Goal: Task Accomplishment & Management: Complete application form

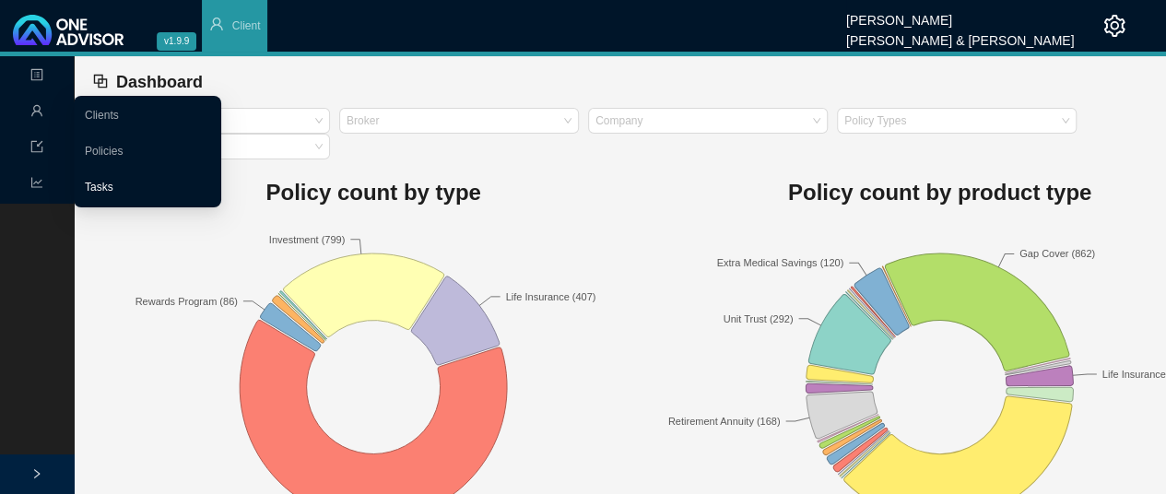
click at [113, 182] on link "Tasks" at bounding box center [99, 187] width 29 height 13
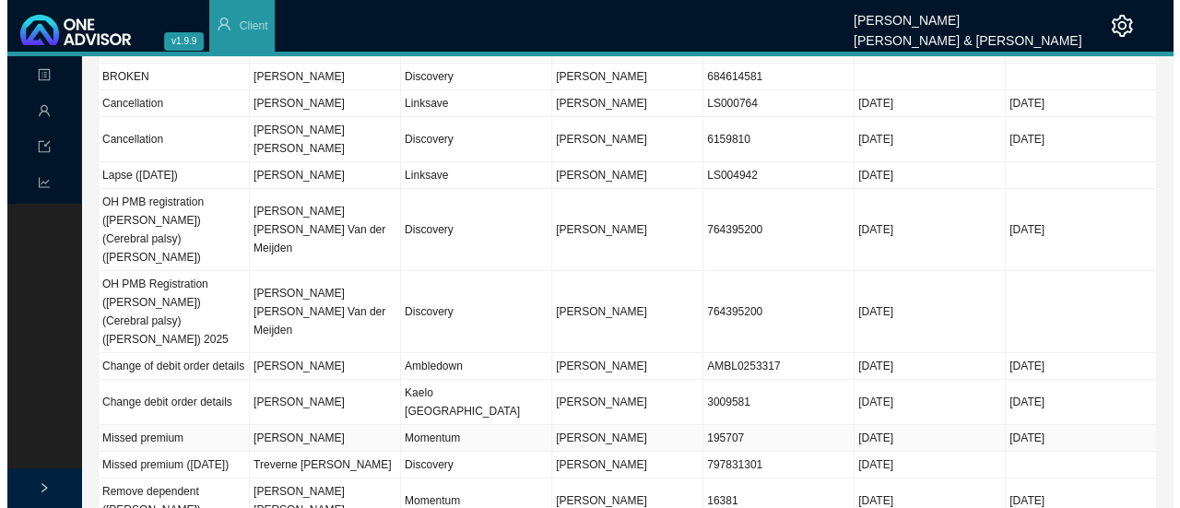
scroll to position [92, 0]
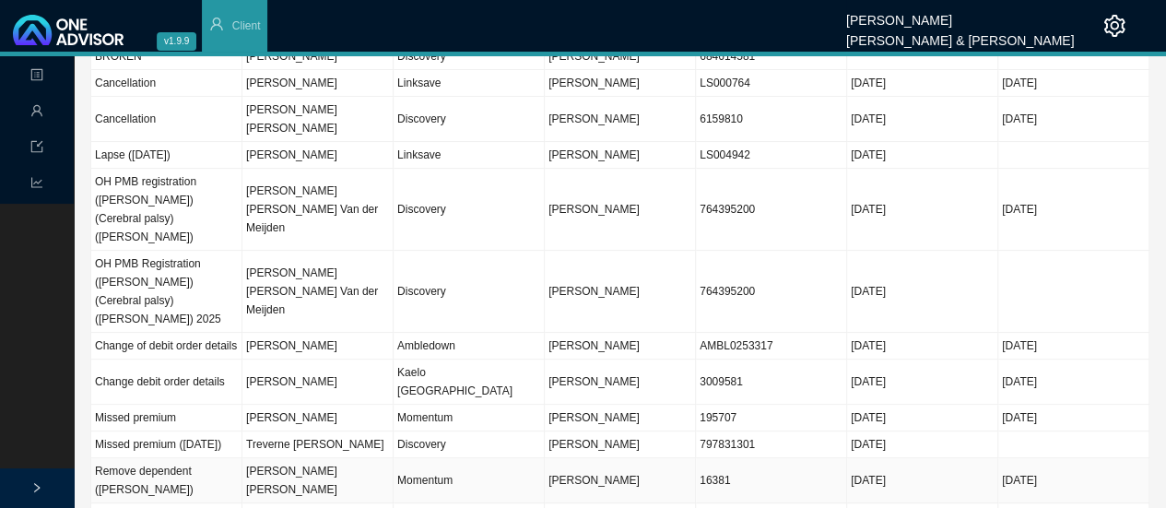
click at [444, 458] on td "Momentum" at bounding box center [469, 480] width 151 height 45
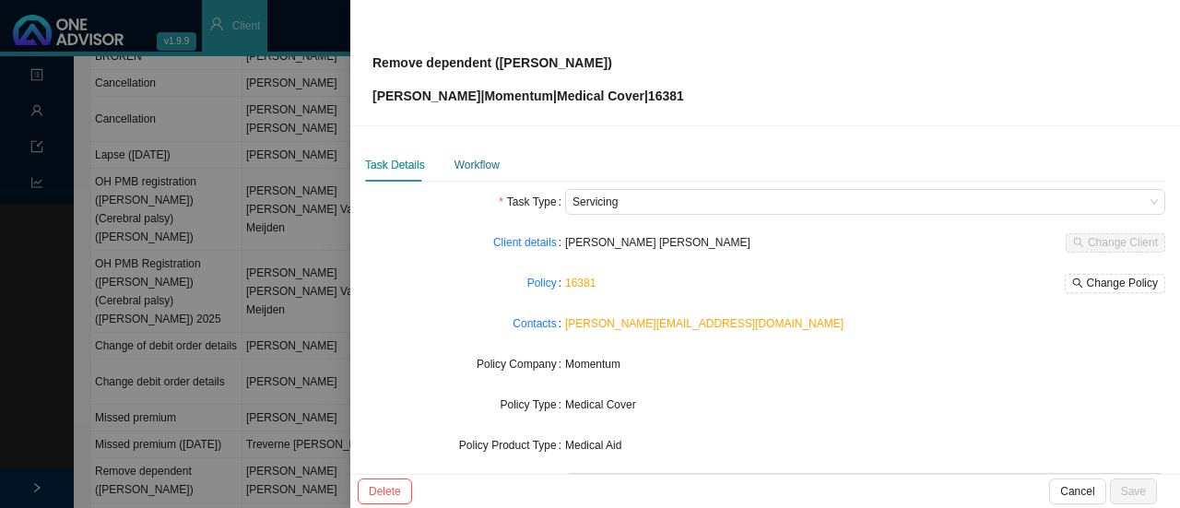
click at [475, 163] on div "Workflow" at bounding box center [477, 165] width 45 height 18
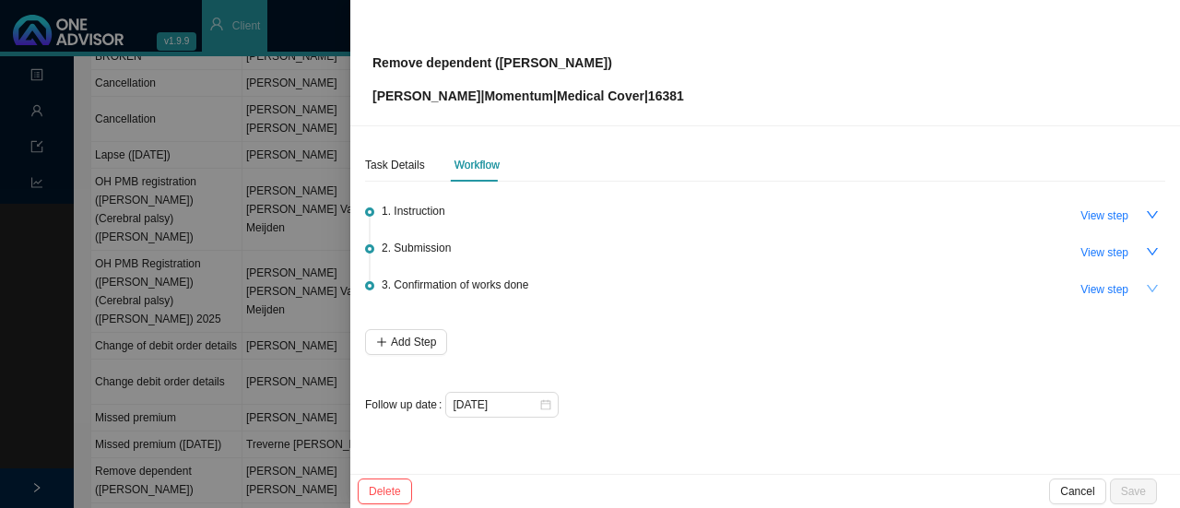
click at [1149, 286] on icon "down" at bounding box center [1152, 288] width 11 height 7
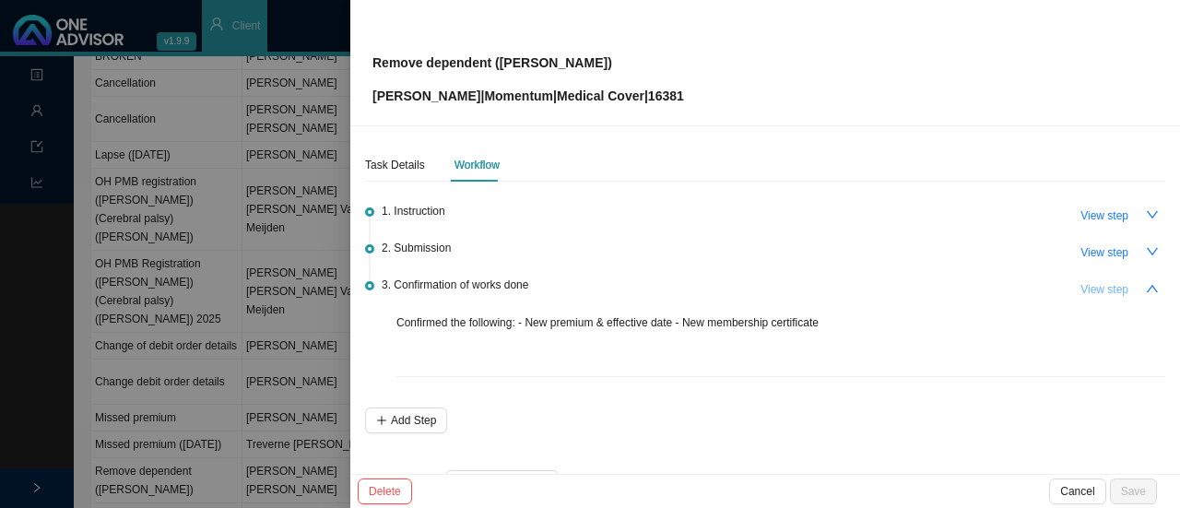
click at [1070, 291] on button "View step" at bounding box center [1105, 290] width 70 height 26
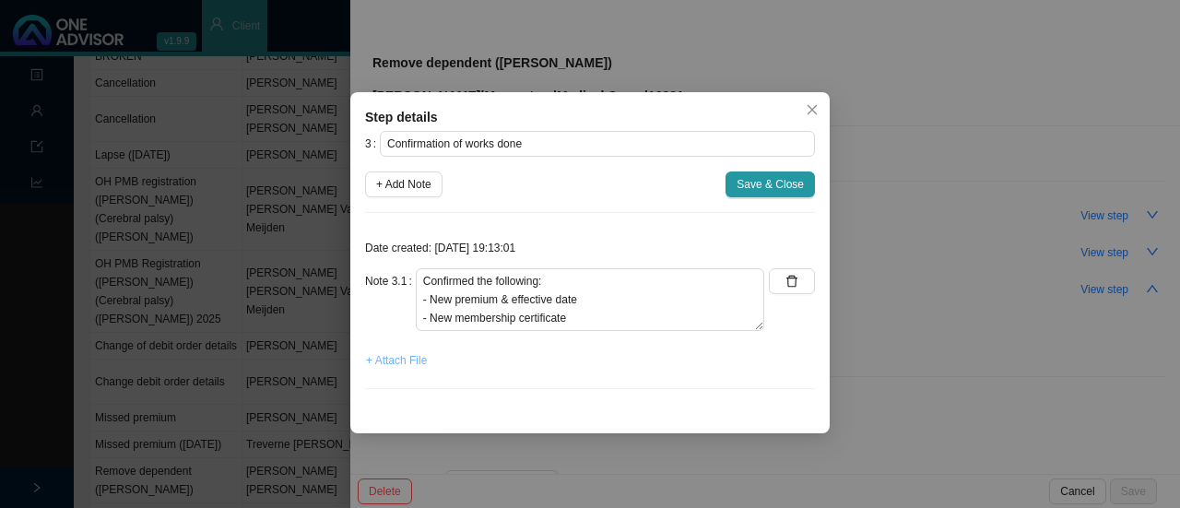
click at [409, 355] on span "+ Attach File" at bounding box center [396, 360] width 61 height 18
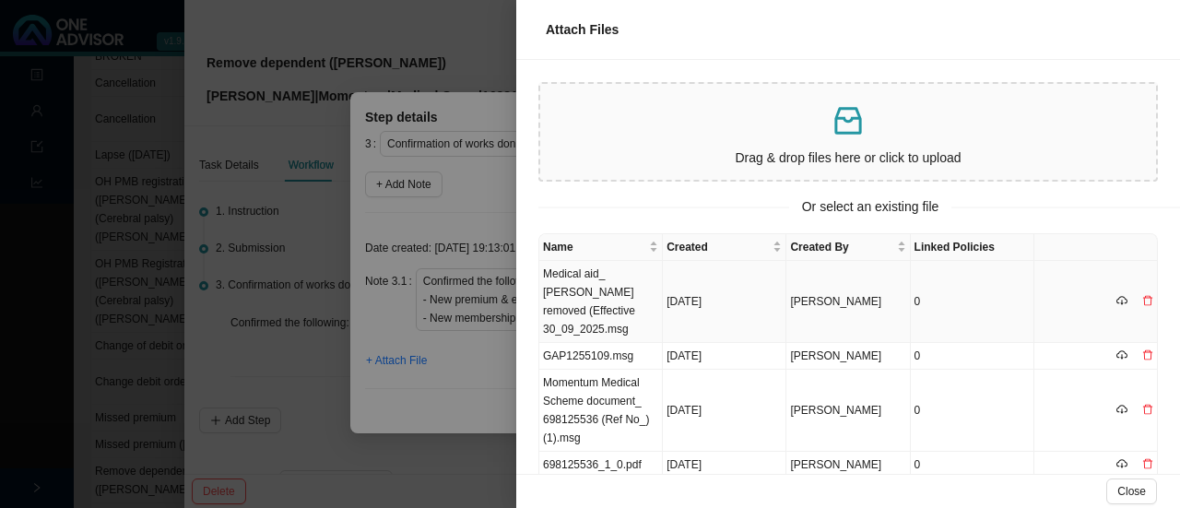
click at [629, 285] on td "Medical aid_ [PERSON_NAME] removed (Effective 30_09_2025.msg" at bounding box center [601, 302] width 124 height 82
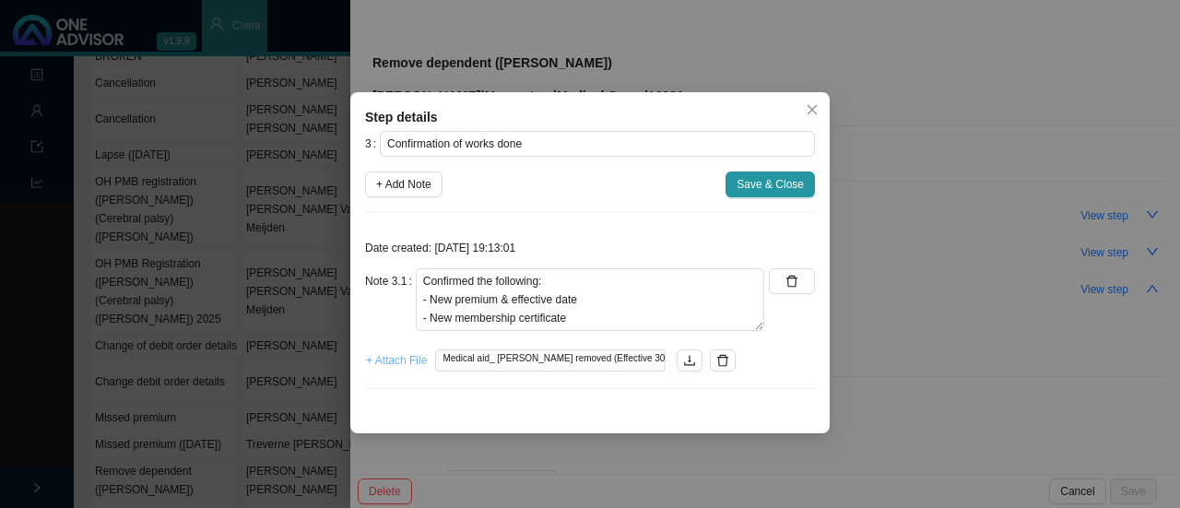
click at [404, 361] on span "+ Attach File" at bounding box center [396, 360] width 61 height 18
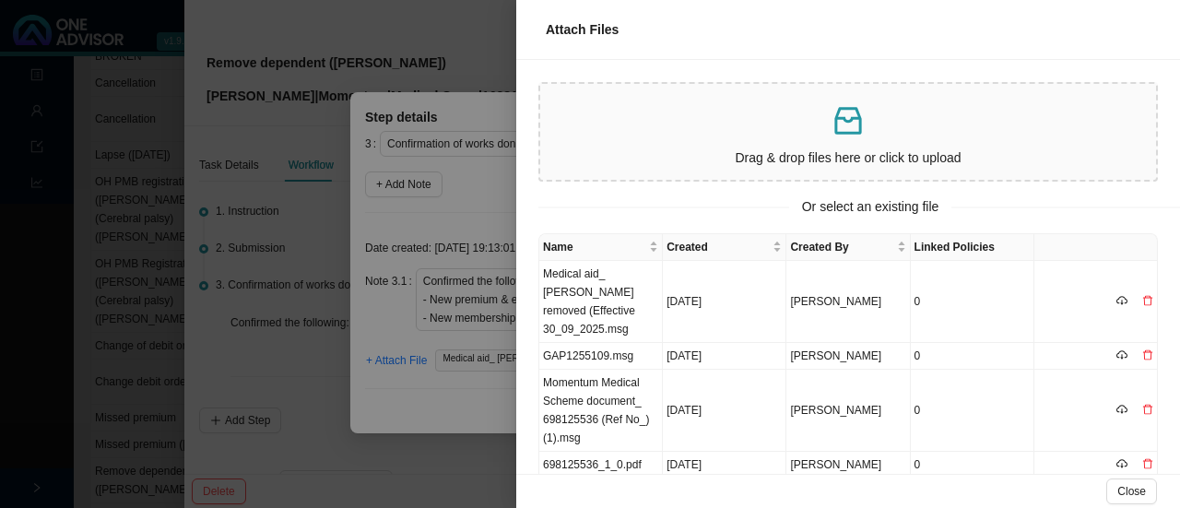
click at [430, 412] on div at bounding box center [590, 254] width 1180 height 508
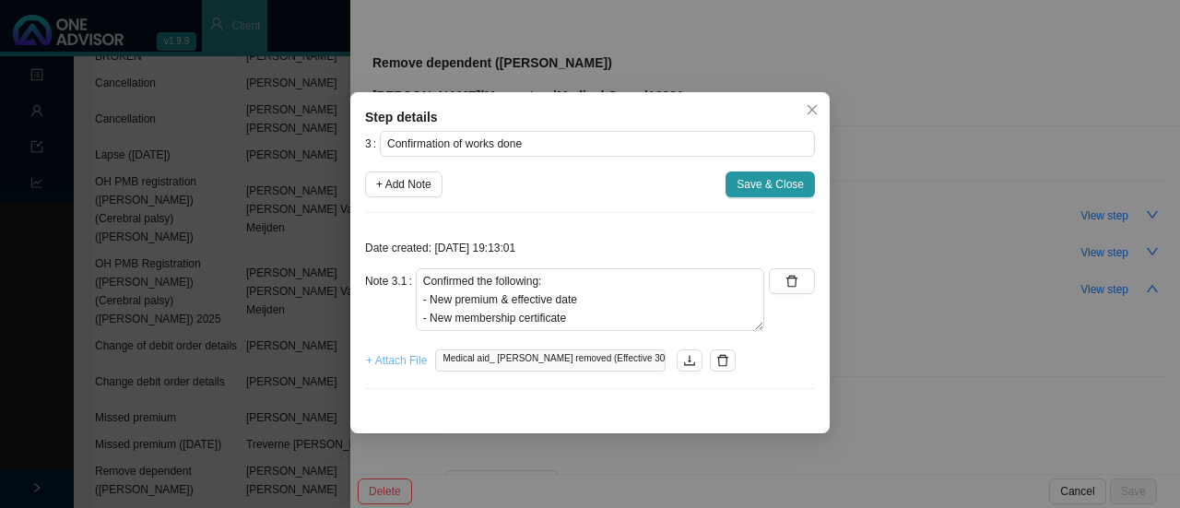
click at [403, 366] on span "+ Attach File" at bounding box center [396, 360] width 61 height 18
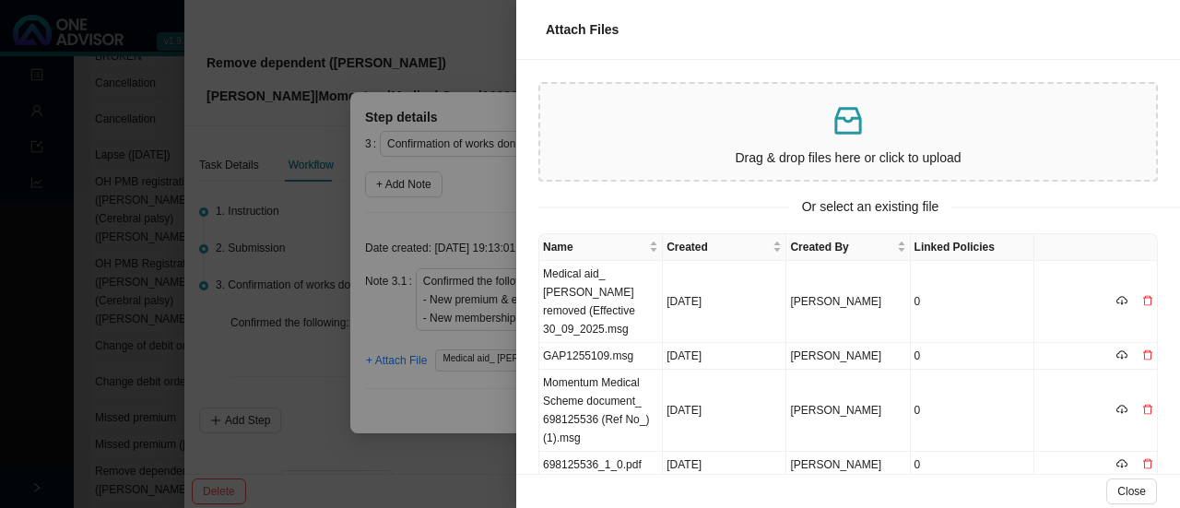
click at [696, 130] on p at bounding box center [848, 121] width 601 height 38
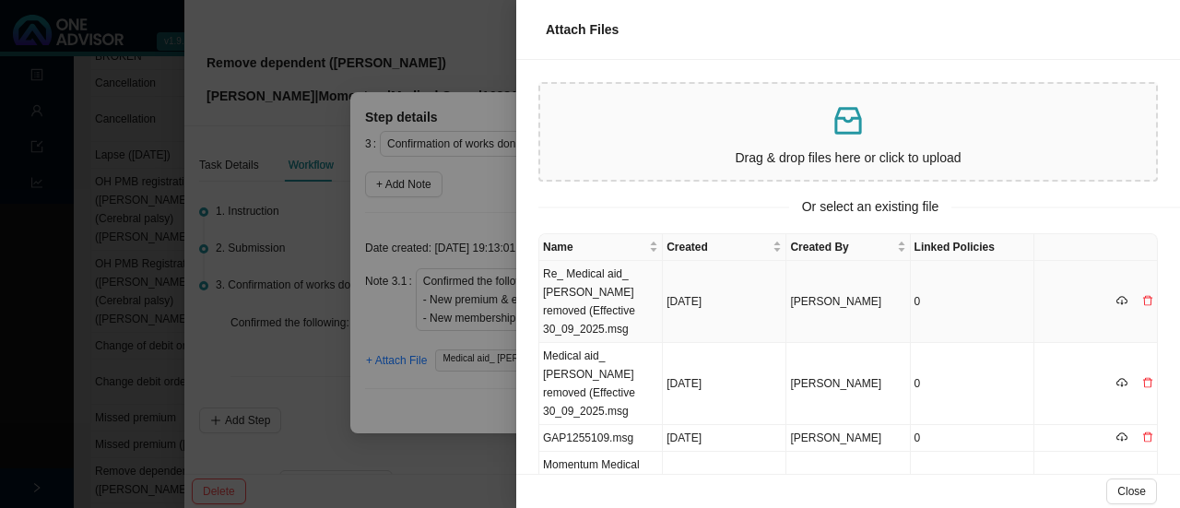
click at [592, 298] on td "Re_ Medical aid_ [PERSON_NAME] removed (Effective 30_09_2025.msg" at bounding box center [601, 302] width 124 height 82
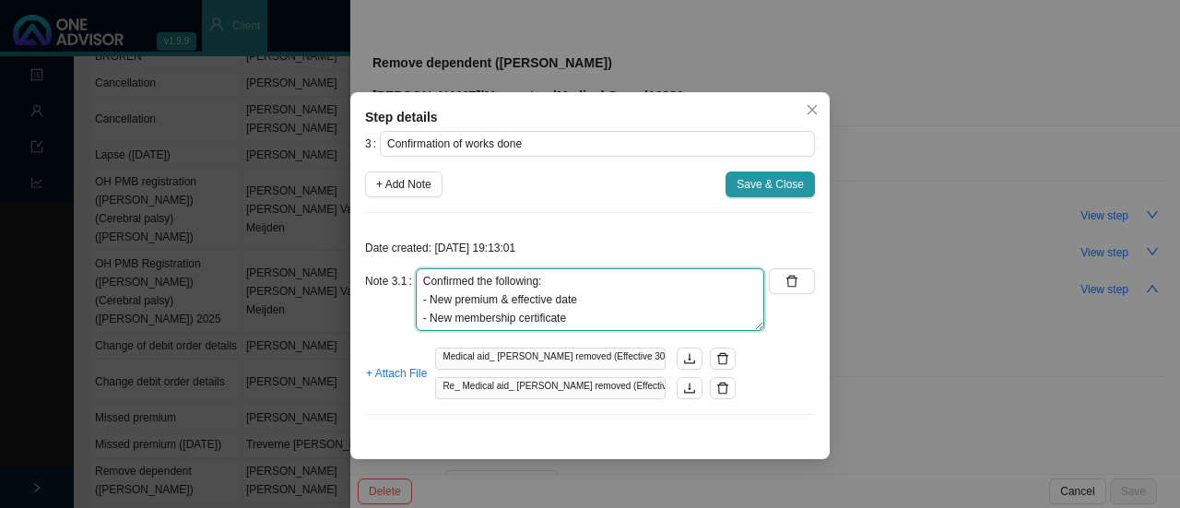
click at [579, 317] on textarea "Confirmed the following: - New premium & effective date - New membership certif…" at bounding box center [590, 299] width 349 height 63
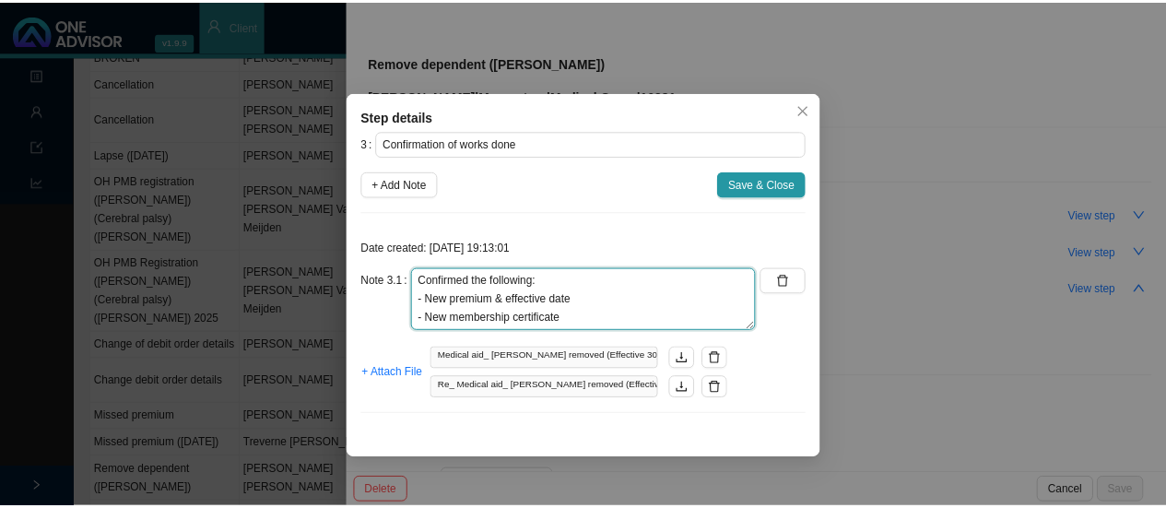
scroll to position [32, 0]
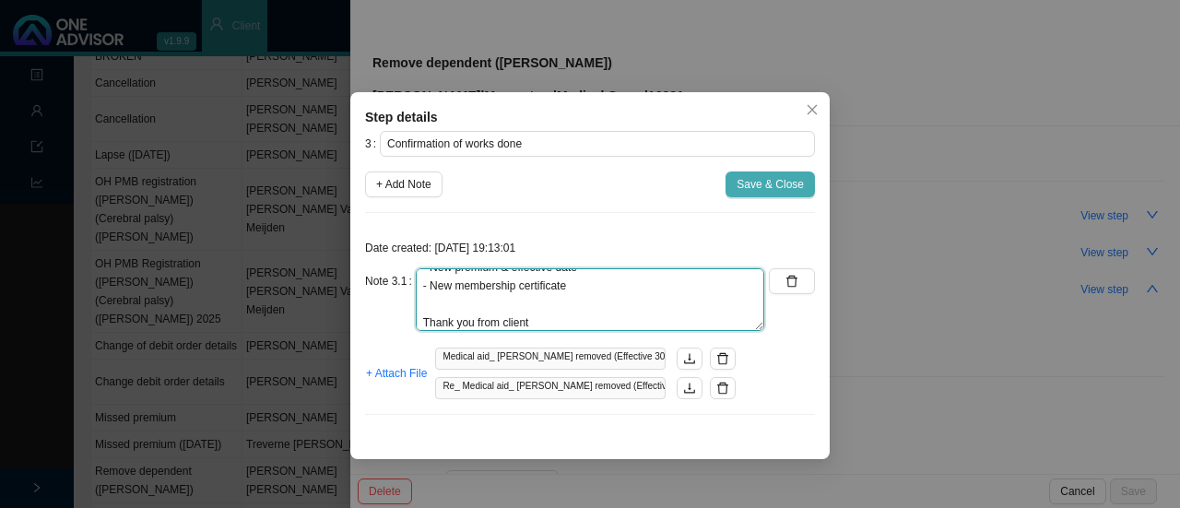
type textarea "Confirmed the following: - New premium & effective date - New membership certif…"
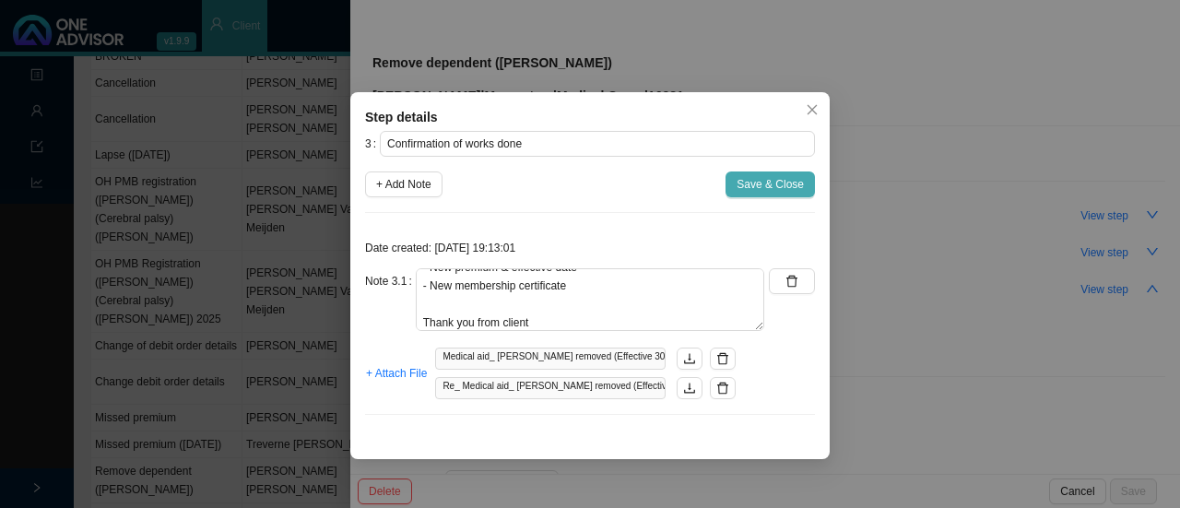
click at [749, 183] on span "Save & Close" at bounding box center [770, 184] width 67 height 18
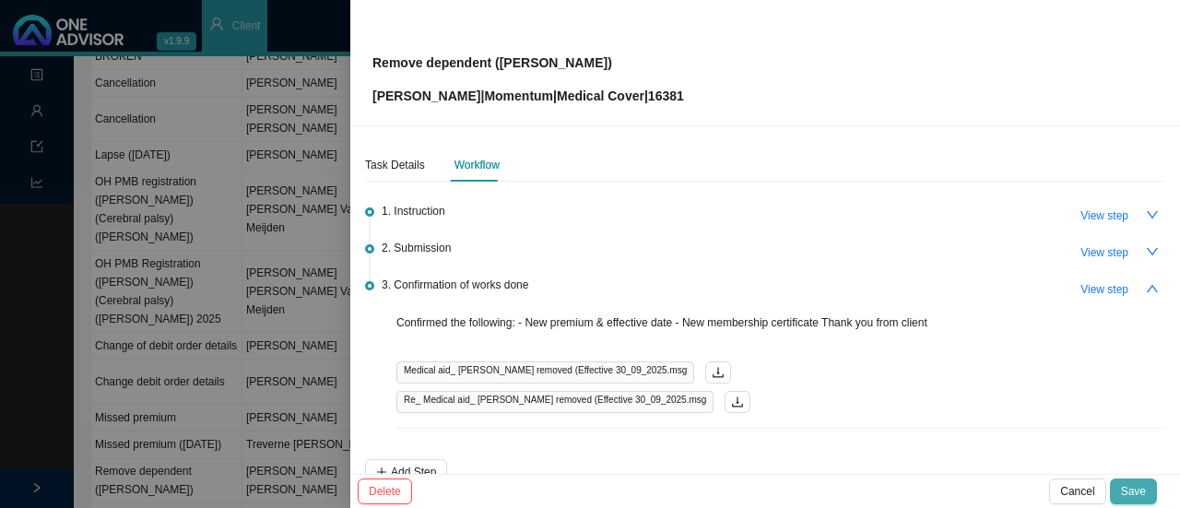
click at [1149, 488] on button "Save" at bounding box center [1133, 492] width 47 height 26
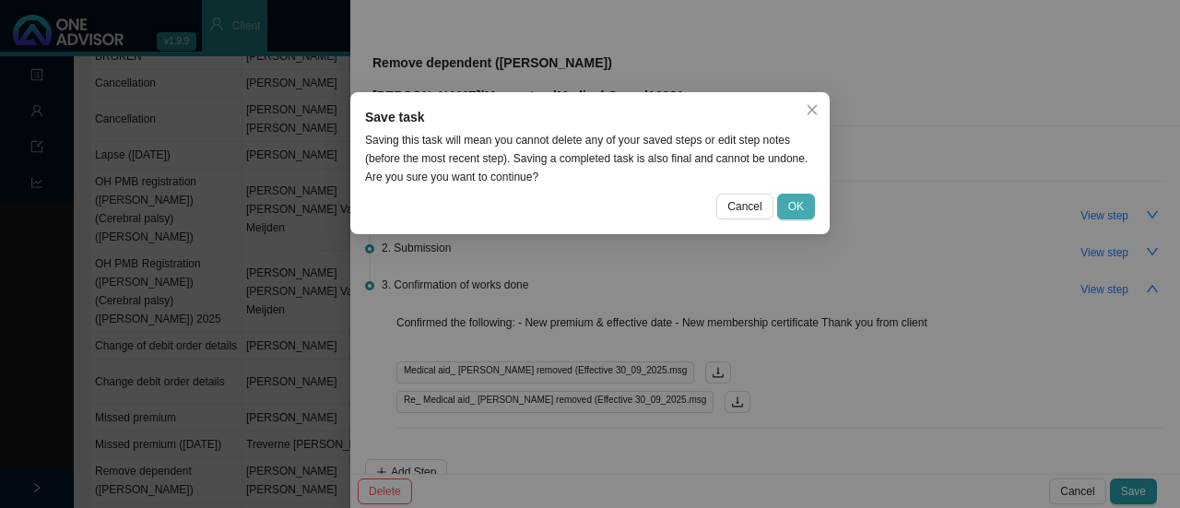
click at [792, 210] on span "OK" at bounding box center [796, 206] width 16 height 18
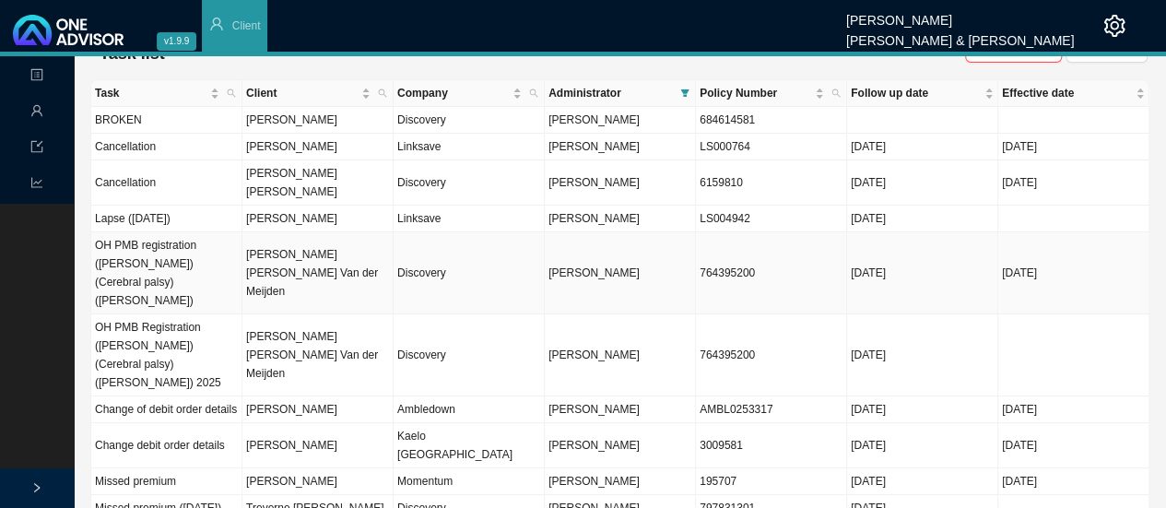
scroll to position [0, 0]
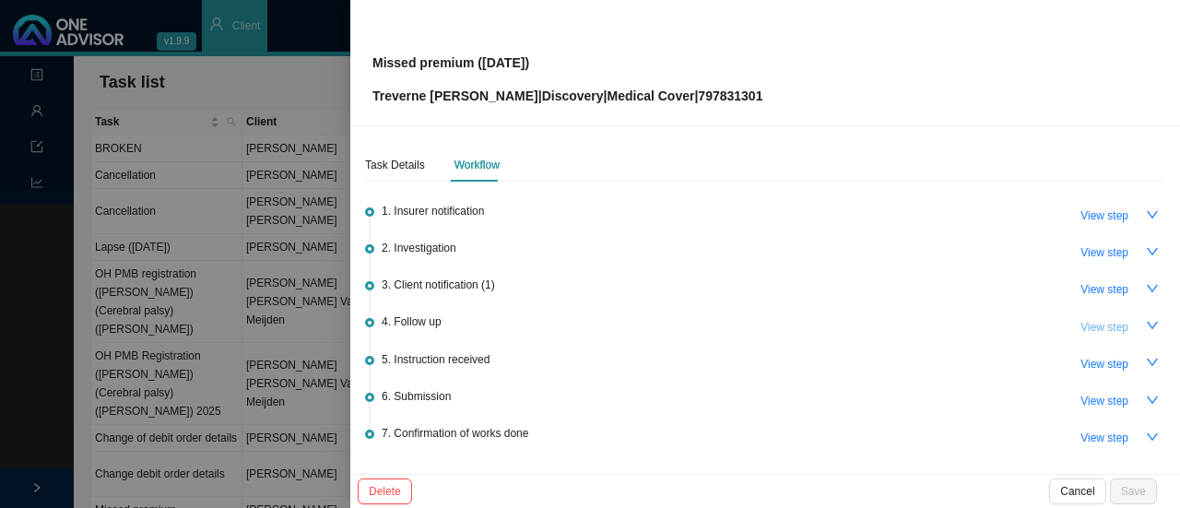
click at [1090, 325] on span "View step" at bounding box center [1105, 327] width 48 height 18
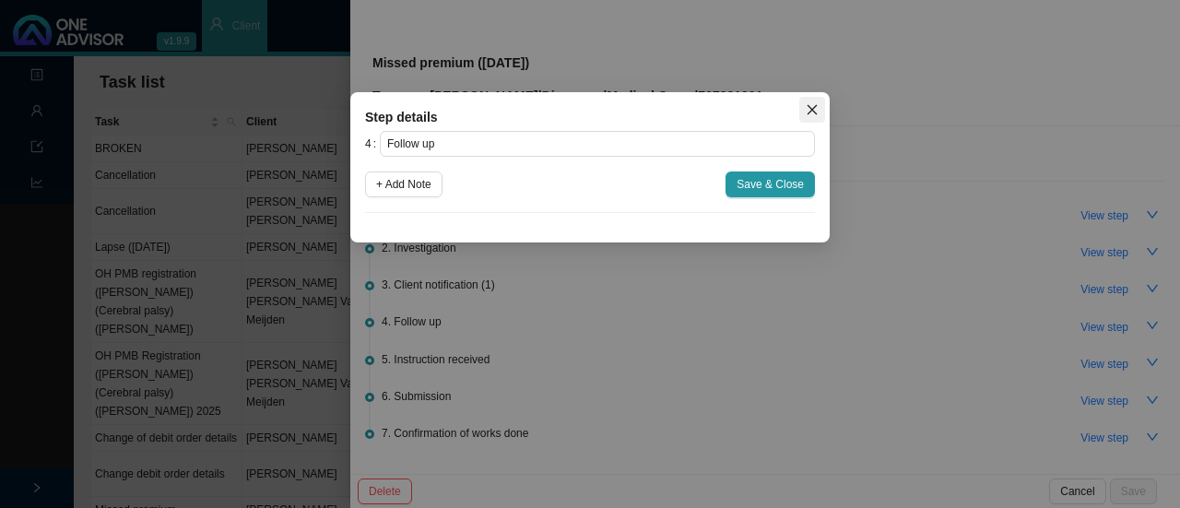
click at [813, 115] on icon "close" at bounding box center [812, 109] width 13 height 13
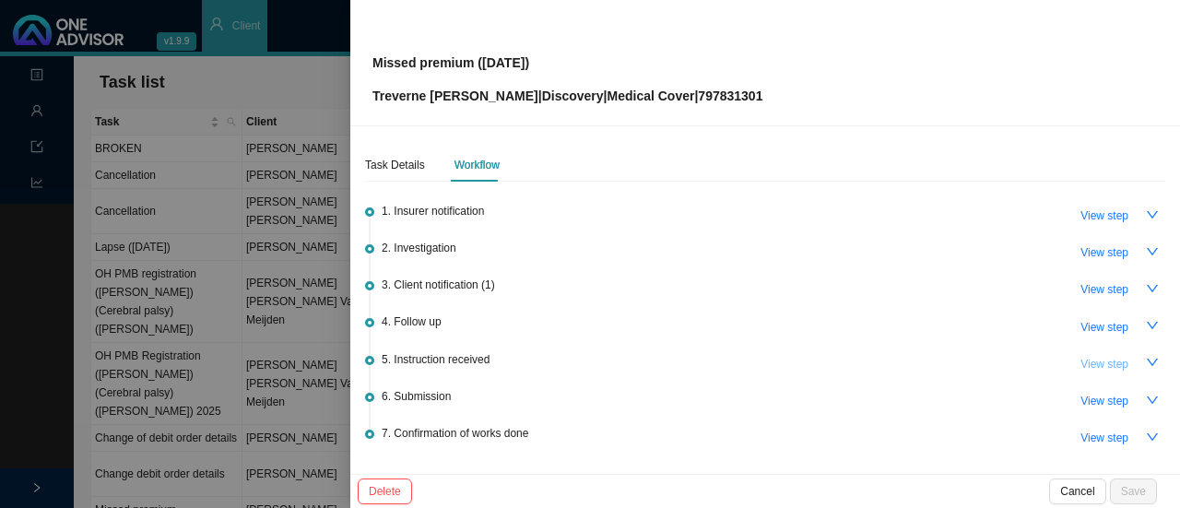
click at [1095, 355] on span "View step" at bounding box center [1105, 364] width 48 height 18
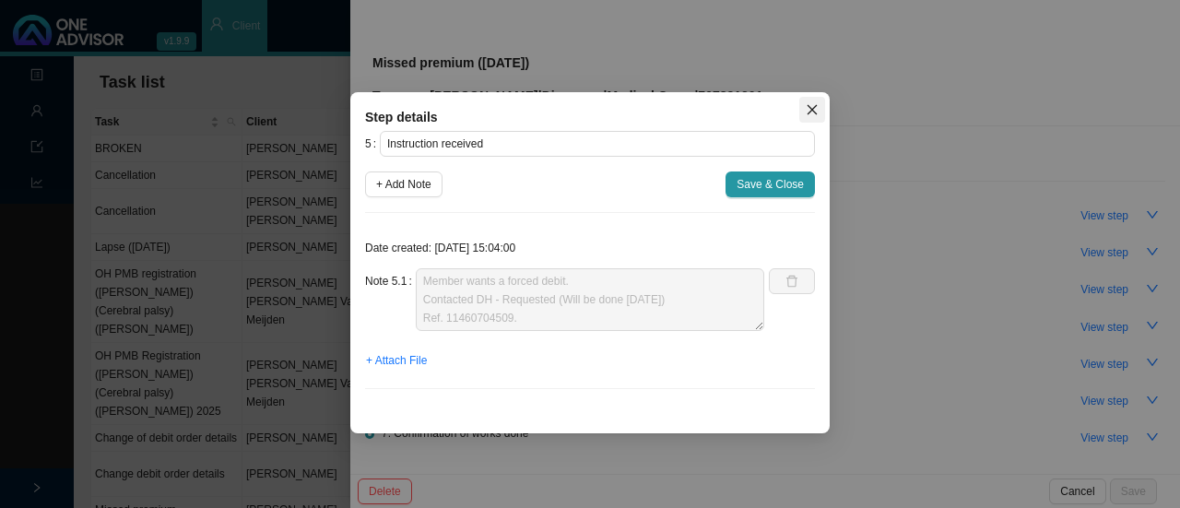
click at [819, 113] on span "Close" at bounding box center [812, 109] width 26 height 13
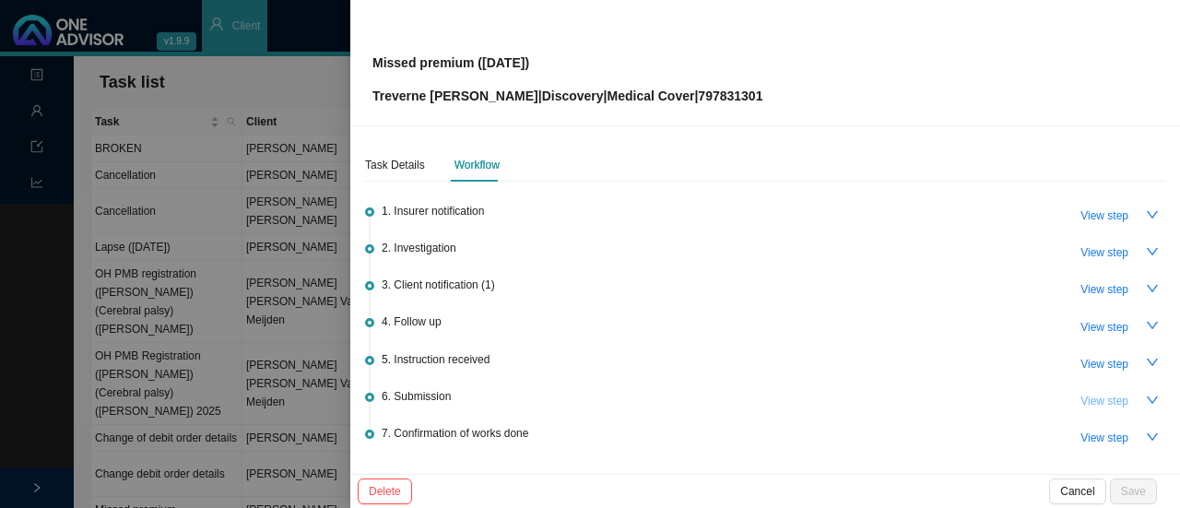
click at [1103, 397] on span "View step" at bounding box center [1105, 401] width 48 height 18
type input "Submission"
type textarea "Contacted DH // Medical aid is active & up to date"
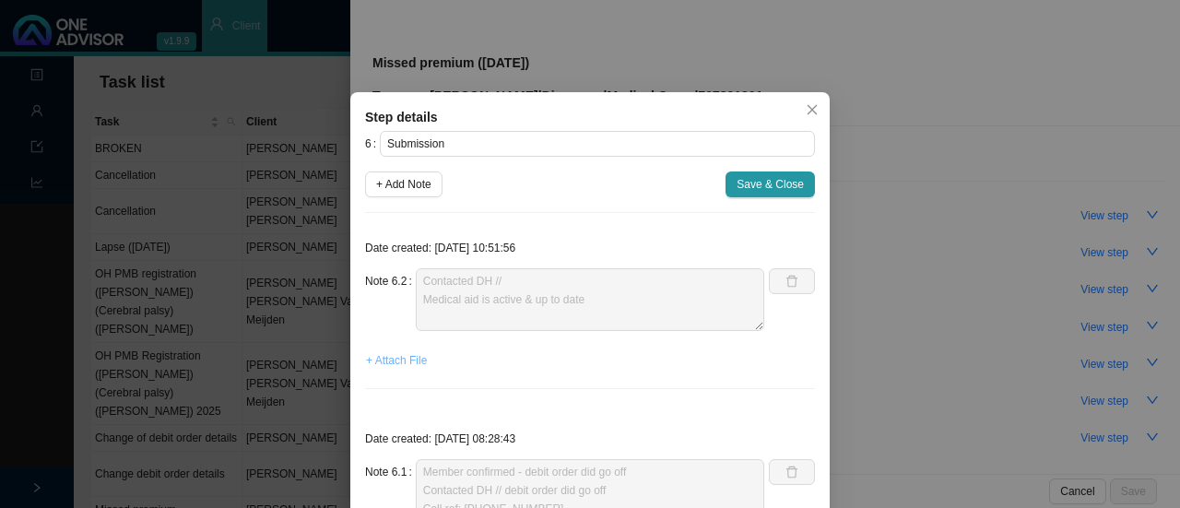
click at [386, 358] on span "+ Attach File" at bounding box center [396, 360] width 61 height 18
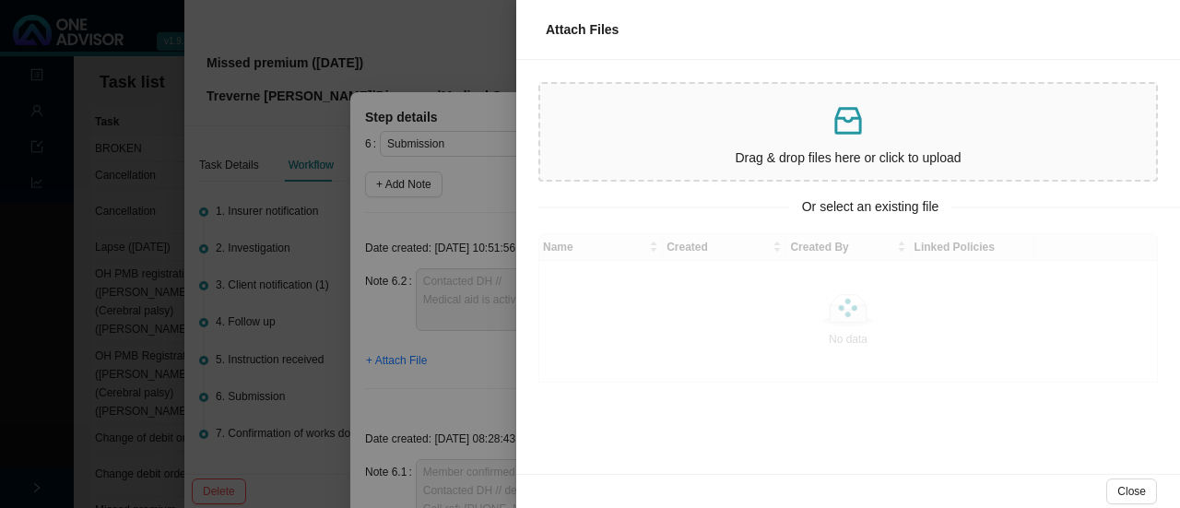
click at [426, 363] on div at bounding box center [590, 254] width 1180 height 508
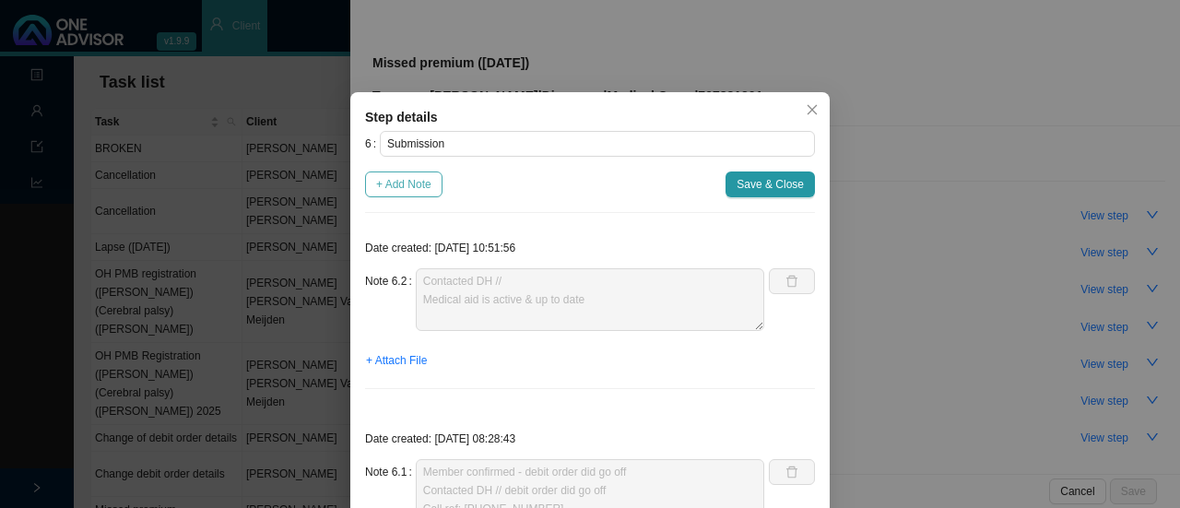
click at [412, 187] on span "+ Add Note" at bounding box center [403, 184] width 55 height 18
type textarea "Contacted DH // Medical aid is active & up to date"
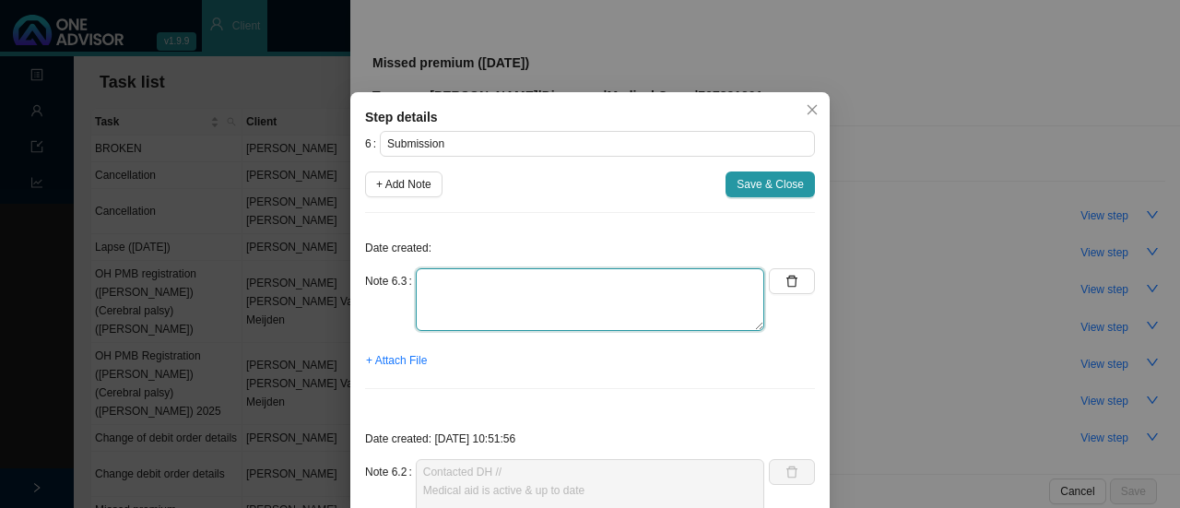
click at [456, 305] on textarea at bounding box center [590, 299] width 349 height 63
type textarea "c"
click at [448, 317] on textarea "Contacted DH // forgot to get ref number Medical aid is active & up to date Ref:" at bounding box center [590, 299] width 349 height 63
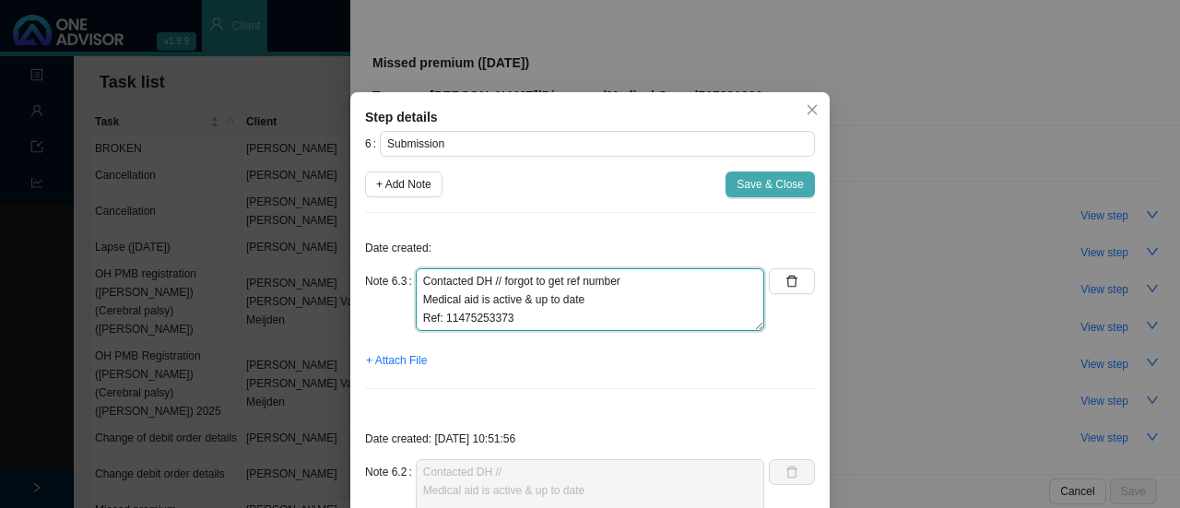
type textarea "Contacted DH // forgot to get ref number Medical aid is active & up to date Ref…"
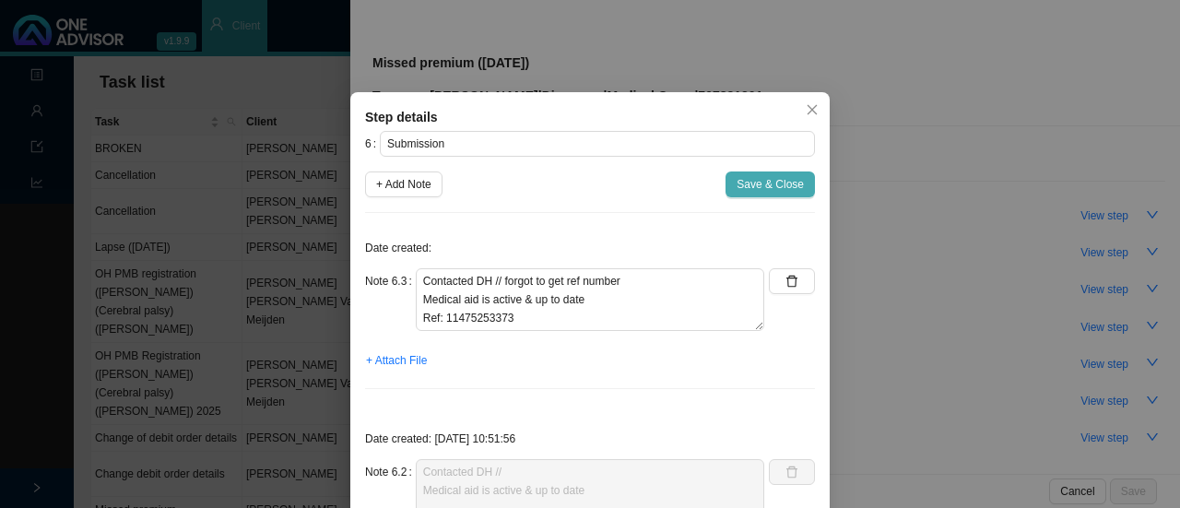
click at [768, 189] on span "Save & Close" at bounding box center [770, 184] width 67 height 18
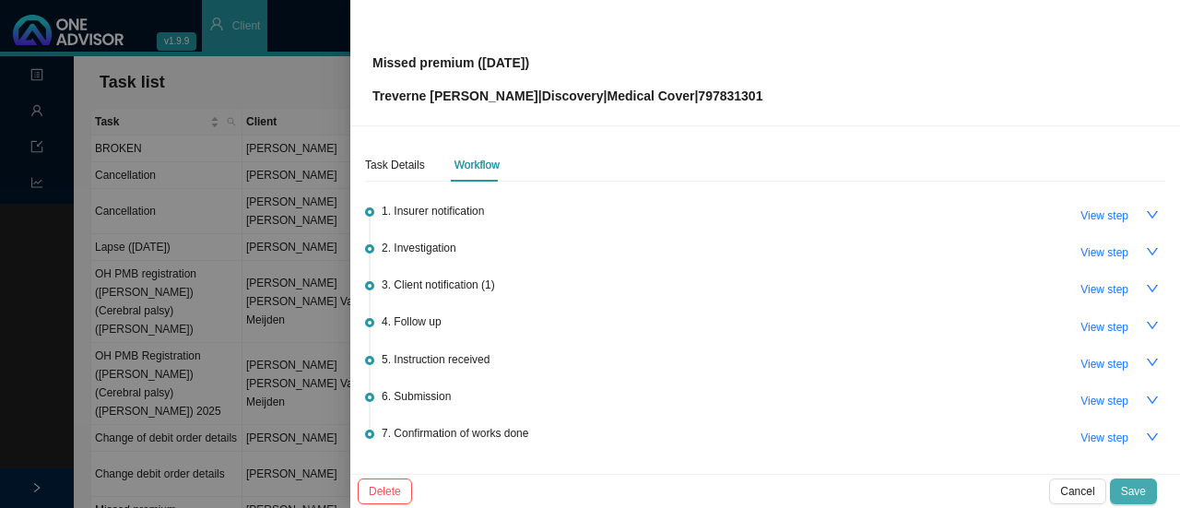
click at [1134, 490] on span "Save" at bounding box center [1133, 491] width 25 height 18
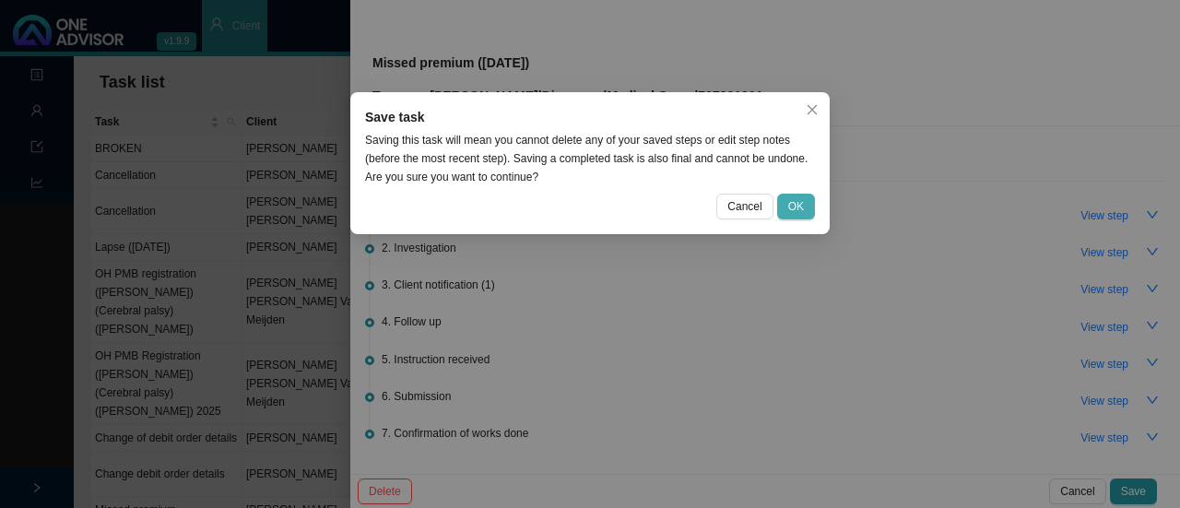
click at [793, 207] on span "OK" at bounding box center [796, 206] width 16 height 18
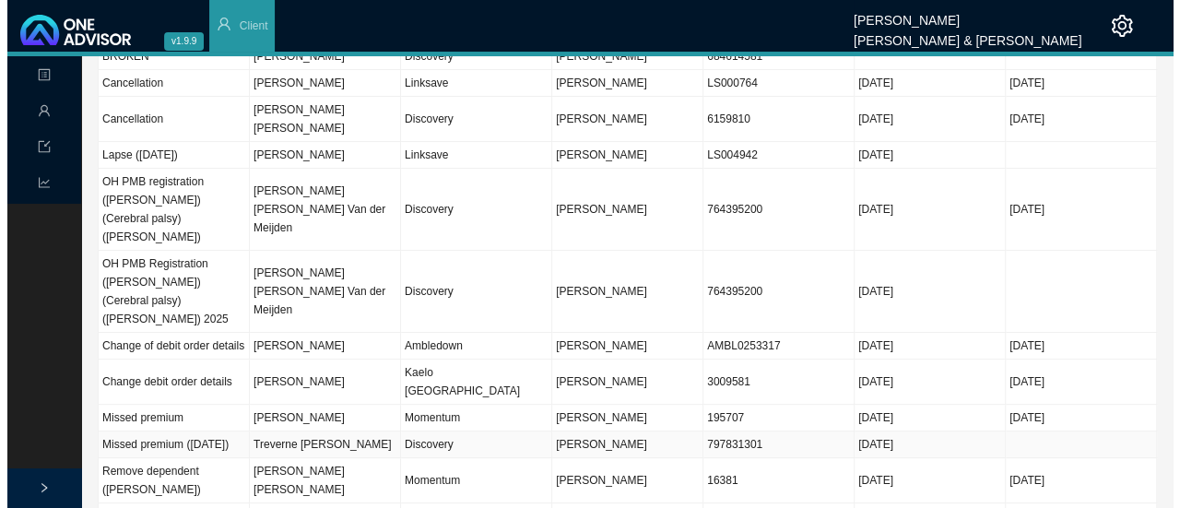
scroll to position [184, 0]
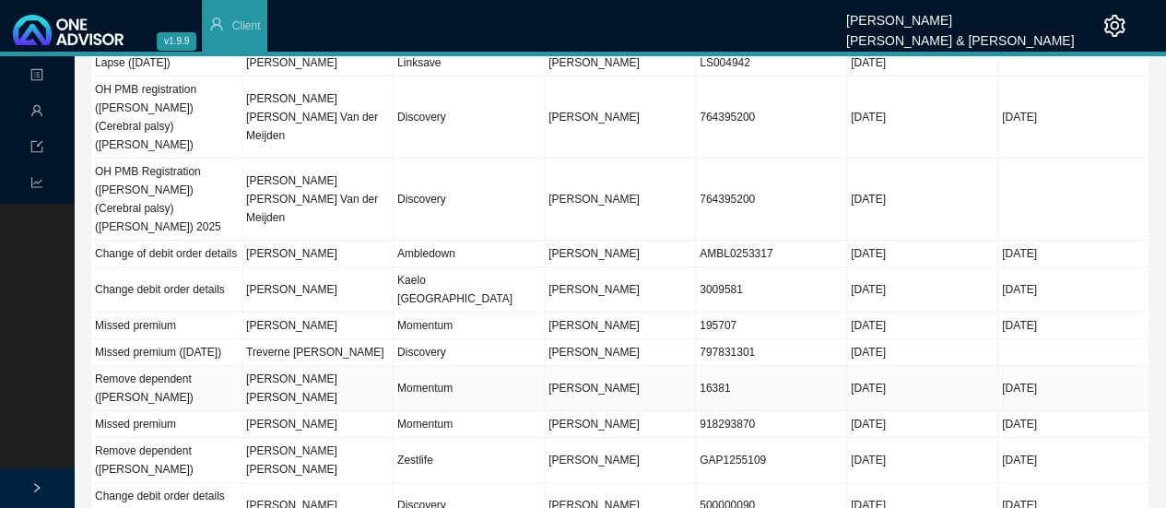
click at [308, 366] on td "[PERSON_NAME] [PERSON_NAME]" at bounding box center [317, 388] width 151 height 45
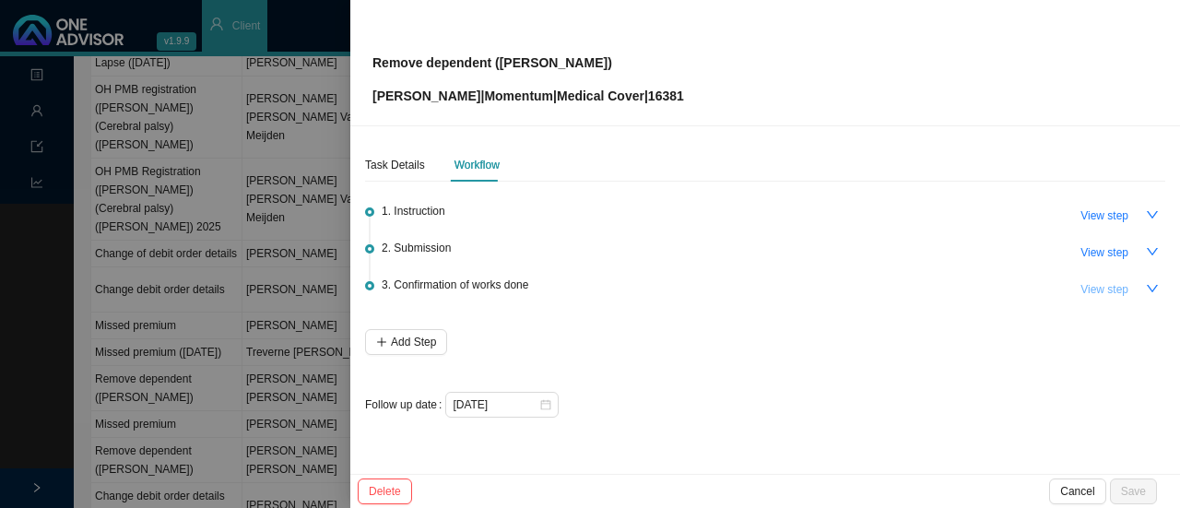
click at [1117, 291] on span "View step" at bounding box center [1105, 289] width 48 height 18
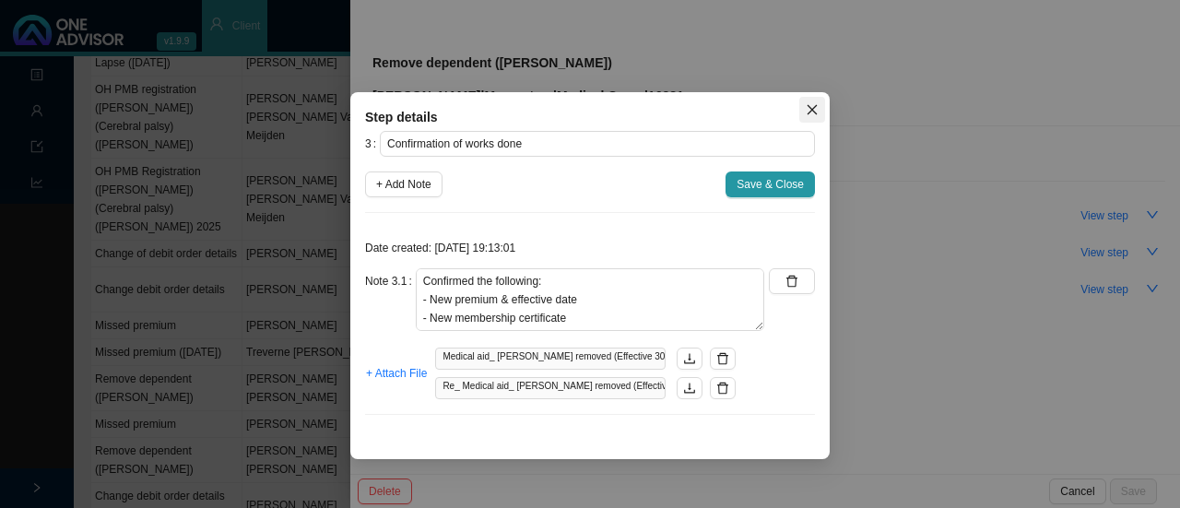
click at [806, 104] on icon "close" at bounding box center [812, 109] width 13 height 13
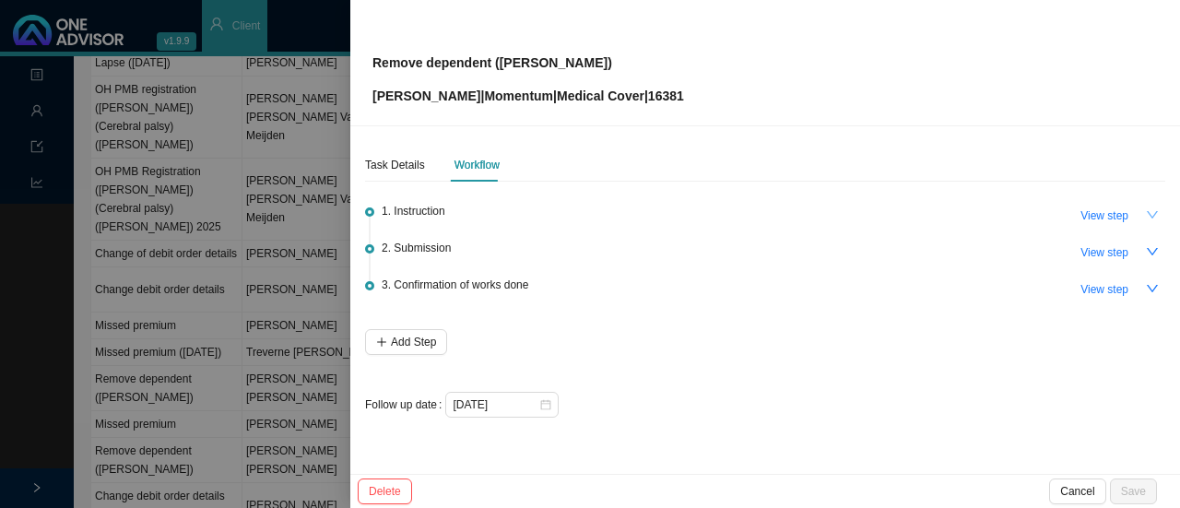
click at [1149, 209] on icon "down" at bounding box center [1152, 214] width 13 height 13
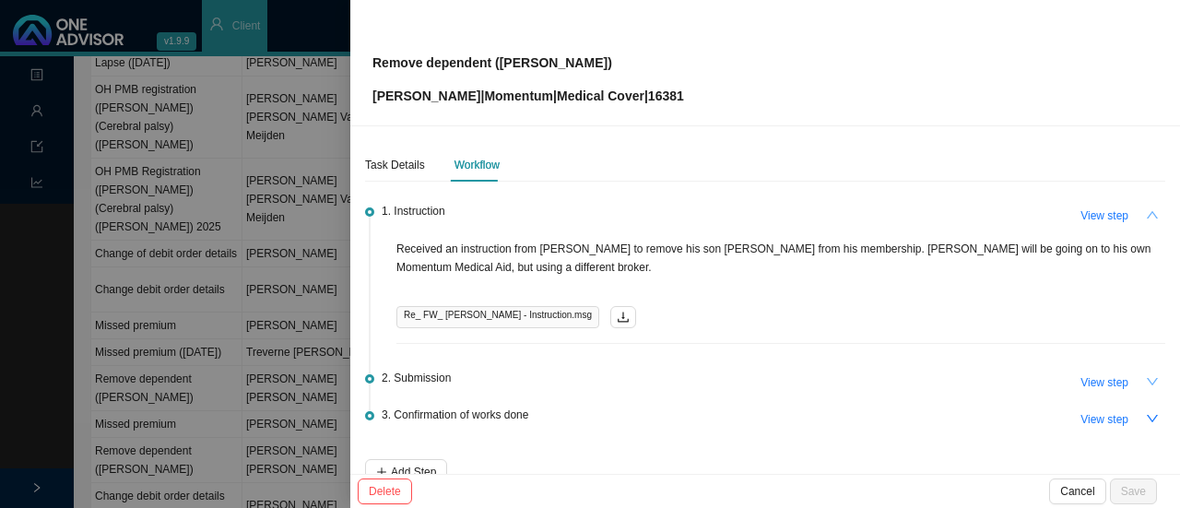
click at [1146, 382] on icon "down" at bounding box center [1152, 381] width 13 height 13
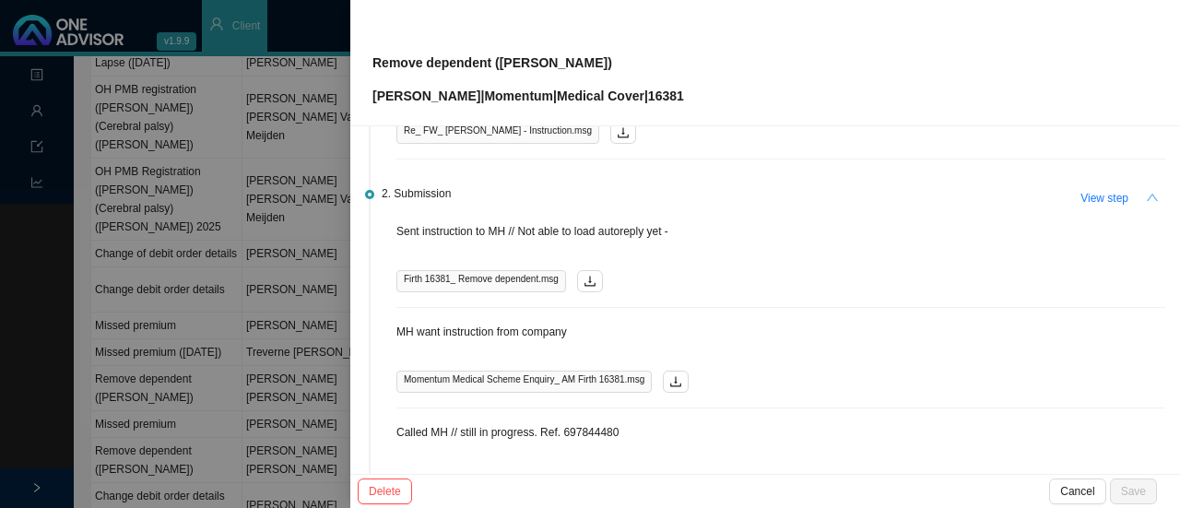
click at [675, 272] on div "Firth 16381_ Remove dependent.msg" at bounding box center [780, 281] width 769 height 22
click at [1105, 196] on span "View step" at bounding box center [1105, 198] width 48 height 18
type input "Submission"
type textarea "Contacted MH // Ref: 698124911 [PERSON_NAME] removed, effective [DATE]. New pre…"
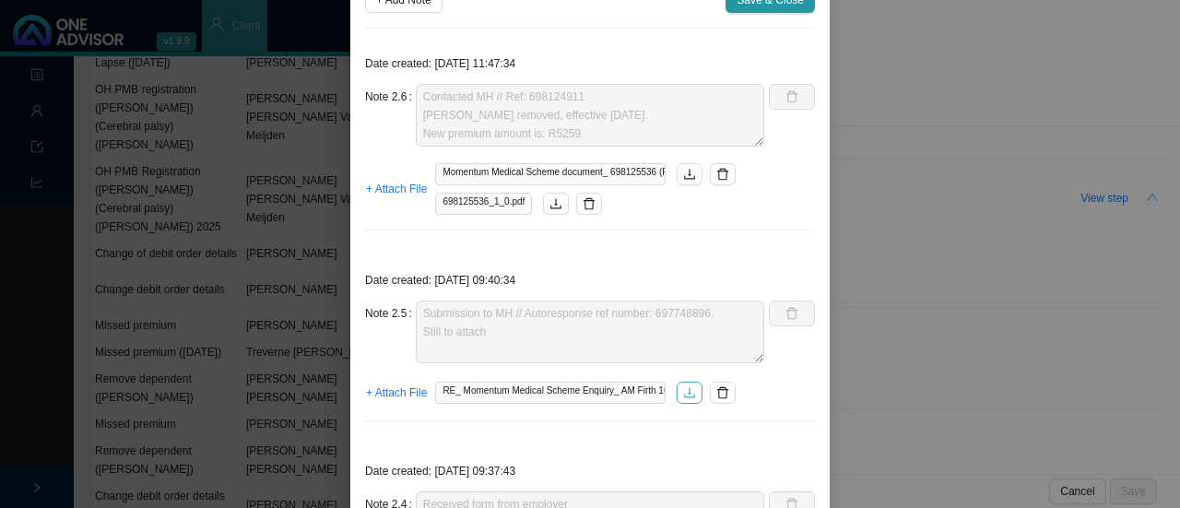
click at [683, 392] on icon "download" at bounding box center [689, 392] width 13 height 13
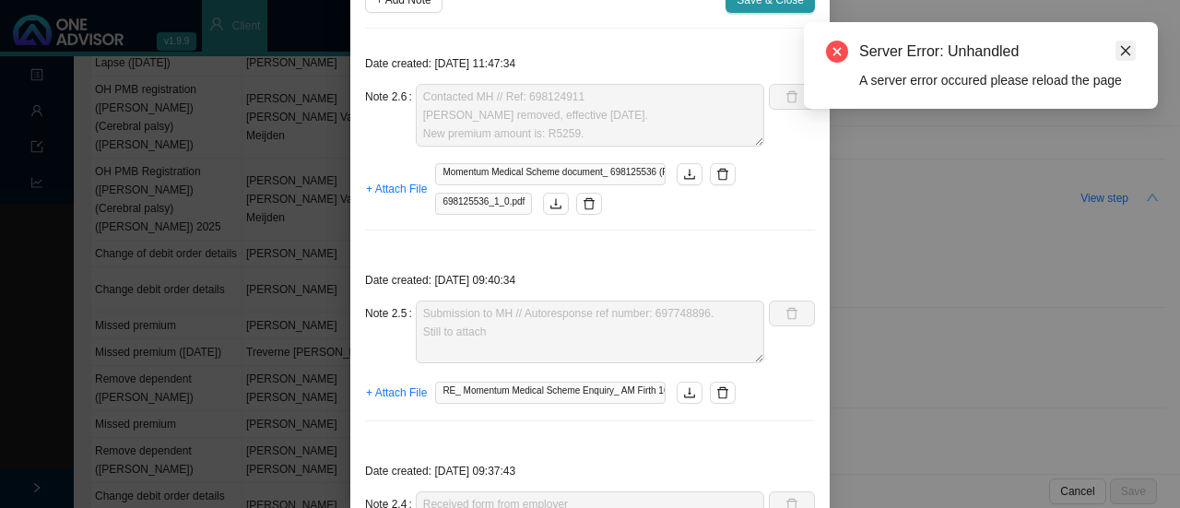
click at [1125, 44] on icon "close" at bounding box center [1125, 50] width 13 height 13
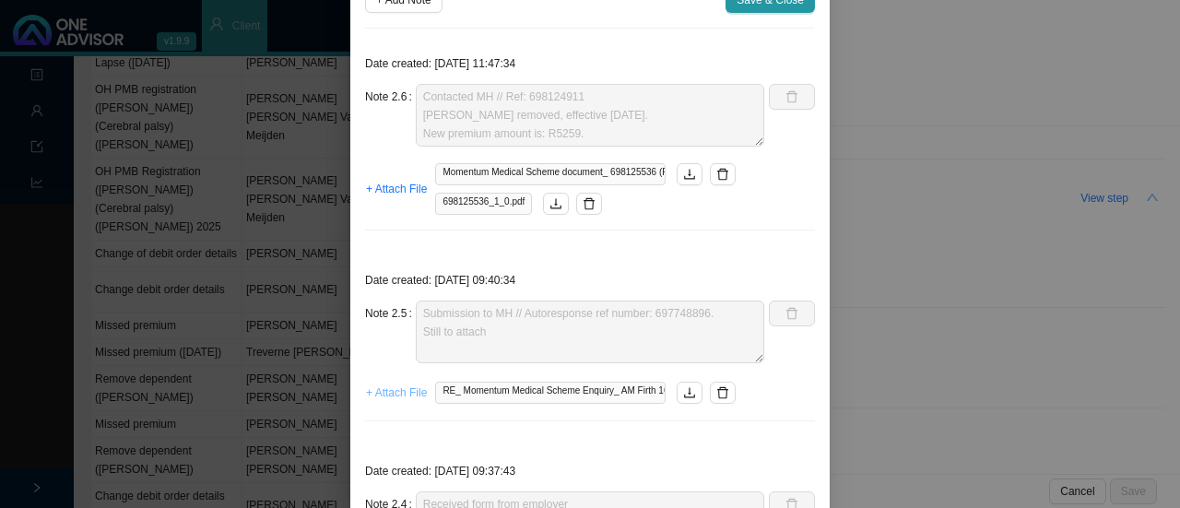
click at [393, 394] on span "+ Attach File" at bounding box center [396, 393] width 61 height 18
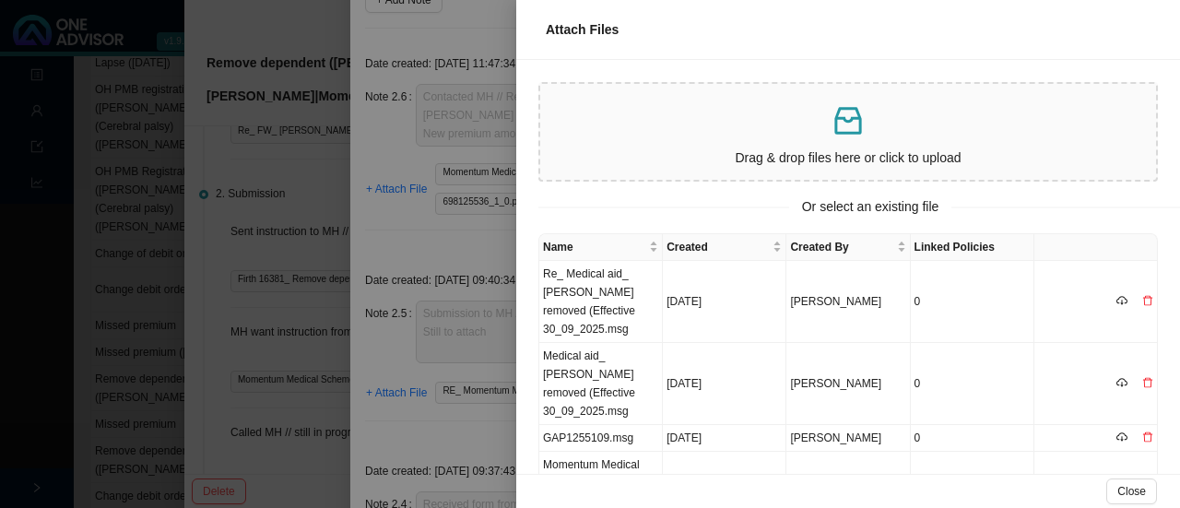
click at [396, 234] on div at bounding box center [590, 254] width 1180 height 508
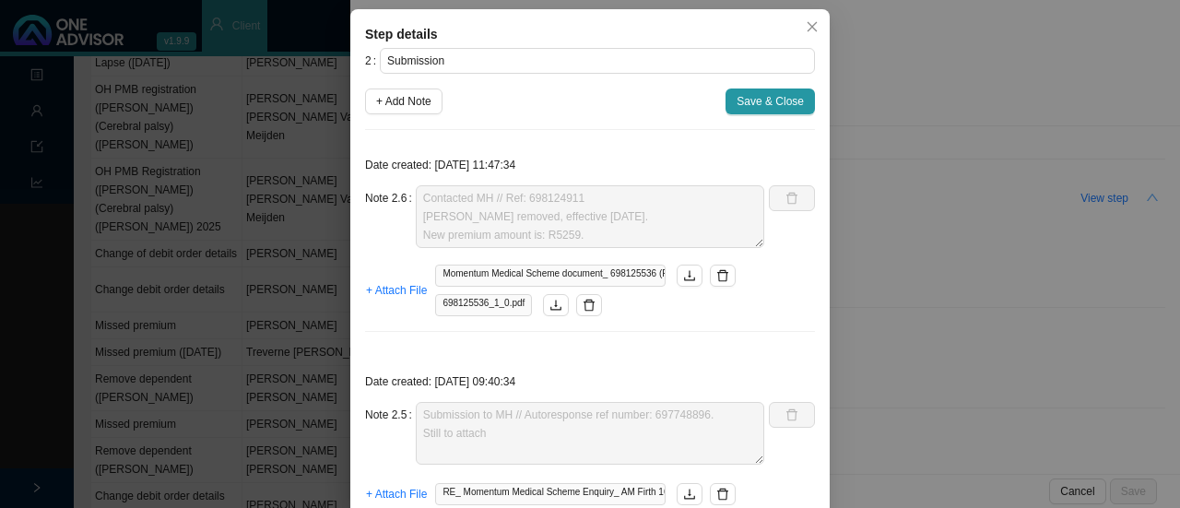
scroll to position [0, 0]
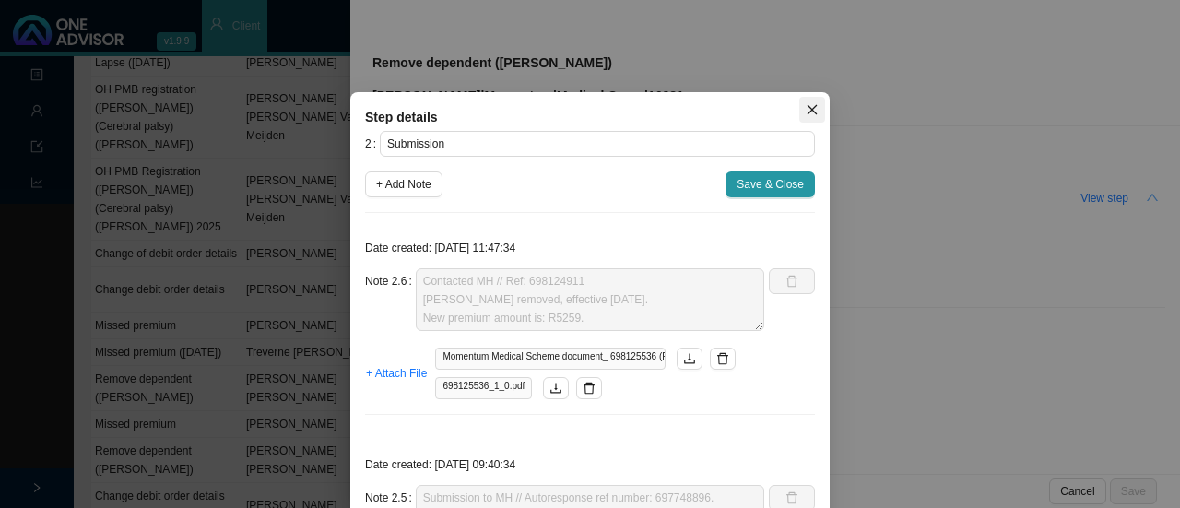
click at [810, 114] on icon "close" at bounding box center [812, 109] width 13 height 13
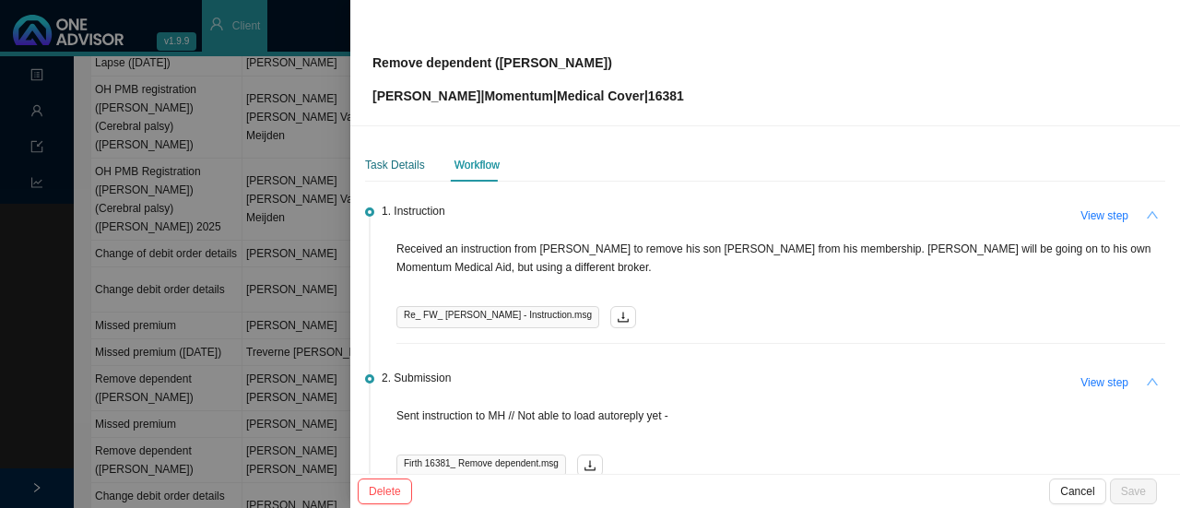
click at [394, 166] on div "Task Details" at bounding box center [395, 165] width 60 height 18
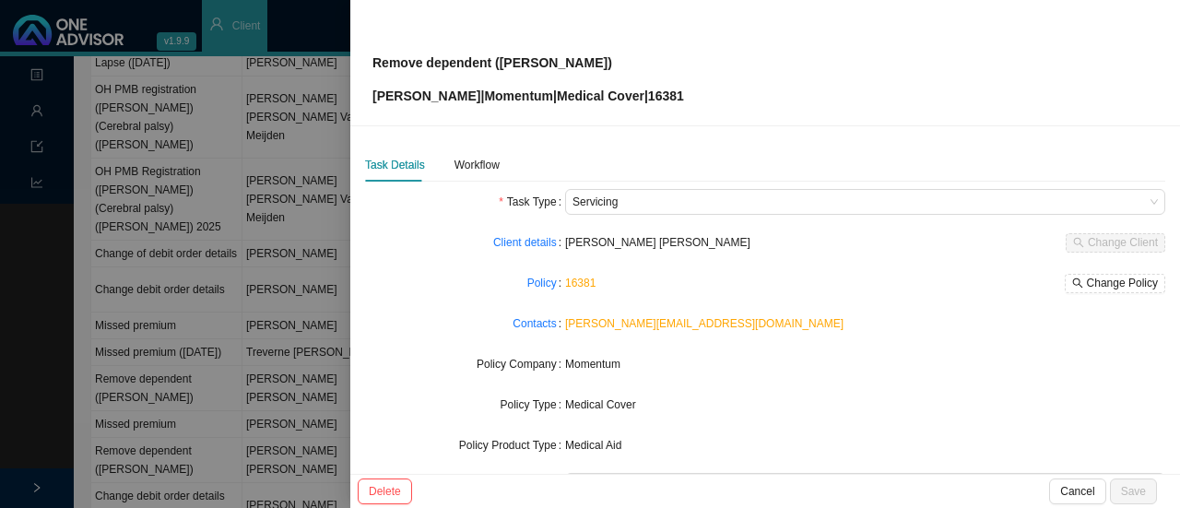
click at [305, 113] on div at bounding box center [590, 254] width 1180 height 508
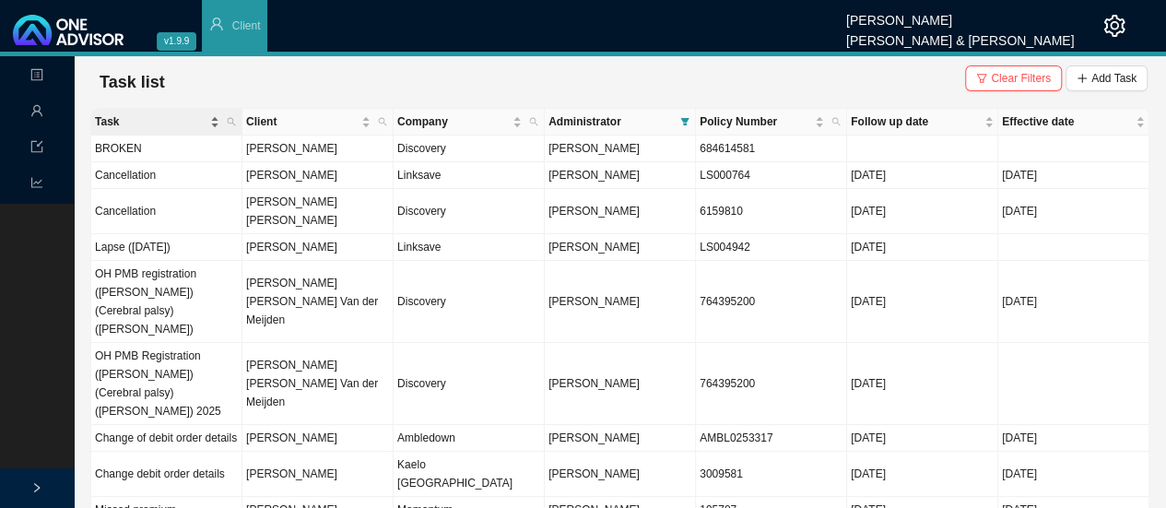
click at [124, 115] on span "Task" at bounding box center [151, 121] width 112 height 18
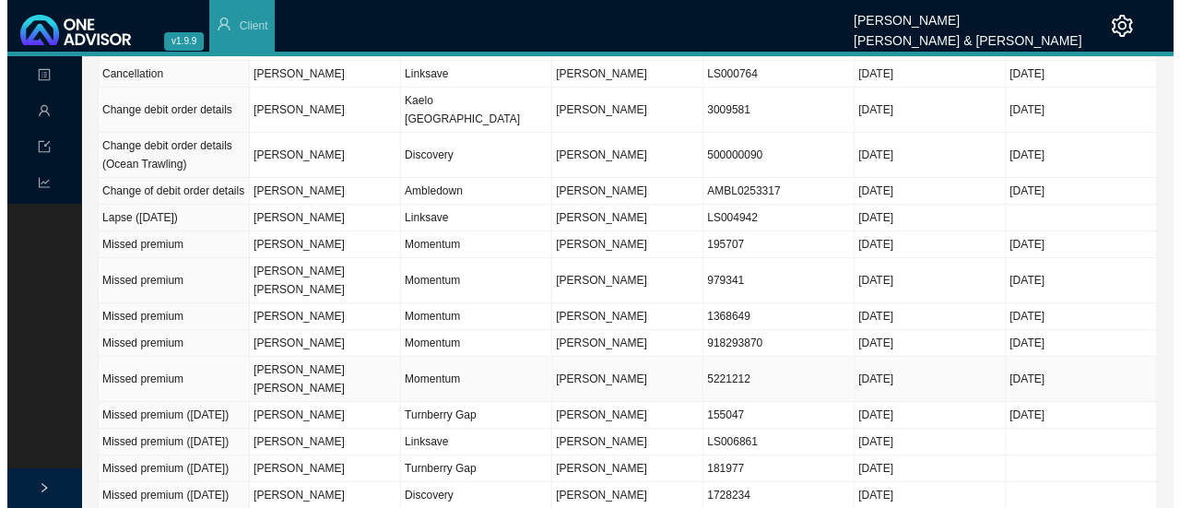
scroll to position [184, 0]
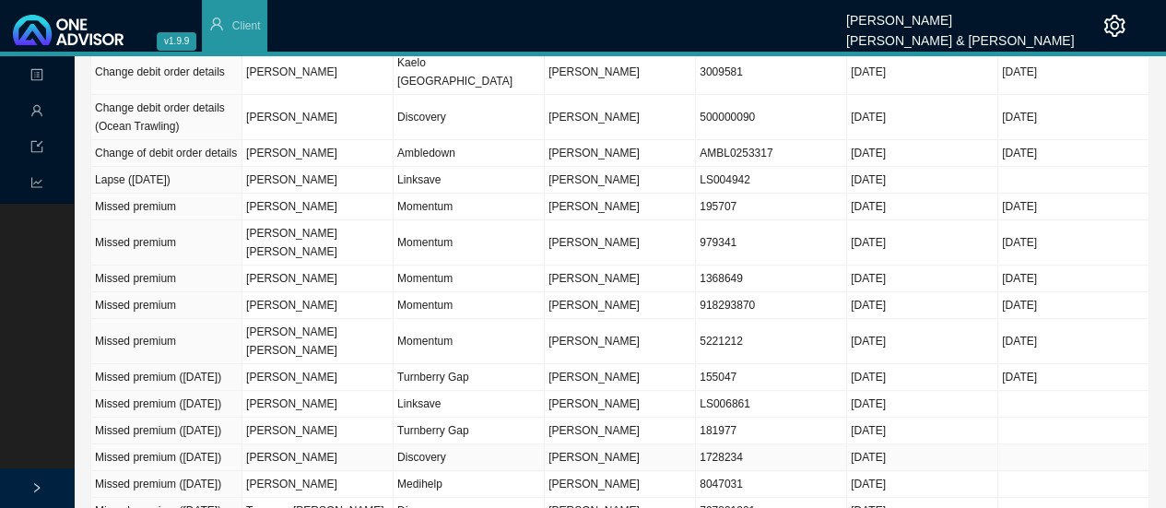
click at [290, 449] on td "[PERSON_NAME]" at bounding box center [317, 457] width 151 height 27
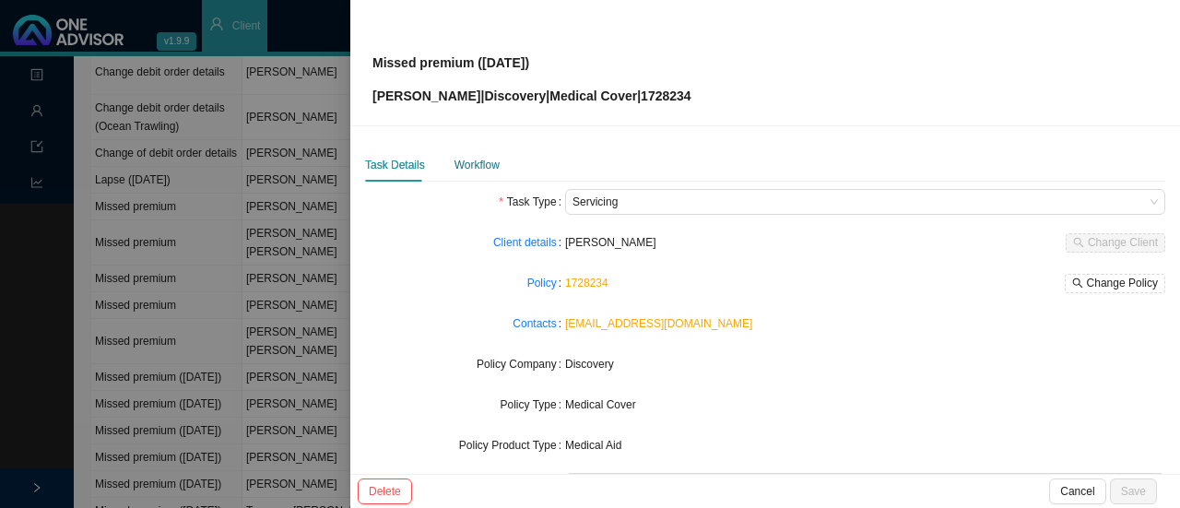
click at [472, 172] on div "Workflow" at bounding box center [477, 165] width 45 height 18
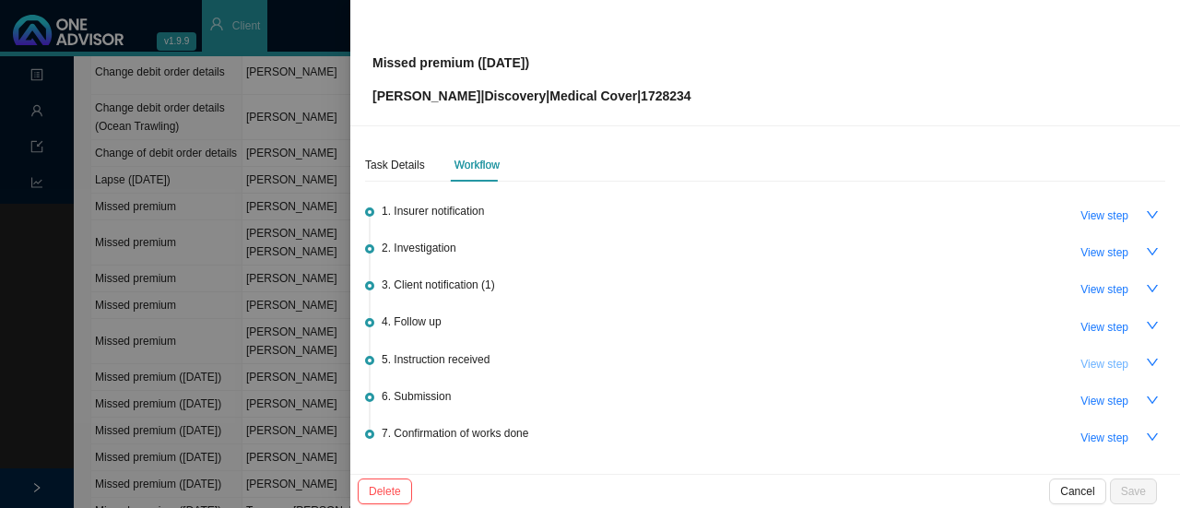
click at [1113, 362] on span "View step" at bounding box center [1105, 364] width 48 height 18
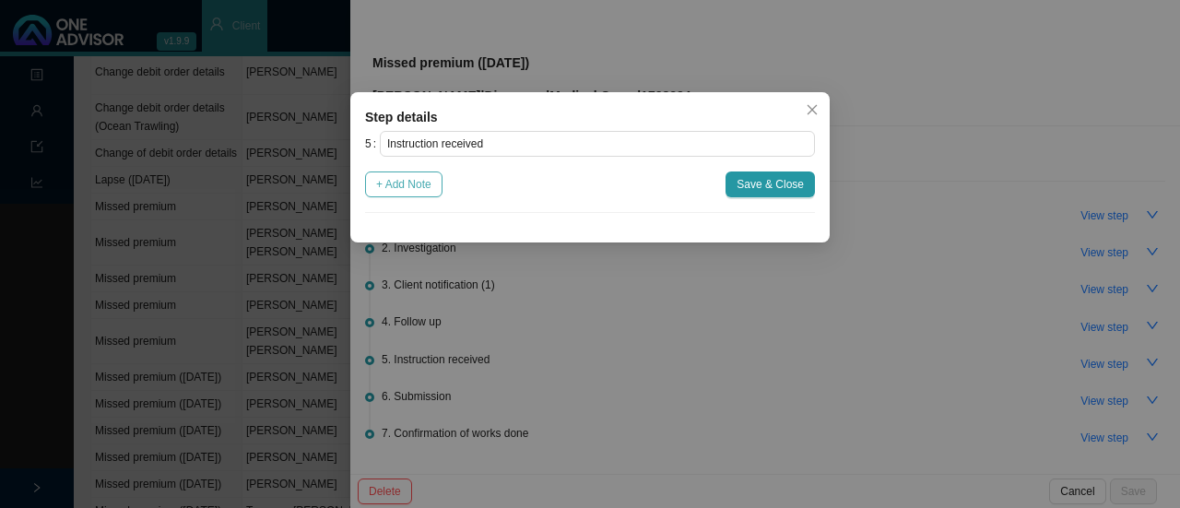
click at [428, 182] on span "+ Add Note" at bounding box center [403, 184] width 55 height 18
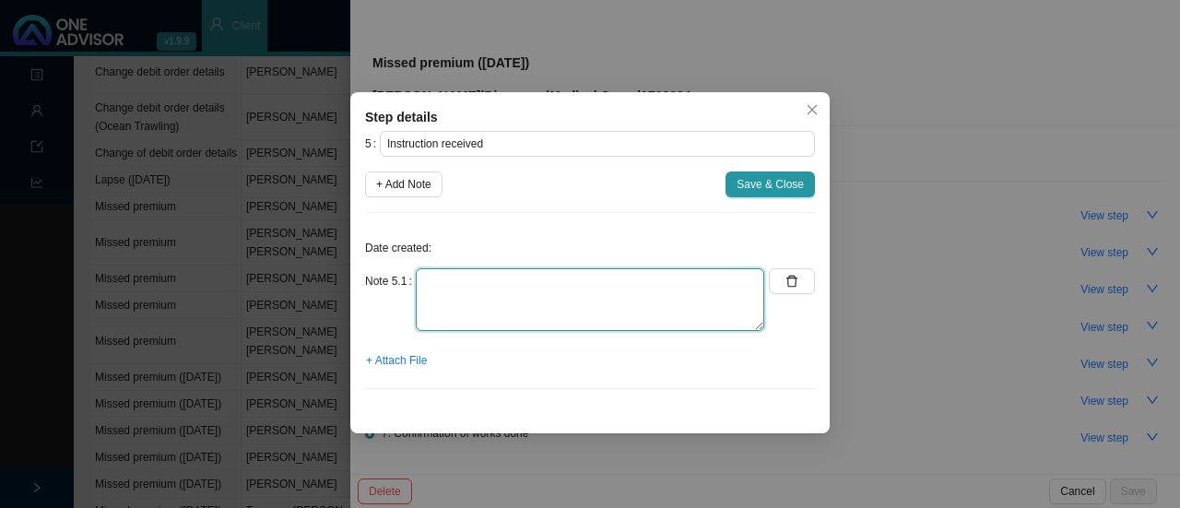
click at [468, 305] on textarea at bounding box center [590, 299] width 349 height 63
type textarea "m"
type textarea "M"
type textarea "p"
type textarea "O"
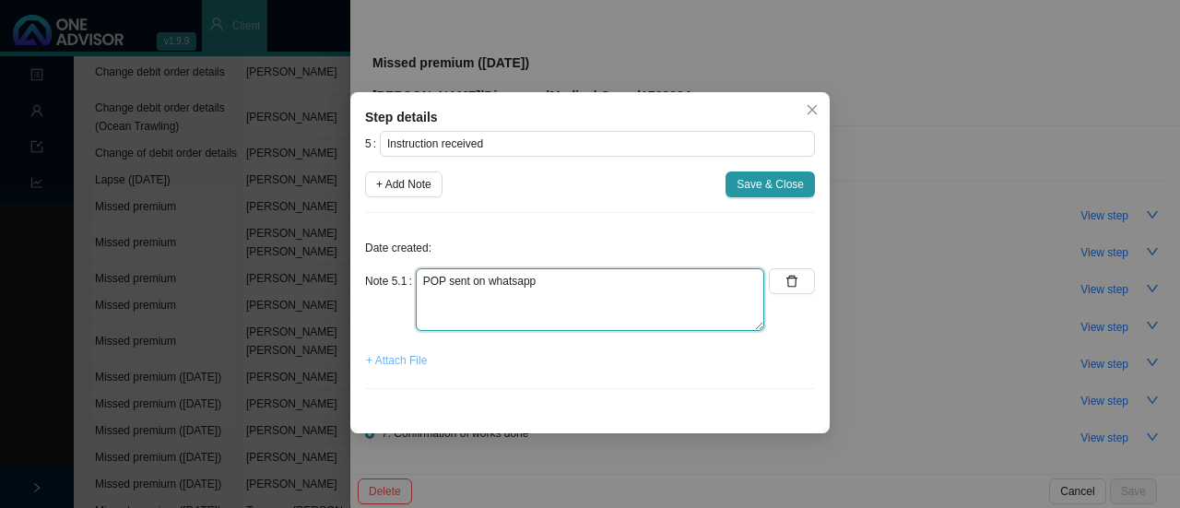
type textarea "POP sent on whatsapp"
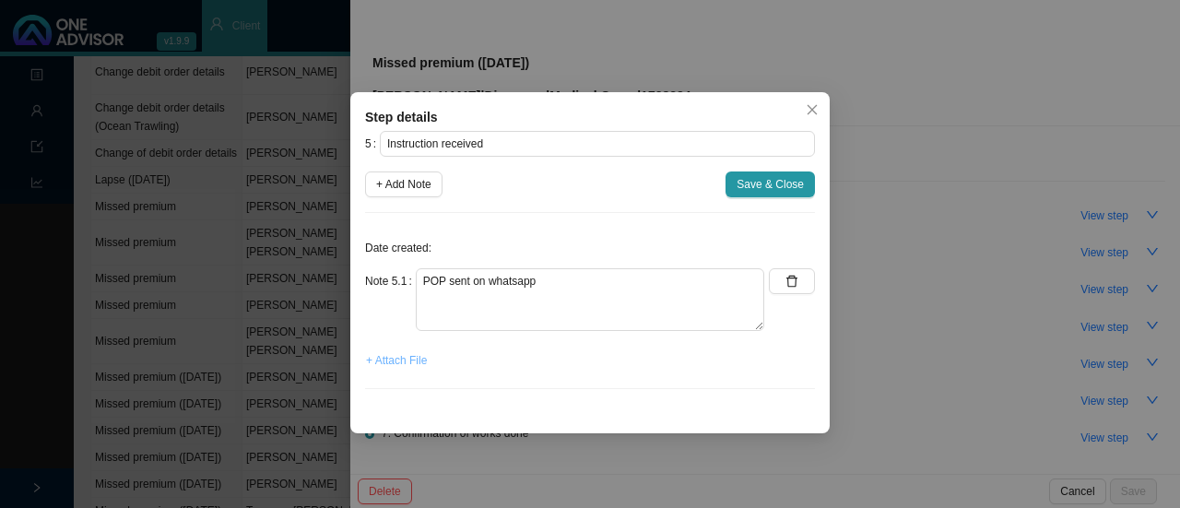
click at [398, 368] on span "+ Attach File" at bounding box center [396, 360] width 61 height 18
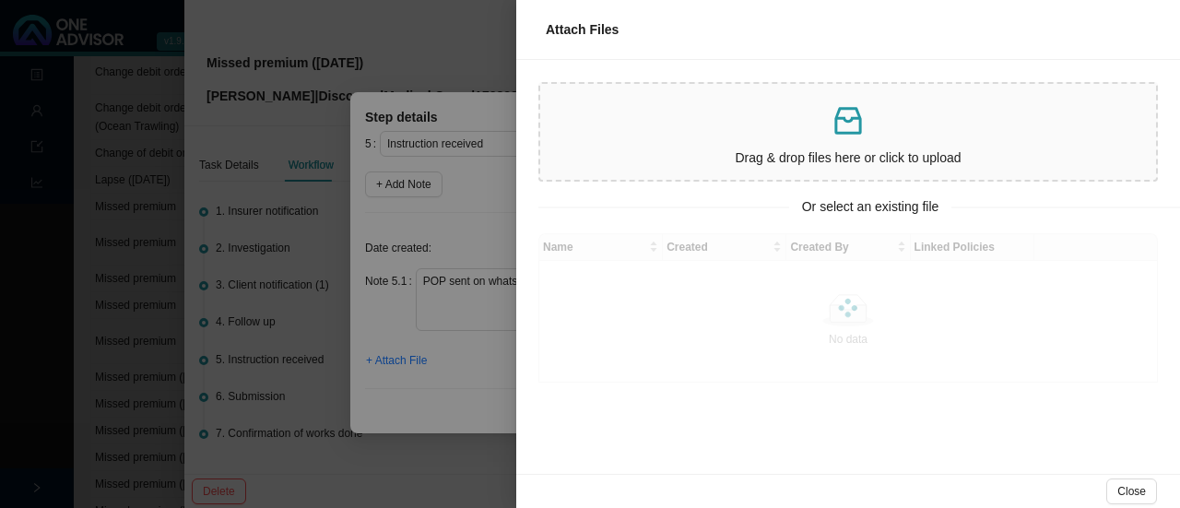
click at [832, 154] on p "Drag & drop files here or click to upload" at bounding box center [848, 158] width 601 height 21
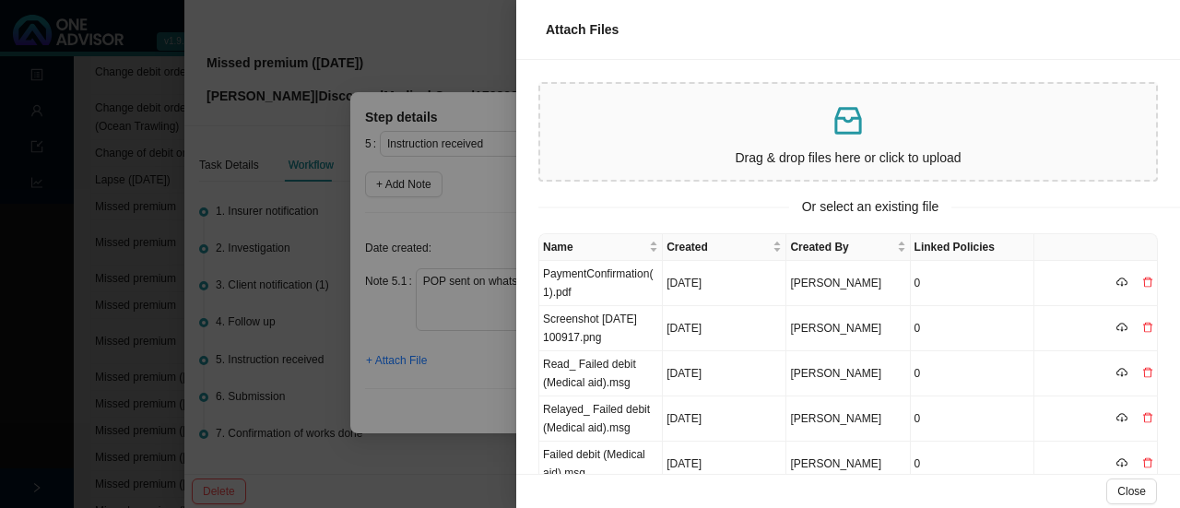
click at [780, 142] on div "Drag & drop files here or click to upload" at bounding box center [848, 131] width 601 height 81
click at [579, 288] on td "Screenshot [DATE] 094333.png" at bounding box center [601, 283] width 124 height 45
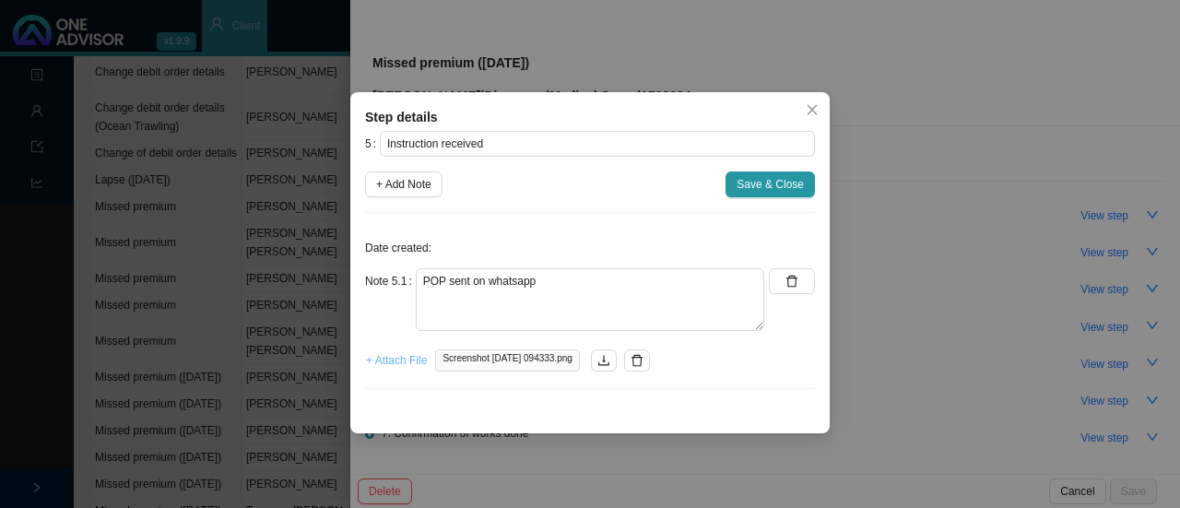
click at [396, 354] on span "+ Attach File" at bounding box center [396, 360] width 61 height 18
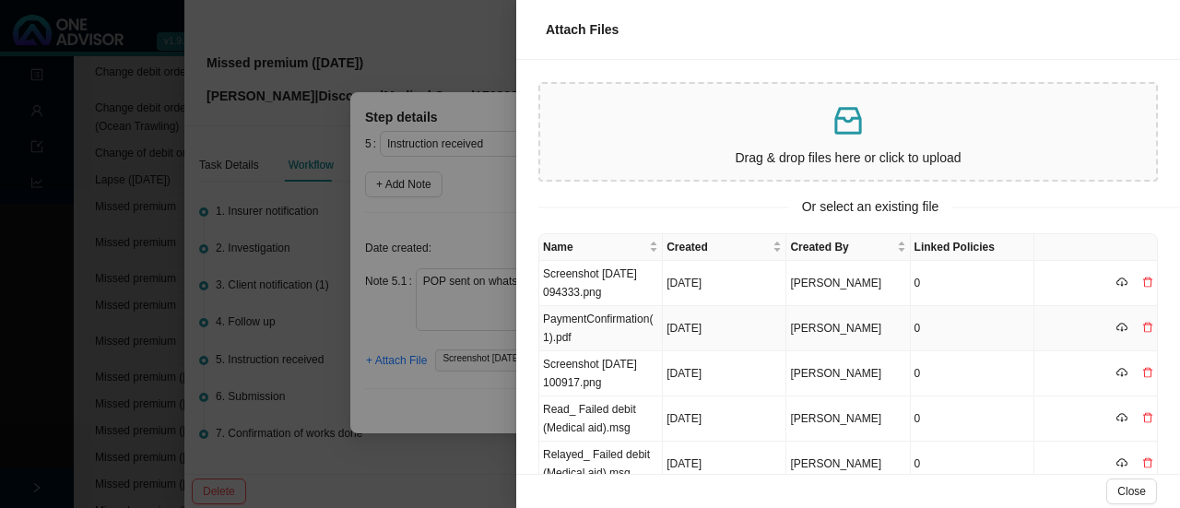
click at [592, 344] on td "PaymentConfirmation(1).pdf" at bounding box center [601, 328] width 124 height 45
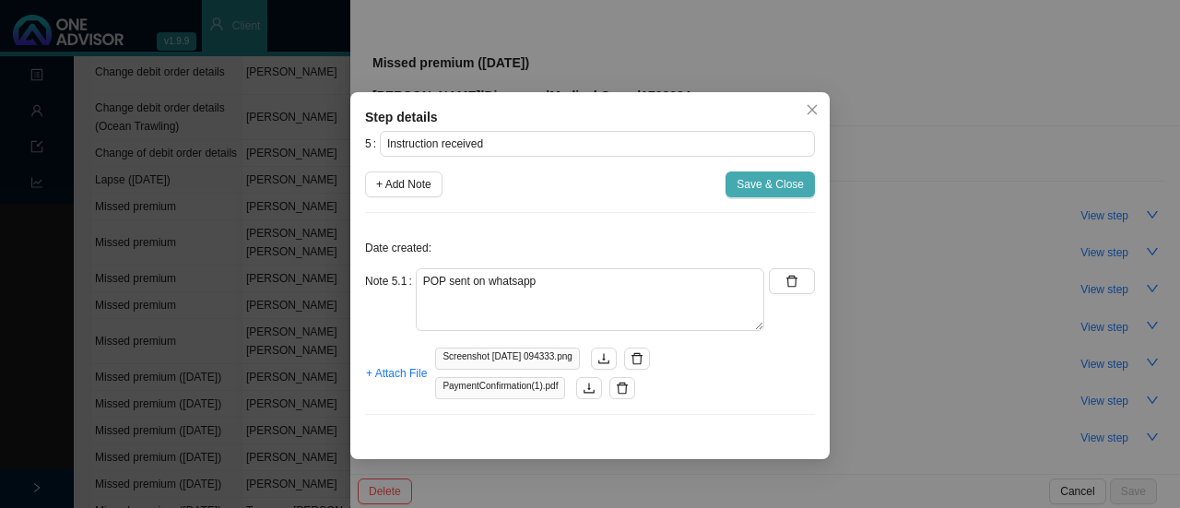
click at [768, 181] on span "Save & Close" at bounding box center [770, 184] width 67 height 18
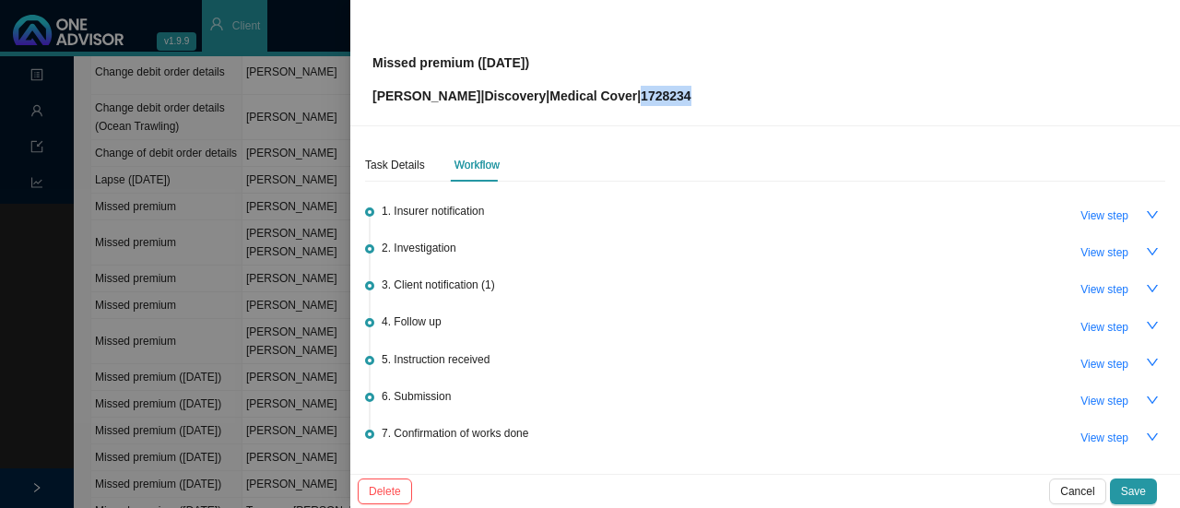
drag, startPoint x: 660, startPoint y: 102, endPoint x: 643, endPoint y: 102, distance: 17.5
click at [643, 102] on div "Missed premium ([DATE]) [PERSON_NAME] | Discovery | Medical Cover | 1728234" at bounding box center [765, 62] width 786 height 87
click at [703, 84] on div "Missed premium ([DATE]) [PERSON_NAME] | Discovery | Medical Cover | 1728234" at bounding box center [765, 62] width 786 height 87
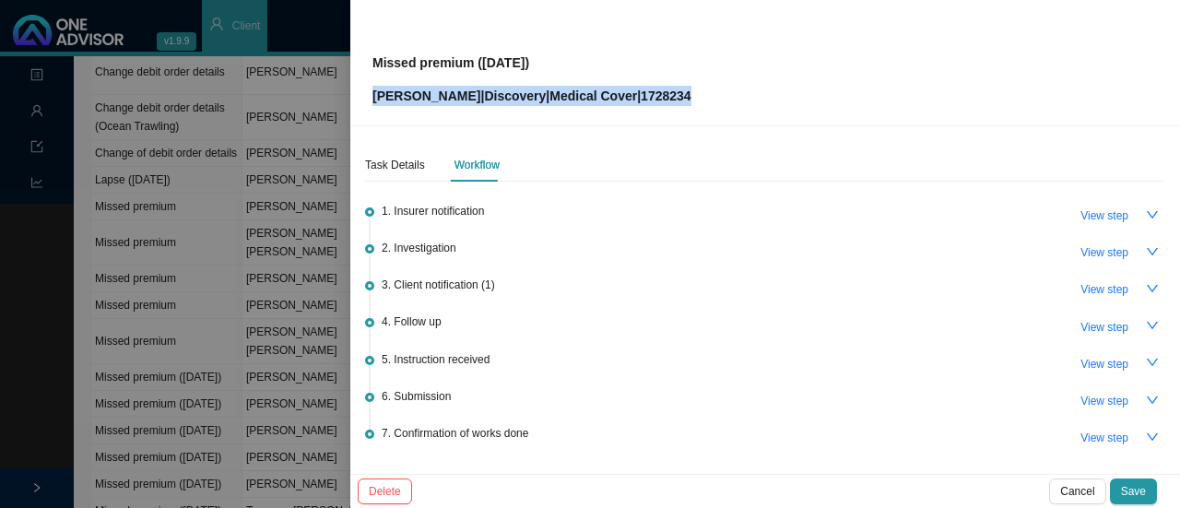
drag, startPoint x: 693, startPoint y: 93, endPoint x: 368, endPoint y: 105, distance: 325.7
click at [368, 105] on div "Missed premium ([DATE]) [PERSON_NAME] | Discovery | Medical Cover | 1728234" at bounding box center [765, 63] width 830 height 126
copy p "[PERSON_NAME] | Discovery | Medical Cover | 1728234"
click at [1088, 399] on span "View step" at bounding box center [1105, 401] width 48 height 18
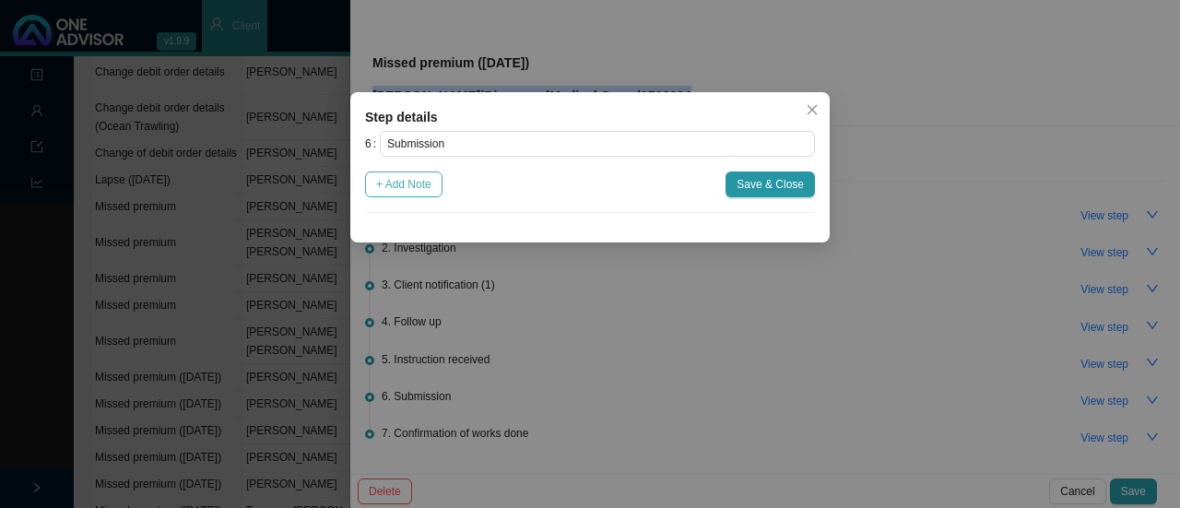
click at [408, 183] on span "+ Add Note" at bounding box center [403, 184] width 55 height 18
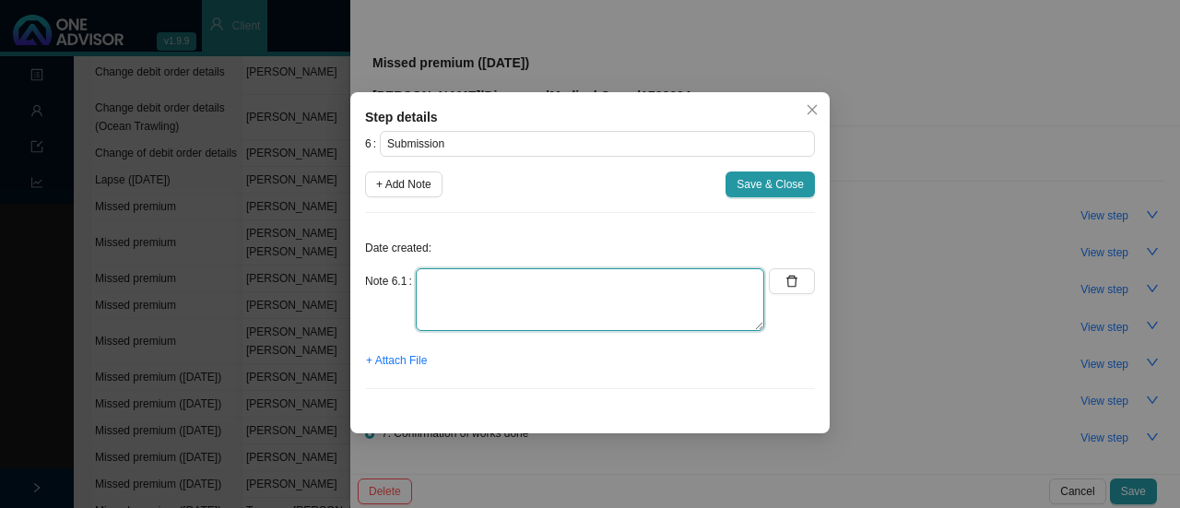
click at [443, 296] on textarea at bounding box center [590, 299] width 349 height 63
type textarea "S"
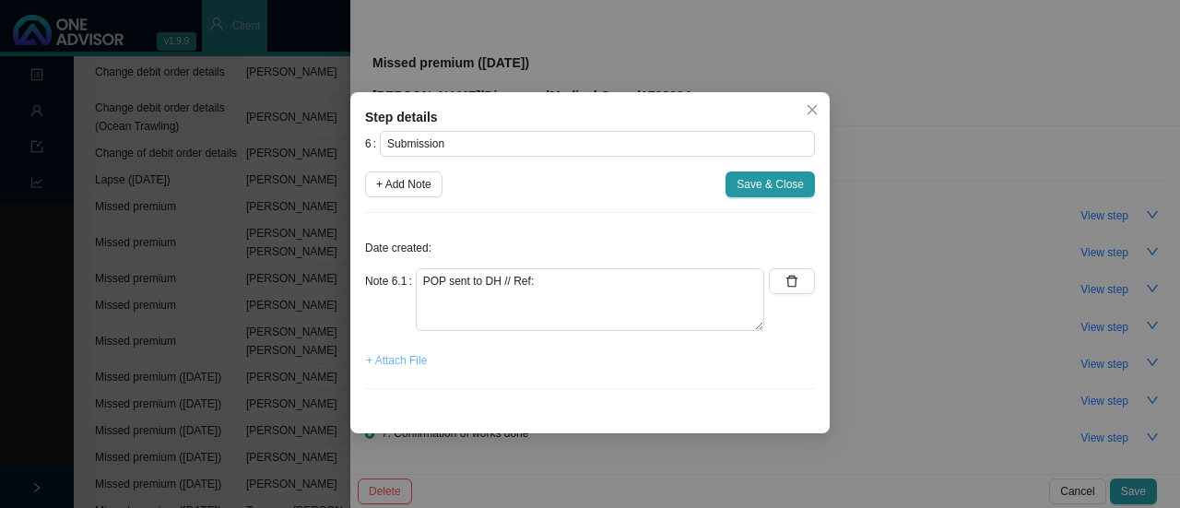
click at [395, 357] on span "+ Attach File" at bounding box center [396, 360] width 61 height 18
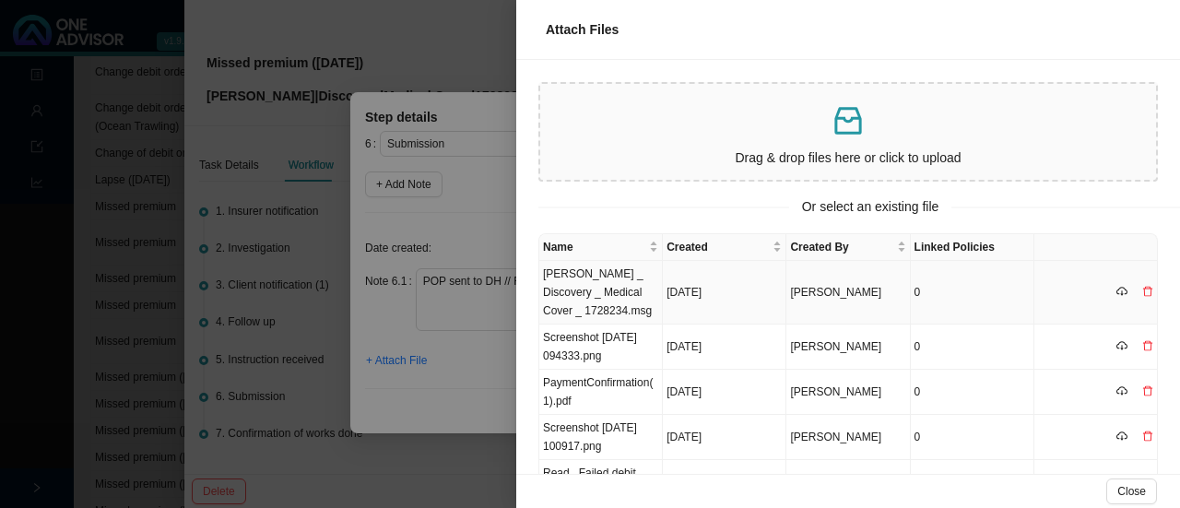
click at [618, 290] on td "[PERSON_NAME] _ Discovery _ Medical Cover _ 1728234.msg" at bounding box center [601, 293] width 124 height 64
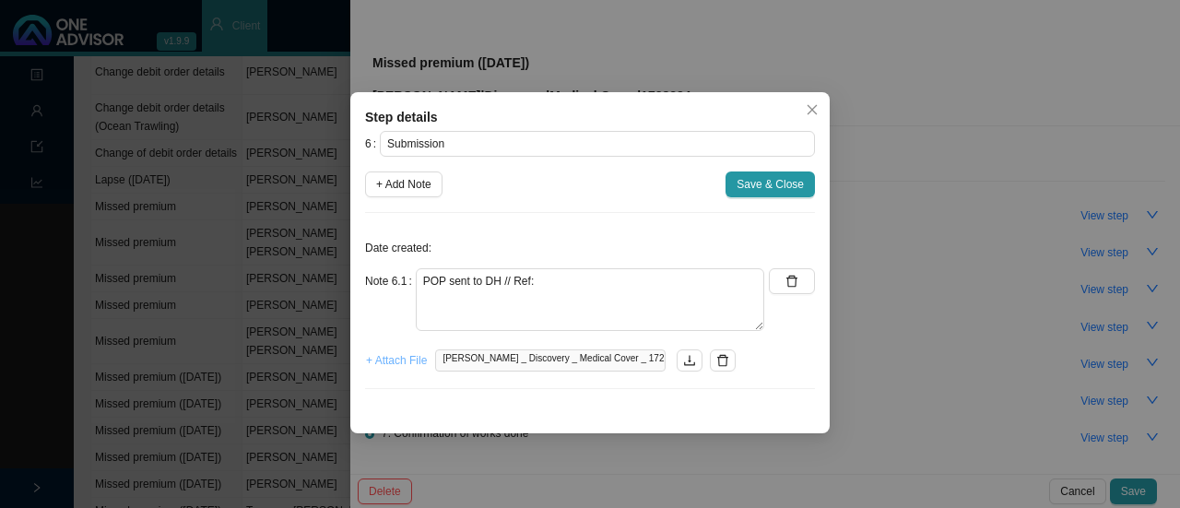
click at [397, 356] on span "+ Attach File" at bounding box center [396, 360] width 61 height 18
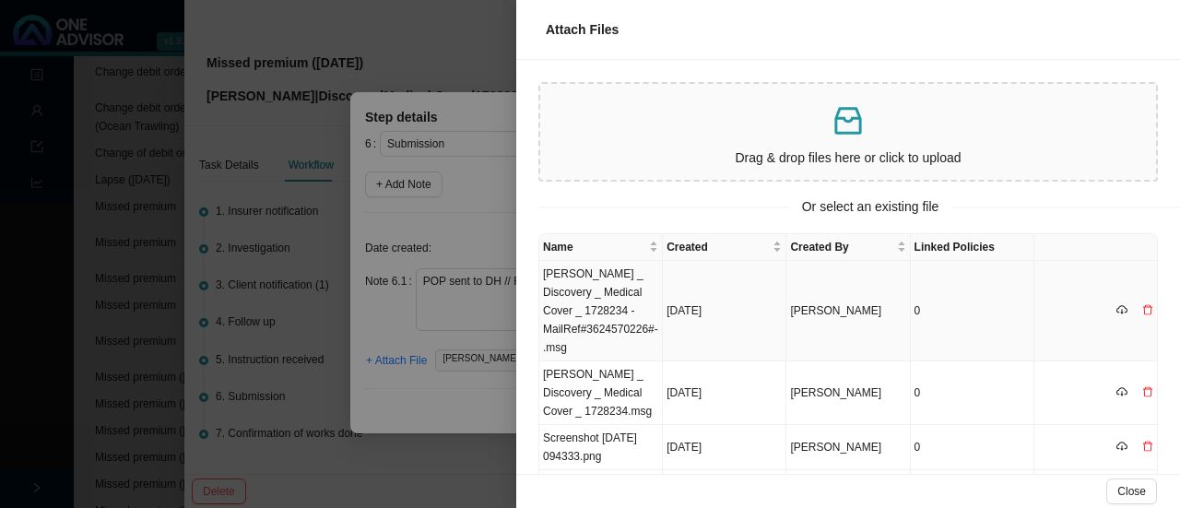
click at [620, 292] on td "[PERSON_NAME] _ Discovery _ Medical Cover _ 1728234 -MailRef#3624570226#-.msg" at bounding box center [601, 311] width 124 height 100
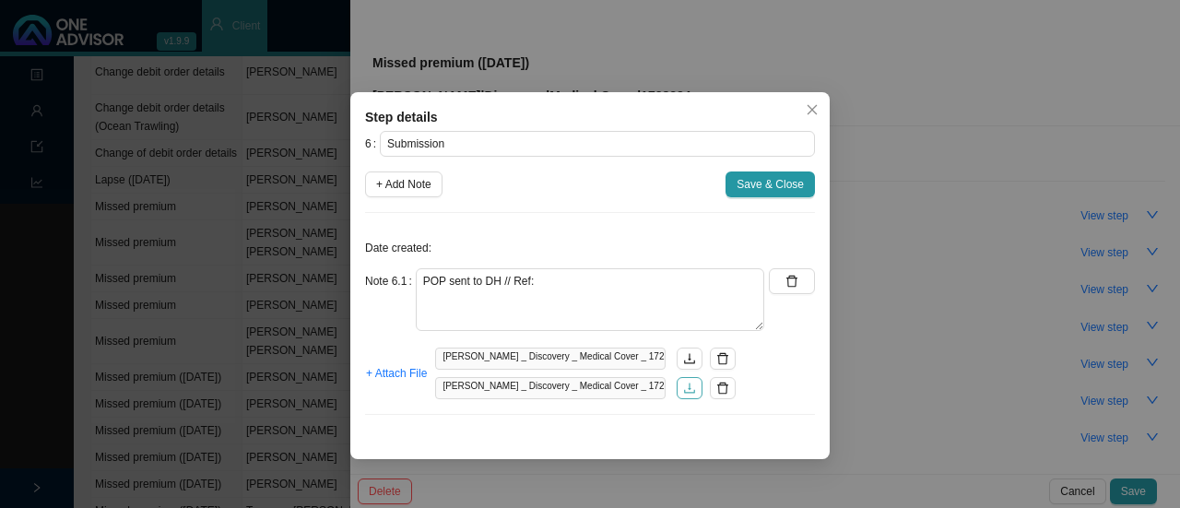
click at [682, 392] on button "button" at bounding box center [690, 388] width 26 height 22
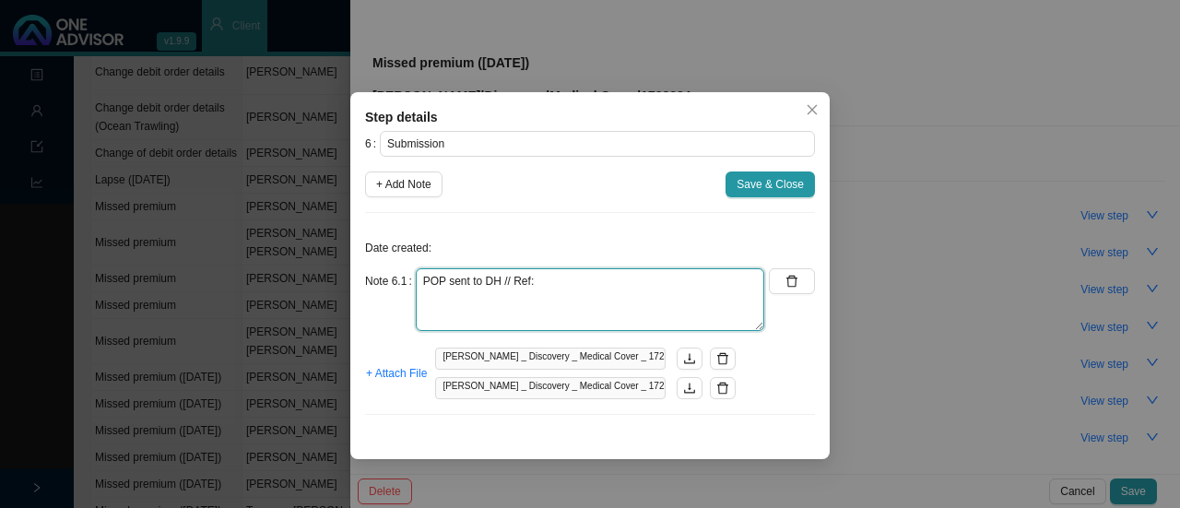
click at [552, 279] on textarea "POP sent to DH // Ref:" at bounding box center [590, 299] width 349 height 63
paste textarea "11475455365."
type textarea "POP sent to DH // Ref: 11475455365."
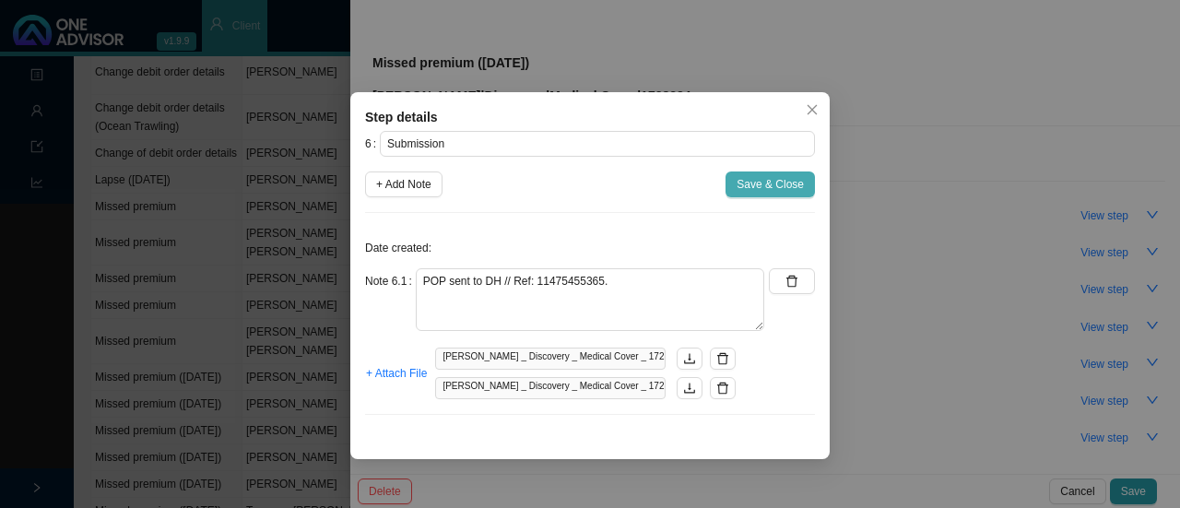
click at [778, 188] on span "Save & Close" at bounding box center [770, 184] width 67 height 18
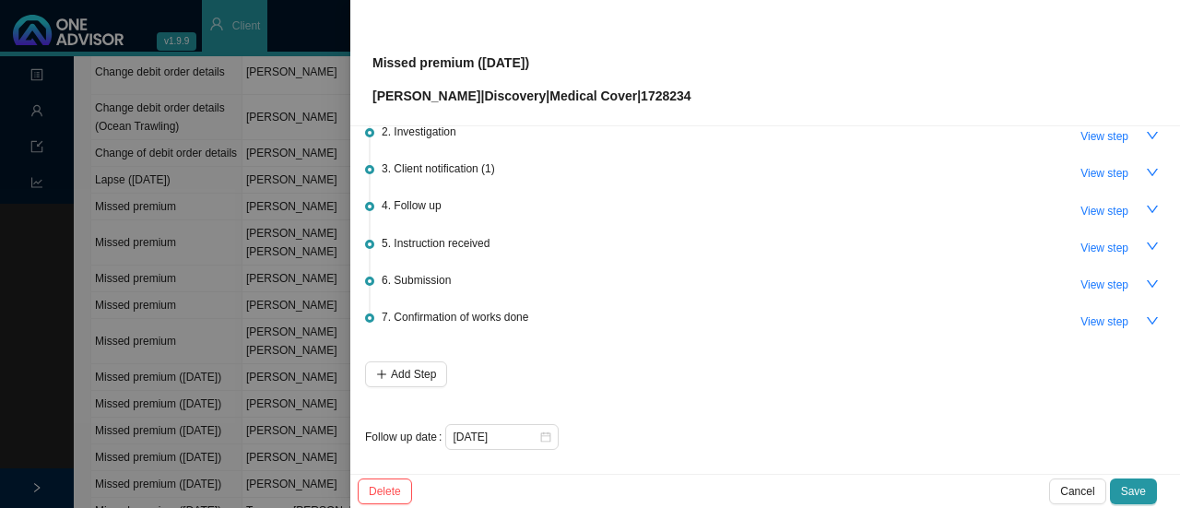
scroll to position [117, 0]
click at [537, 437] on div "[DATE]" at bounding box center [502, 436] width 99 height 18
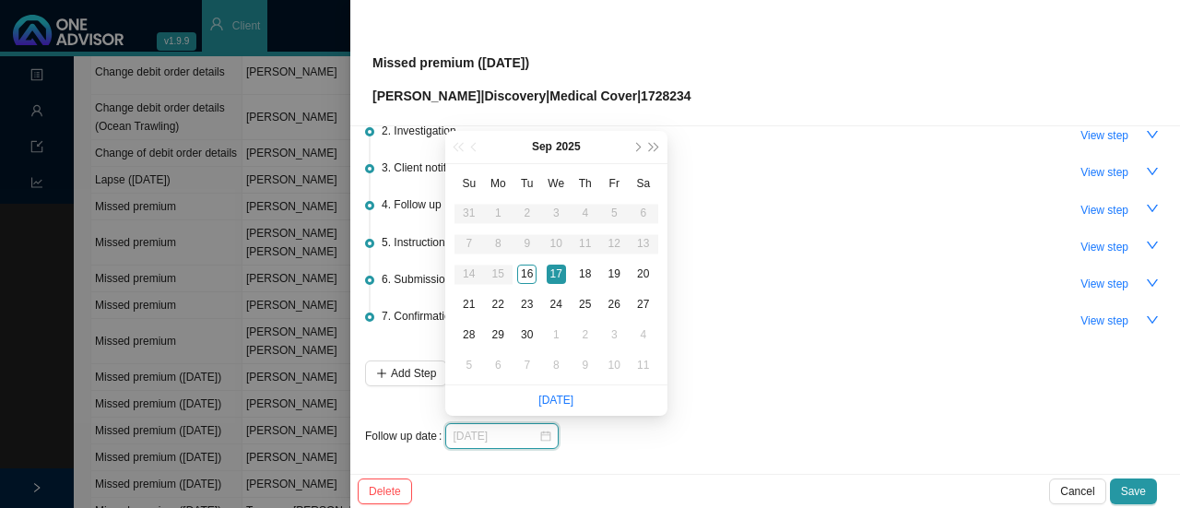
type input "[DATE]"
click at [550, 271] on div "17" at bounding box center [556, 274] width 19 height 19
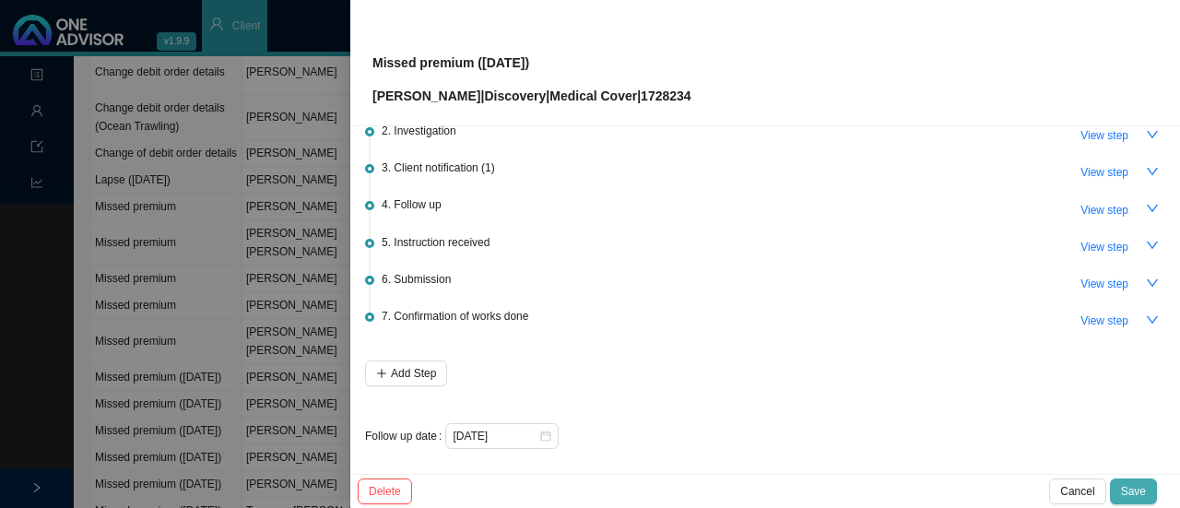
click at [1140, 486] on span "Save" at bounding box center [1133, 491] width 25 height 18
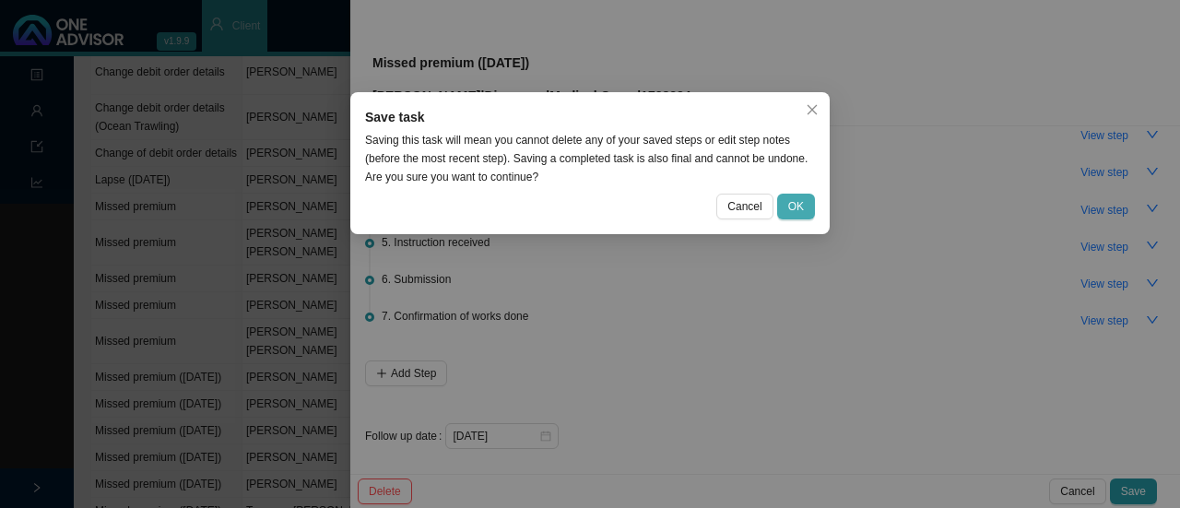
click at [800, 207] on span "OK" at bounding box center [796, 206] width 16 height 18
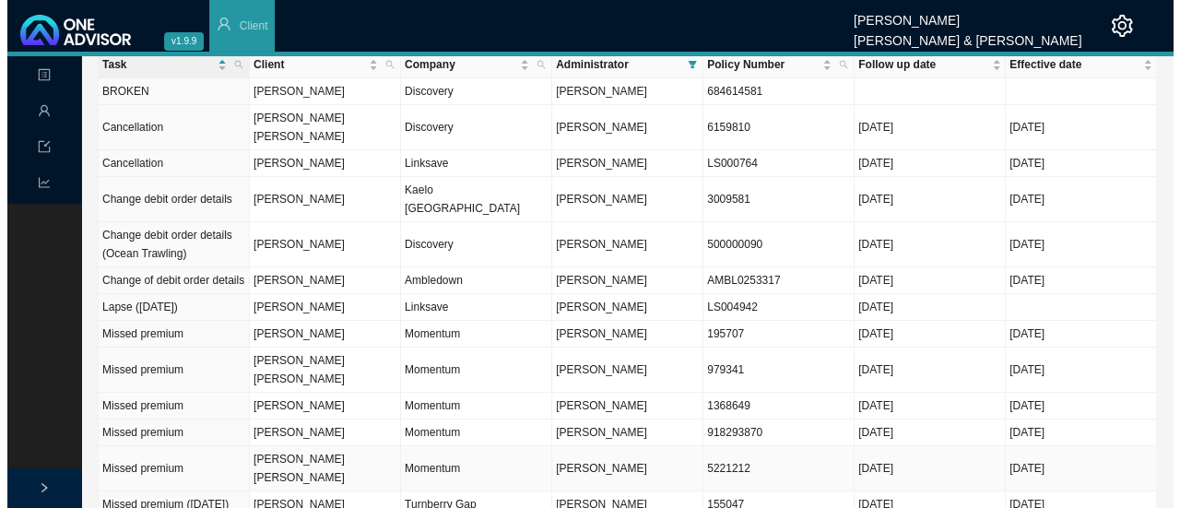
scroll to position [0, 0]
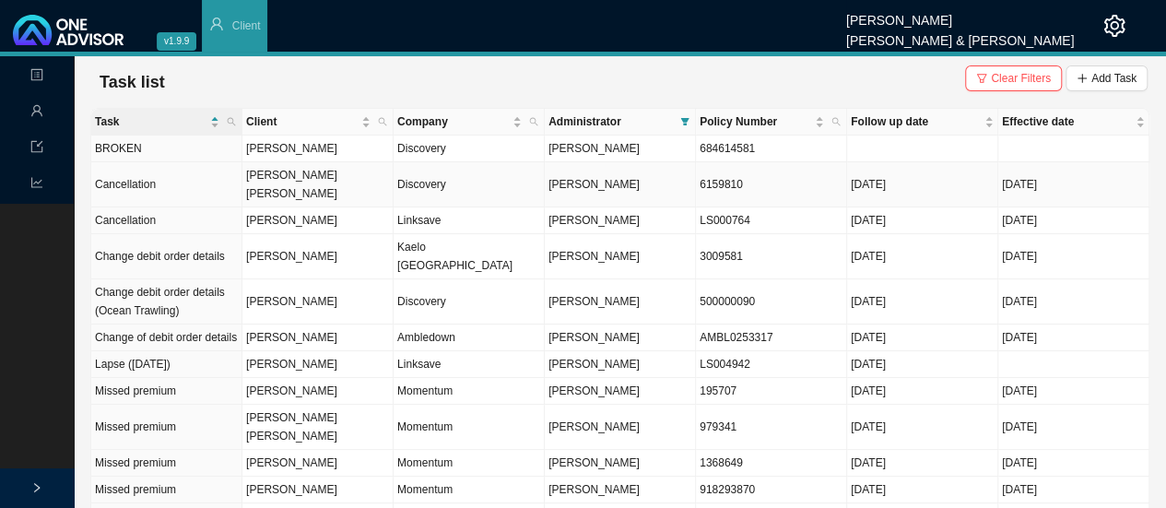
click at [727, 172] on td "6159810" at bounding box center [771, 184] width 151 height 45
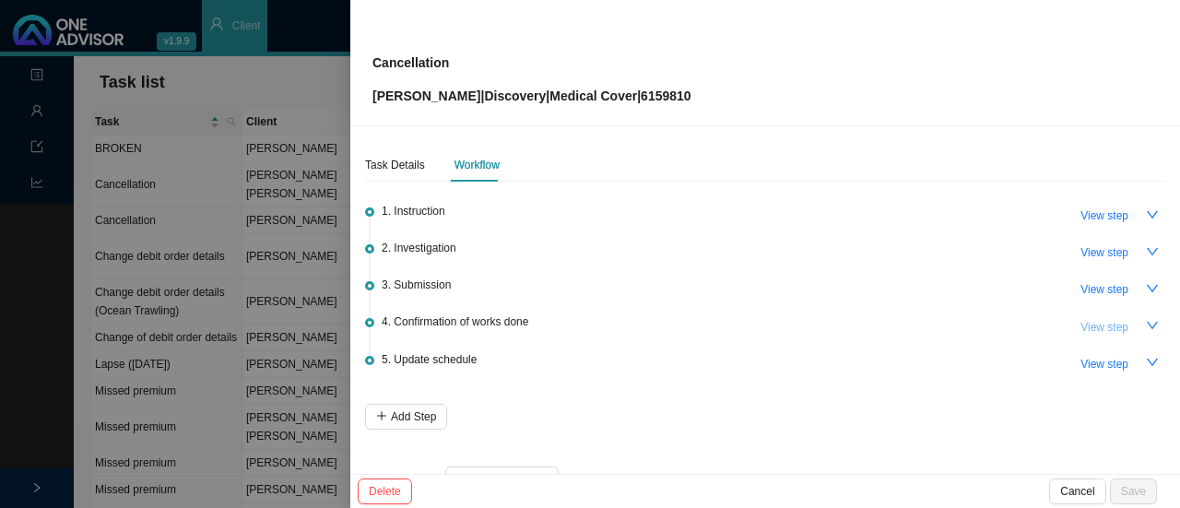
click at [1081, 333] on span "View step" at bounding box center [1105, 327] width 48 height 18
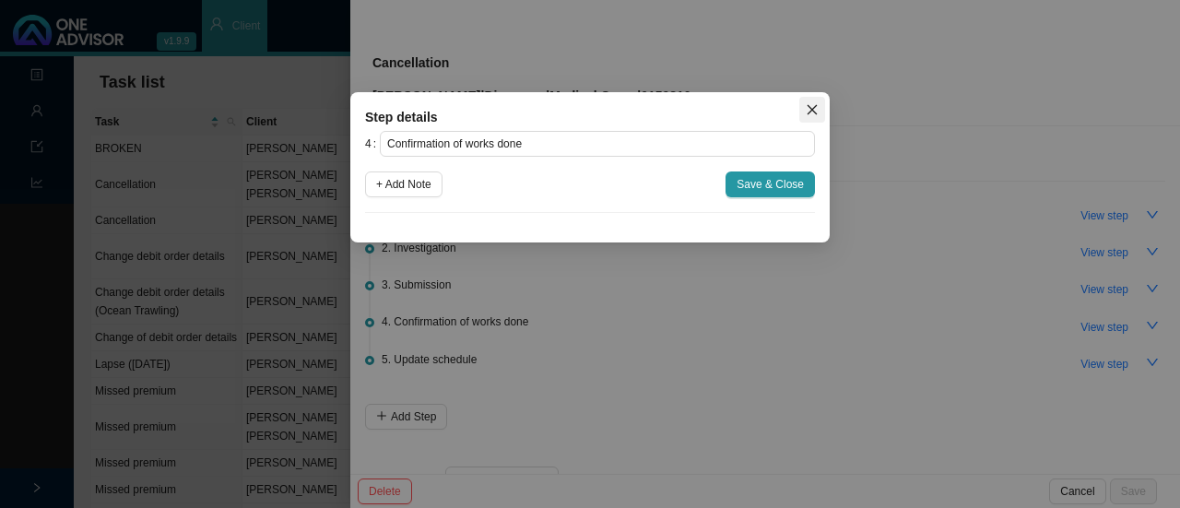
click at [811, 119] on button "Close" at bounding box center [812, 110] width 26 height 26
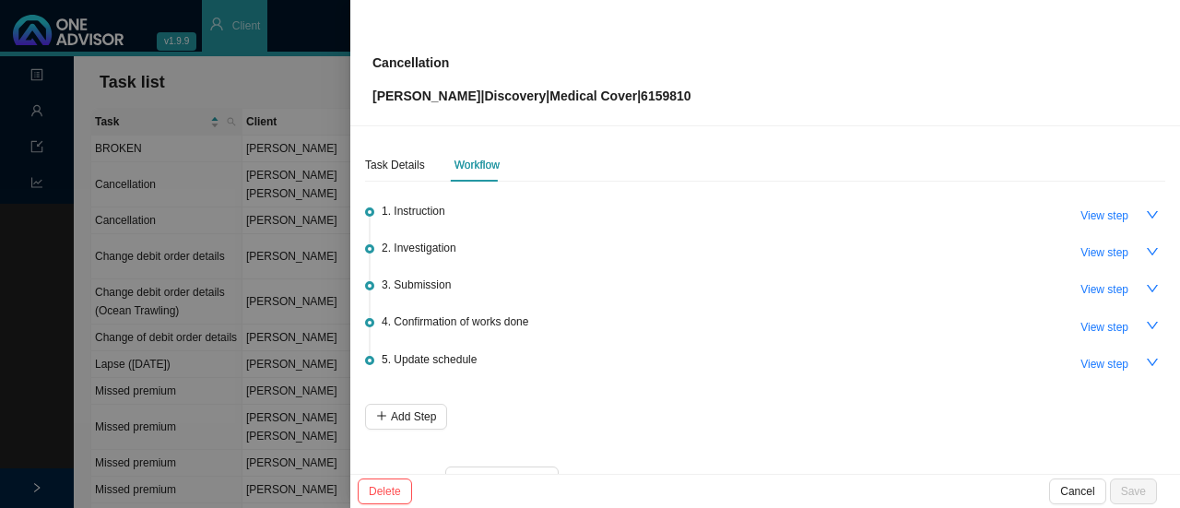
click at [440, 283] on span "3. Submission" at bounding box center [416, 285] width 69 height 18
click at [1088, 287] on span "View step" at bounding box center [1105, 289] width 48 height 18
type input "Submission"
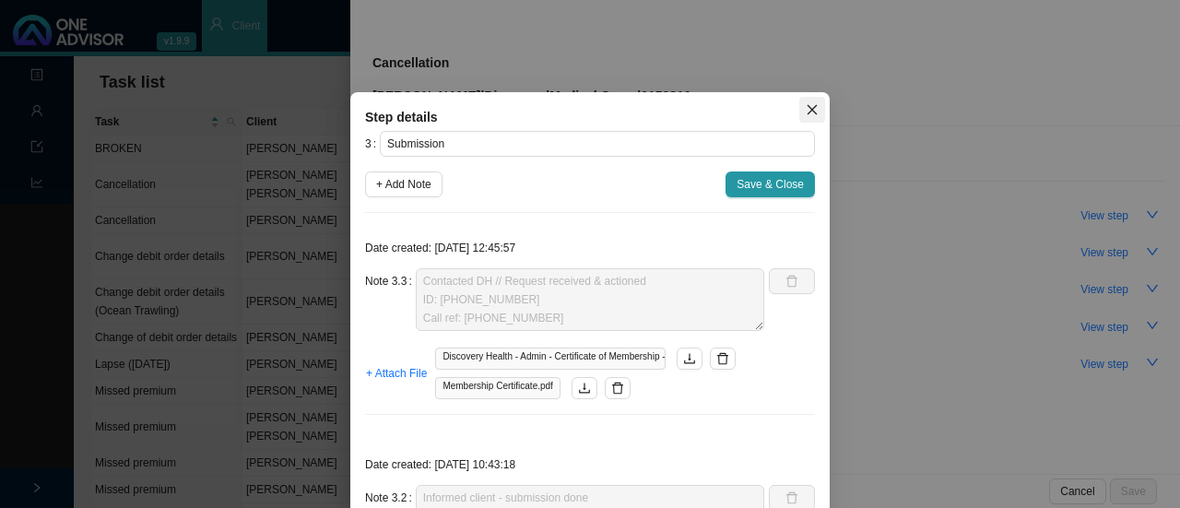
click at [808, 104] on icon "close" at bounding box center [812, 109] width 13 height 13
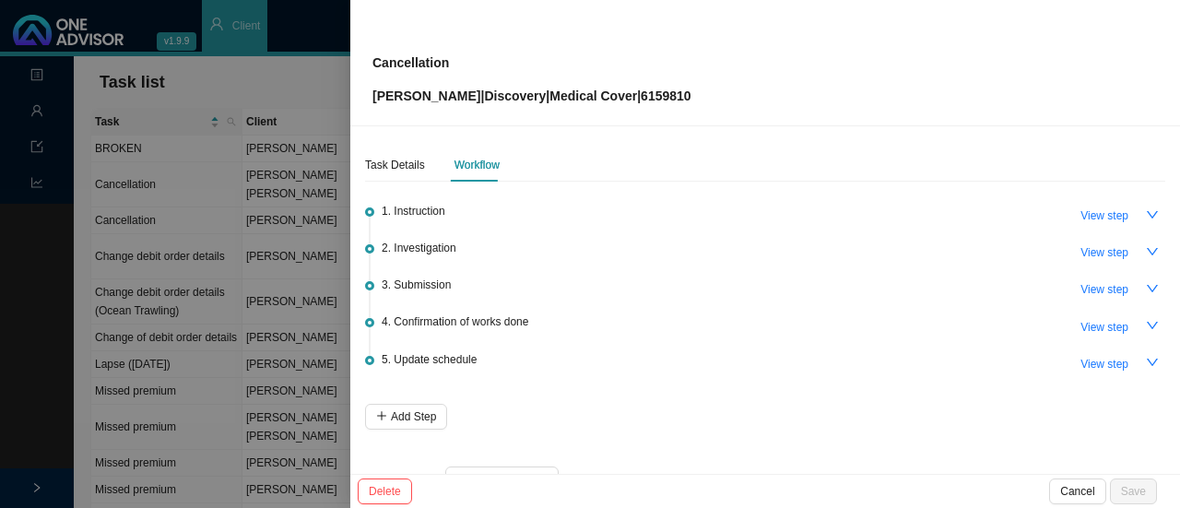
click at [218, 89] on div at bounding box center [590, 254] width 1180 height 508
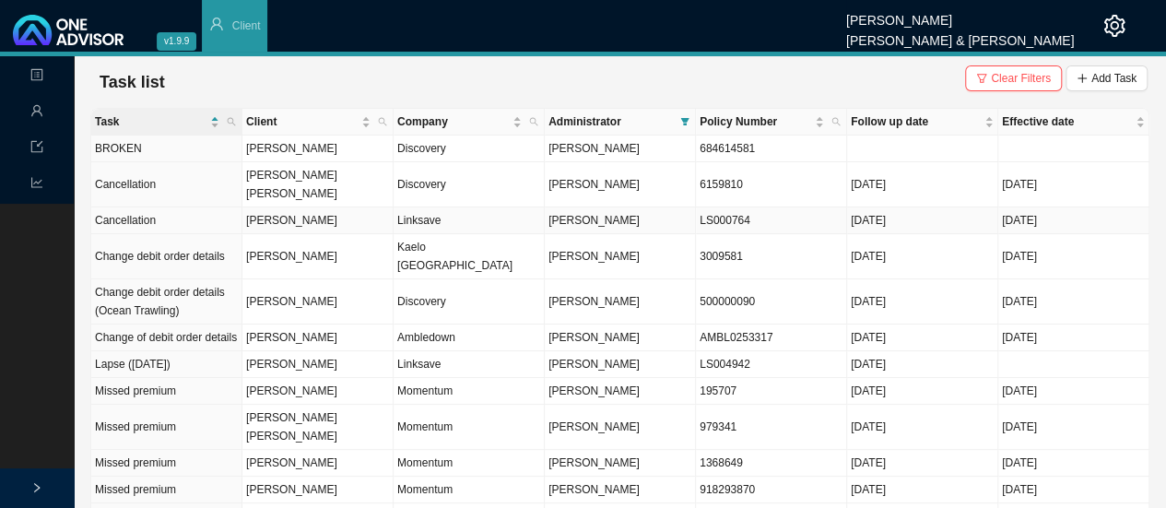
click at [321, 207] on td "[PERSON_NAME]" at bounding box center [317, 220] width 151 height 27
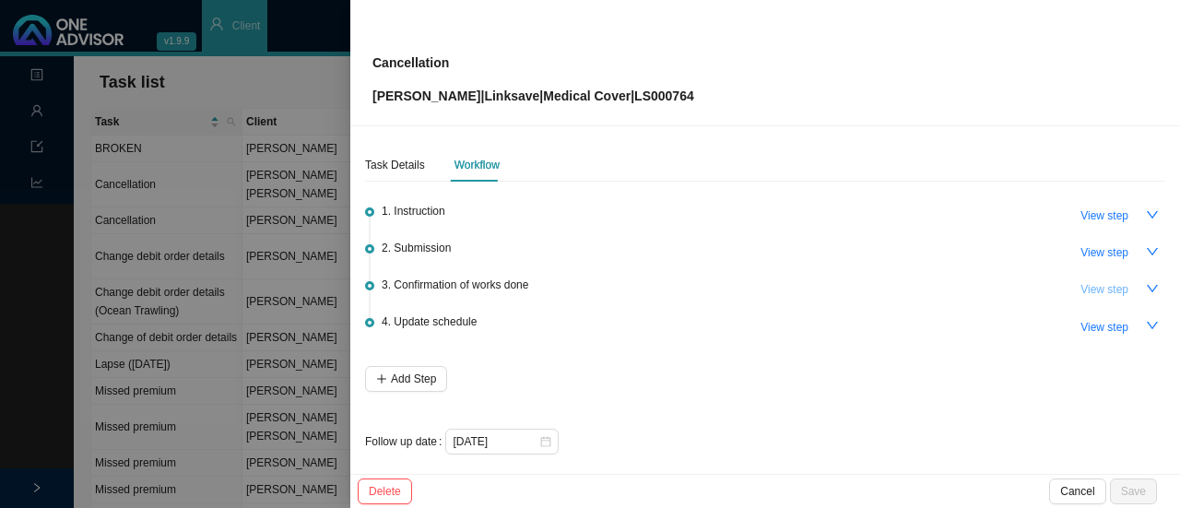
click at [1098, 283] on span "View step" at bounding box center [1105, 289] width 48 height 18
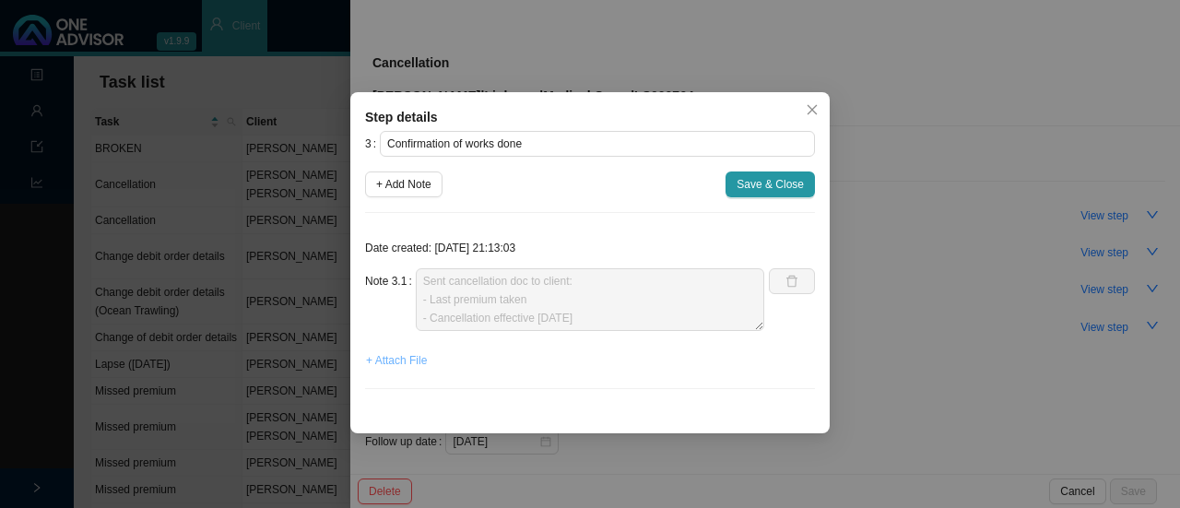
click at [403, 365] on span "+ Attach File" at bounding box center [396, 360] width 61 height 18
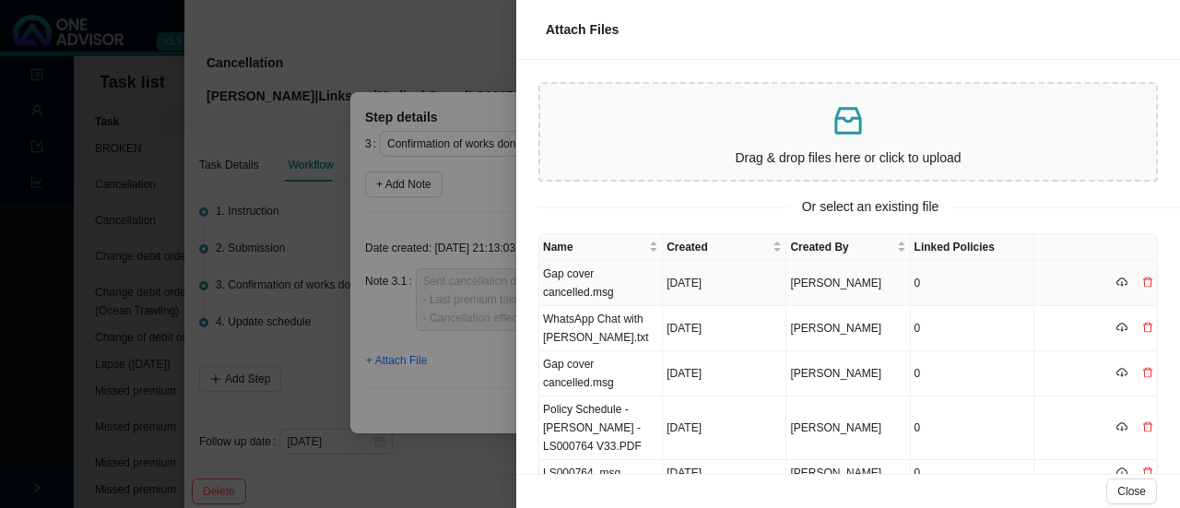
click at [586, 278] on td "Gap cover cancelled.msg" at bounding box center [601, 283] width 124 height 45
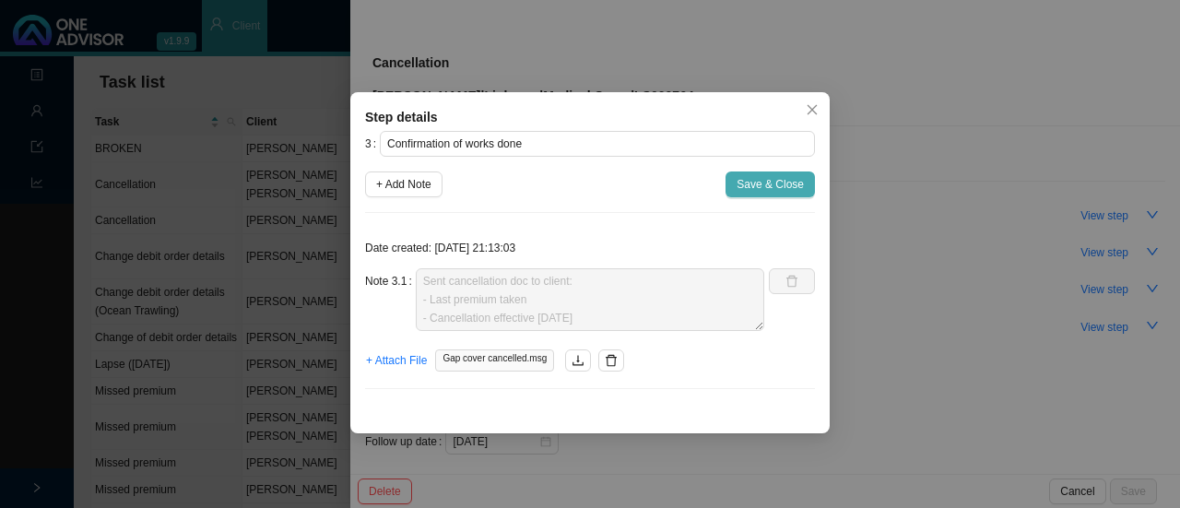
click at [754, 182] on span "Save & Close" at bounding box center [770, 184] width 67 height 18
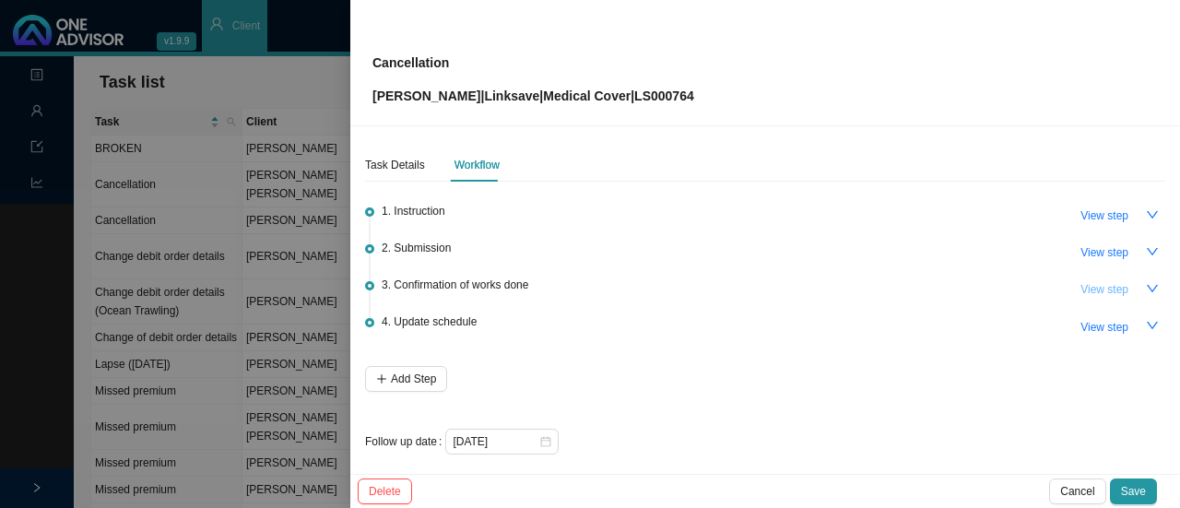
click at [1092, 289] on span "View step" at bounding box center [1105, 289] width 48 height 18
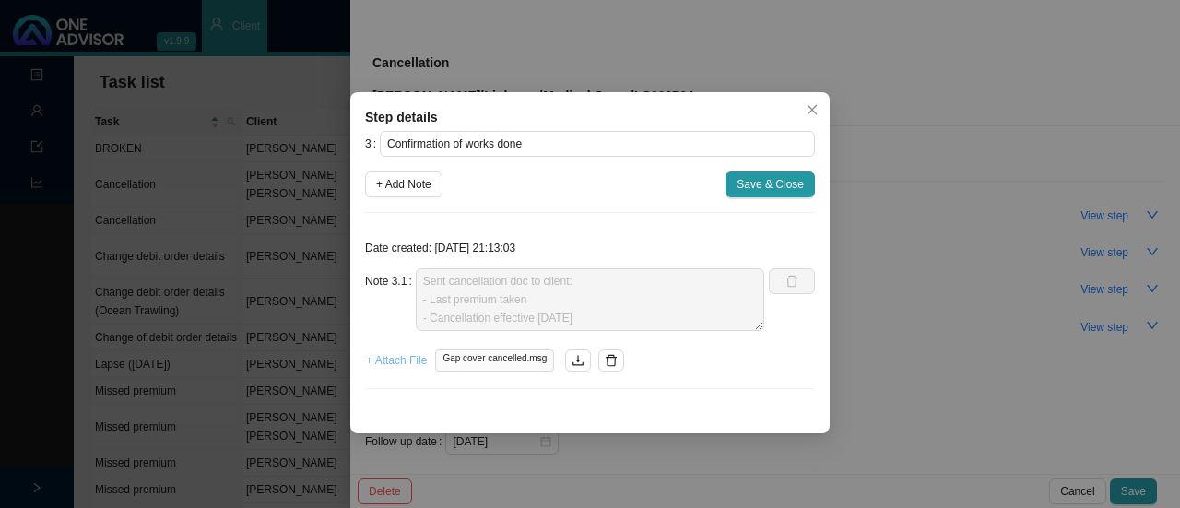
click at [391, 361] on span "+ Attach File" at bounding box center [396, 360] width 61 height 18
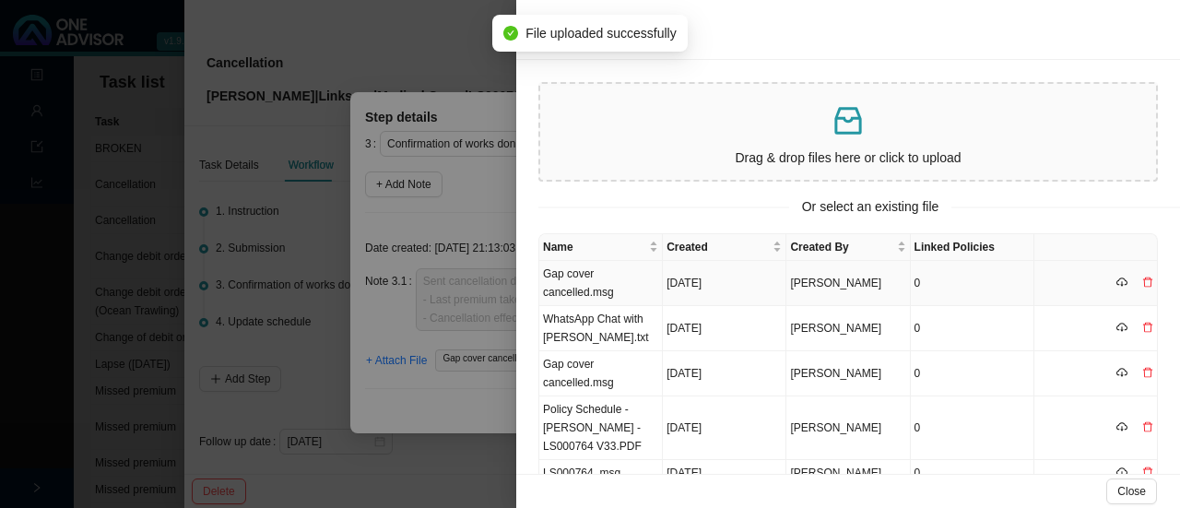
click at [597, 290] on td "Gap cover cancelled.msg" at bounding box center [601, 283] width 124 height 45
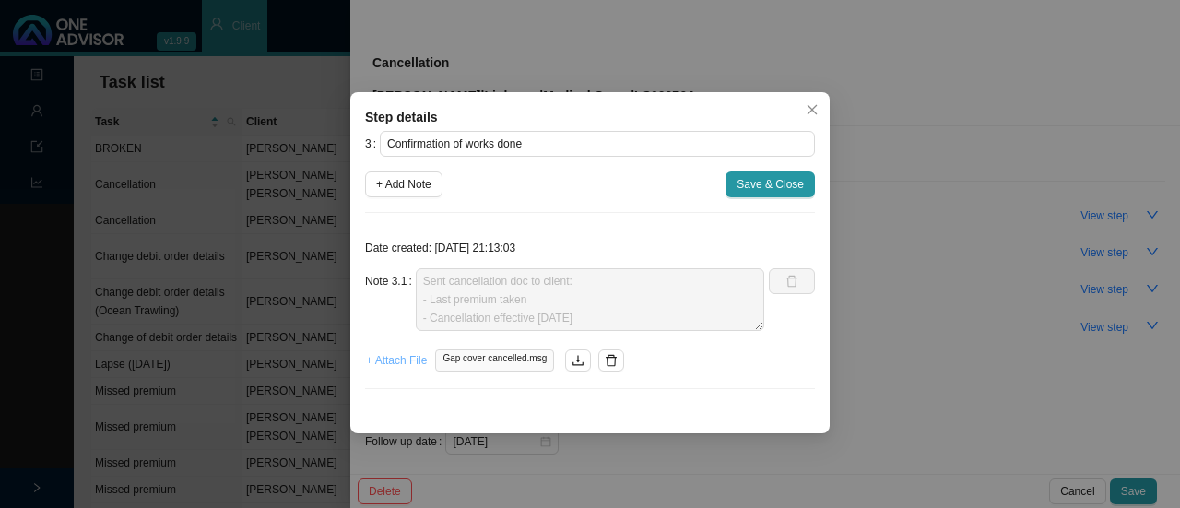
click at [405, 363] on span "+ Attach File" at bounding box center [396, 360] width 61 height 18
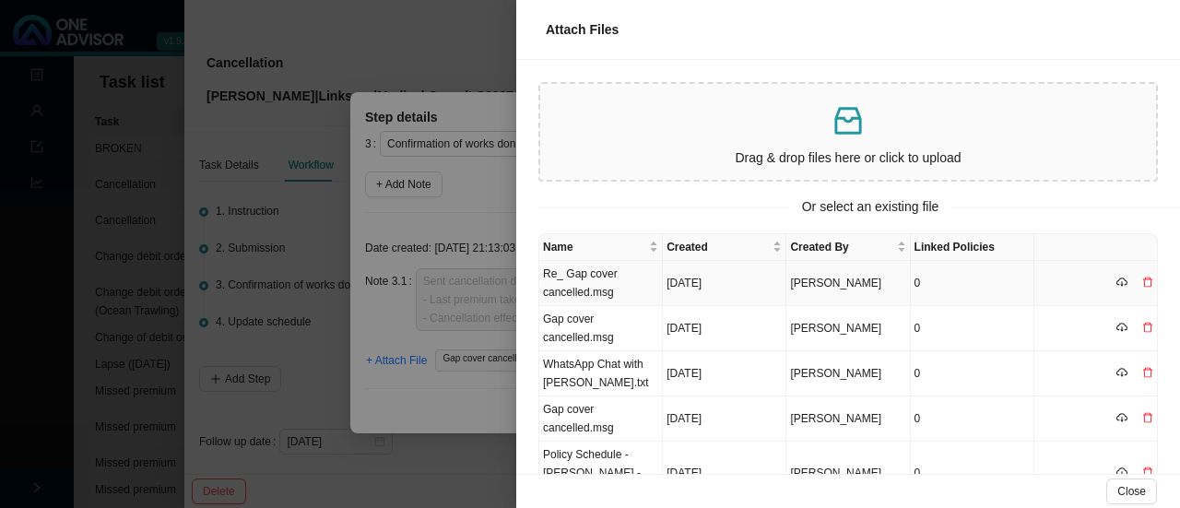
click at [557, 290] on td "Re_ Gap cover cancelled.msg" at bounding box center [601, 283] width 124 height 45
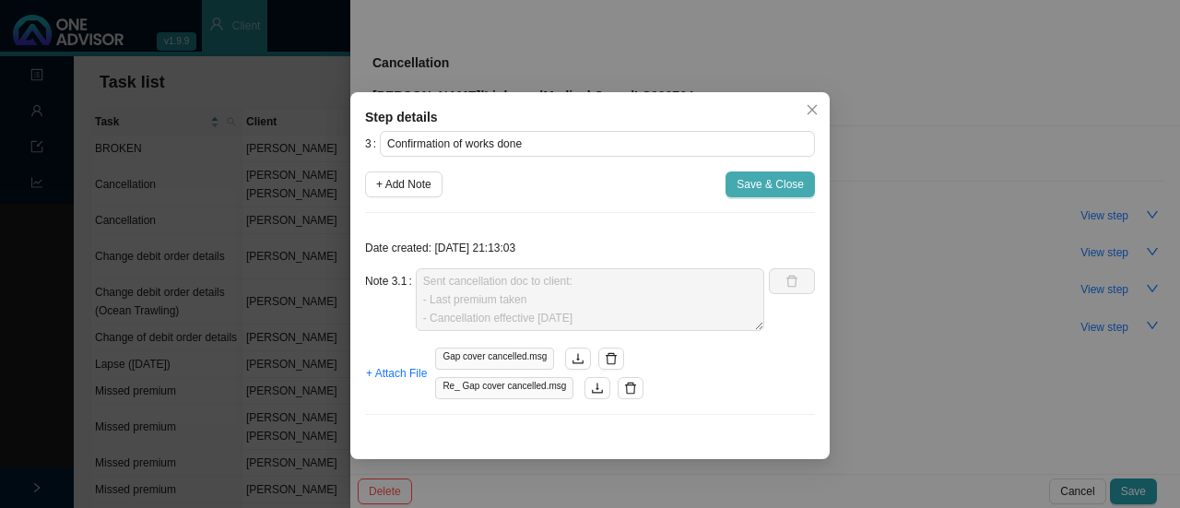
click at [768, 178] on span "Save & Close" at bounding box center [770, 184] width 67 height 18
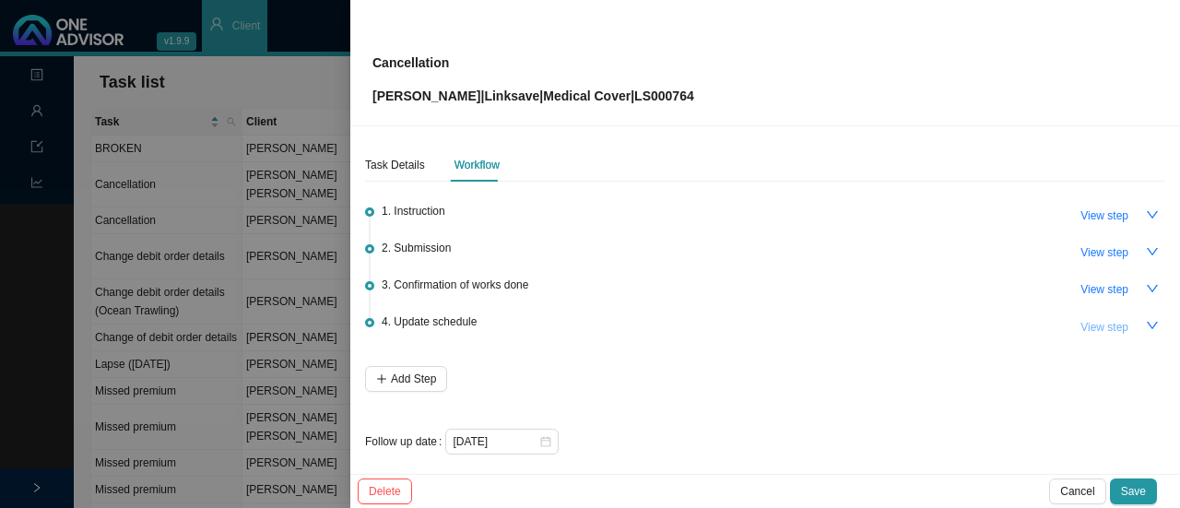
click at [1090, 322] on span "View step" at bounding box center [1105, 327] width 48 height 18
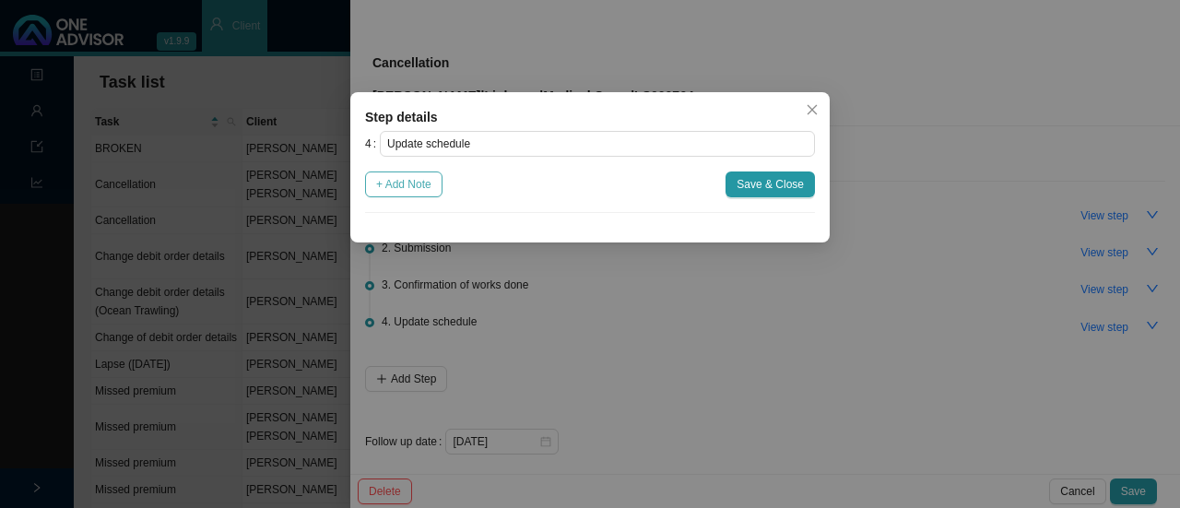
click at [394, 190] on span "+ Add Note" at bounding box center [403, 184] width 55 height 18
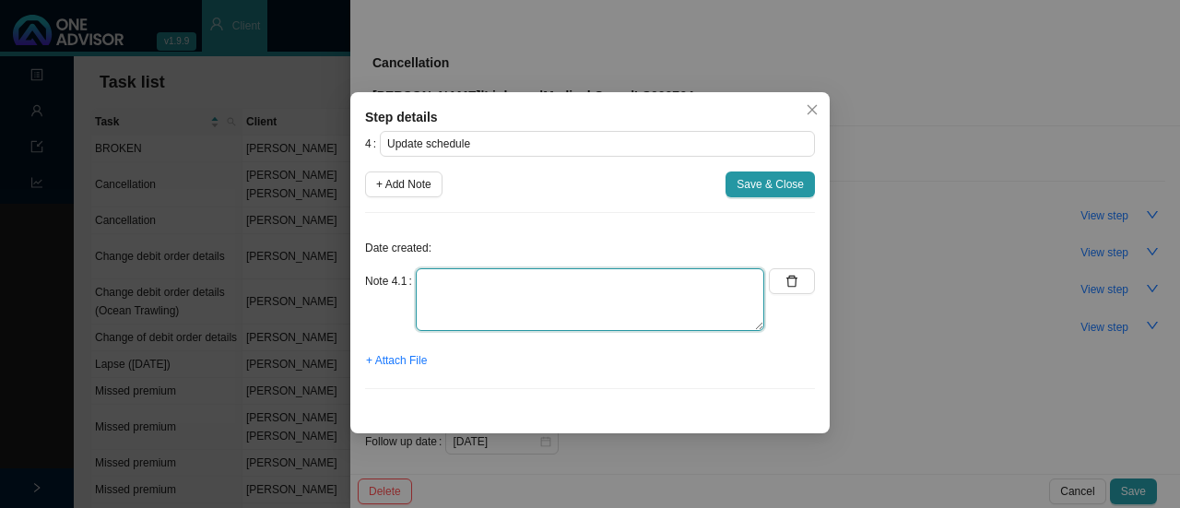
click at [457, 299] on textarea at bounding box center [590, 299] width 349 height 63
click at [529, 288] on textarea "Membership list OA Client docs" at bounding box center [590, 299] width 349 height 63
click at [597, 274] on textarea "Membership list // OA Client docs" at bounding box center [590, 299] width 349 height 63
click at [618, 276] on textarea "Membership list // OA // Client docs" at bounding box center [590, 299] width 349 height 63
type textarea "Membership list // OA // Client docs All updated"
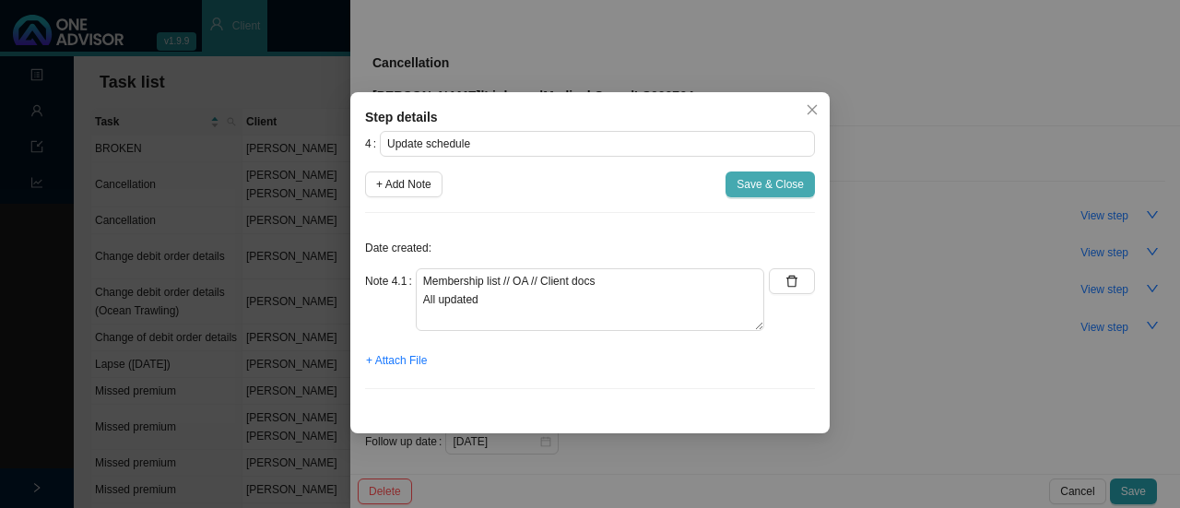
click at [786, 195] on button "Save & Close" at bounding box center [770, 184] width 89 height 26
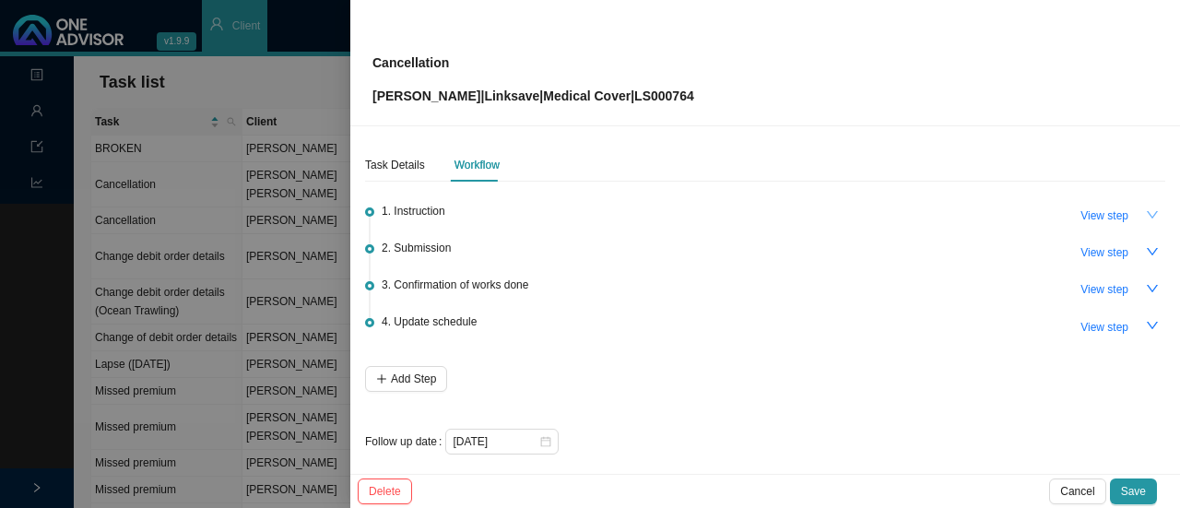
click at [1146, 213] on icon "down" at bounding box center [1152, 214] width 13 height 13
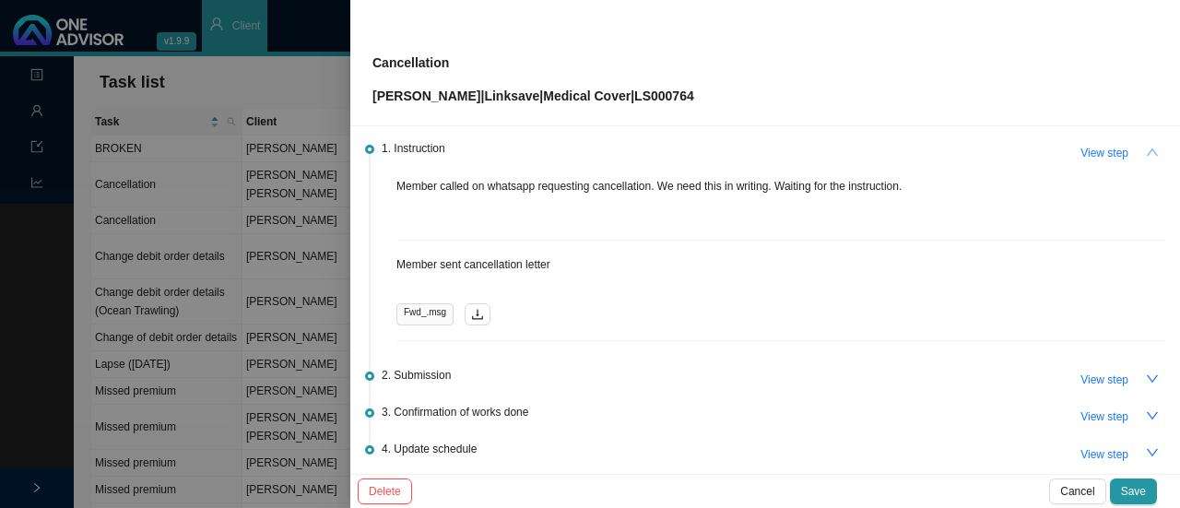
scroll to position [92, 0]
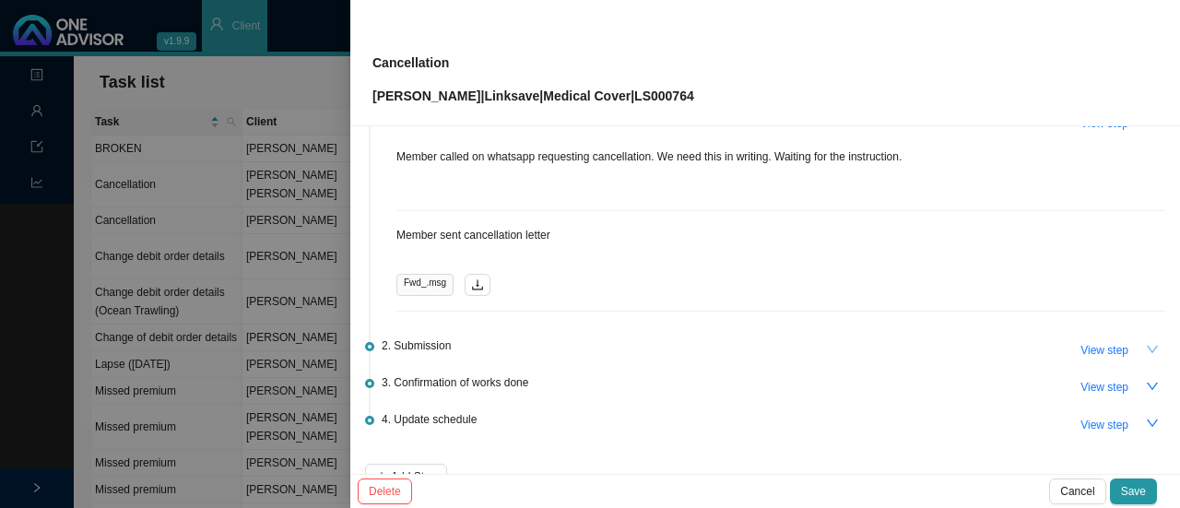
click at [1146, 349] on icon "down" at bounding box center [1152, 349] width 13 height 13
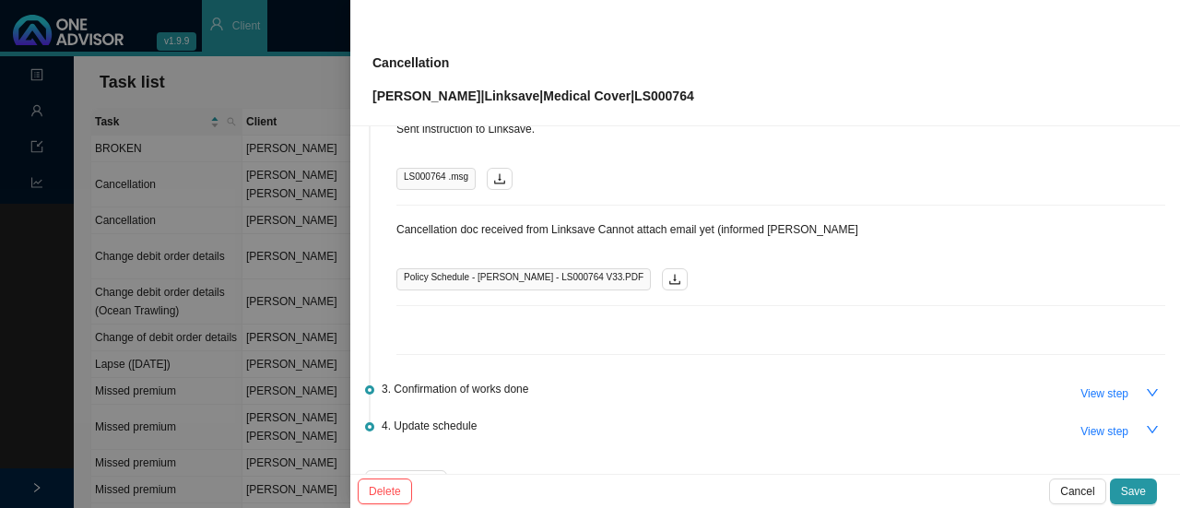
scroll to position [369, 0]
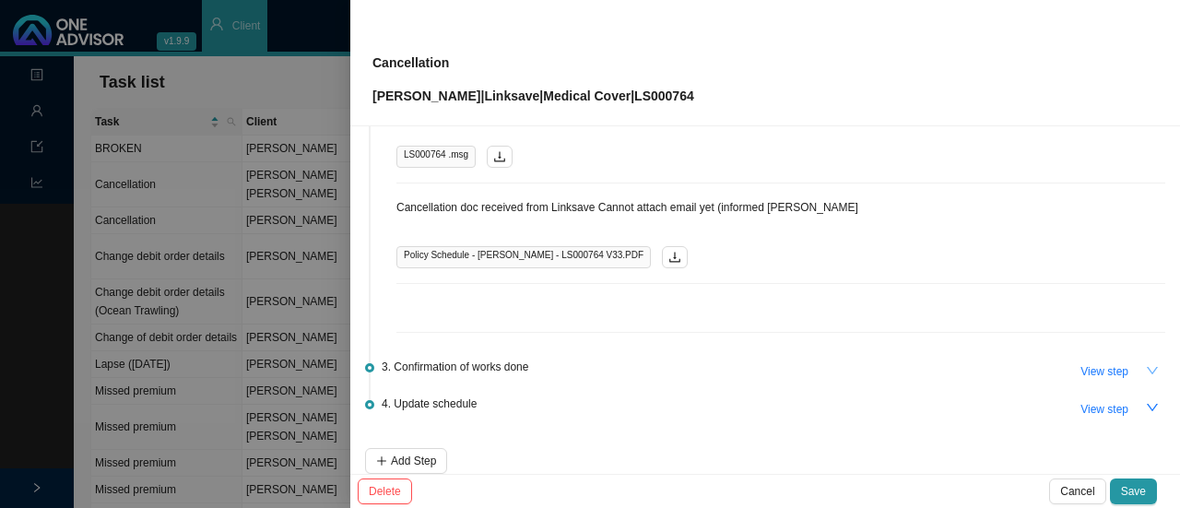
click at [1146, 372] on icon "down" at bounding box center [1152, 370] width 13 height 13
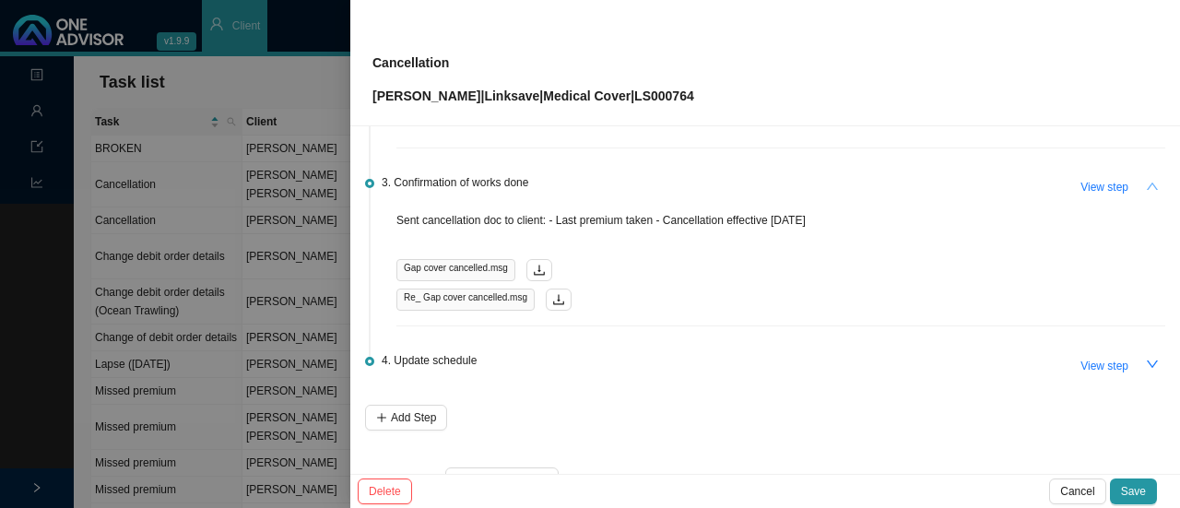
scroll to position [597, 0]
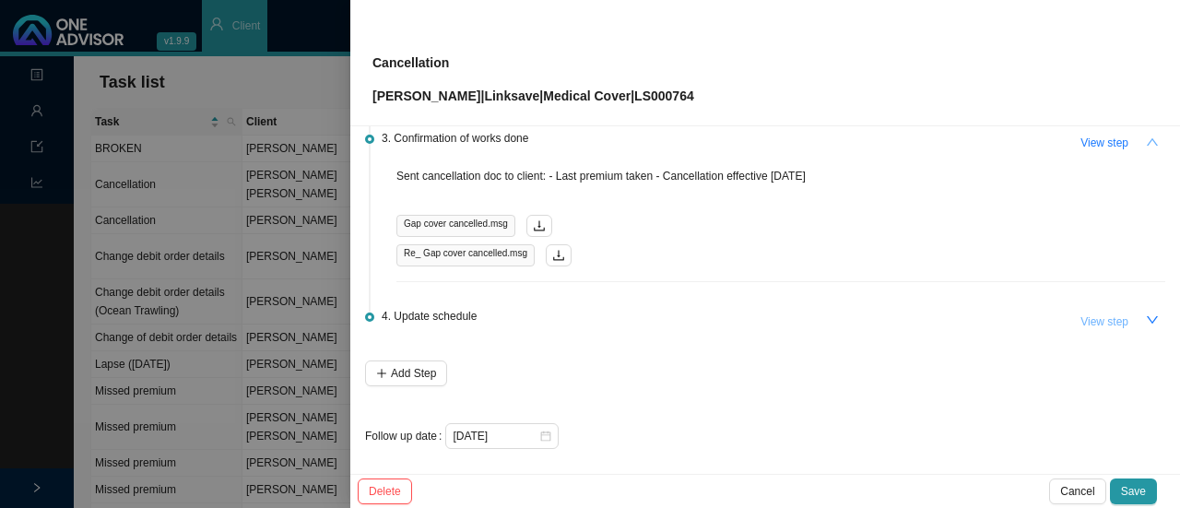
click at [1088, 322] on span "View step" at bounding box center [1105, 322] width 48 height 18
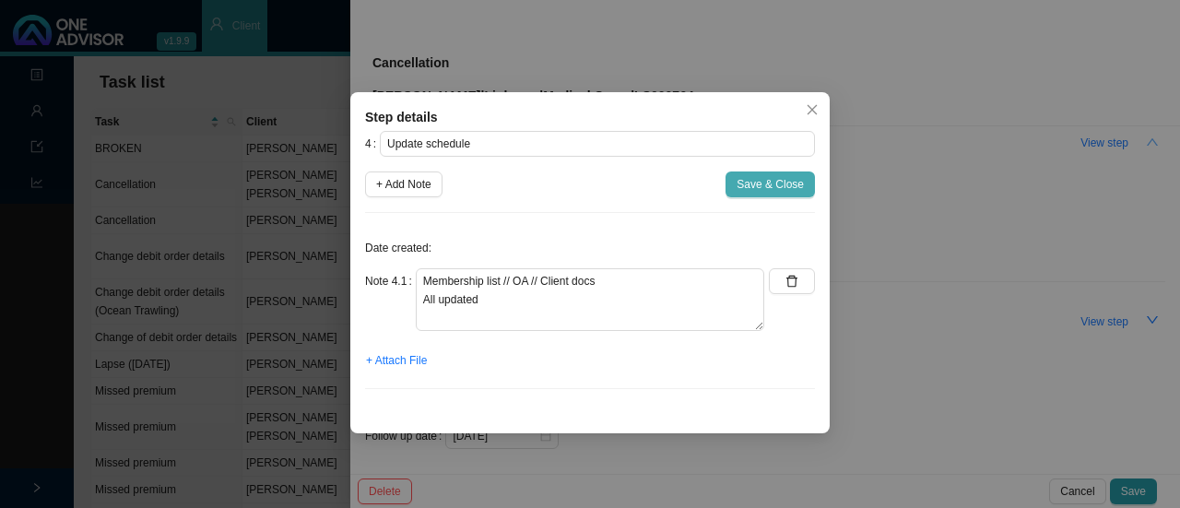
click at [776, 179] on span "Save & Close" at bounding box center [770, 184] width 67 height 18
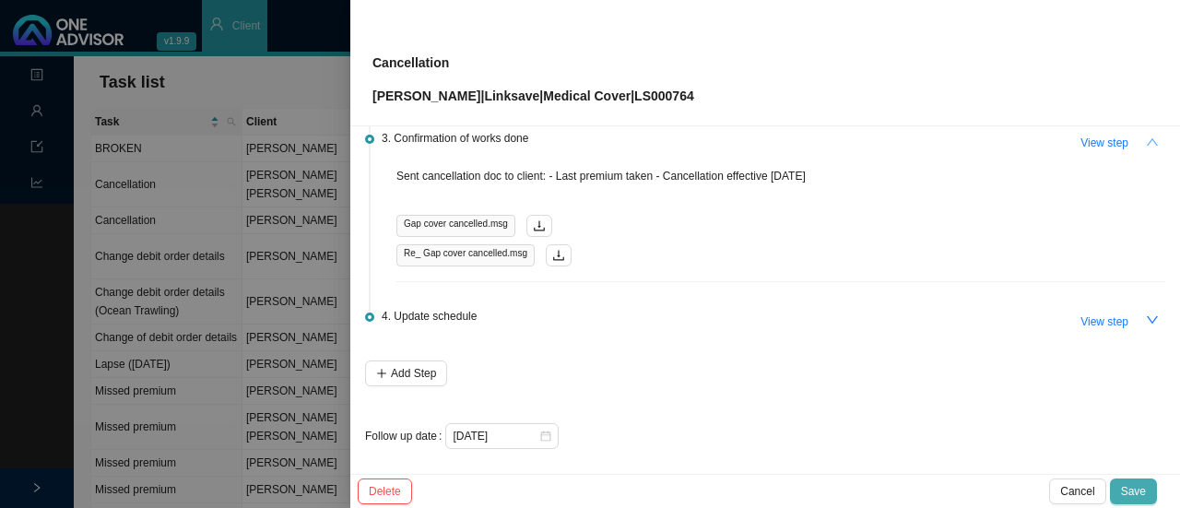
click at [1141, 488] on span "Save" at bounding box center [1133, 491] width 25 height 18
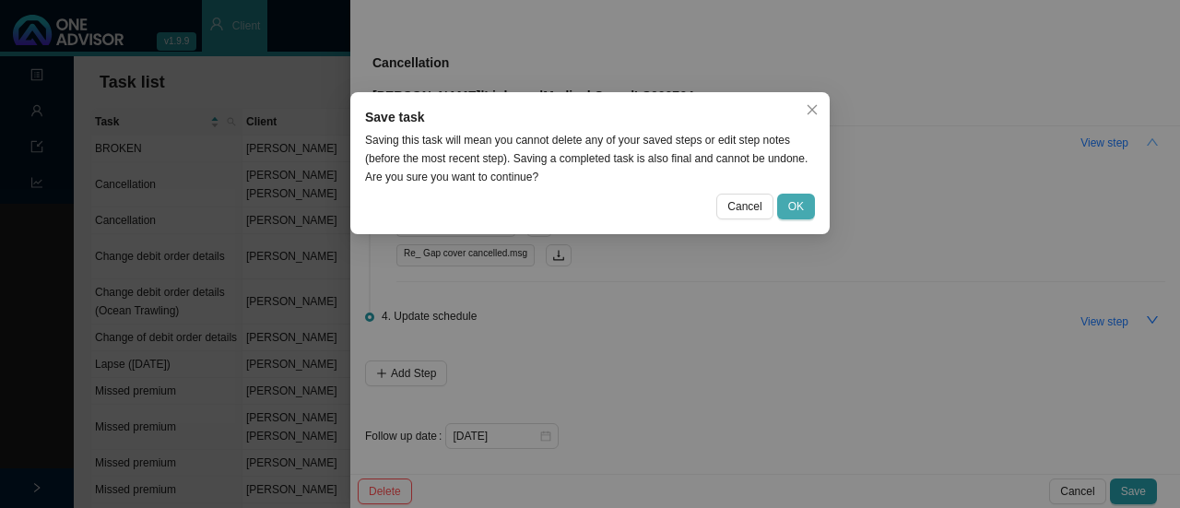
click at [794, 211] on span "OK" at bounding box center [796, 206] width 16 height 18
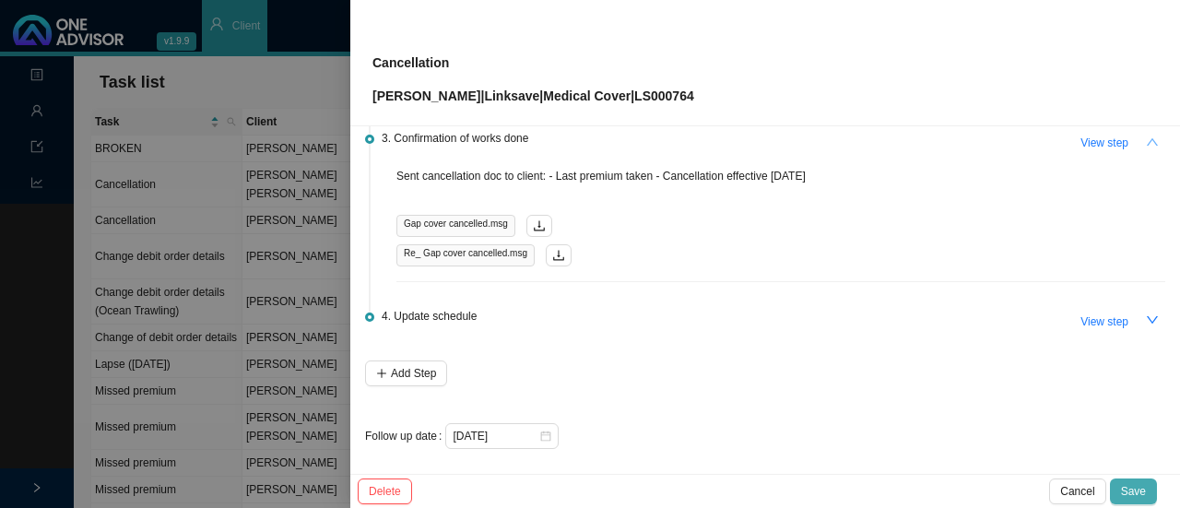
click at [1132, 490] on span "Save" at bounding box center [1133, 491] width 25 height 18
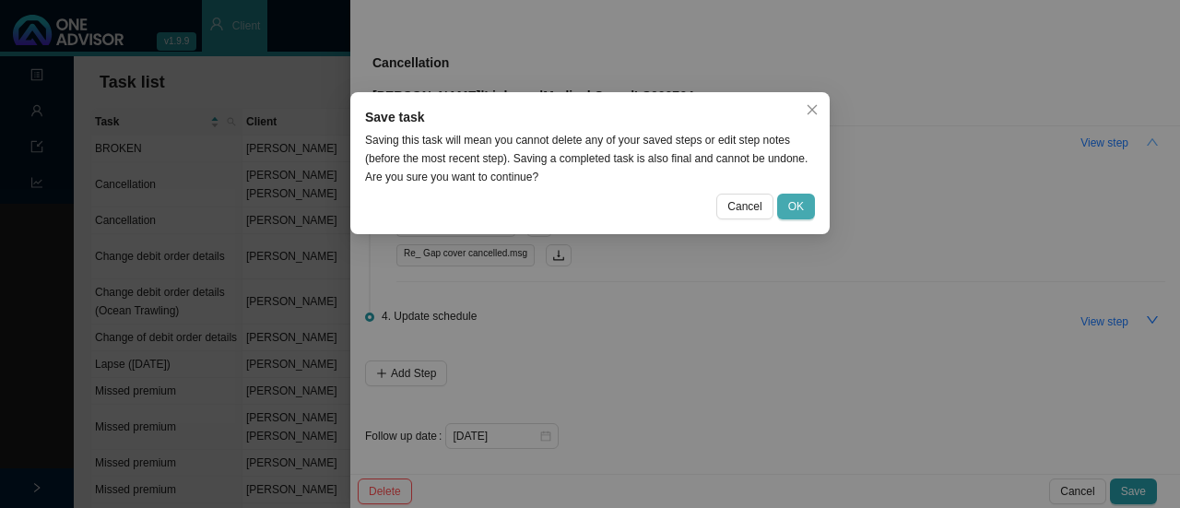
click at [800, 202] on span "OK" at bounding box center [796, 206] width 16 height 18
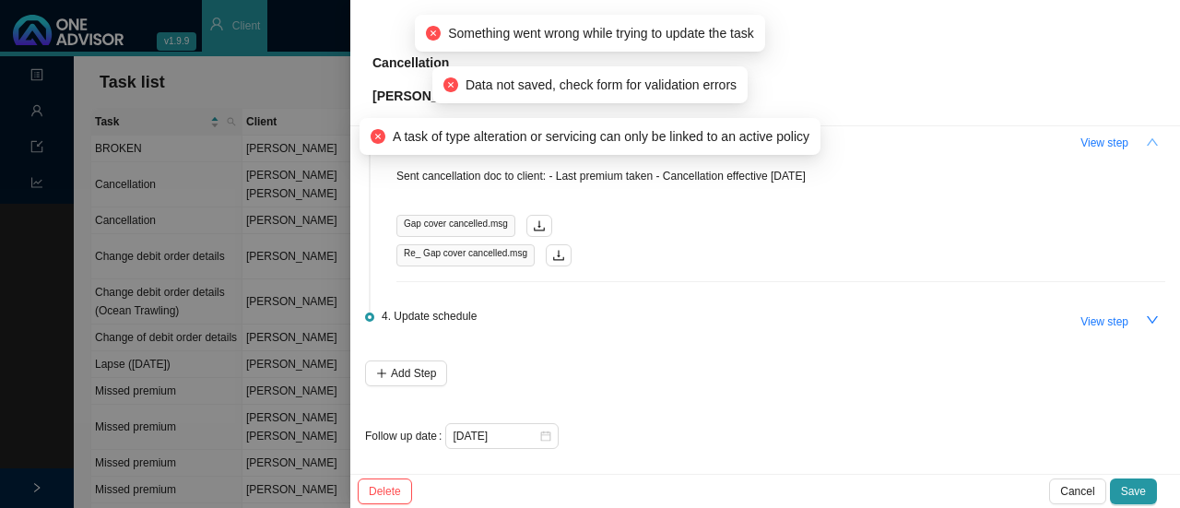
click at [691, 375] on div "1. Instruction View step Member called on whatsapp requesting cancellation. We …" at bounding box center [765, 20] width 800 height 857
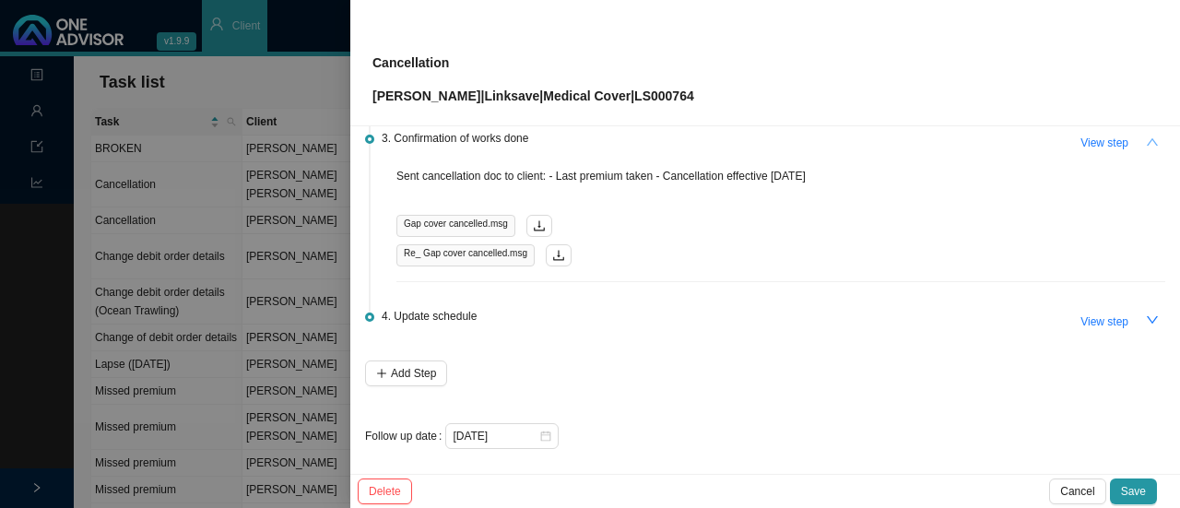
drag, startPoint x: 629, startPoint y: 400, endPoint x: 581, endPoint y: 392, distance: 48.7
click at [630, 399] on div "1. Instruction View step Member called on whatsapp requesting cancellation. We …" at bounding box center [765, 20] width 800 height 857
click at [136, 203] on div at bounding box center [590, 254] width 1180 height 508
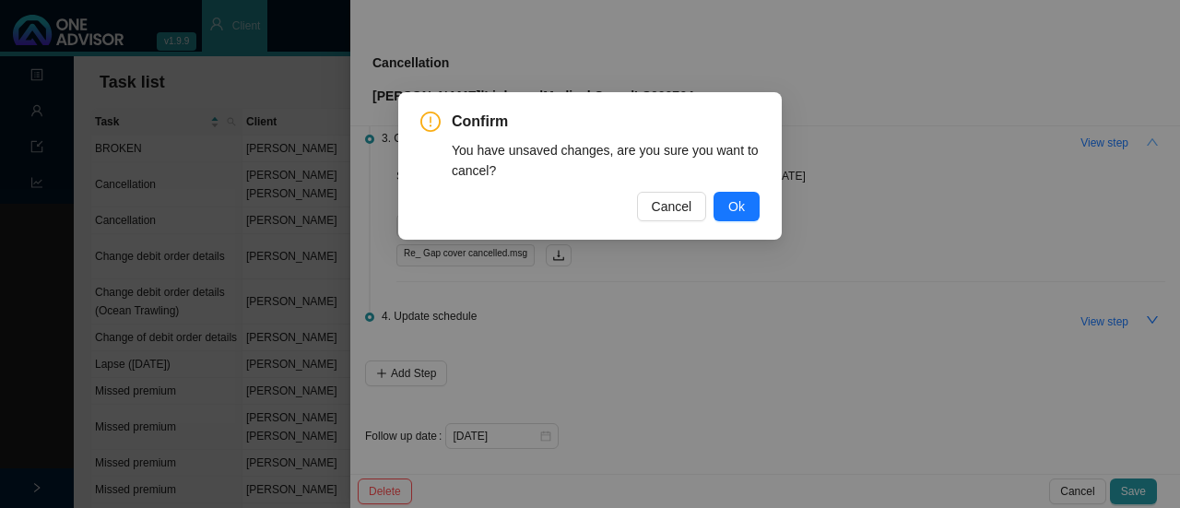
click at [659, 318] on div "Confirm You have unsaved changes, are you sure you want to cancel? Cancel Ok" at bounding box center [590, 254] width 1180 height 508
click at [688, 203] on span "Cancel" at bounding box center [672, 206] width 41 height 20
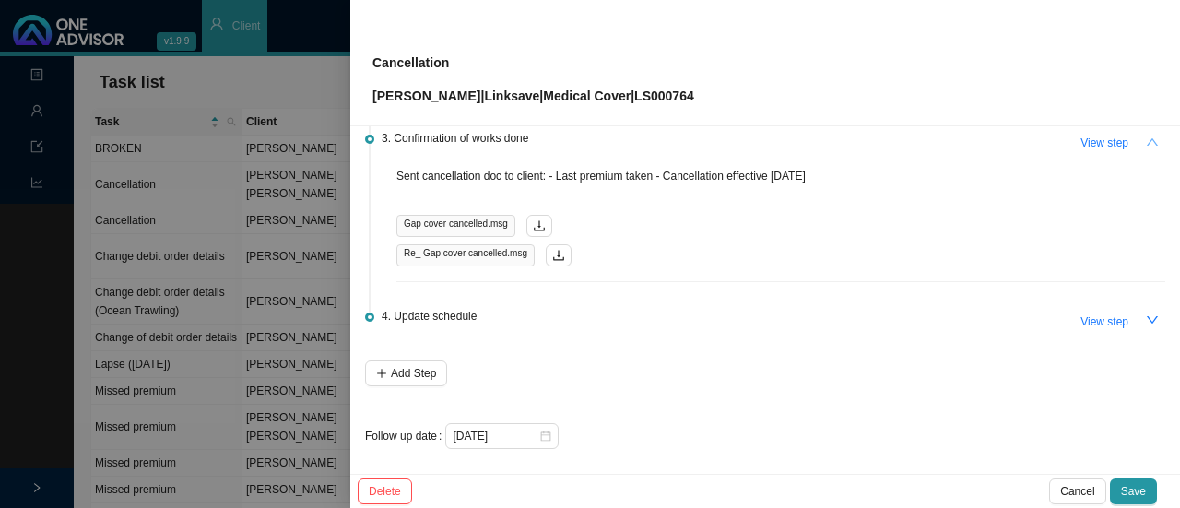
click at [31, 112] on div at bounding box center [590, 254] width 1180 height 508
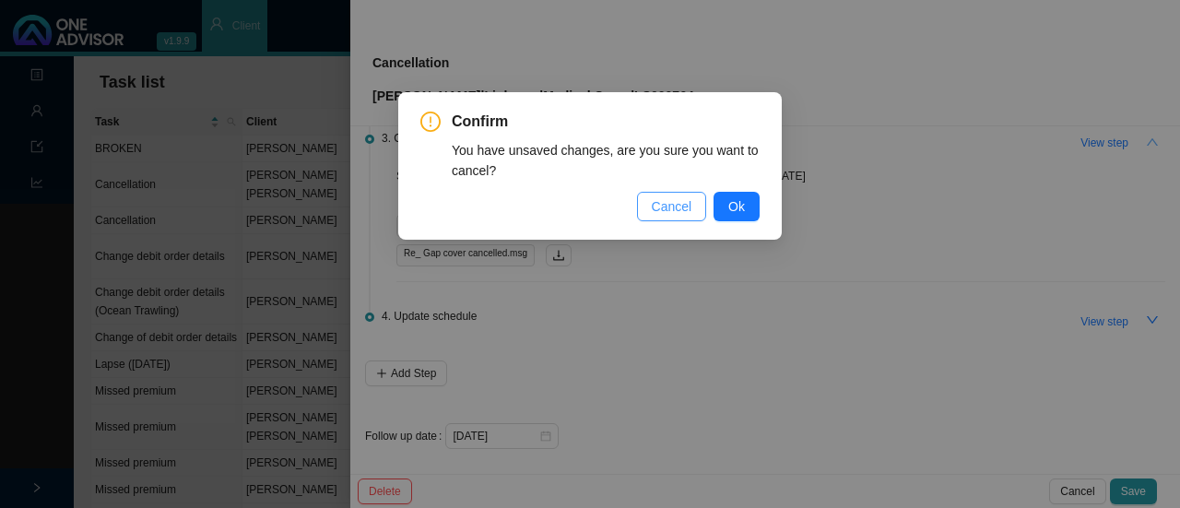
click at [692, 206] on span "Cancel" at bounding box center [672, 206] width 41 height 20
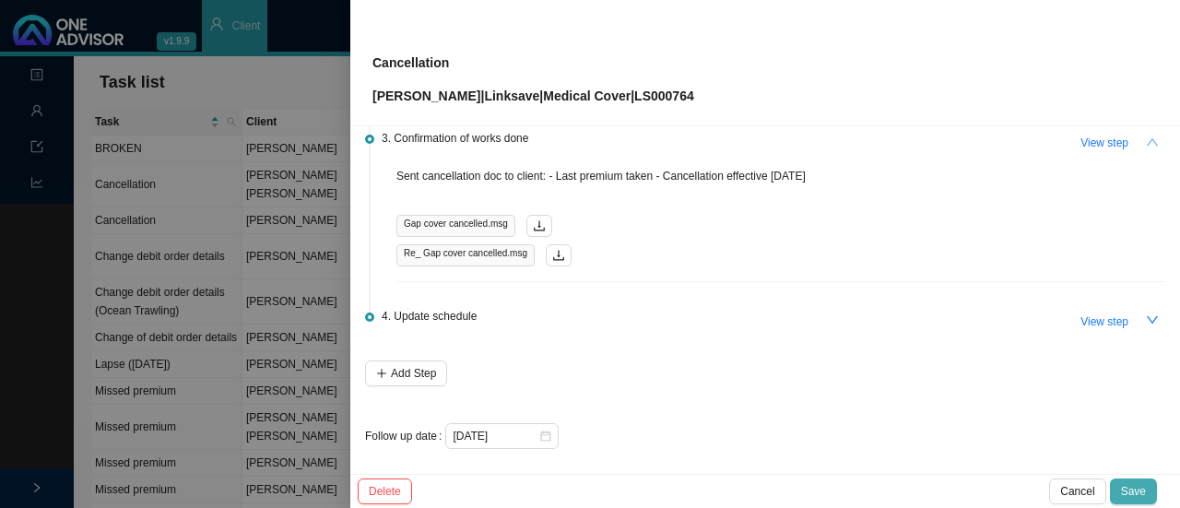
click at [1134, 486] on span "Save" at bounding box center [1133, 491] width 25 height 18
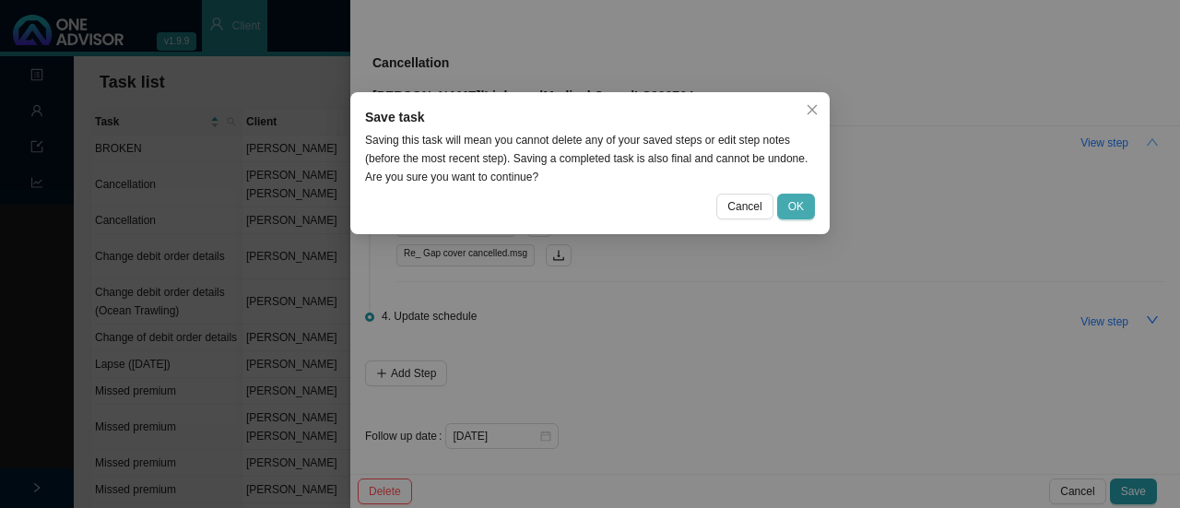
click at [795, 207] on span "OK" at bounding box center [796, 206] width 16 height 18
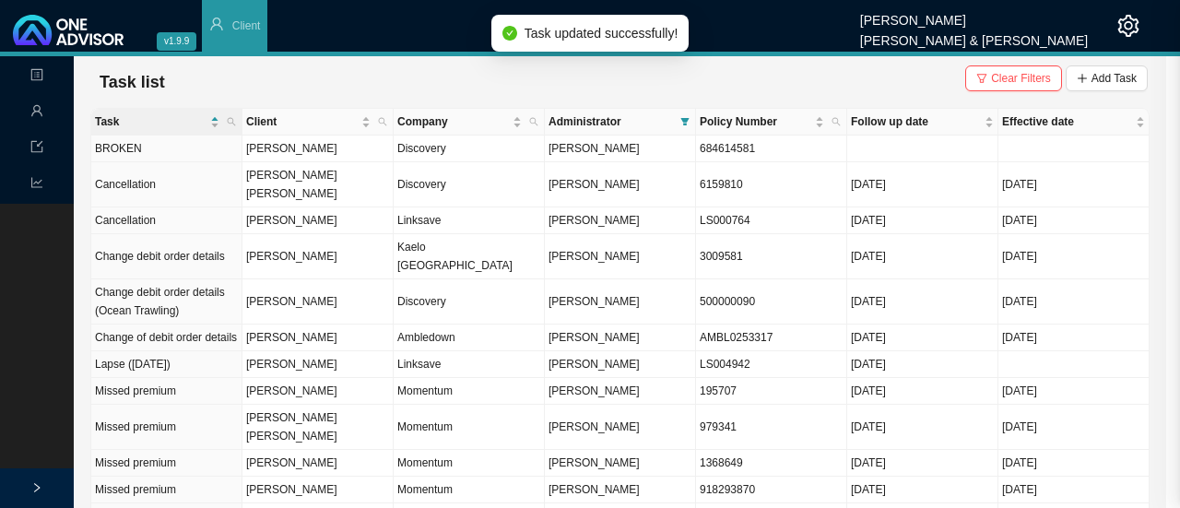
scroll to position [0, 0]
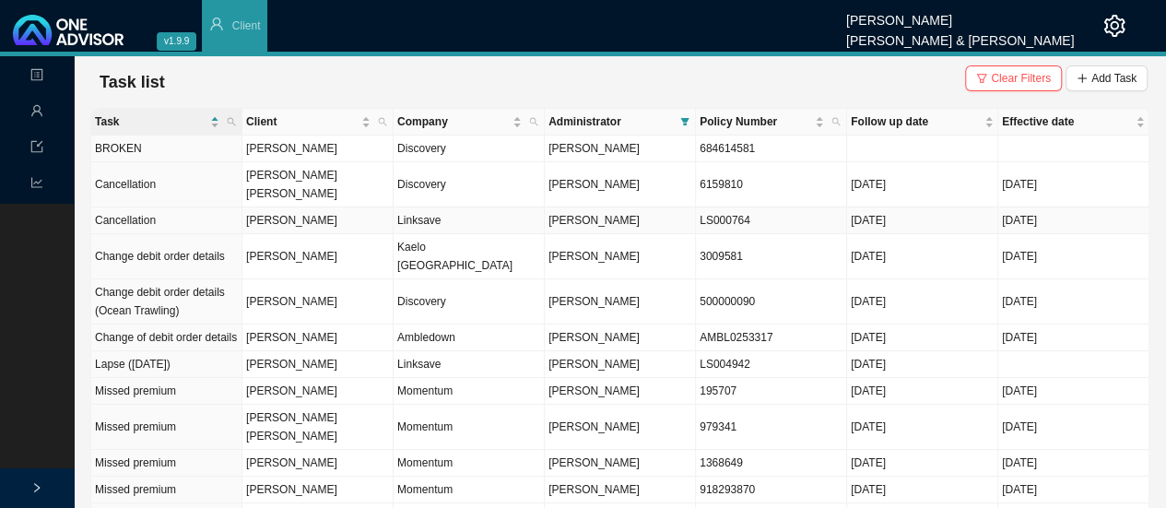
click at [326, 207] on td "[PERSON_NAME]" at bounding box center [317, 220] width 151 height 27
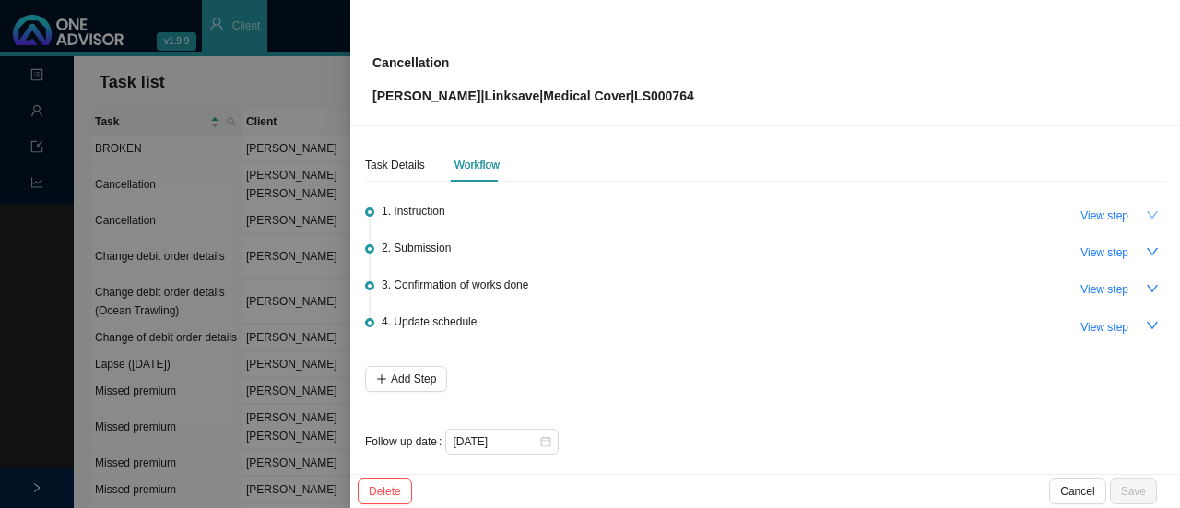
click at [1147, 214] on icon "down" at bounding box center [1152, 214] width 11 height 7
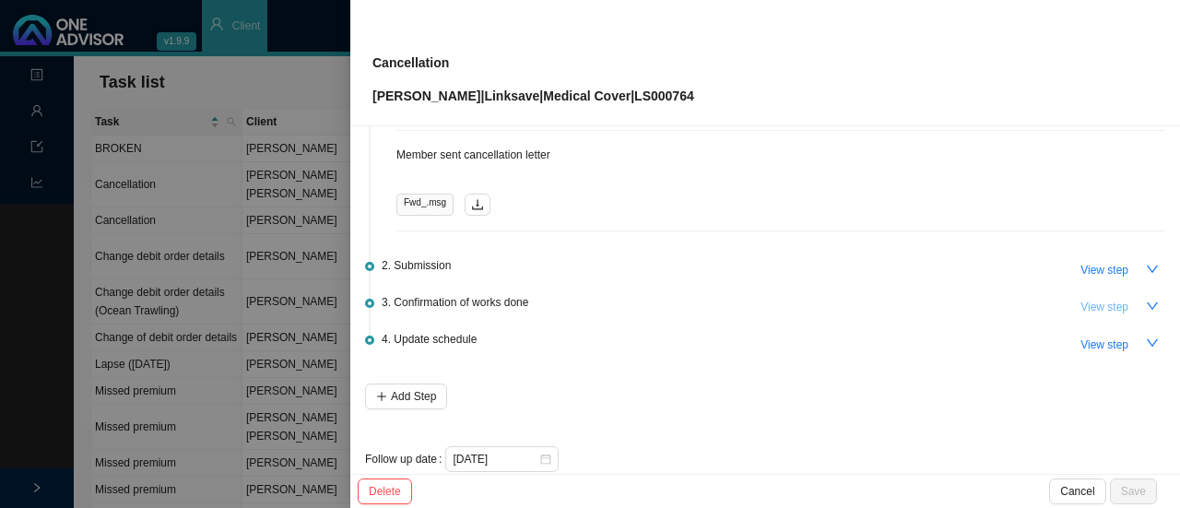
scroll to position [184, 0]
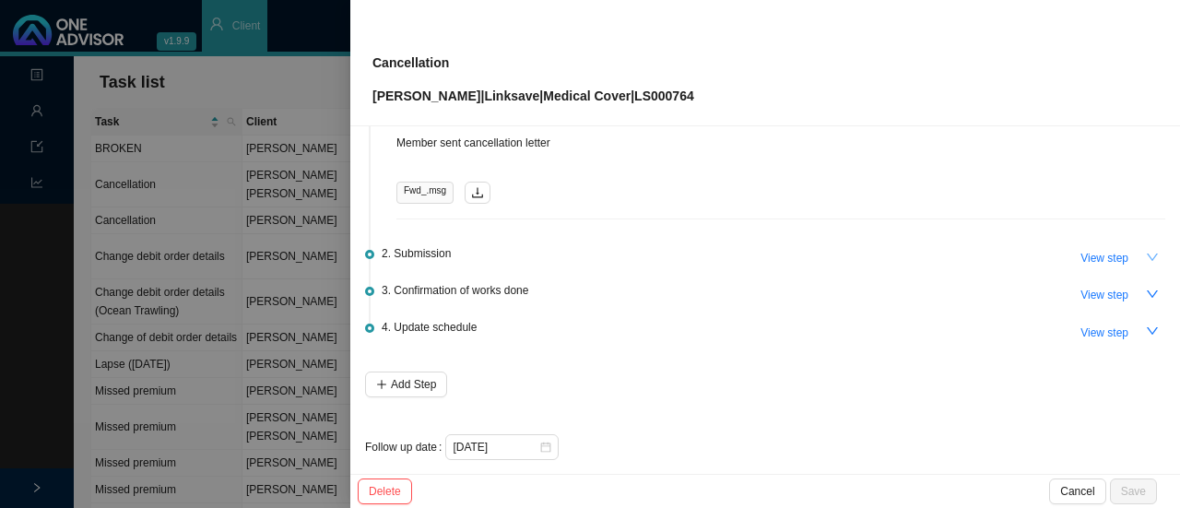
click at [1146, 257] on icon "down" at bounding box center [1152, 257] width 13 height 13
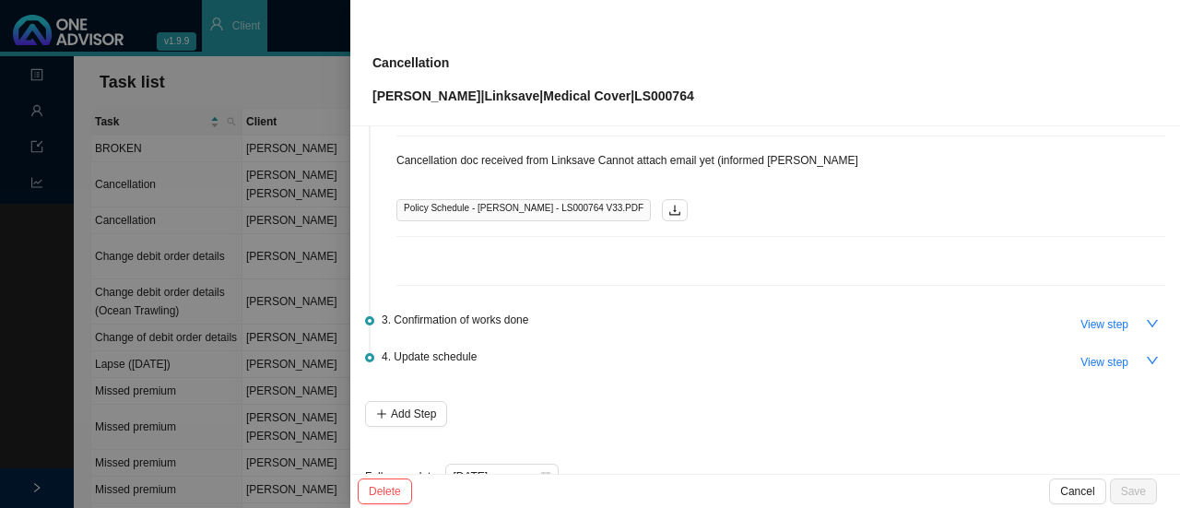
scroll to position [457, 0]
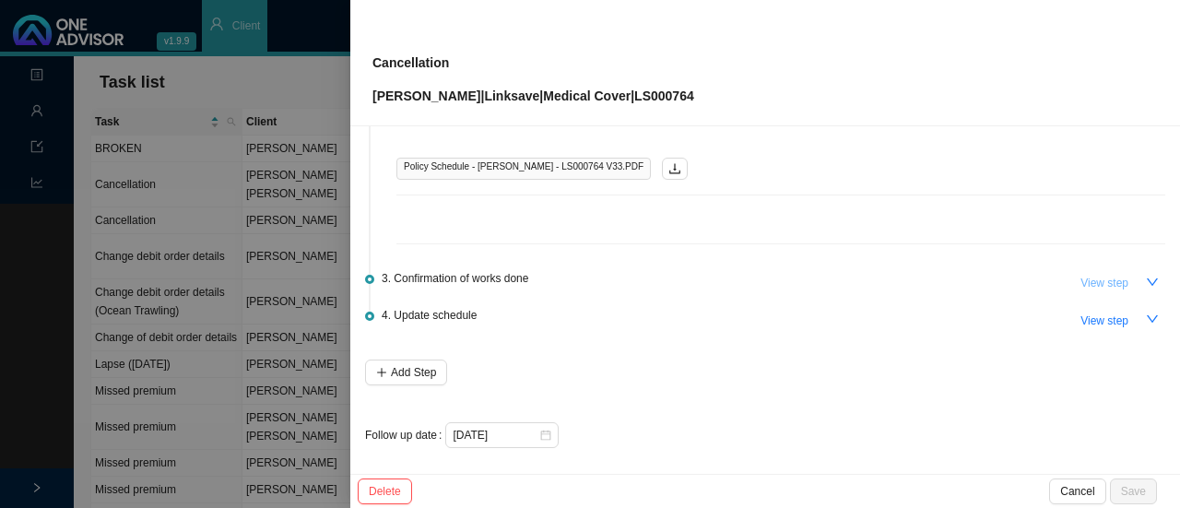
click at [1114, 282] on span "View step" at bounding box center [1105, 283] width 48 height 18
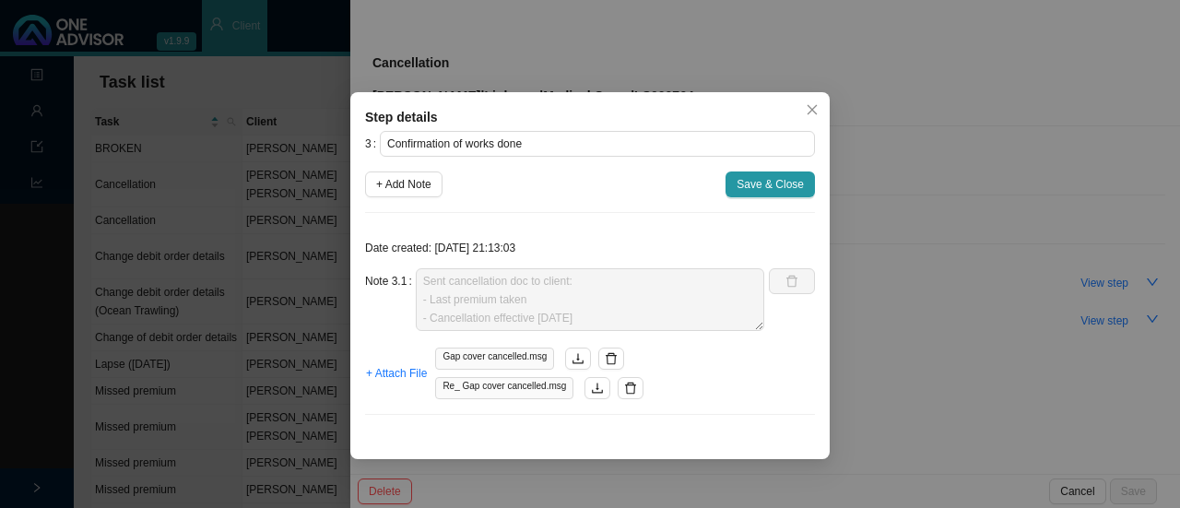
click at [1113, 318] on div "Step details 3 Confirmation of works done + Add Note Save & Close Date created:…" at bounding box center [590, 254] width 1180 height 508
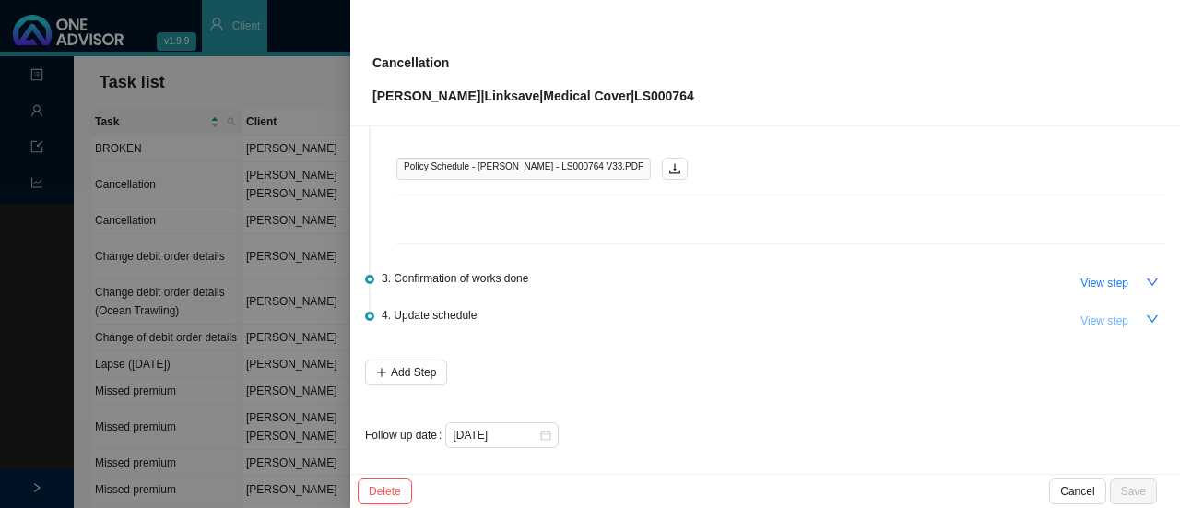
click at [1094, 317] on span "View step" at bounding box center [1105, 321] width 48 height 18
type input "Update schedule"
type textarea "Membership list // OA // Client docs All updated"
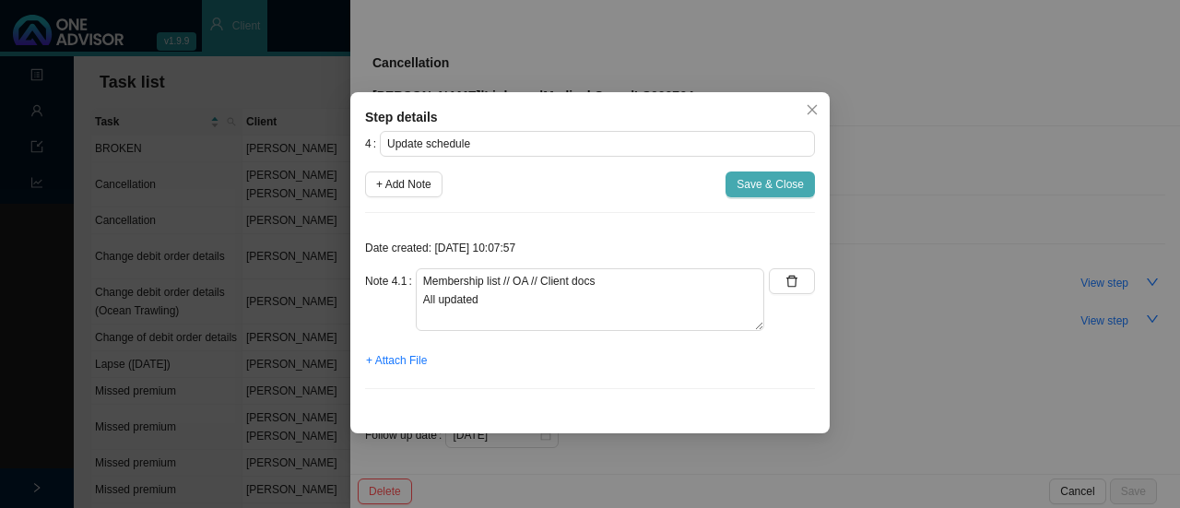
click at [762, 192] on span "Save & Close" at bounding box center [770, 184] width 67 height 18
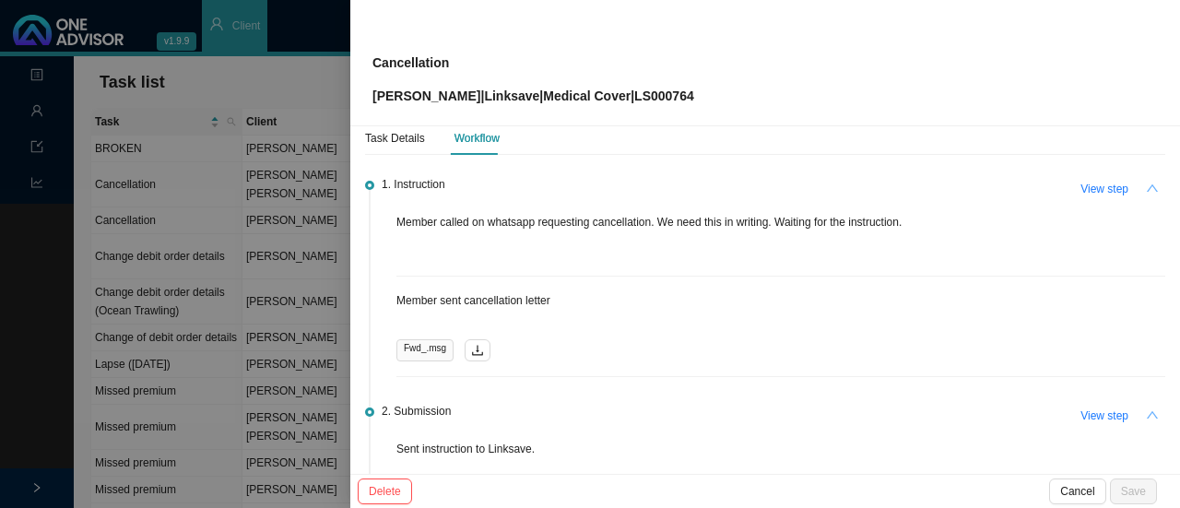
scroll to position [0, 0]
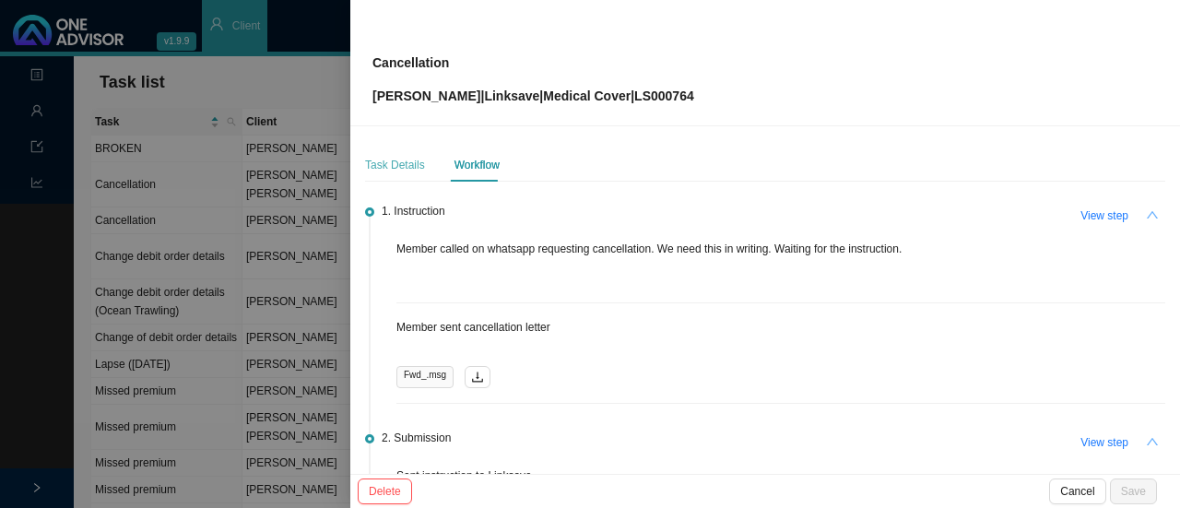
click at [367, 153] on div "Task Details" at bounding box center [395, 164] width 60 height 33
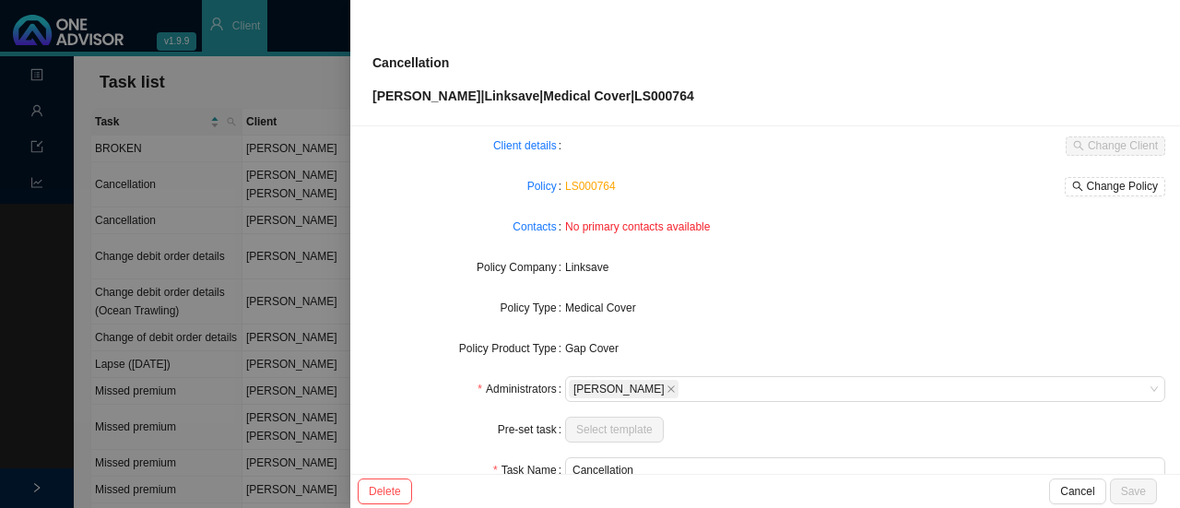
scroll to position [216, 0]
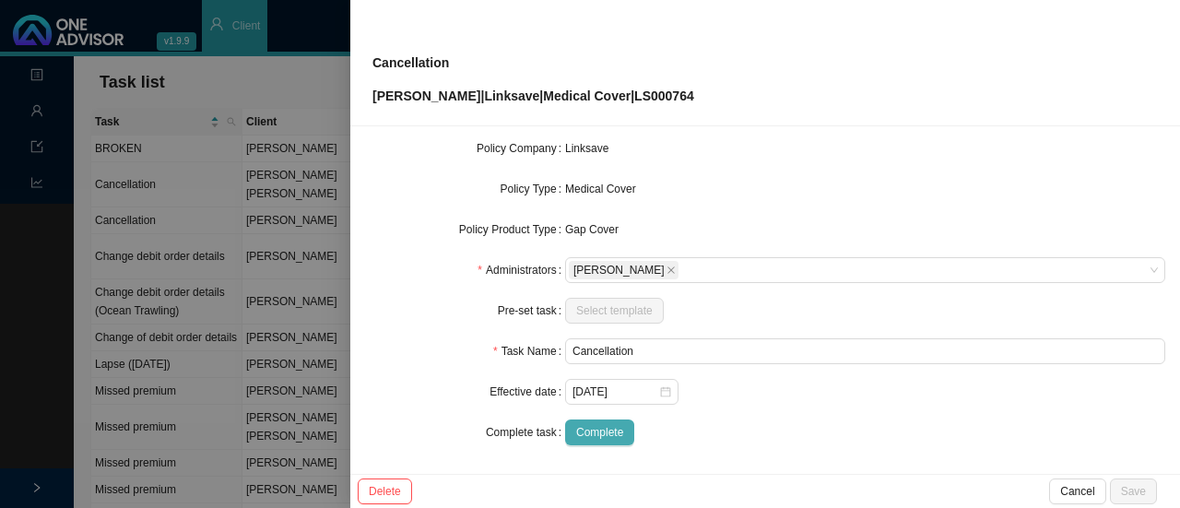
click at [592, 429] on span "Complete" at bounding box center [599, 432] width 47 height 18
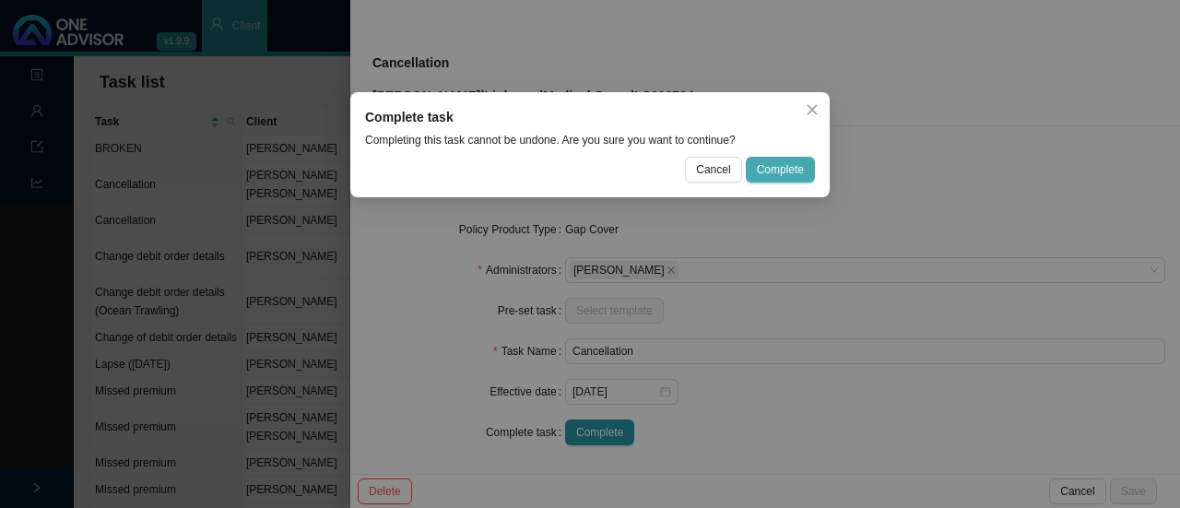
click at [764, 171] on span "Complete" at bounding box center [780, 169] width 47 height 18
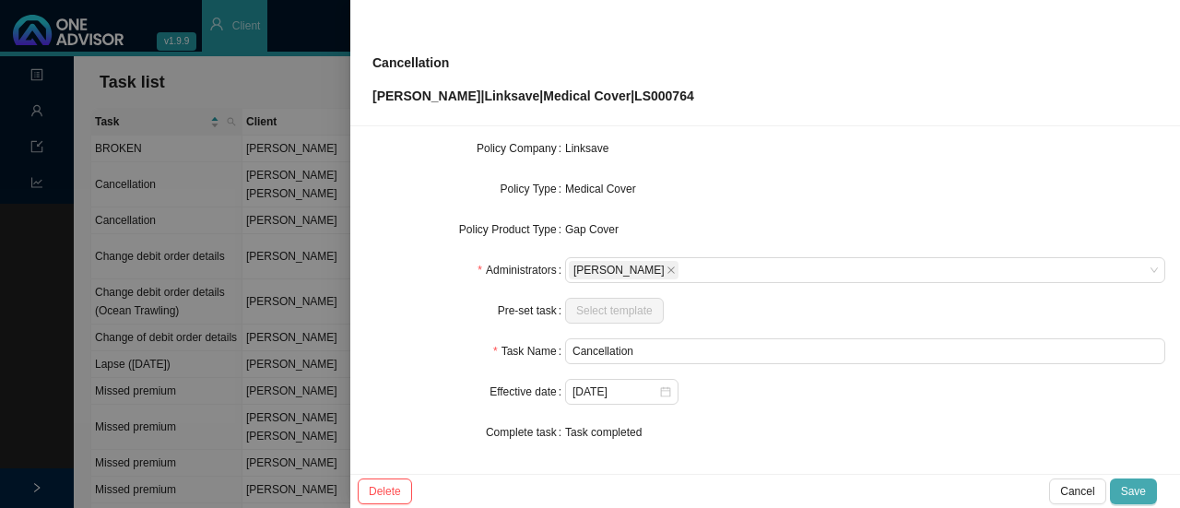
click at [1141, 485] on span "Save" at bounding box center [1133, 491] width 25 height 18
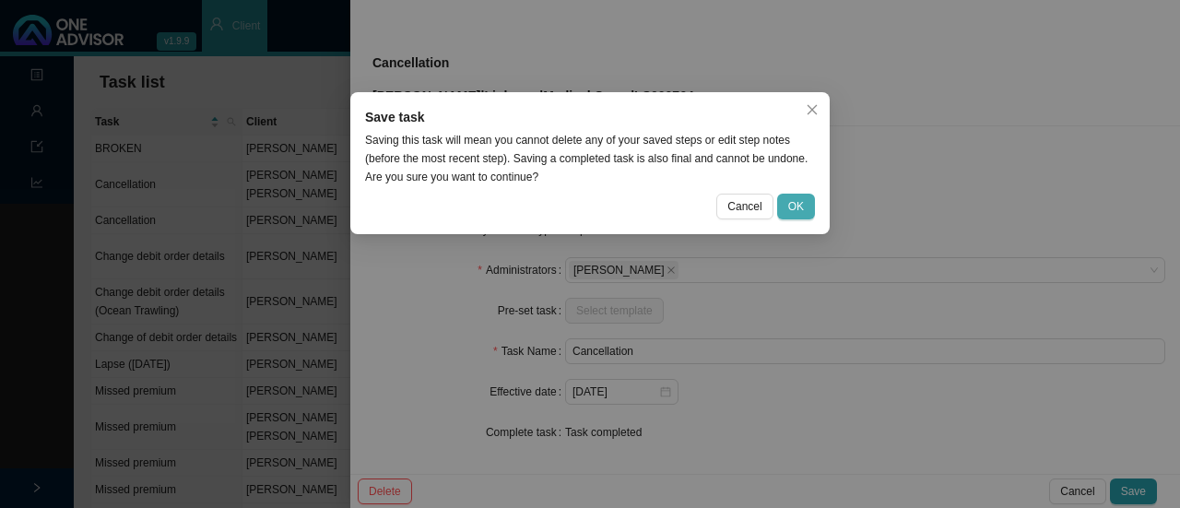
click at [802, 211] on span "OK" at bounding box center [796, 206] width 16 height 18
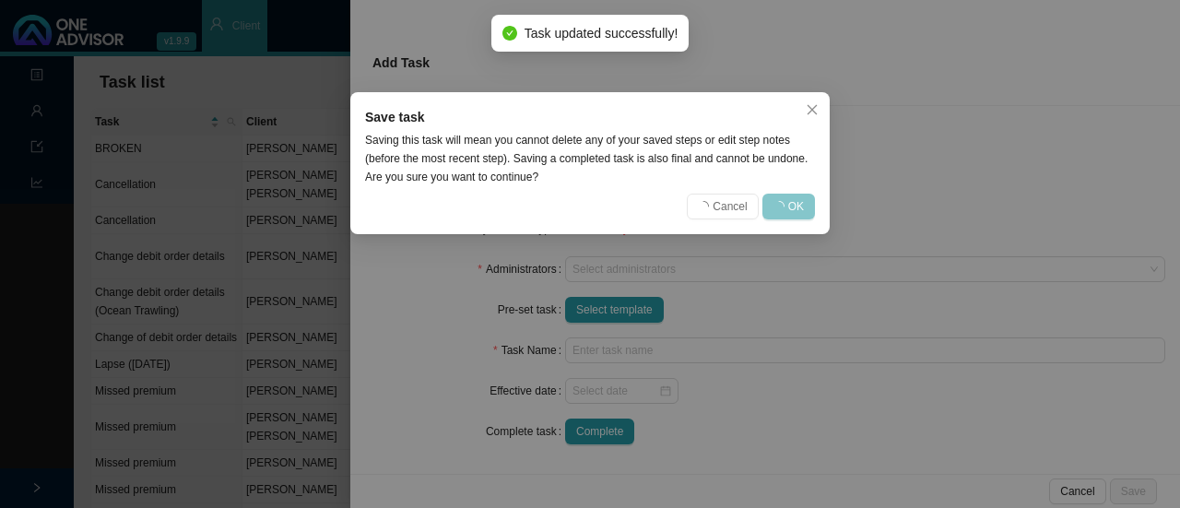
scroll to position [195, 0]
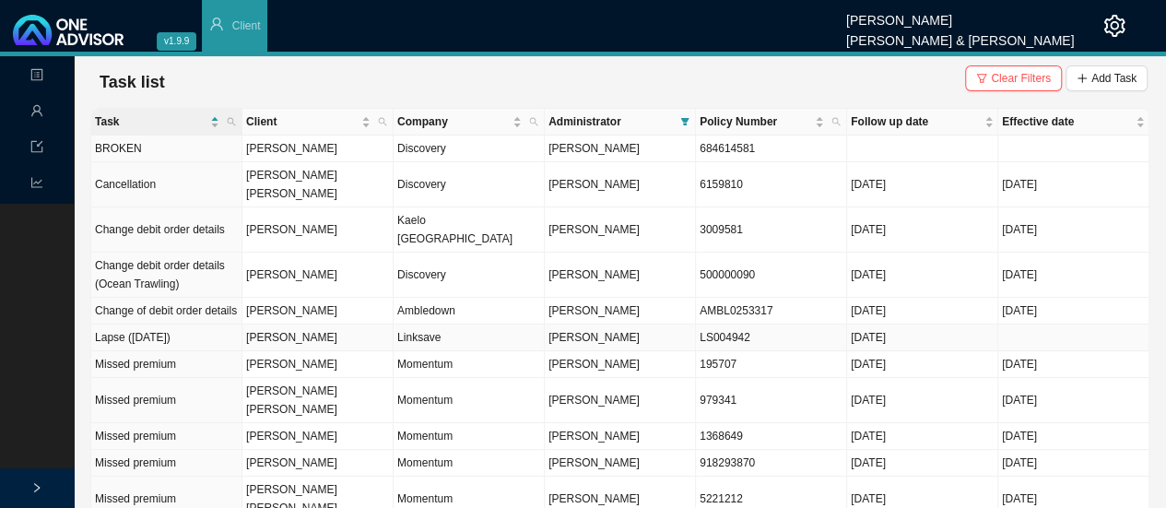
drag, startPoint x: 423, startPoint y: 297, endPoint x: 513, endPoint y: 298, distance: 89.4
click at [423, 325] on td "Linksave" at bounding box center [469, 338] width 151 height 27
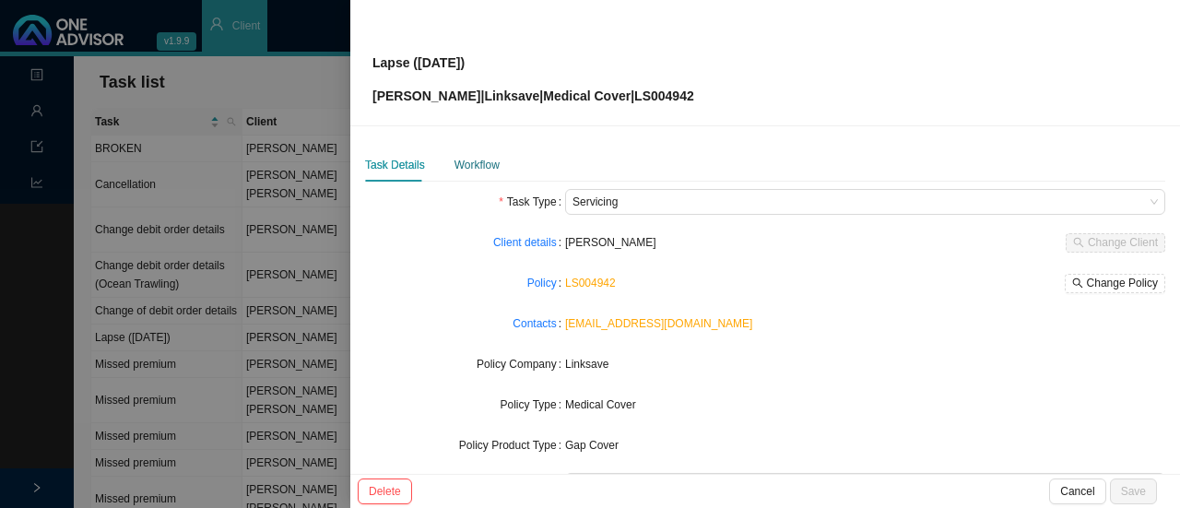
click at [466, 160] on div "Workflow" at bounding box center [477, 165] width 45 height 18
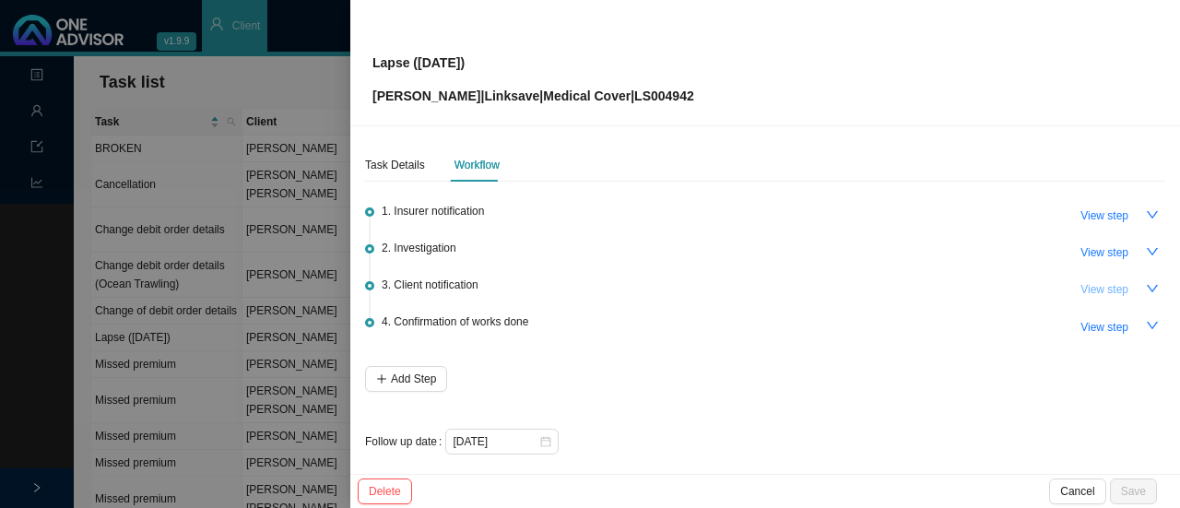
click at [1081, 283] on span "View step" at bounding box center [1105, 289] width 48 height 18
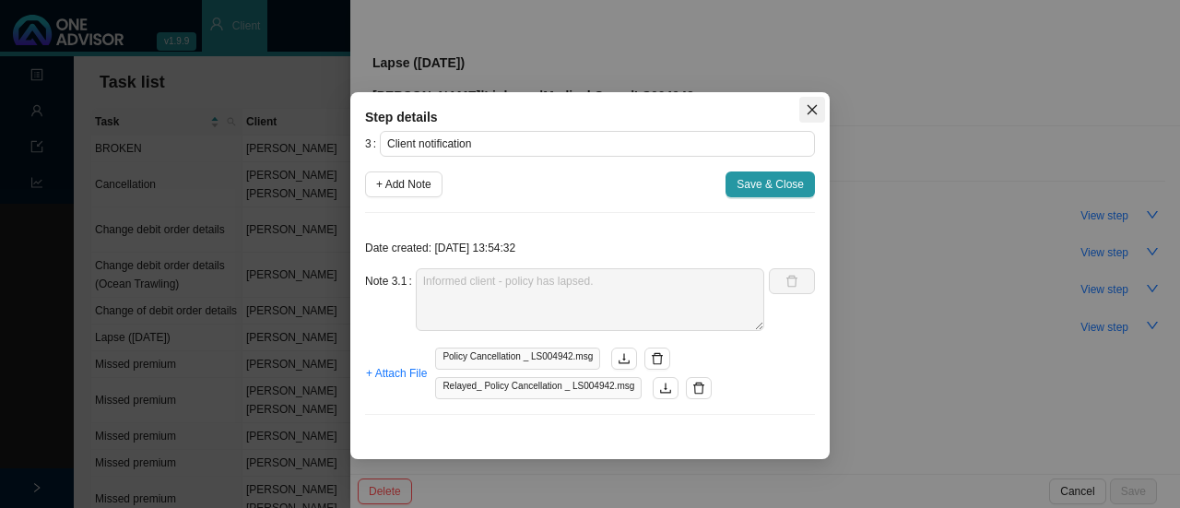
click at [811, 106] on icon "close" at bounding box center [812, 109] width 13 height 13
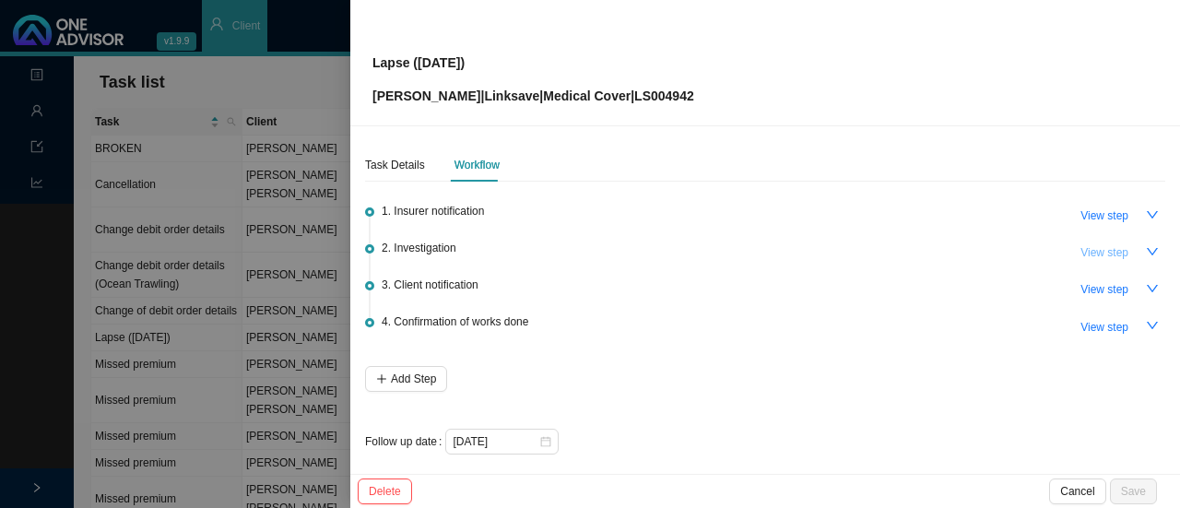
click at [1081, 244] on span "View step" at bounding box center [1105, 252] width 48 height 18
type input "Investigation"
type textarea "Member has many outstanding premiums. He does not have an active medical aid ei…"
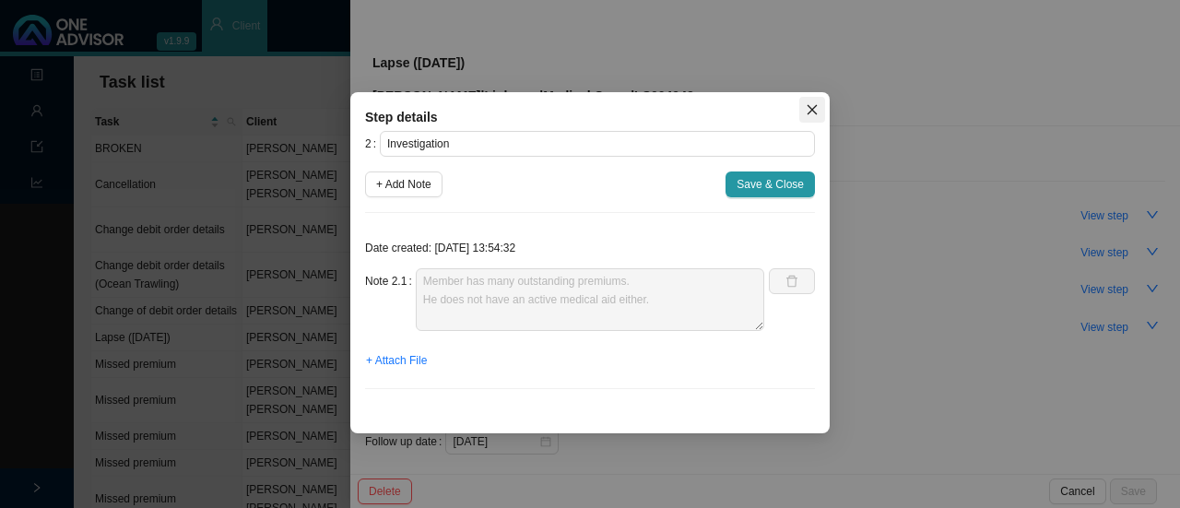
click at [816, 108] on icon "close" at bounding box center [812, 109] width 13 height 13
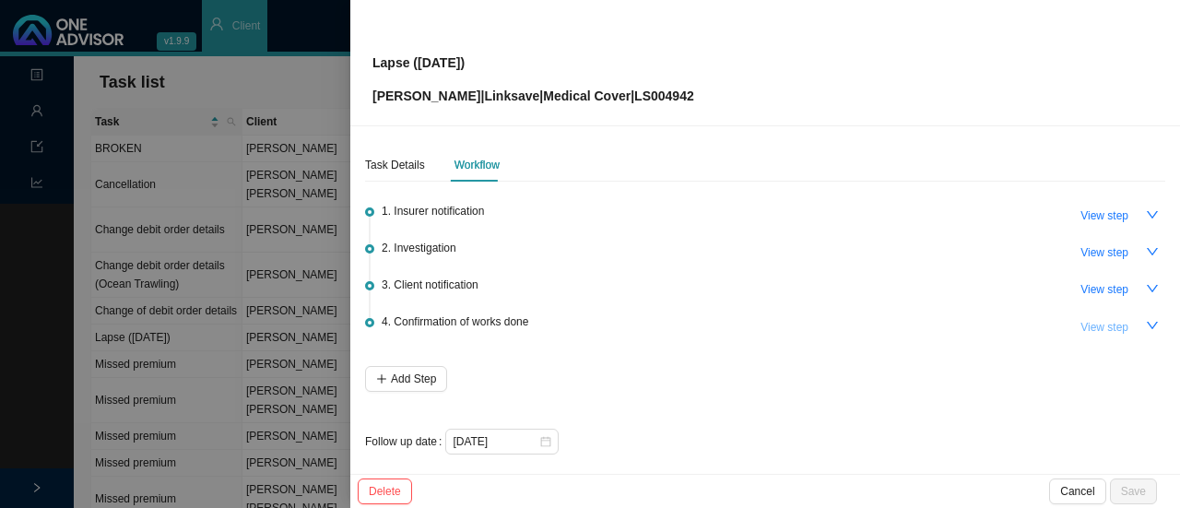
click at [1103, 327] on span "View step" at bounding box center [1105, 327] width 48 height 18
type input "Confirmation of works done"
type textarea "Added to OA, membership list and client doc (Lapsed date)"
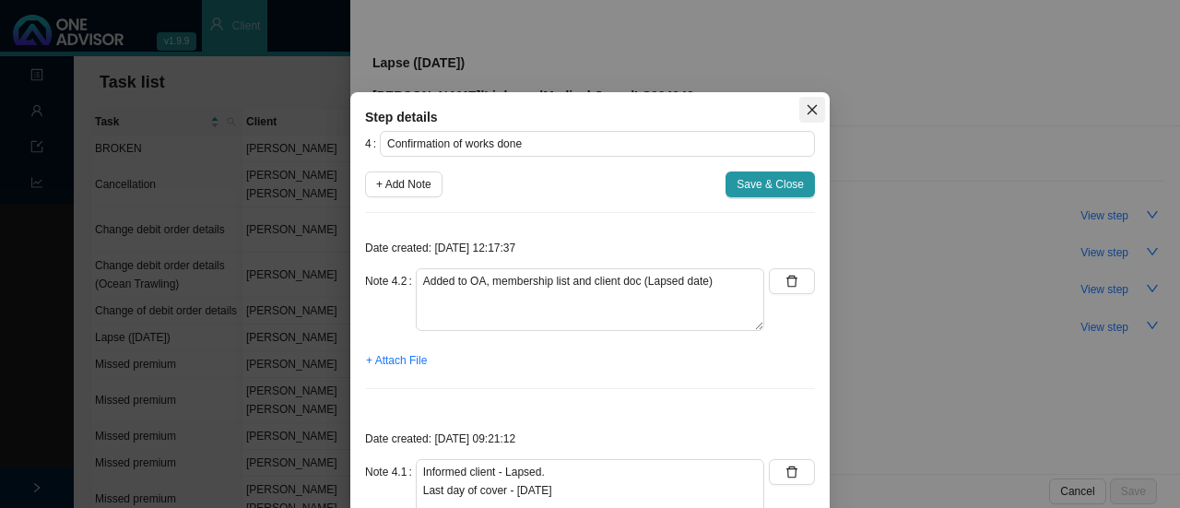
click at [806, 109] on icon "close" at bounding box center [812, 109] width 13 height 13
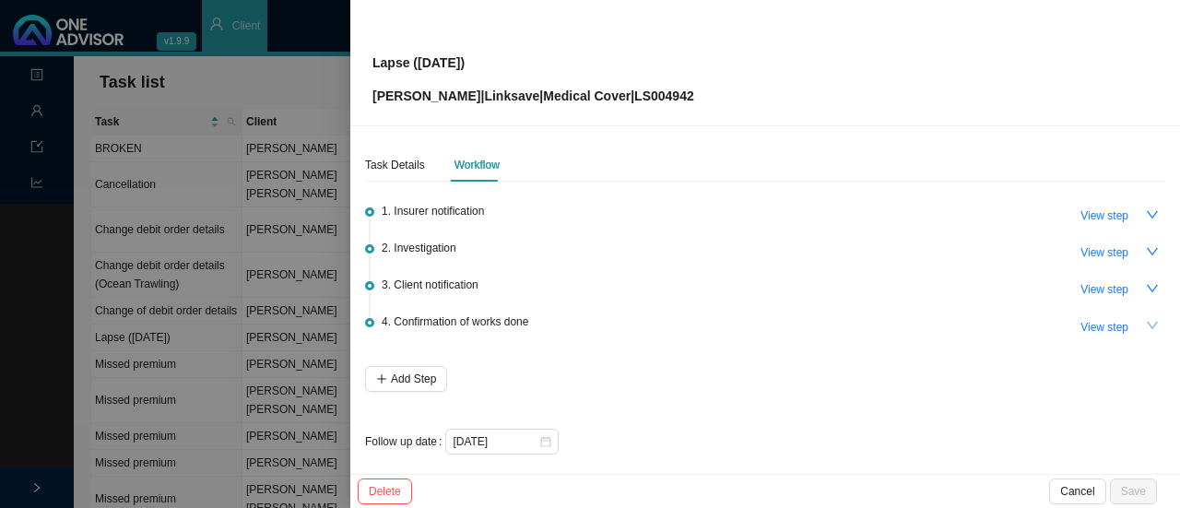
click at [1146, 325] on icon "down" at bounding box center [1152, 325] width 13 height 13
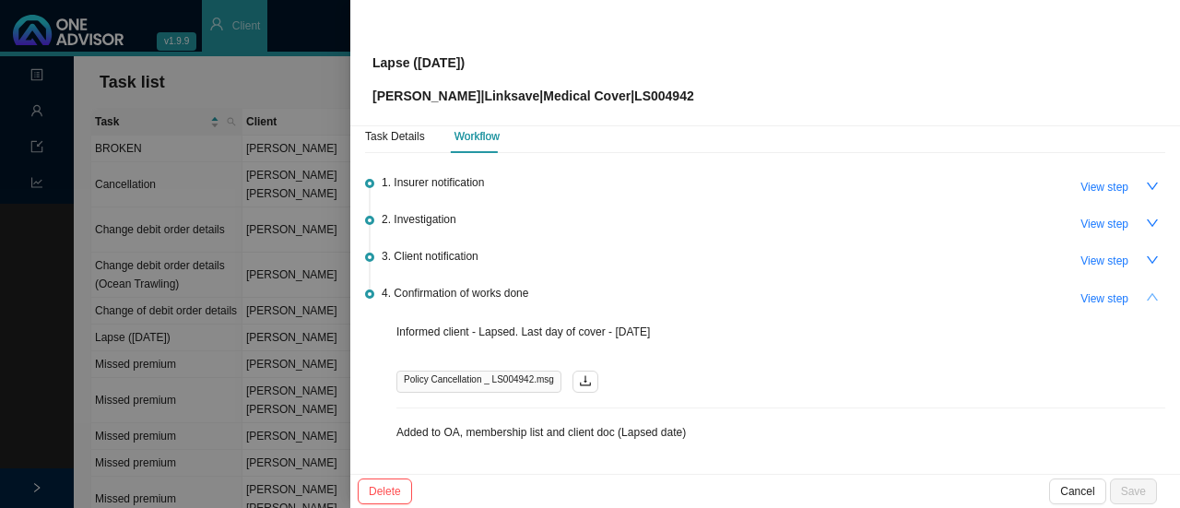
scroll to position [0, 0]
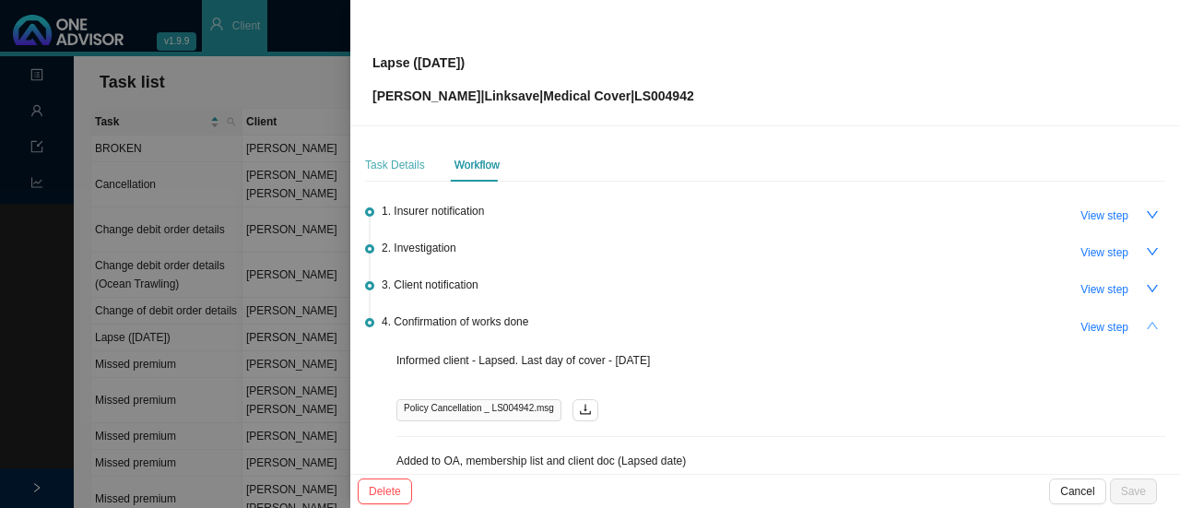
click at [386, 154] on div "Task Details" at bounding box center [395, 164] width 60 height 33
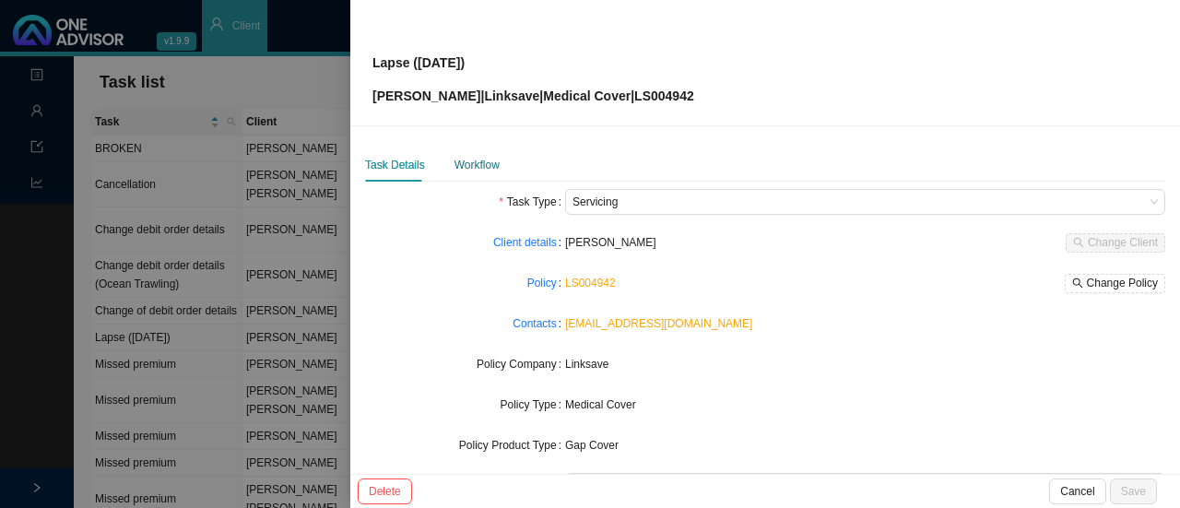
click at [472, 164] on div "Workflow" at bounding box center [477, 165] width 45 height 18
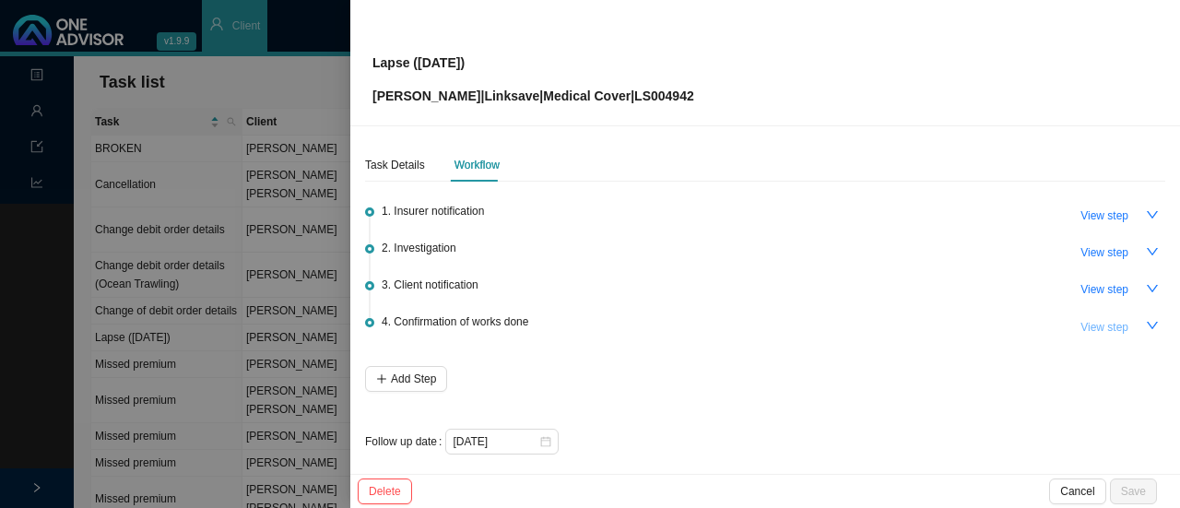
click at [1110, 320] on span "View step" at bounding box center [1105, 327] width 48 height 18
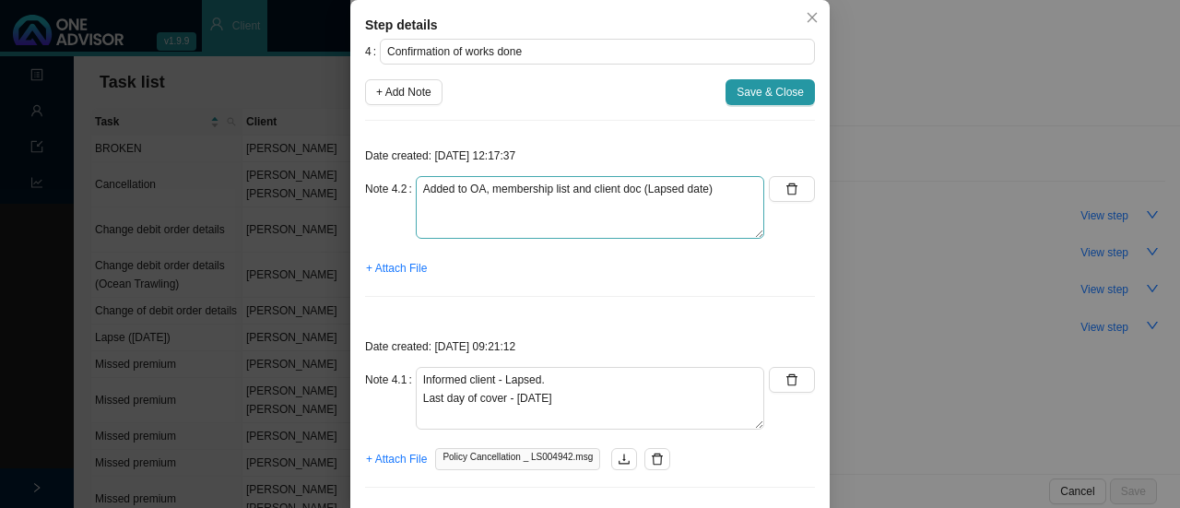
scroll to position [128, 0]
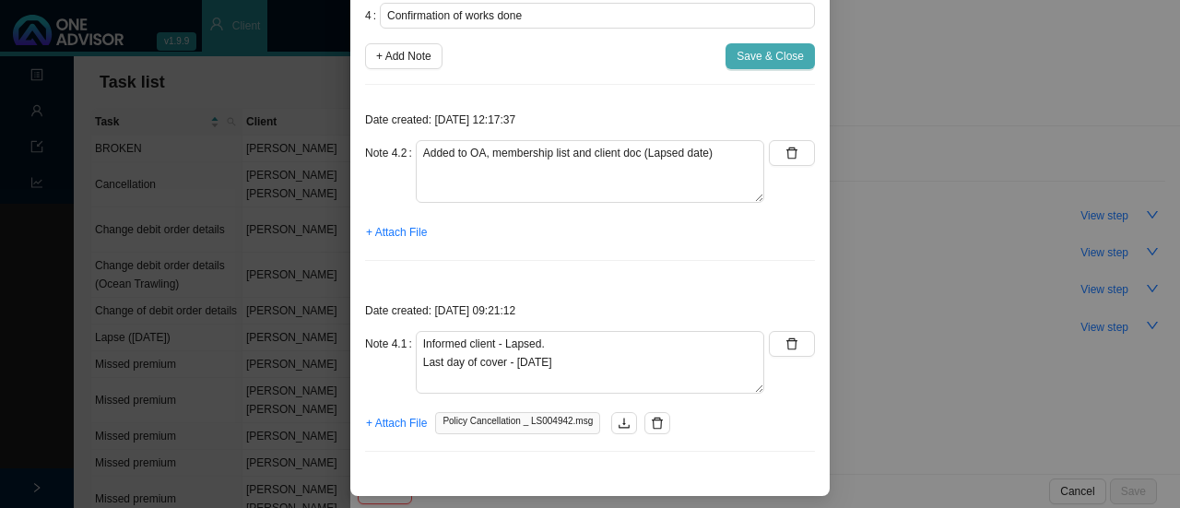
click at [740, 50] on span "Save & Close" at bounding box center [770, 56] width 67 height 18
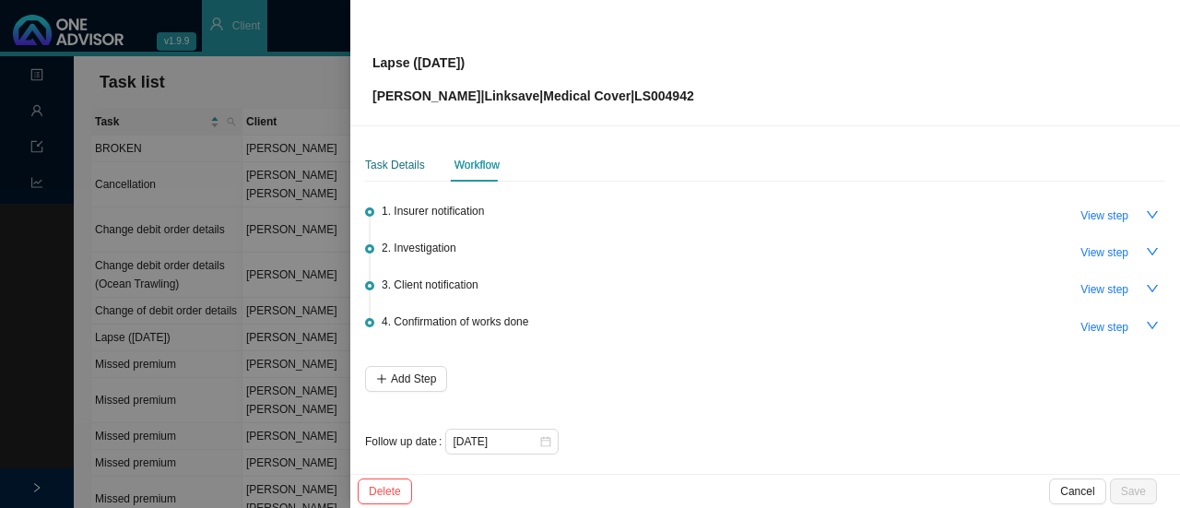
click at [394, 167] on div "Task Details" at bounding box center [395, 165] width 60 height 18
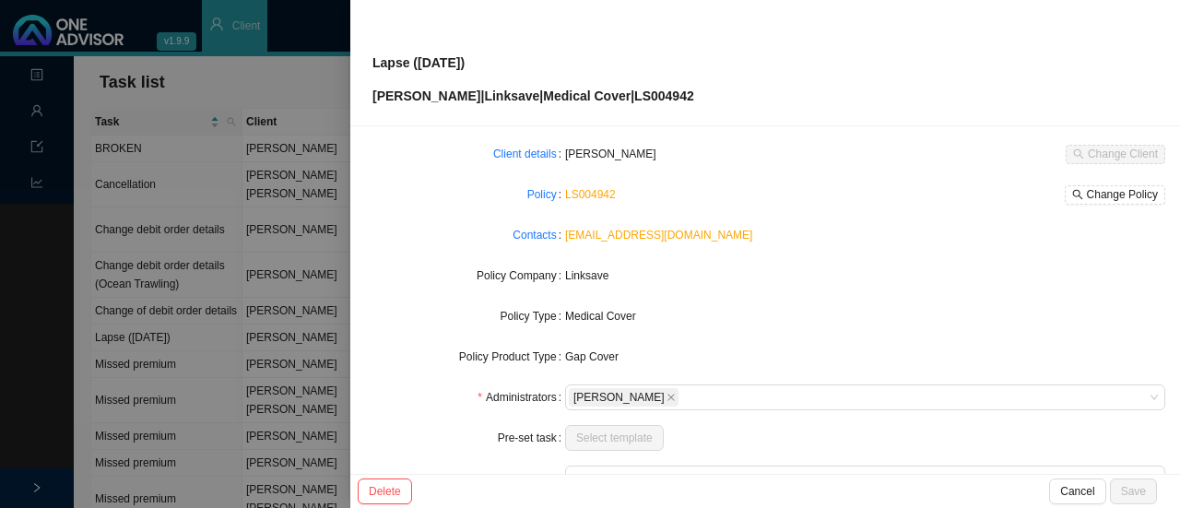
scroll to position [0, 0]
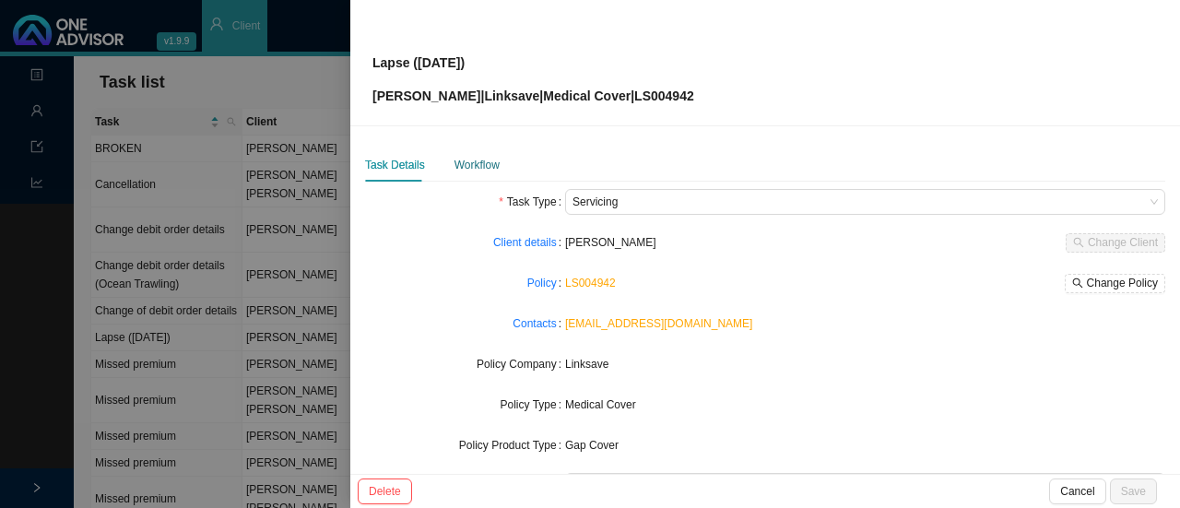
click at [472, 159] on div "Workflow" at bounding box center [477, 165] width 45 height 18
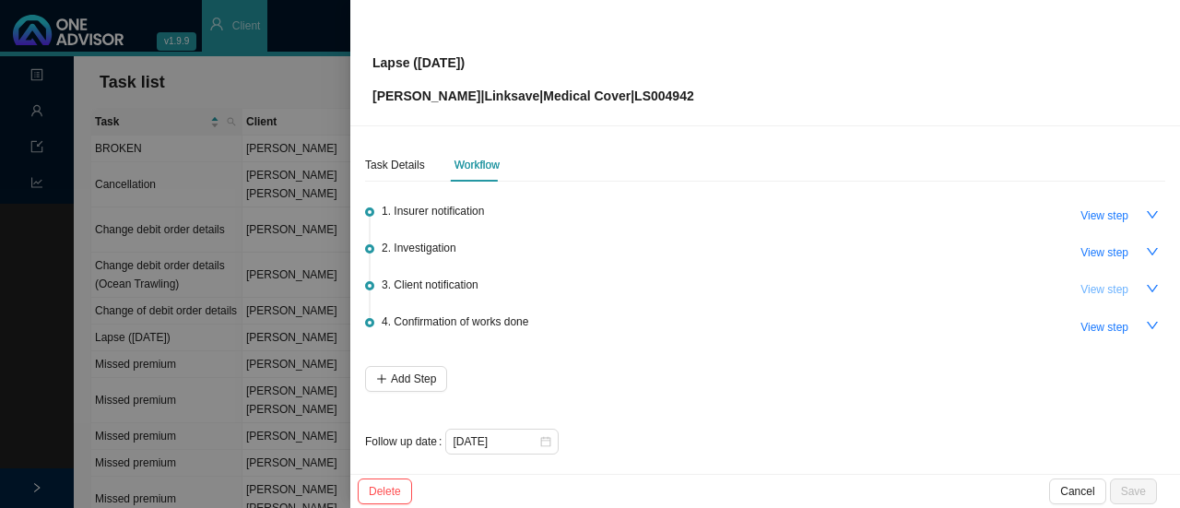
click at [1111, 290] on span "View step" at bounding box center [1105, 289] width 48 height 18
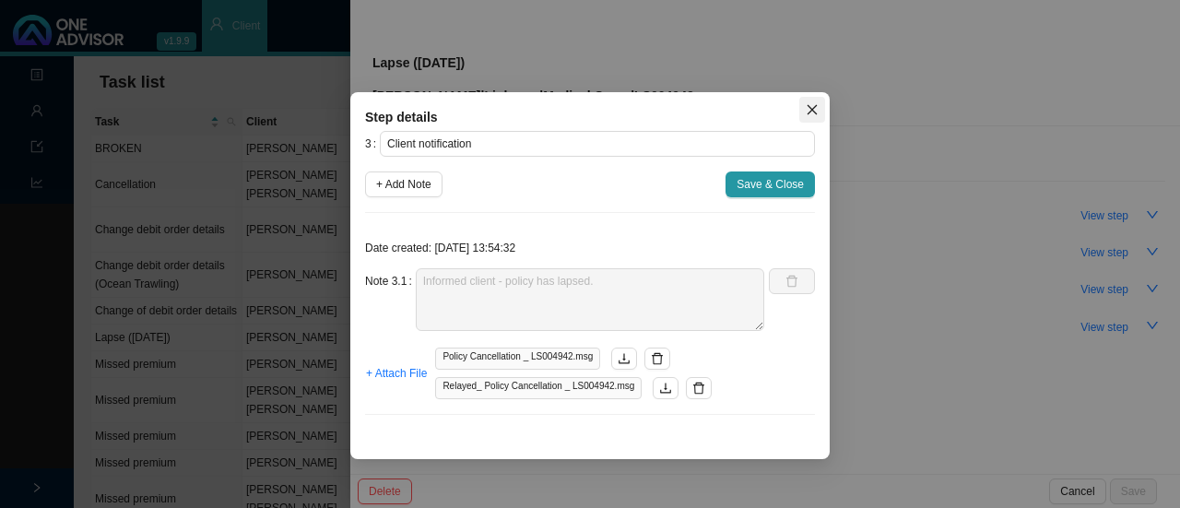
click at [811, 104] on icon "close" at bounding box center [812, 109] width 13 height 13
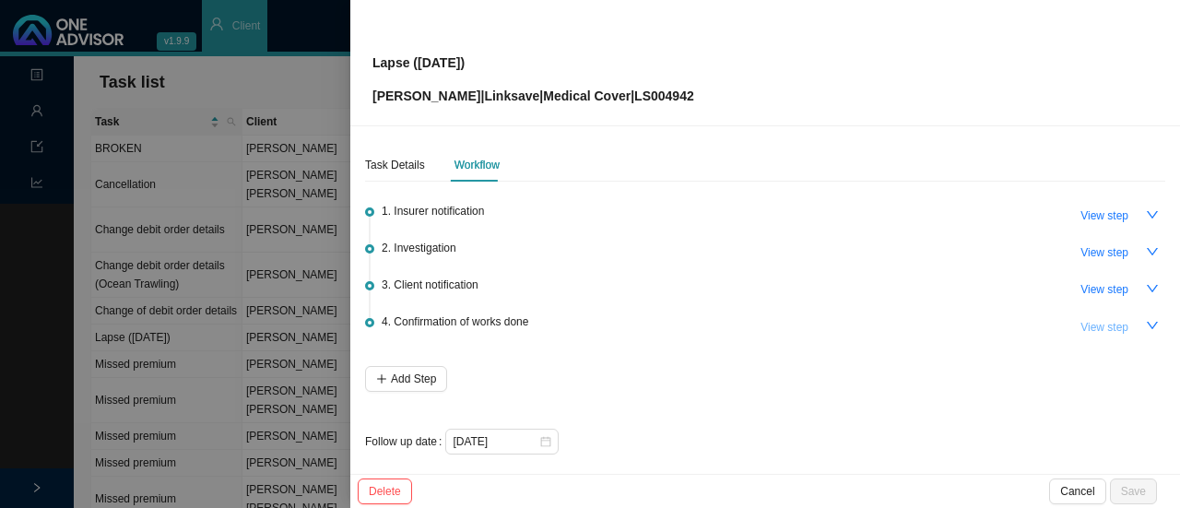
click at [1081, 322] on span "View step" at bounding box center [1105, 327] width 48 height 18
type input "Confirmation of works done"
type textarea "Added to OA, membership list and client doc (Lapsed date)"
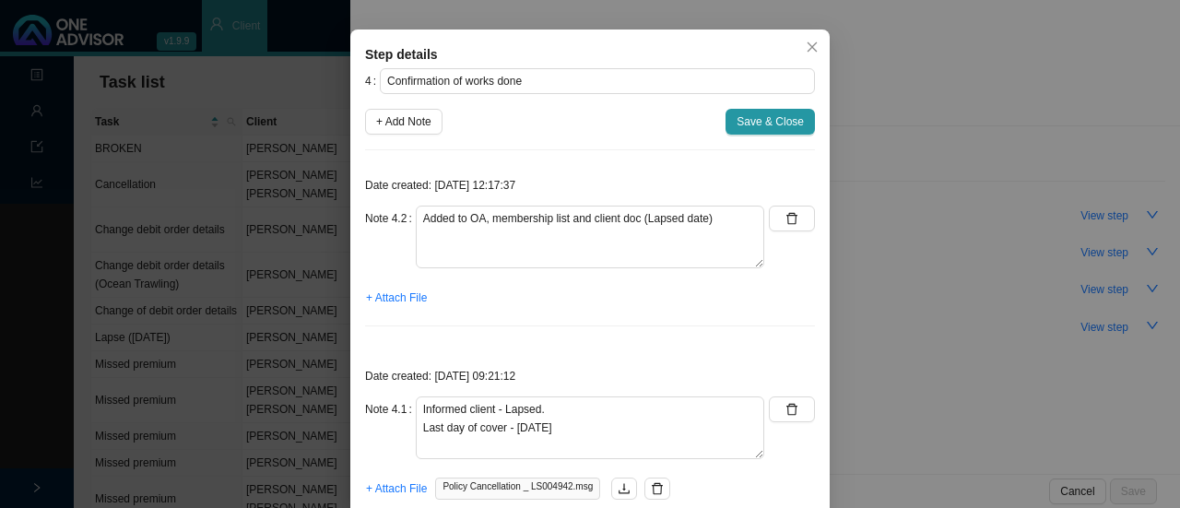
scroll to position [92, 0]
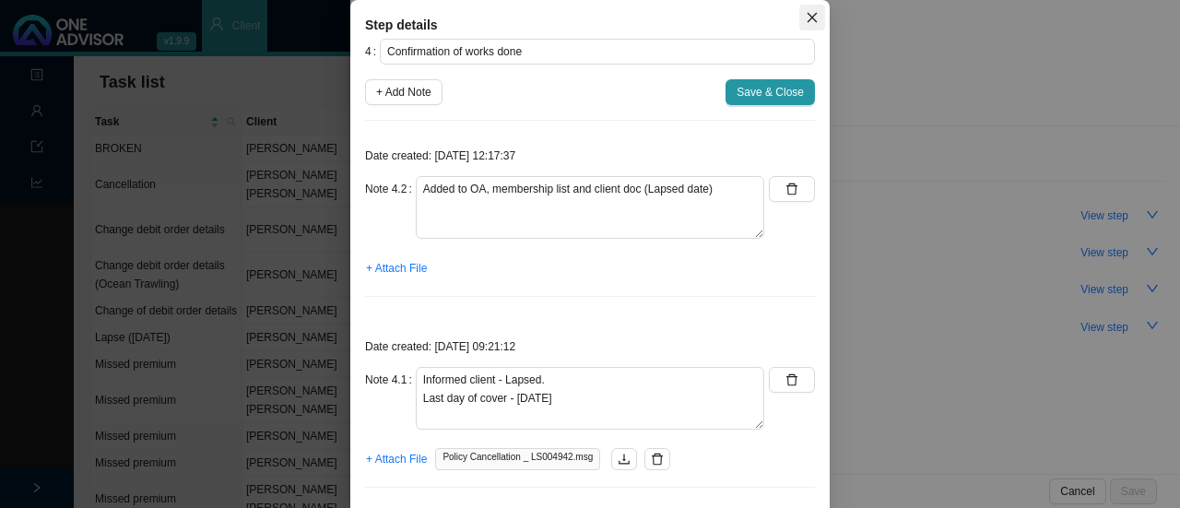
click at [807, 17] on icon "close" at bounding box center [812, 17] width 13 height 13
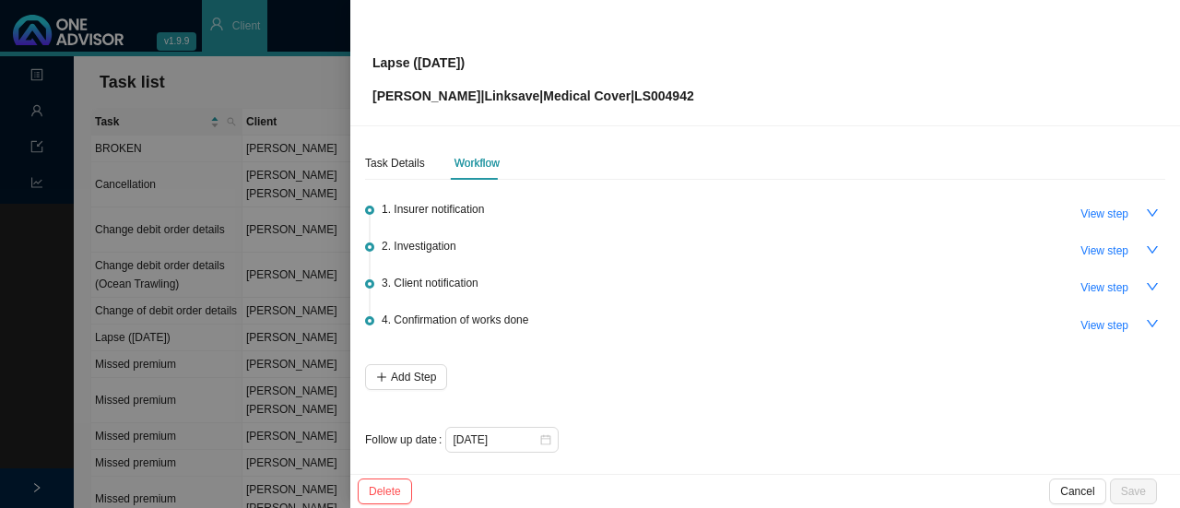
scroll to position [0, 0]
click at [401, 169] on div "Task Details" at bounding box center [395, 165] width 60 height 18
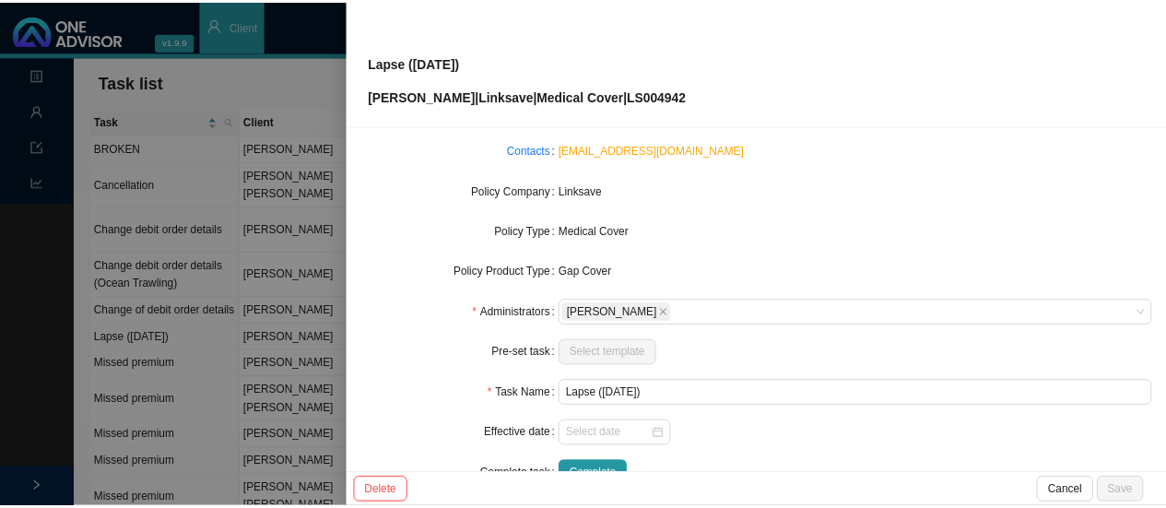
scroll to position [184, 0]
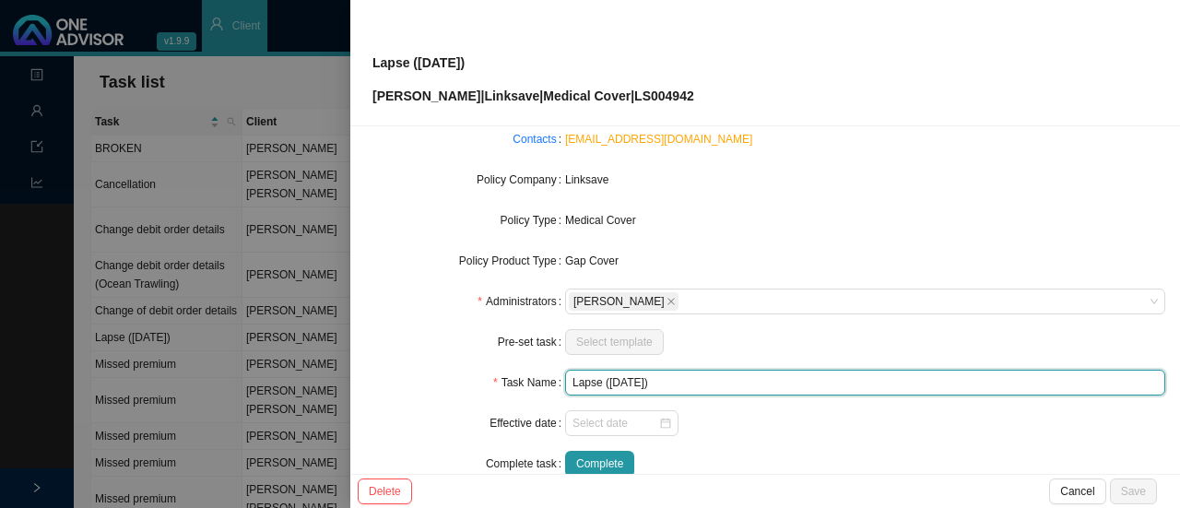
click at [696, 384] on input "Lapse ([DATE])" at bounding box center [865, 383] width 600 height 26
click at [656, 384] on input "Lapse ([DATE])" at bounding box center [865, 383] width 600 height 26
click at [701, 379] on input "Lapse ([DATE])" at bounding box center [865, 383] width 600 height 26
click at [664, 429] on div at bounding box center [622, 423] width 99 height 18
type input "Lapse ([DATE])"
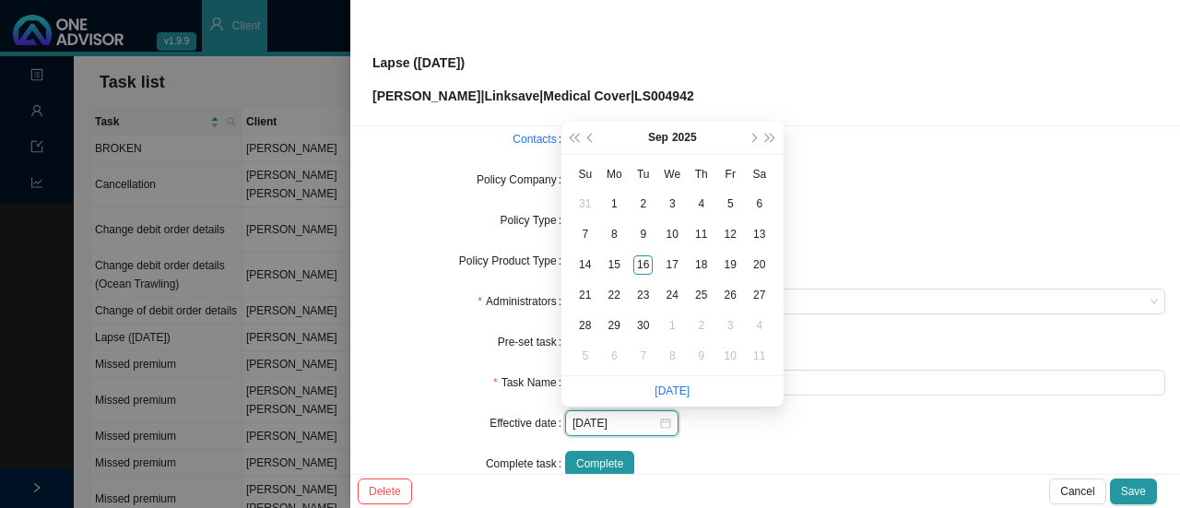
type input "[DATE]"
click at [590, 136] on span "prev-year" at bounding box center [591, 138] width 9 height 9
click at [594, 134] on button "prev-year" at bounding box center [592, 138] width 18 height 32
type input "[DATE]"
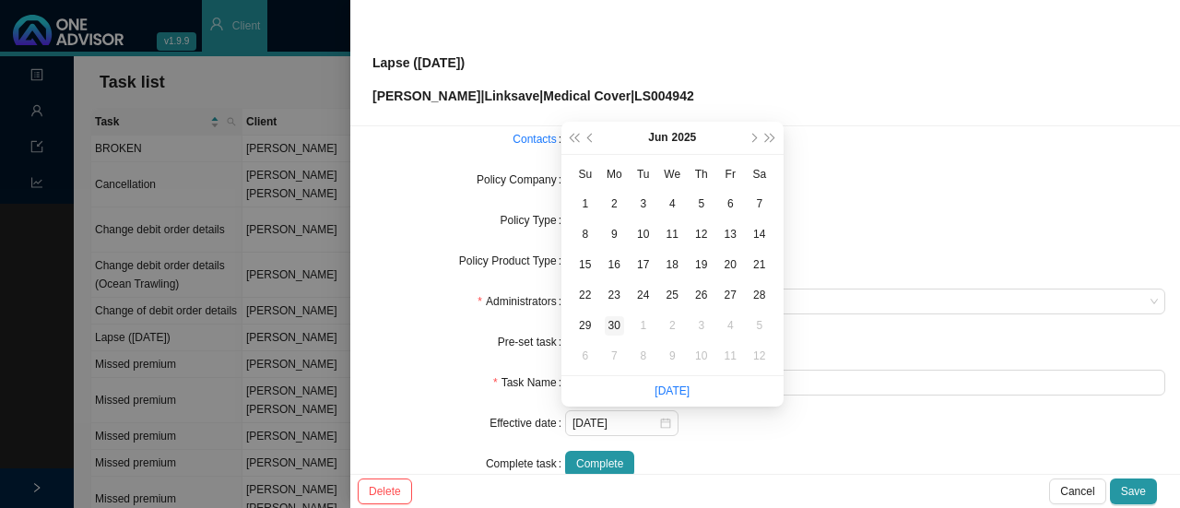
type input "[DATE]"
click at [616, 325] on div "30" at bounding box center [614, 325] width 19 height 19
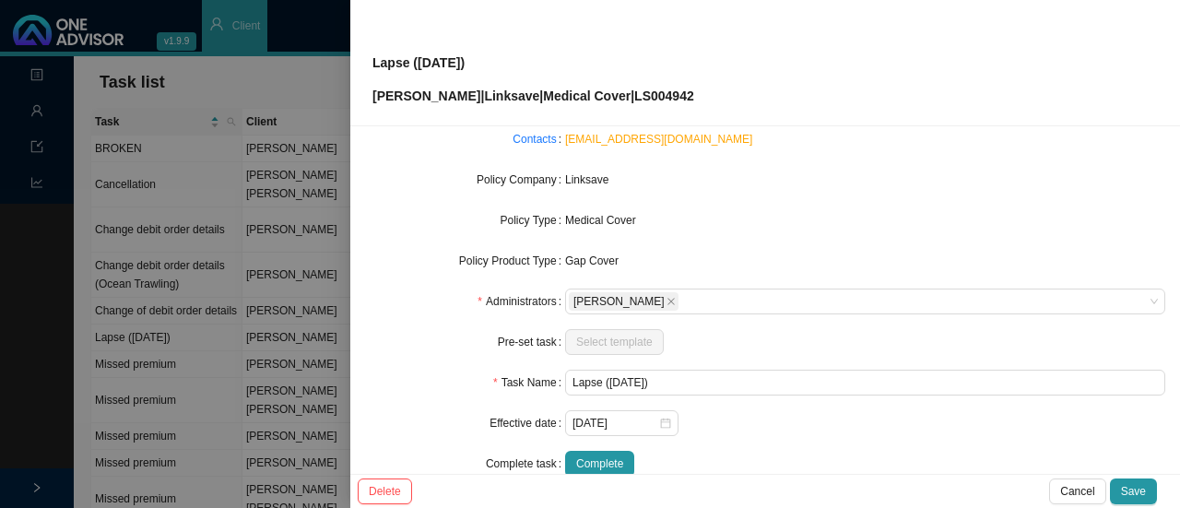
click at [756, 447] on form "Task Type Servicing Client details [PERSON_NAME] Change Client Policy LS004942 …" at bounding box center [765, 241] width 800 height 472
click at [585, 465] on span "Complete" at bounding box center [599, 464] width 47 height 18
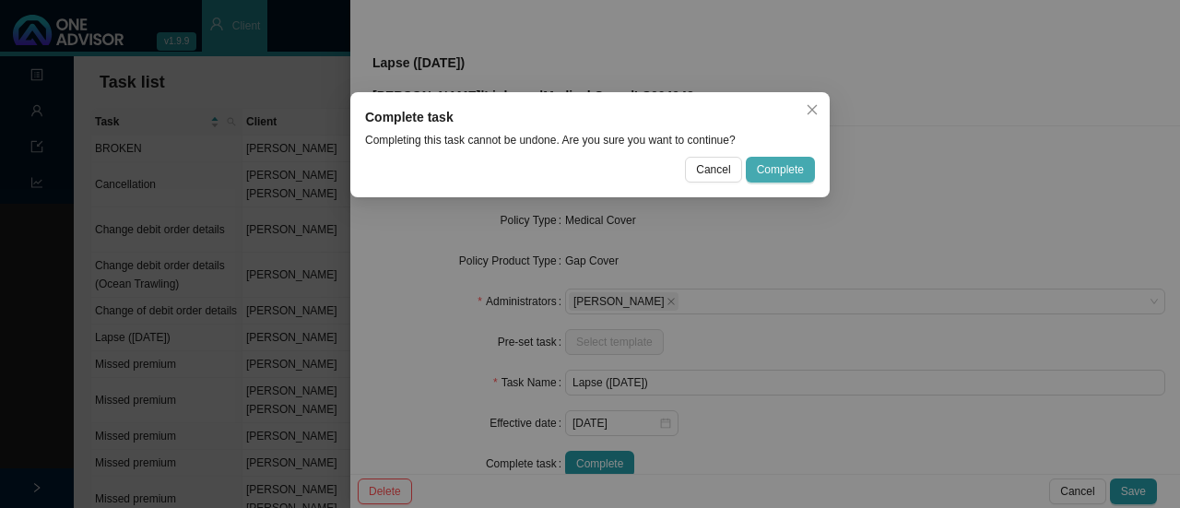
click at [773, 163] on span "Complete" at bounding box center [780, 169] width 47 height 18
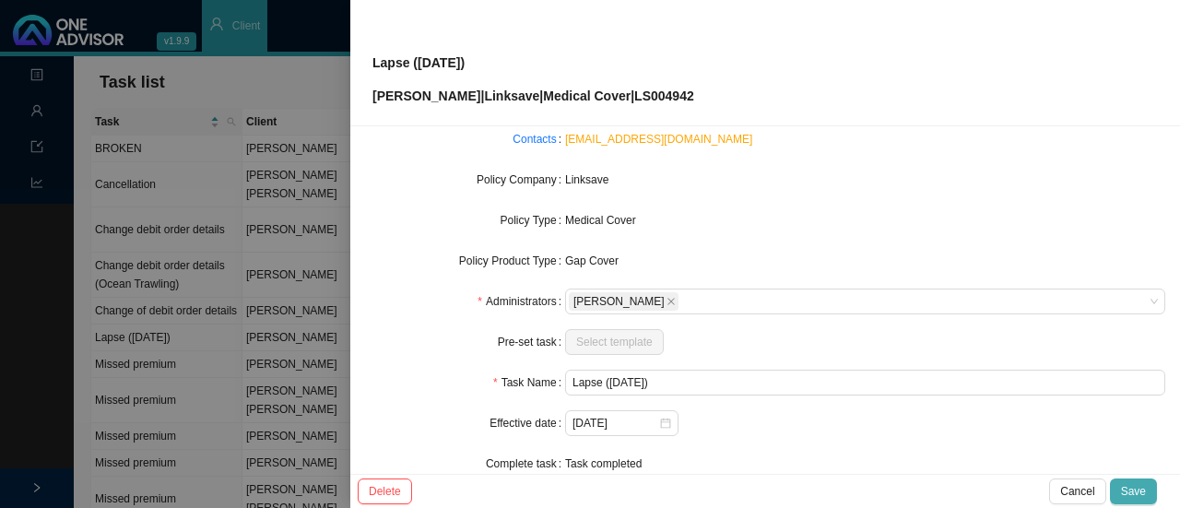
click at [1140, 479] on button "Save" at bounding box center [1133, 492] width 47 height 26
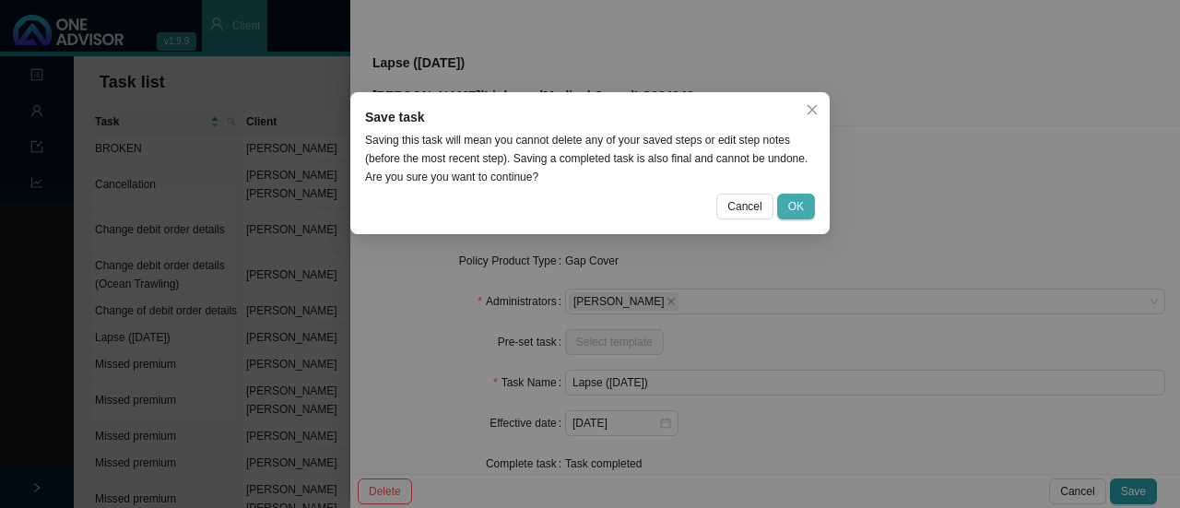
click at [810, 207] on button "OK" at bounding box center [796, 207] width 38 height 26
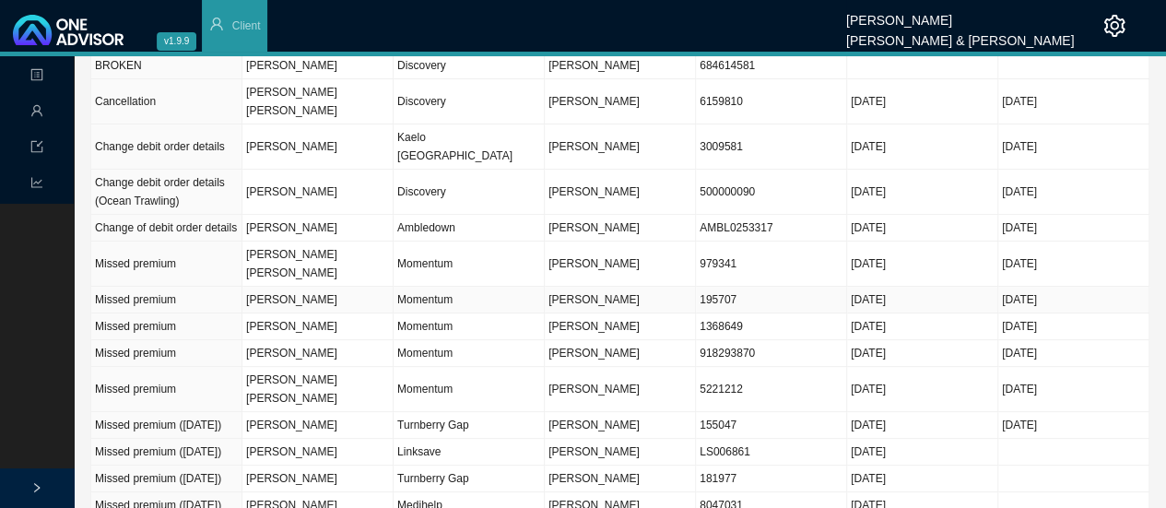
scroll to position [0, 0]
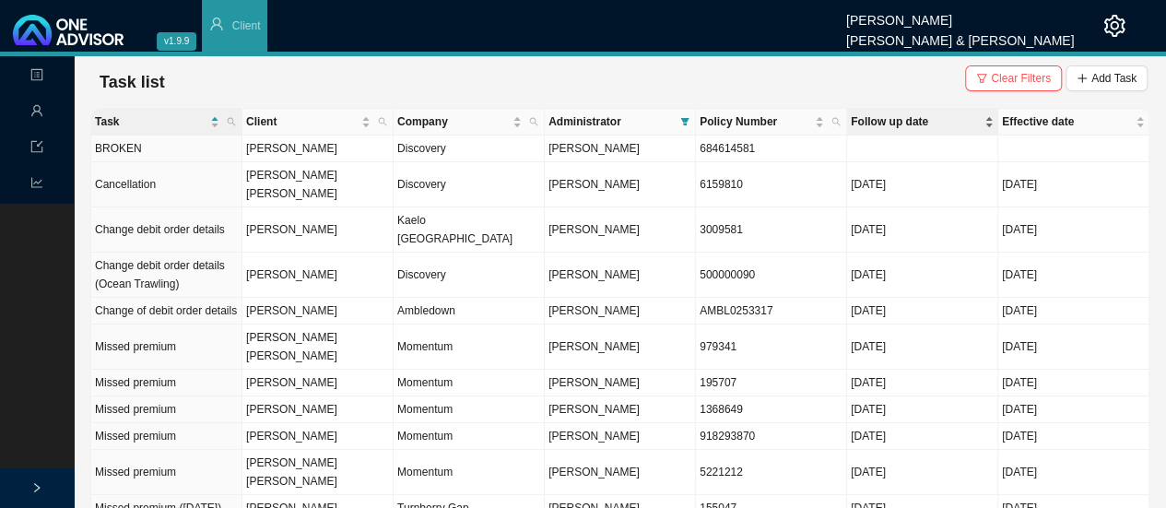
click at [882, 120] on span "Follow up date" at bounding box center [916, 121] width 130 height 18
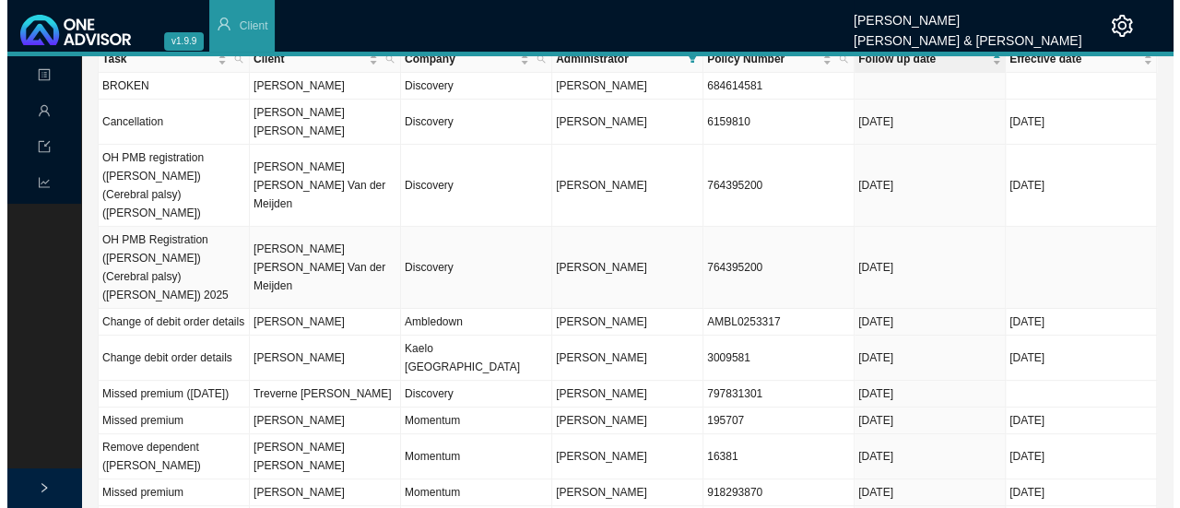
scroll to position [92, 0]
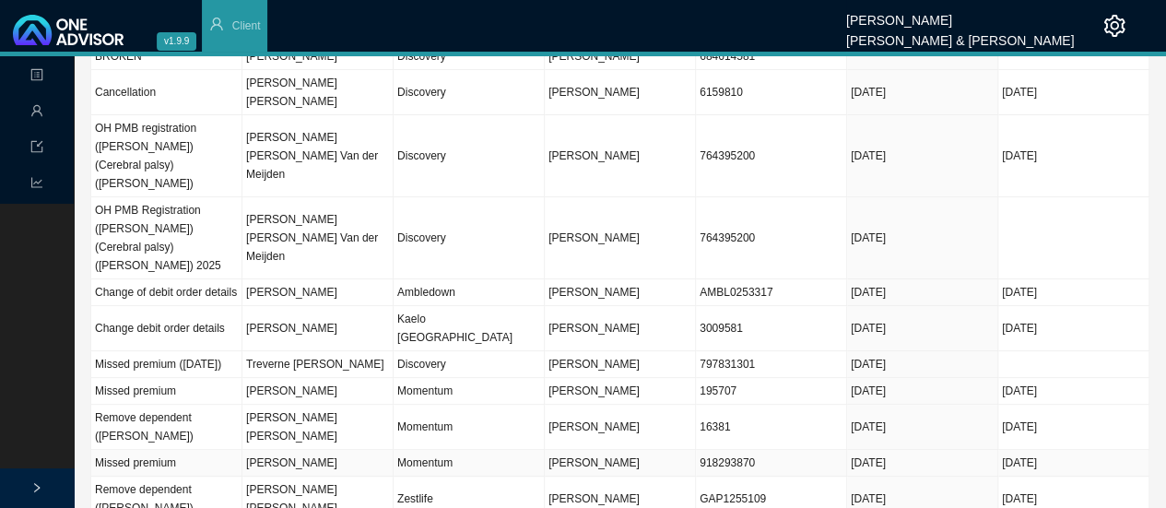
click at [623, 456] on span "[PERSON_NAME]" at bounding box center [594, 462] width 91 height 13
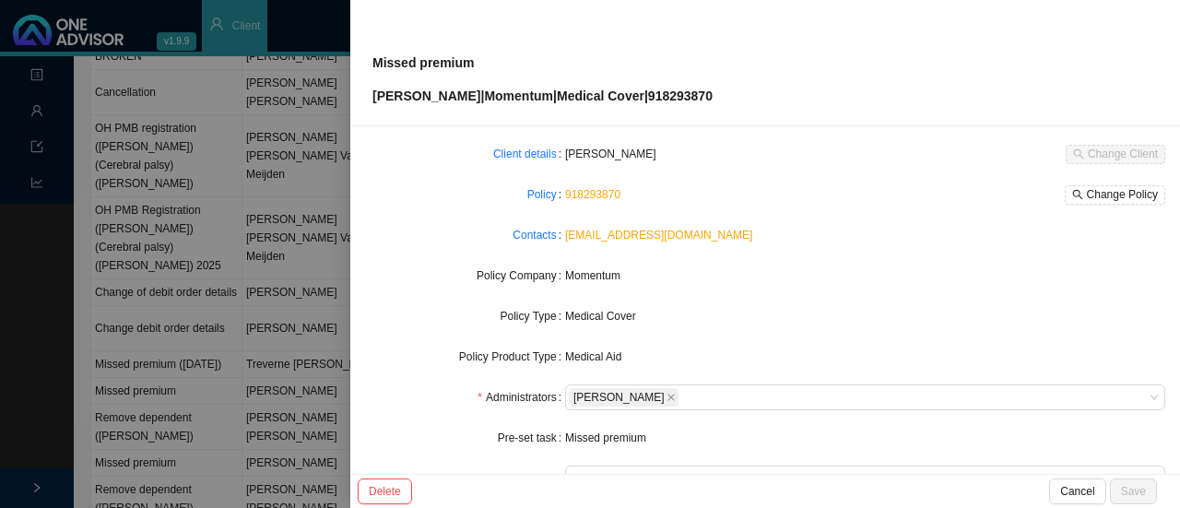
scroll to position [31, 0]
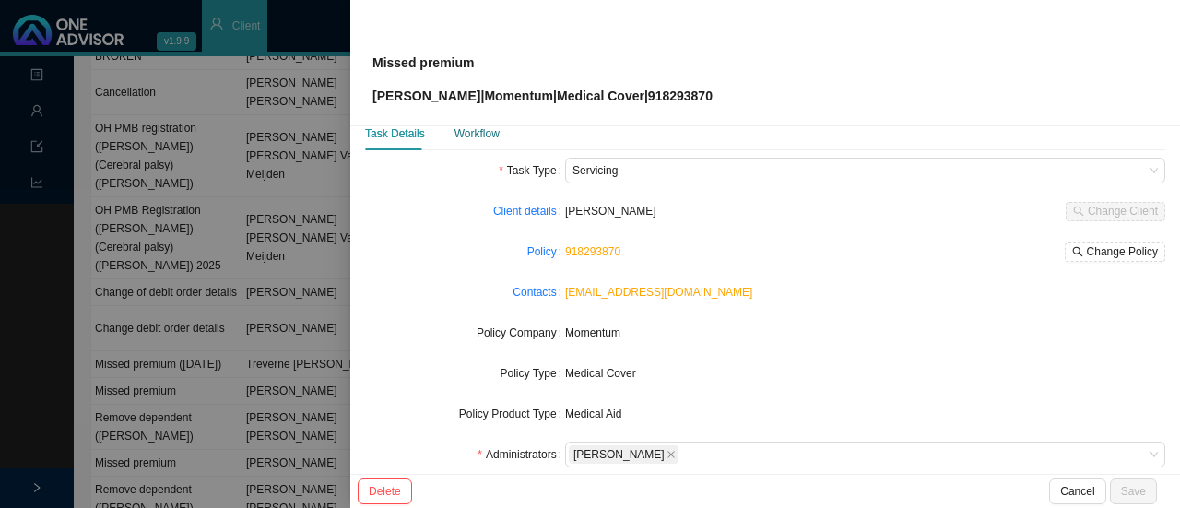
drag, startPoint x: 463, startPoint y: 126, endPoint x: 470, endPoint y: 149, distance: 24.2
click at [464, 126] on div "Workflow" at bounding box center [477, 133] width 45 height 18
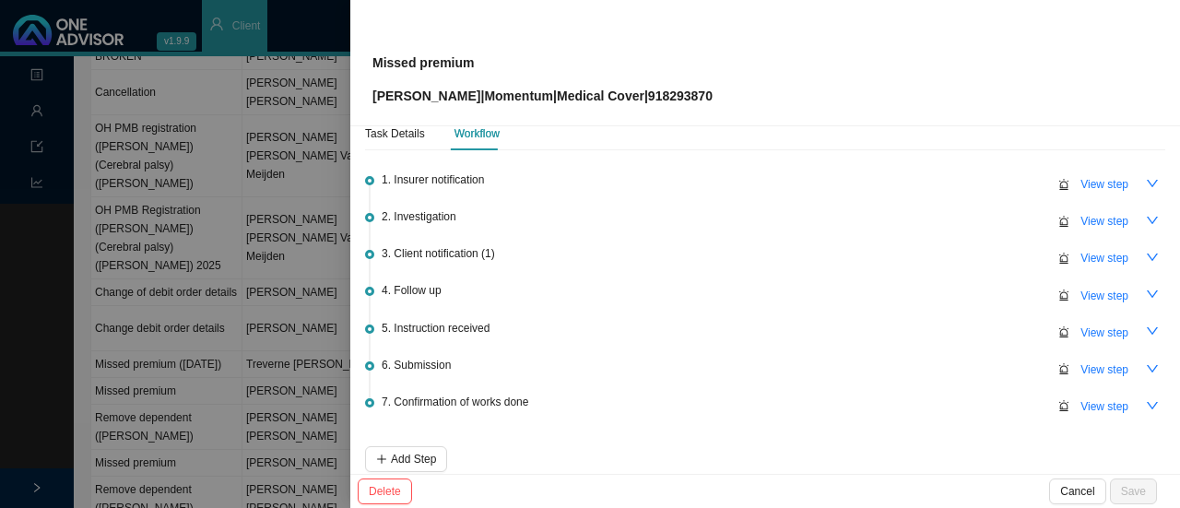
scroll to position [117, 0]
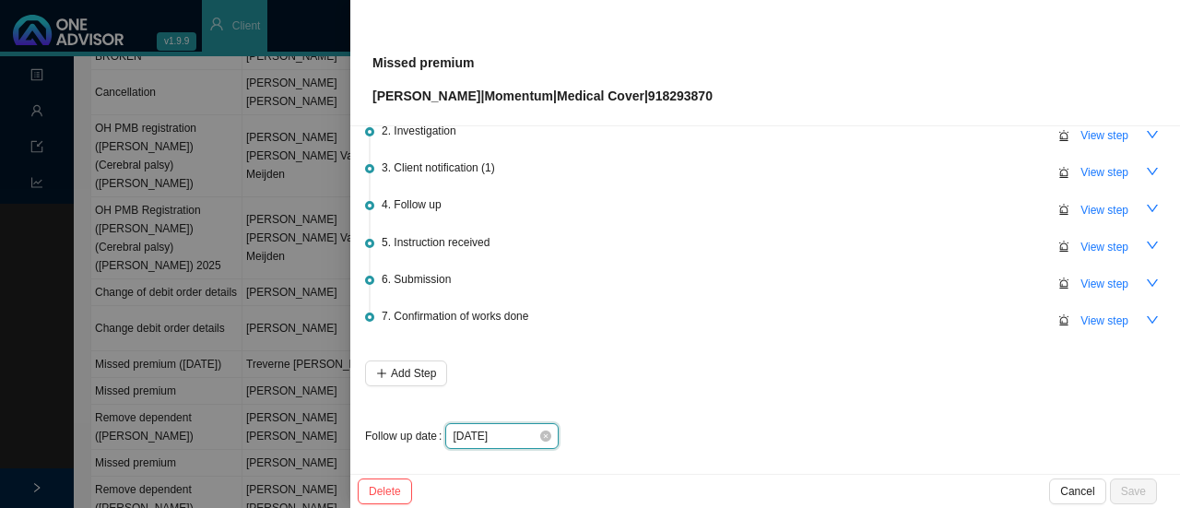
click at [536, 434] on input "[DATE]" at bounding box center [496, 436] width 86 height 18
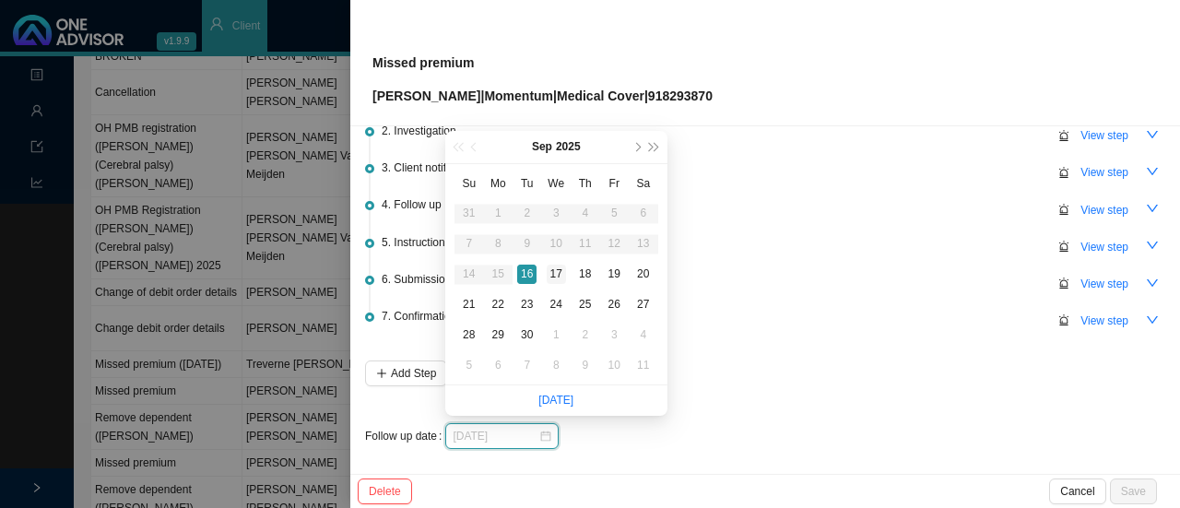
type input "[DATE]"
click at [559, 274] on div "17" at bounding box center [556, 274] width 19 height 19
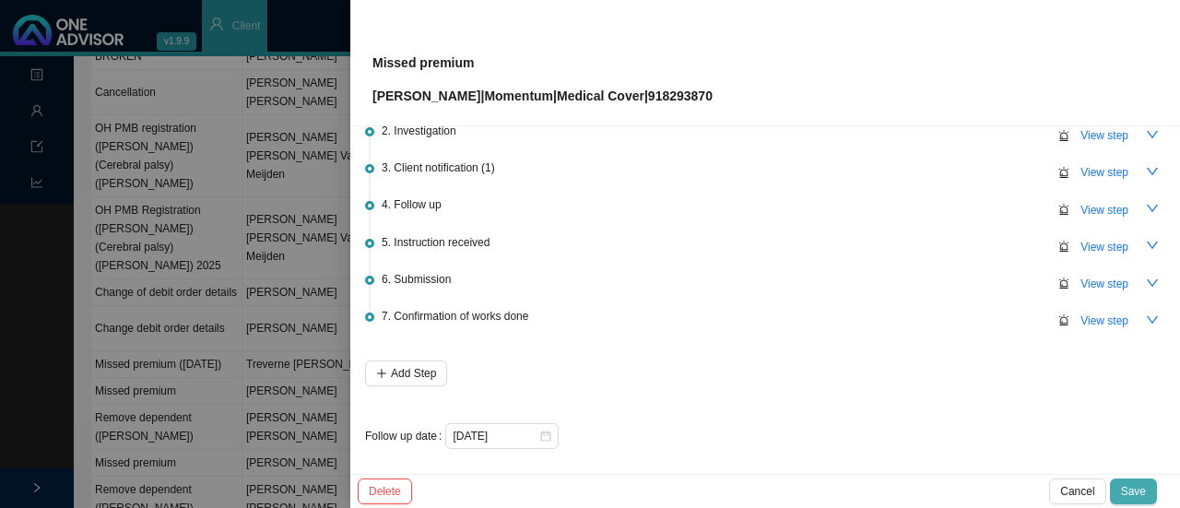
click at [1143, 491] on span "Save" at bounding box center [1133, 491] width 25 height 18
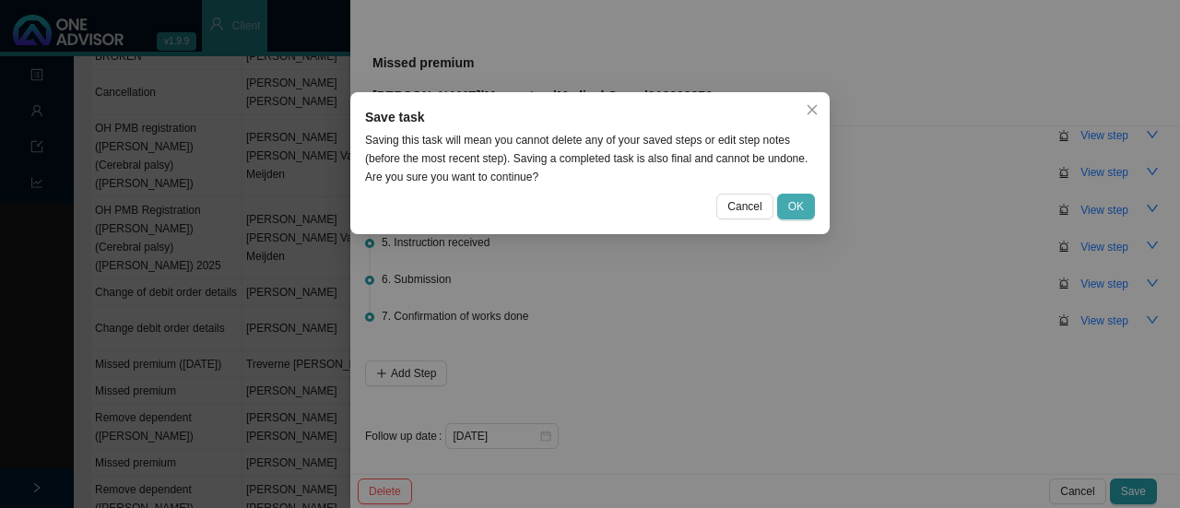
drag, startPoint x: 780, startPoint y: 210, endPoint x: 803, endPoint y: 208, distance: 23.1
click at [780, 209] on button "OK" at bounding box center [796, 207] width 38 height 26
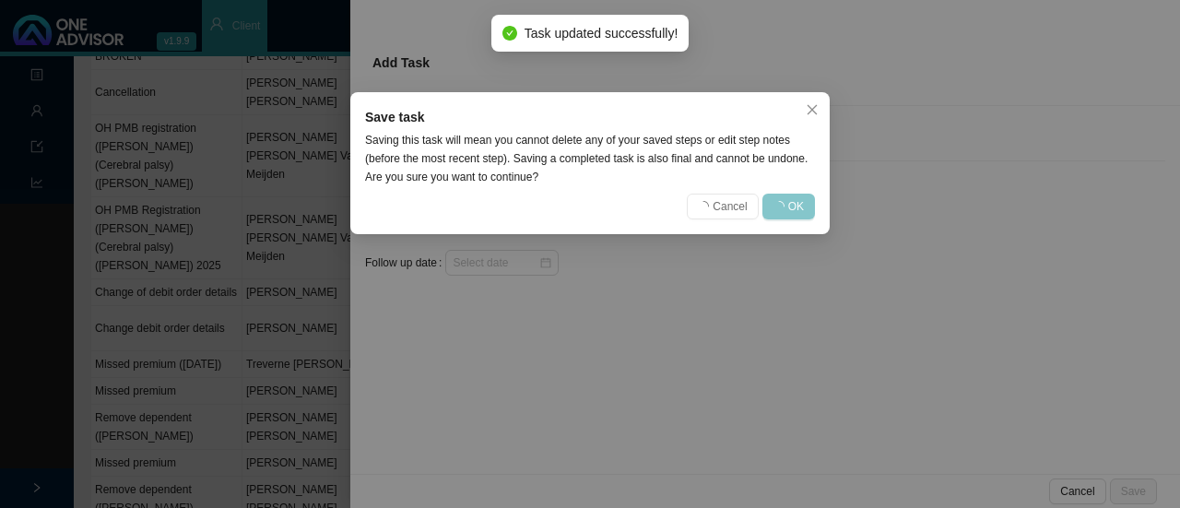
scroll to position [0, 0]
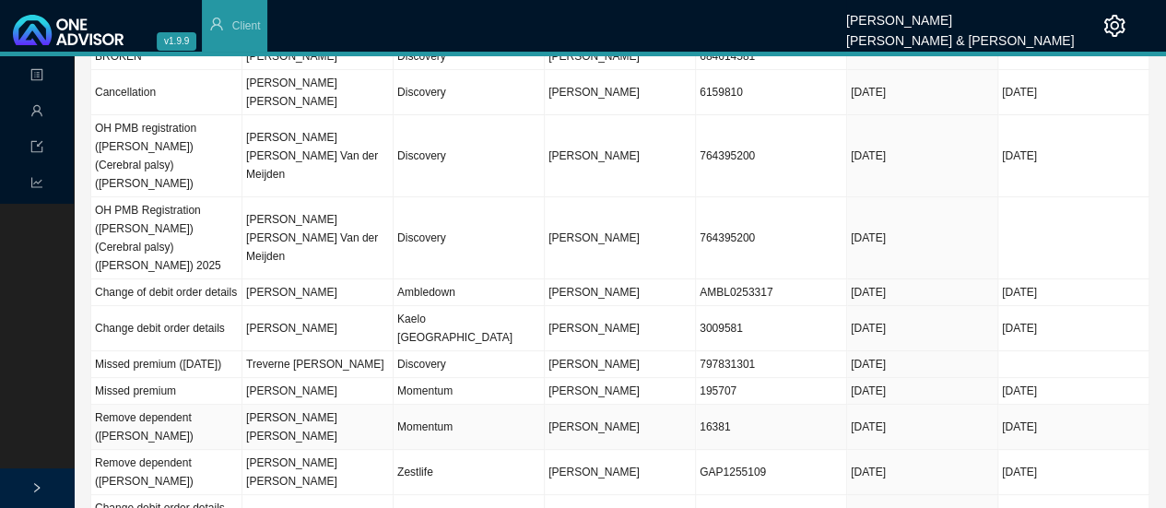
click at [301, 405] on td "[PERSON_NAME] [PERSON_NAME]" at bounding box center [317, 427] width 151 height 45
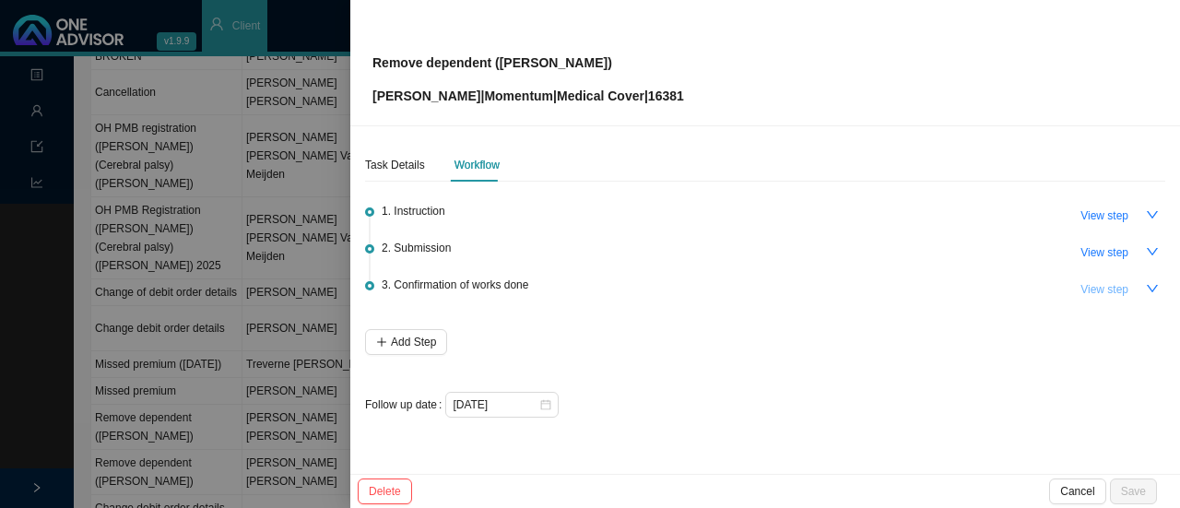
click at [1091, 291] on span "View step" at bounding box center [1105, 289] width 48 height 18
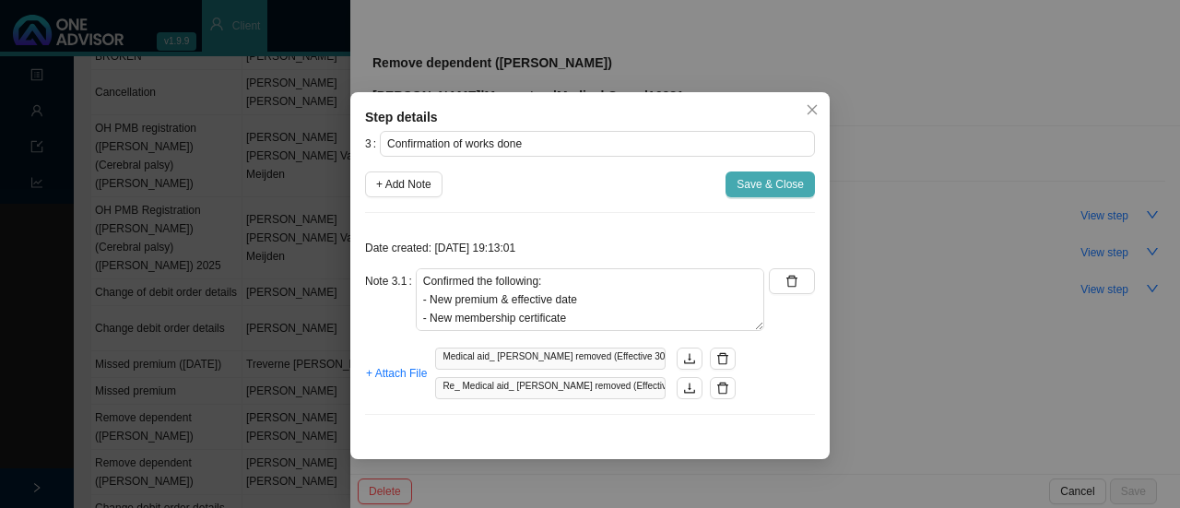
click at [767, 189] on span "Save & Close" at bounding box center [770, 184] width 67 height 18
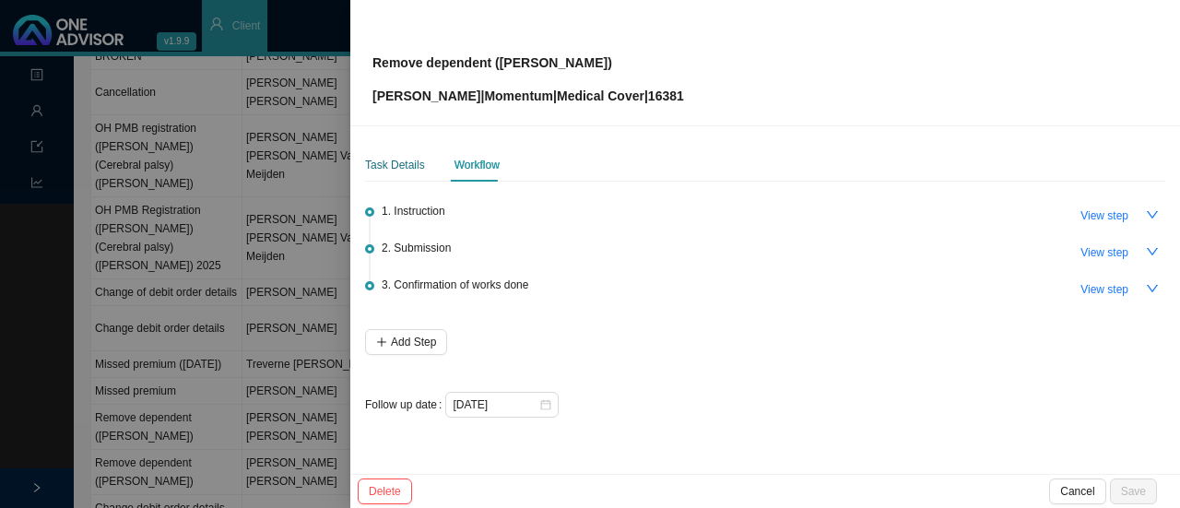
click at [412, 165] on div "Task Details" at bounding box center [395, 165] width 60 height 18
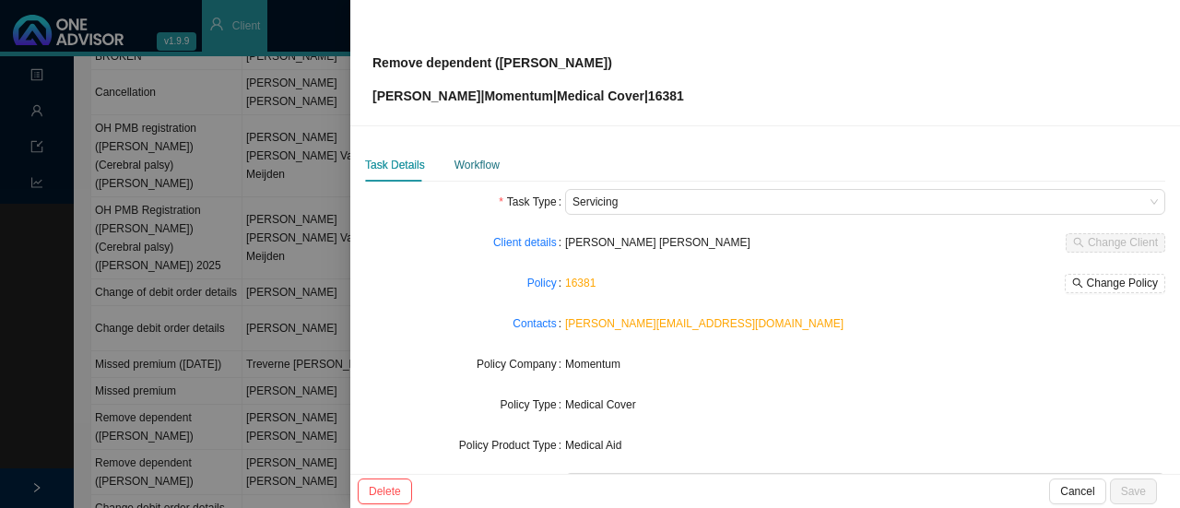
click at [472, 161] on div "Workflow" at bounding box center [477, 165] width 45 height 18
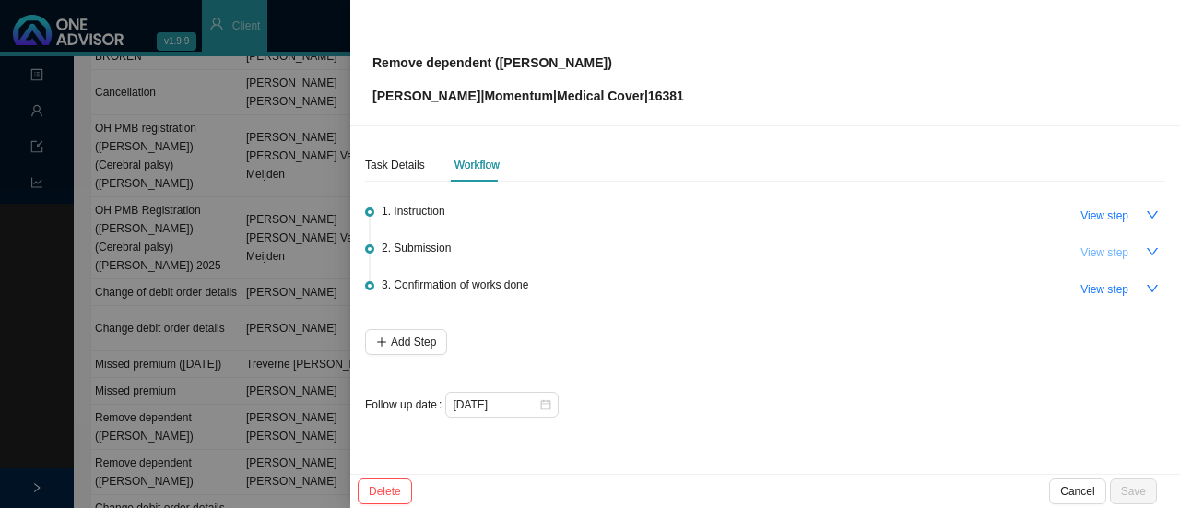
click at [1098, 254] on span "View step" at bounding box center [1105, 252] width 48 height 18
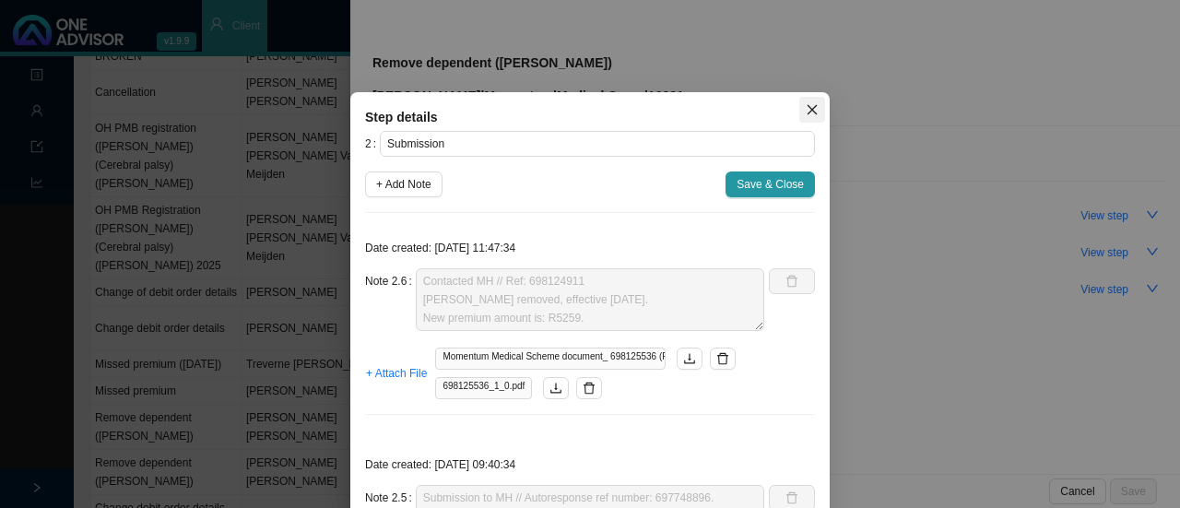
click at [806, 113] on icon "close" at bounding box center [812, 109] width 13 height 13
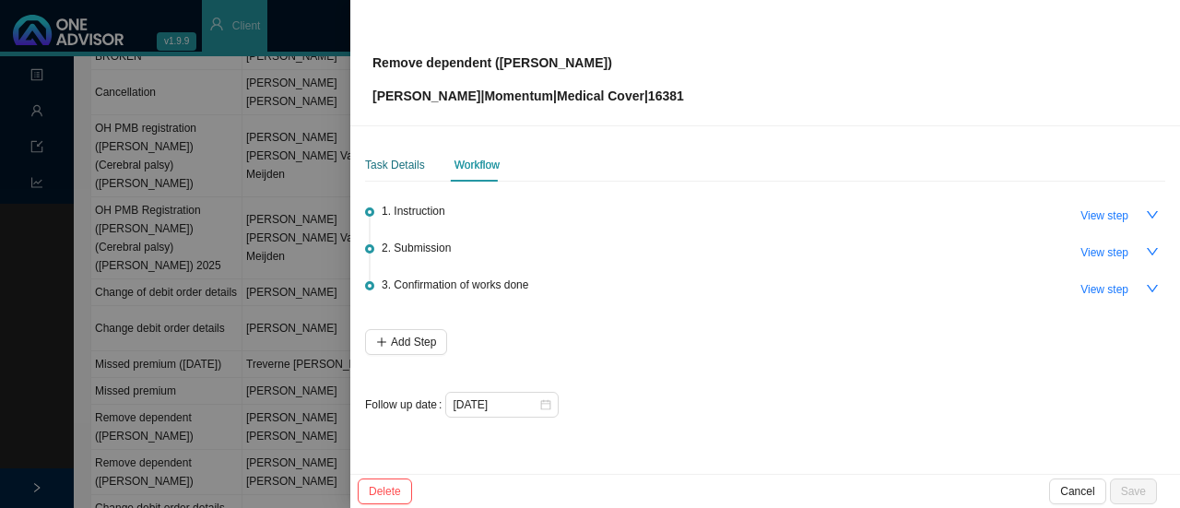
click at [406, 170] on div "Task Details" at bounding box center [395, 165] width 60 height 18
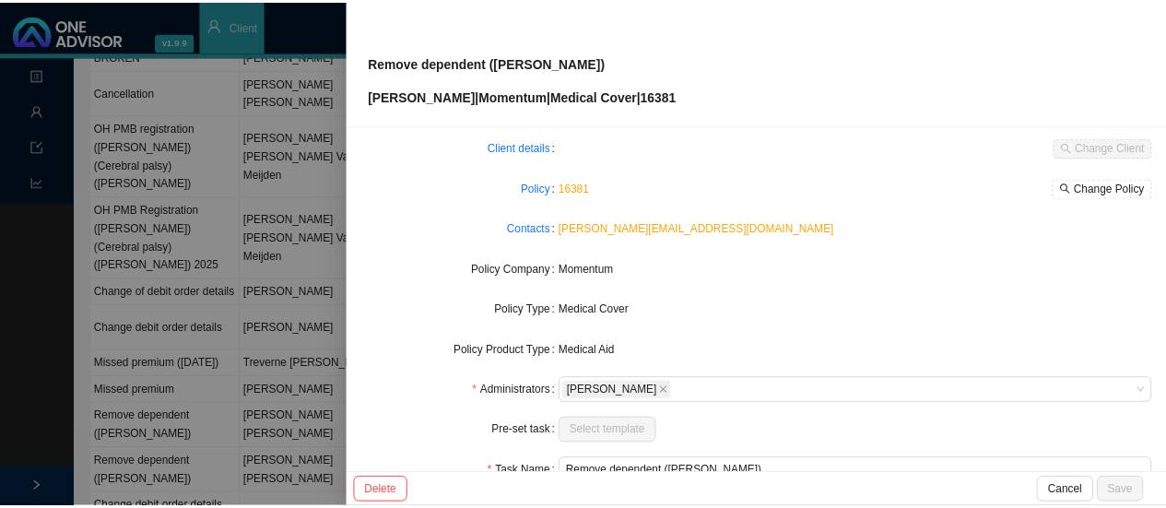
scroll to position [184, 0]
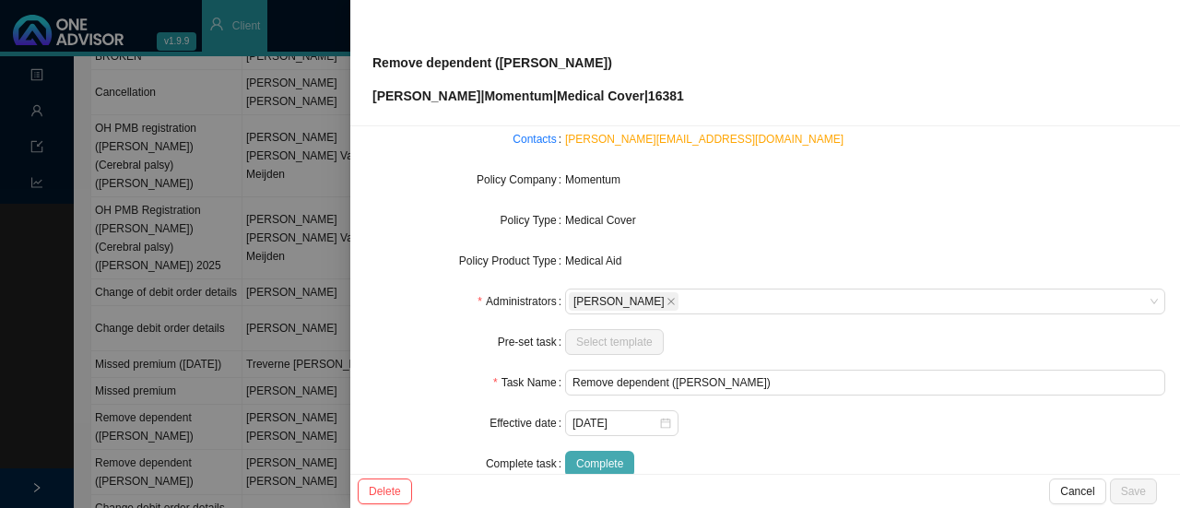
click at [596, 464] on span "Complete" at bounding box center [599, 464] width 47 height 18
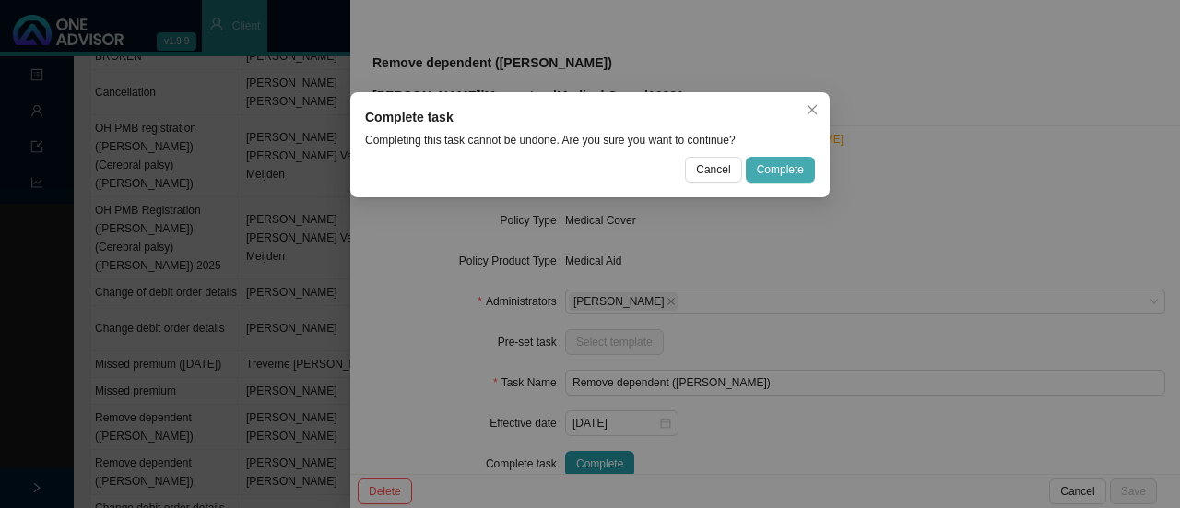
click at [762, 160] on span "Complete" at bounding box center [780, 169] width 47 height 18
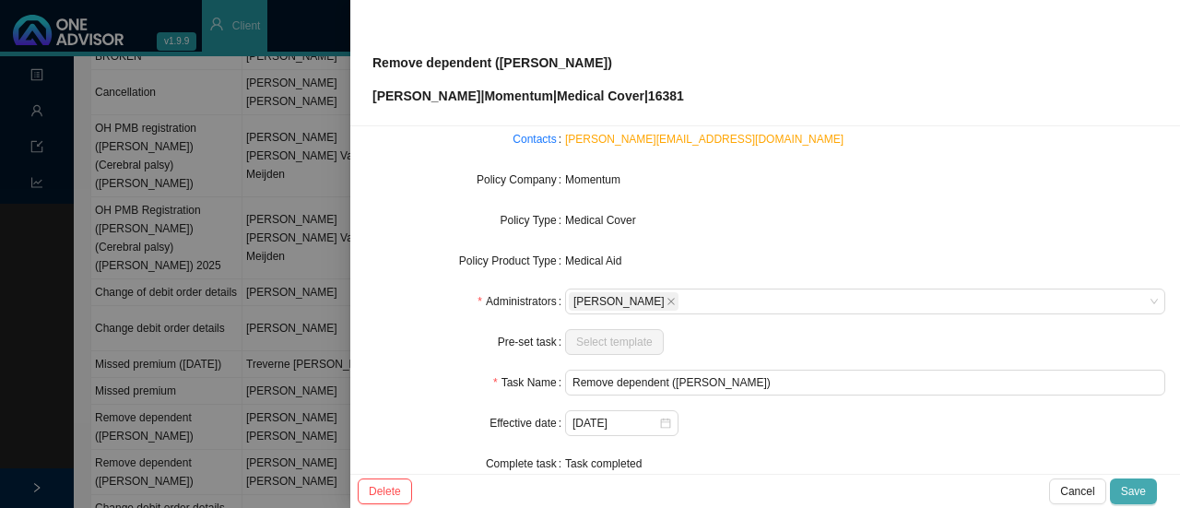
click at [1130, 487] on span "Save" at bounding box center [1133, 491] width 25 height 18
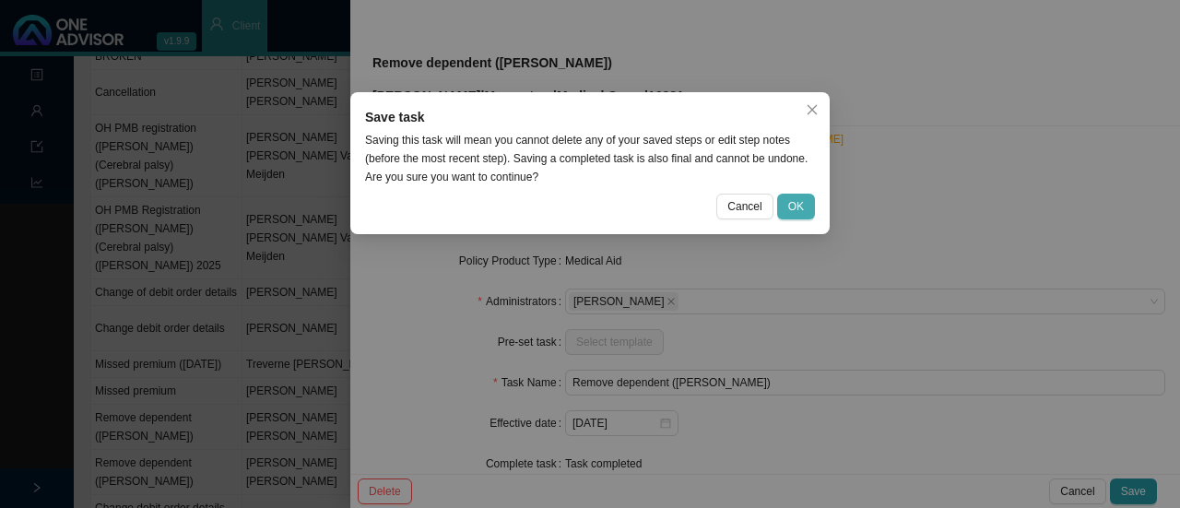
click at [799, 199] on span "OK" at bounding box center [796, 206] width 16 height 18
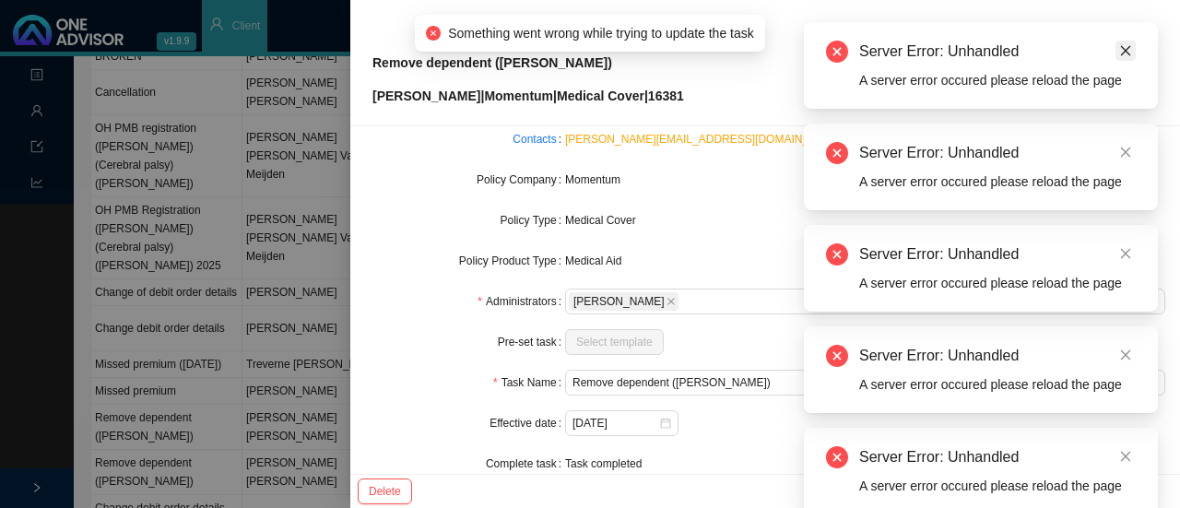
click at [1125, 51] on icon "close" at bounding box center [1126, 51] width 10 height 10
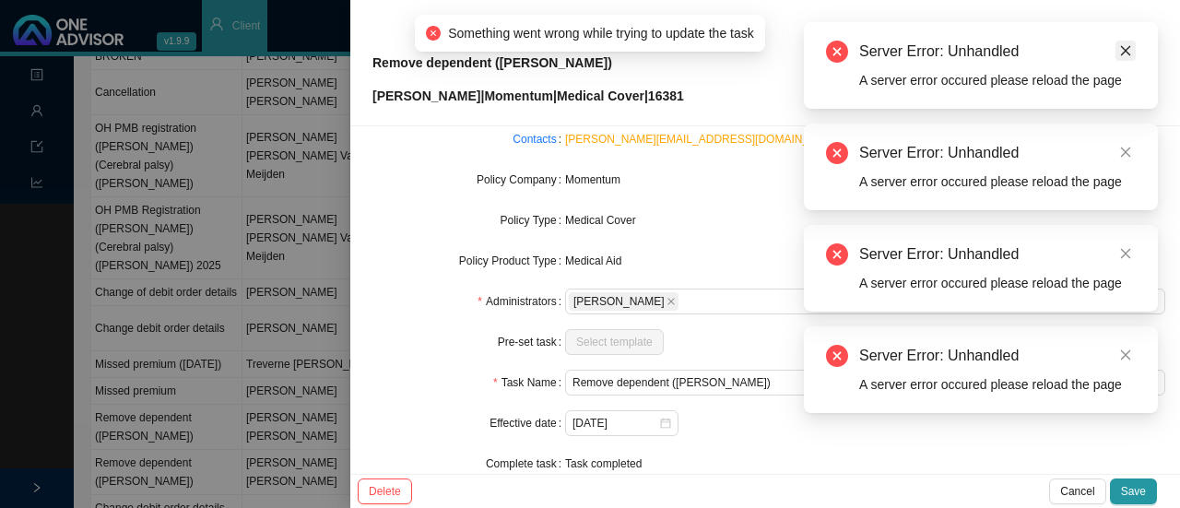
click at [1125, 53] on icon "close" at bounding box center [1125, 50] width 13 height 13
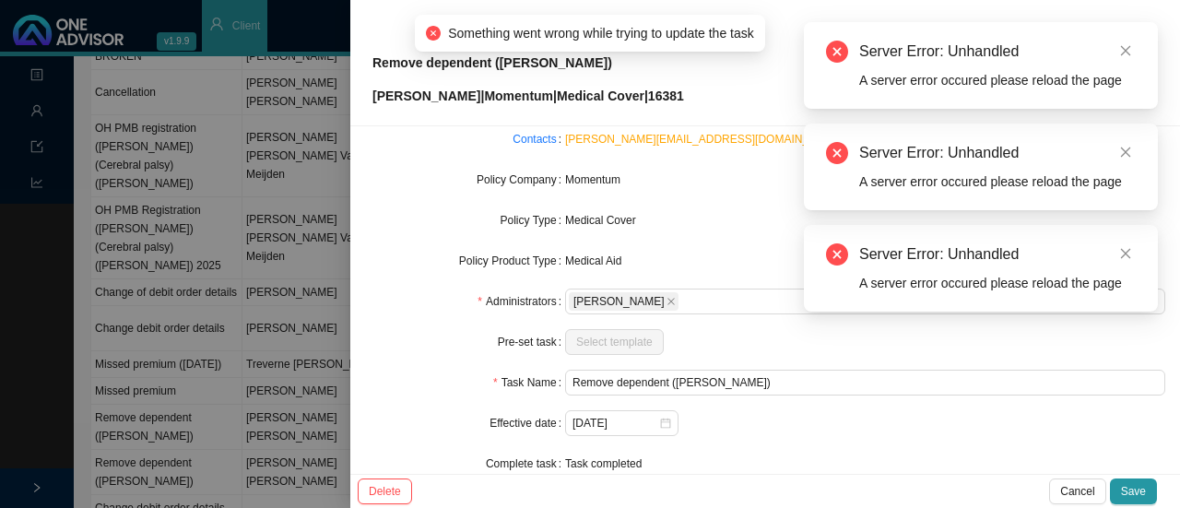
click at [187, 163] on div at bounding box center [590, 254] width 1180 height 508
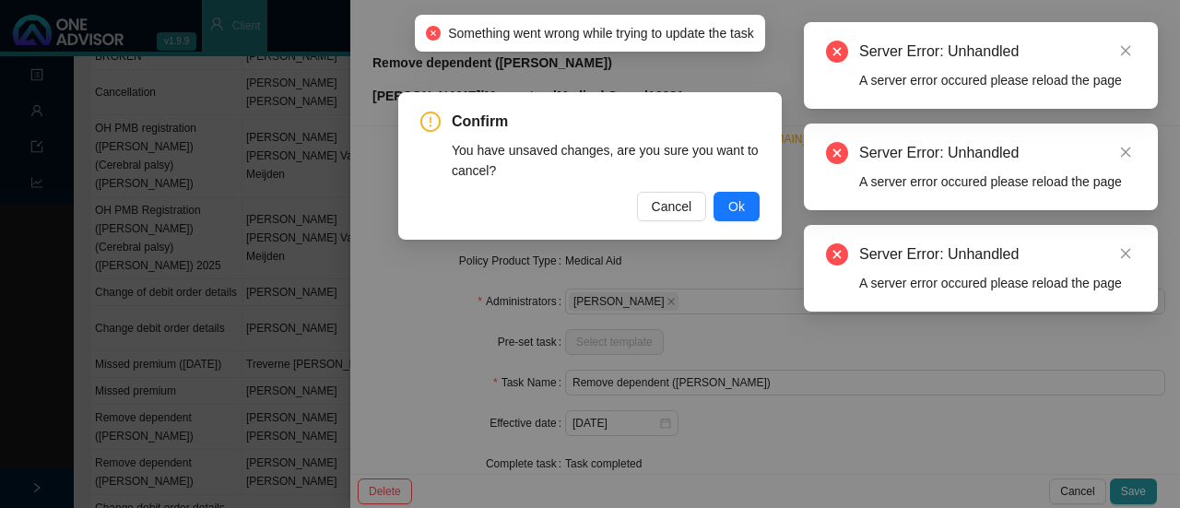
click at [736, 212] on span "Ok" at bounding box center [736, 206] width 17 height 20
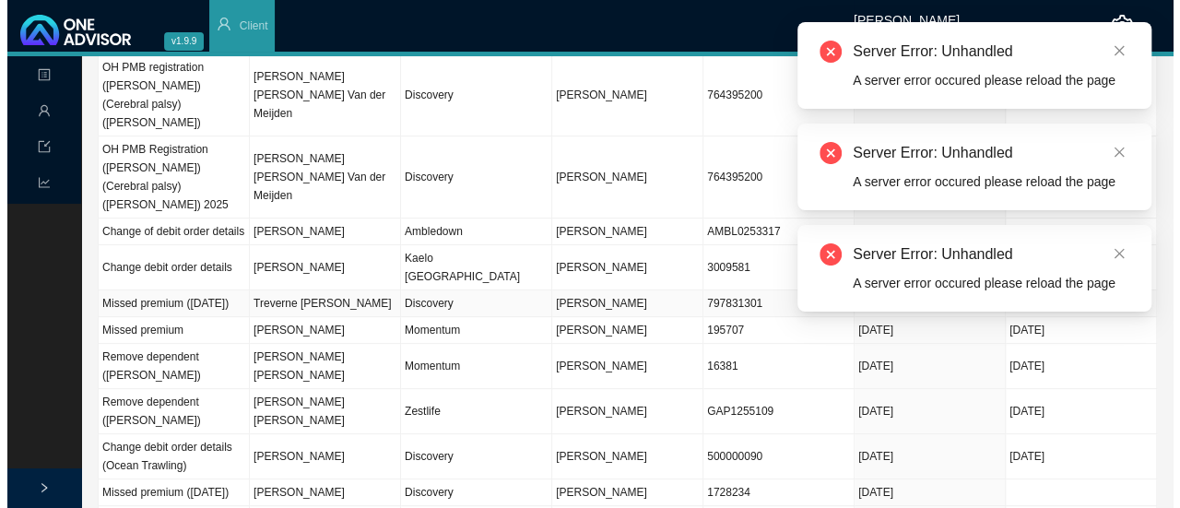
scroll to position [0, 0]
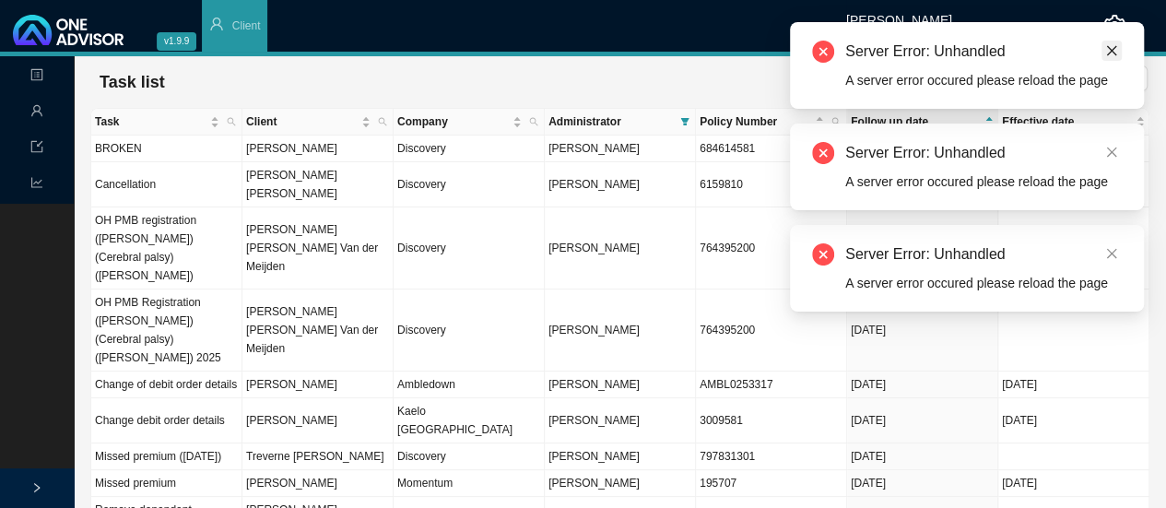
click at [1114, 45] on icon "close" at bounding box center [1111, 50] width 13 height 13
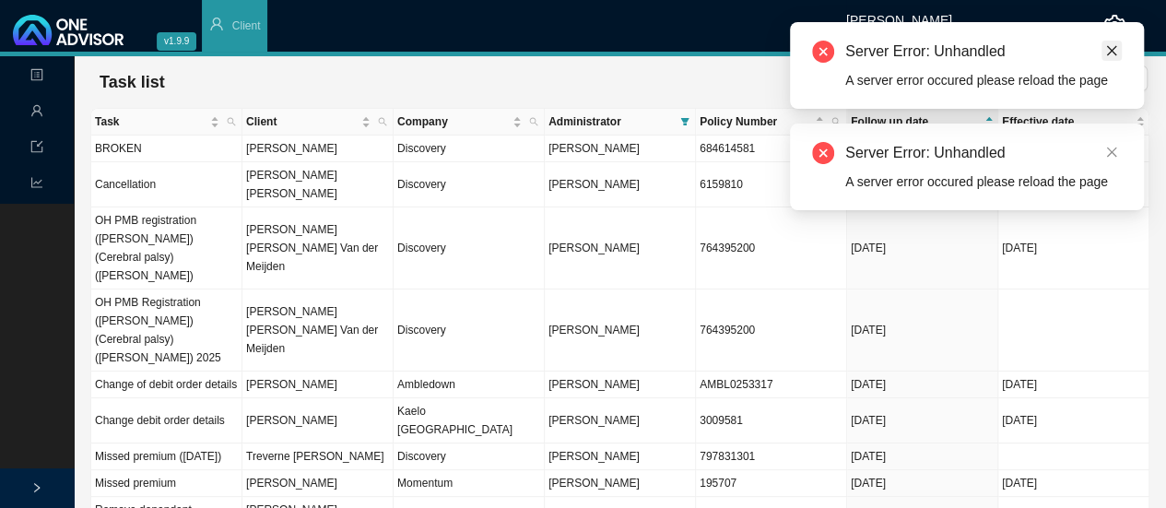
click at [1113, 47] on icon "close" at bounding box center [1111, 50] width 13 height 13
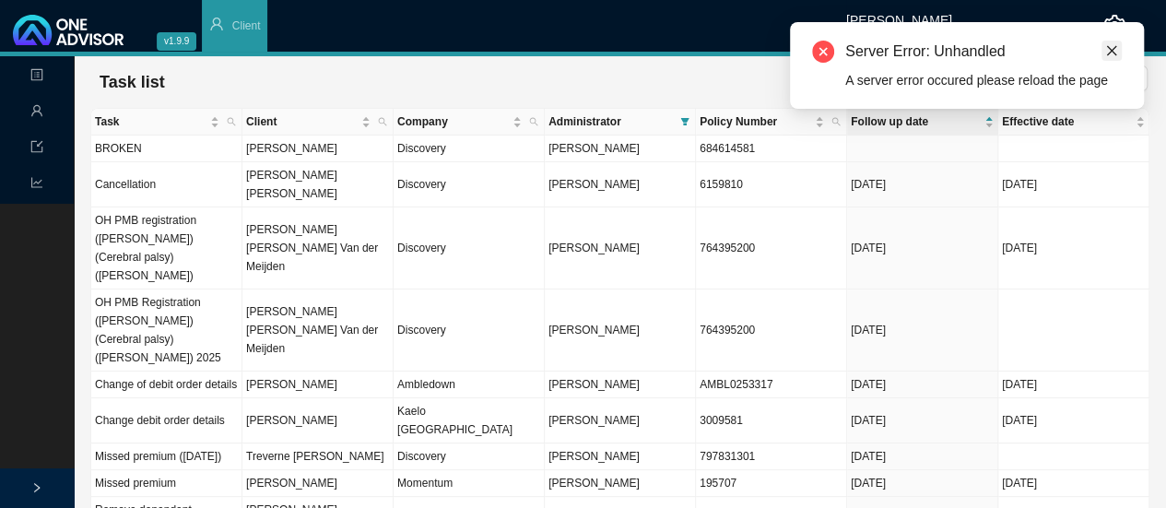
click at [1111, 49] on icon "close" at bounding box center [1111, 50] width 13 height 13
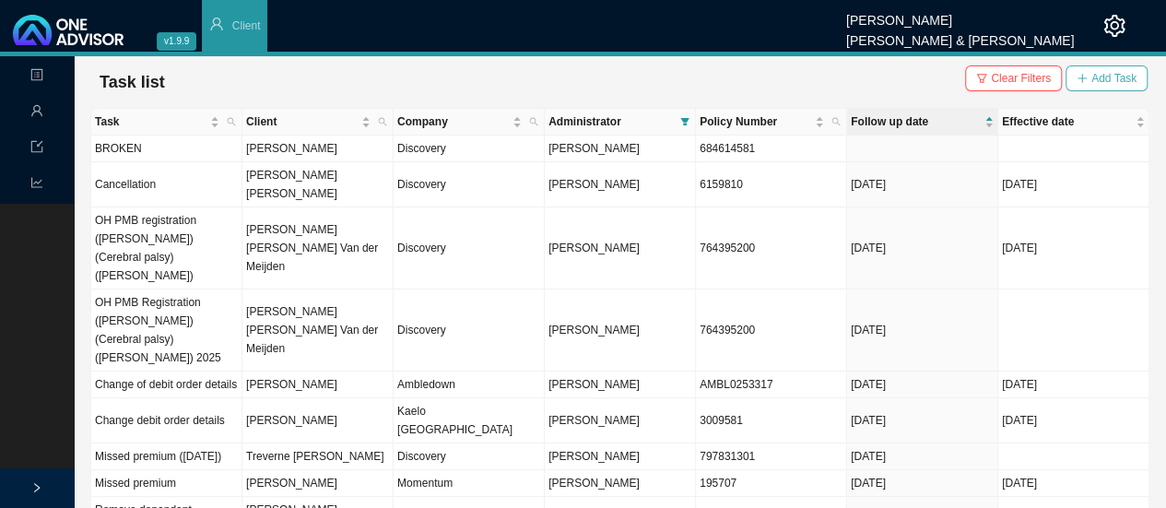
click at [1105, 83] on span "Add Task" at bounding box center [1114, 78] width 45 height 18
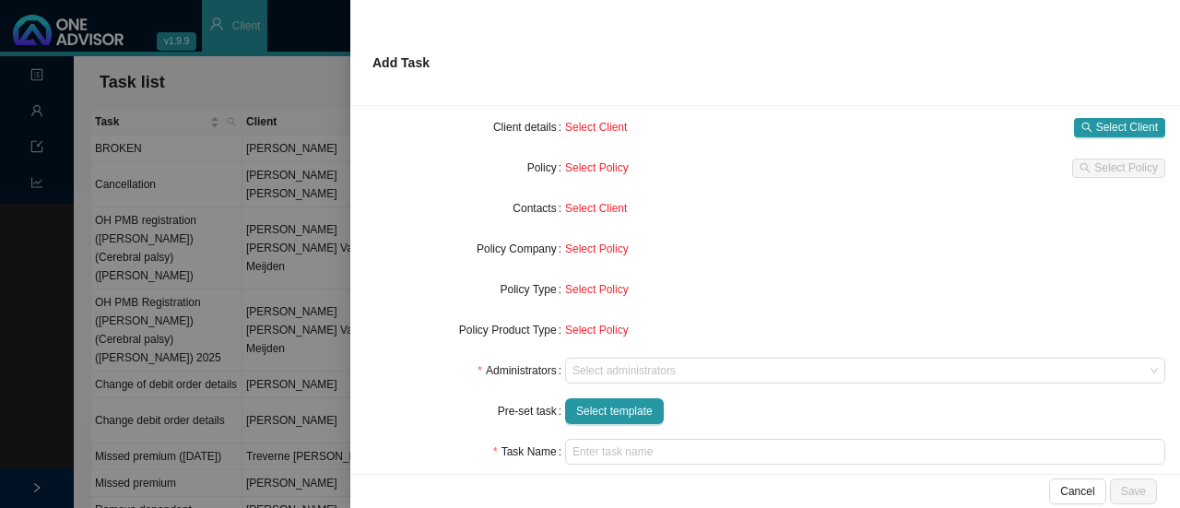
scroll to position [184, 0]
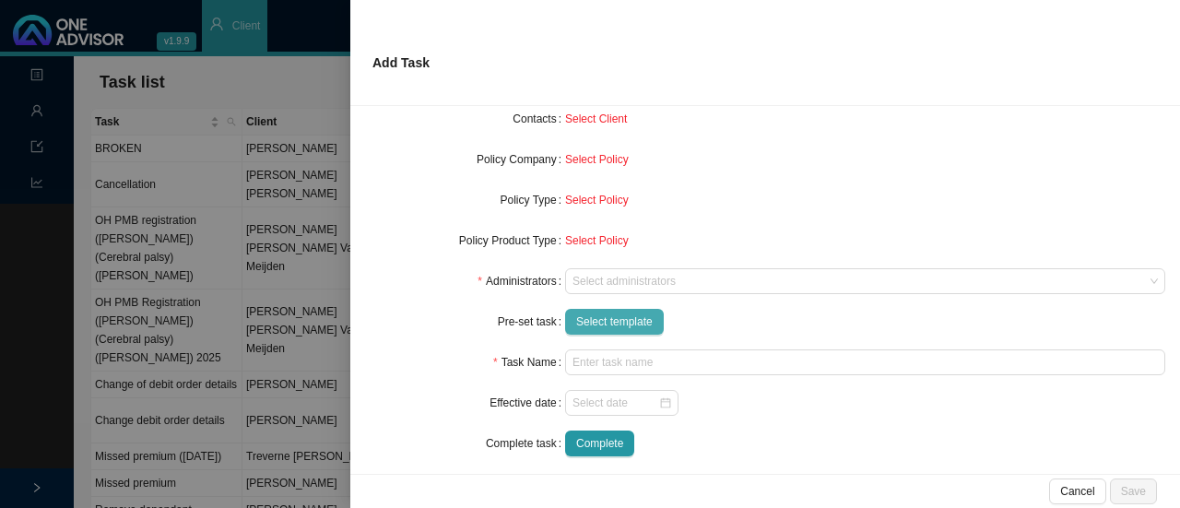
click at [620, 325] on span "Select template" at bounding box center [614, 322] width 77 height 18
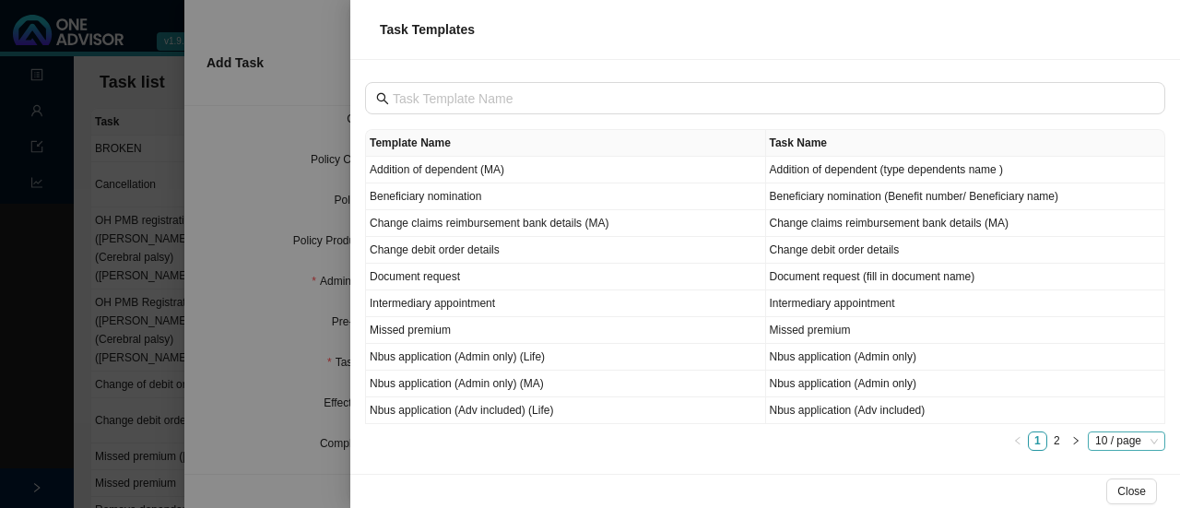
click at [1110, 438] on span "10 / page" at bounding box center [1126, 441] width 63 height 18
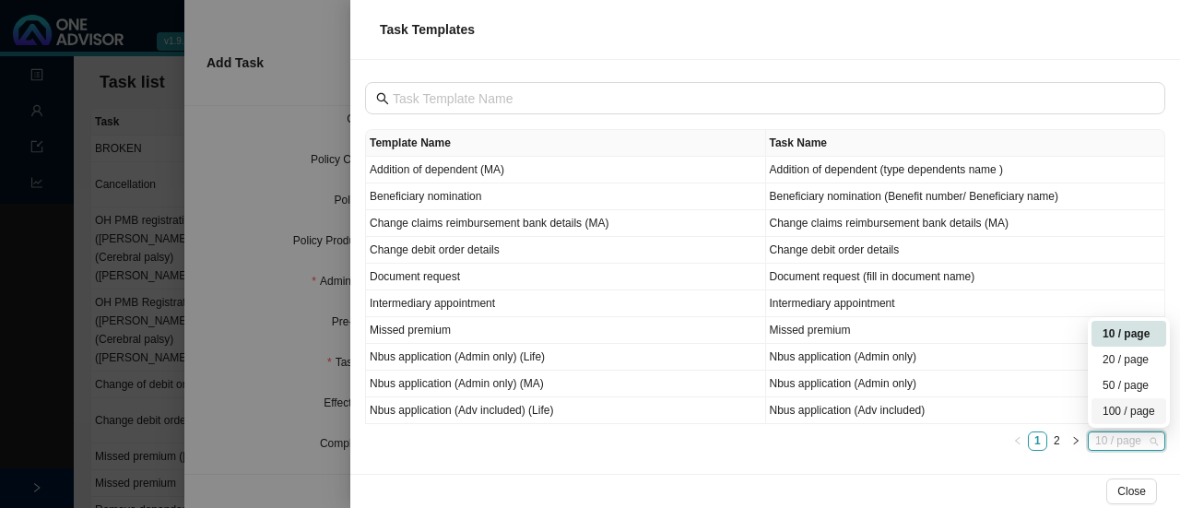
click at [1119, 410] on div "100 / page" at bounding box center [1129, 411] width 53 height 18
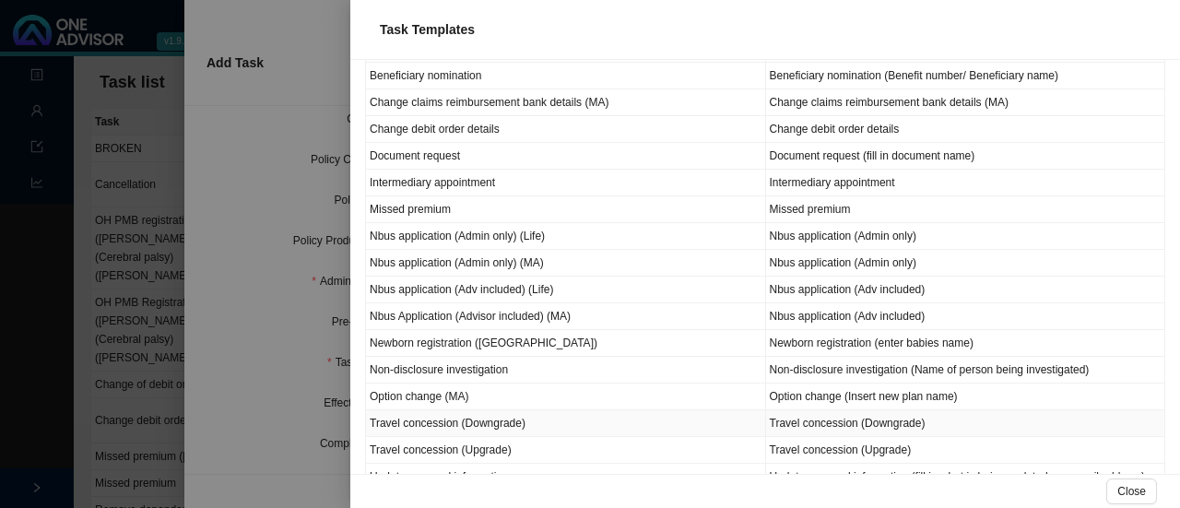
scroll to position [92, 0]
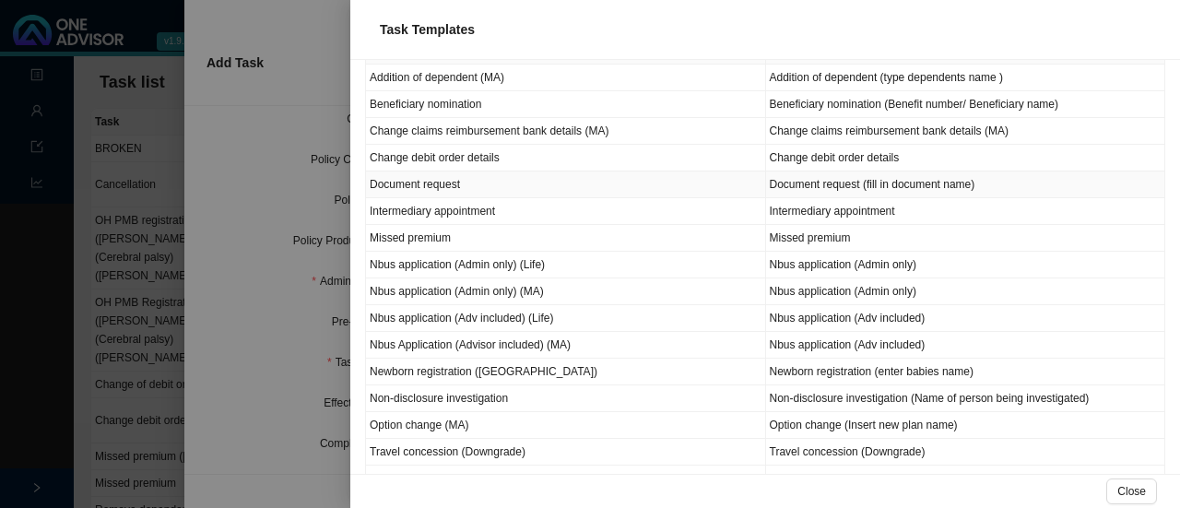
click at [778, 179] on td "Document request (fill in document name)" at bounding box center [966, 184] width 400 height 27
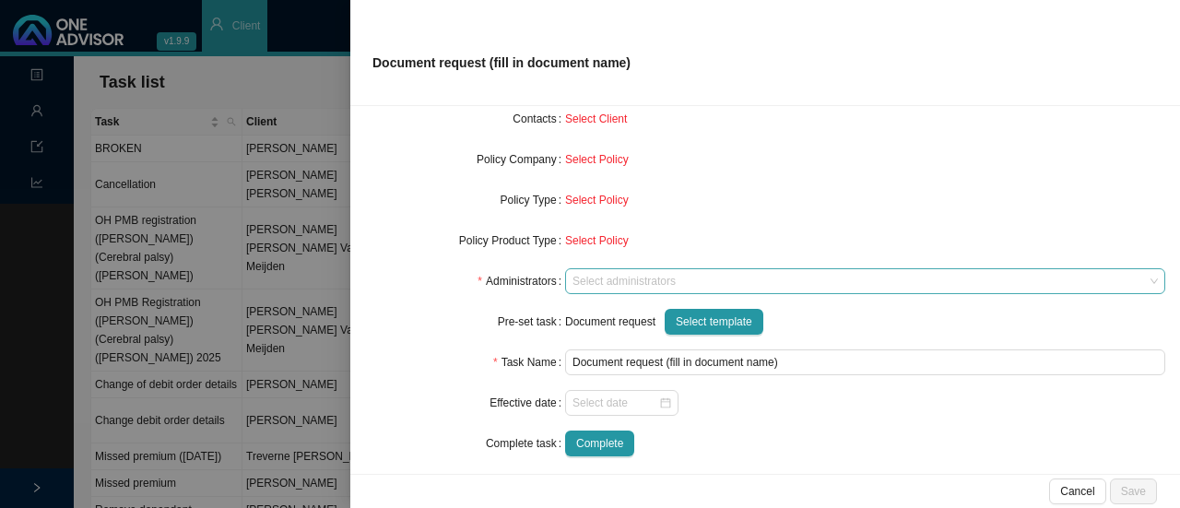
click at [590, 285] on div at bounding box center [856, 282] width 575 height 14
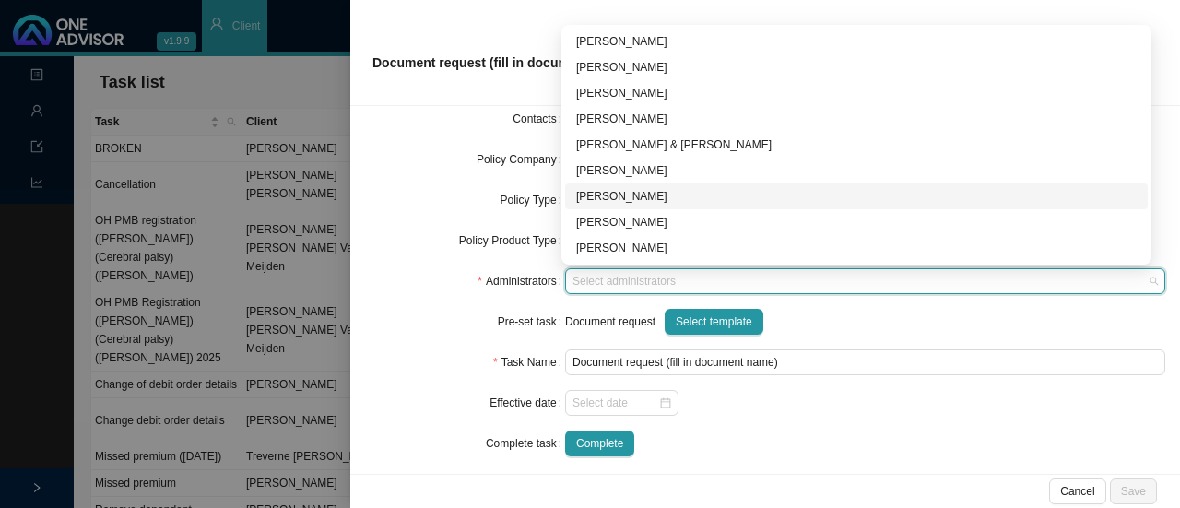
drag, startPoint x: 614, startPoint y: 191, endPoint x: 642, endPoint y: 191, distance: 27.7
click at [616, 191] on div "[PERSON_NAME]" at bounding box center [856, 196] width 561 height 18
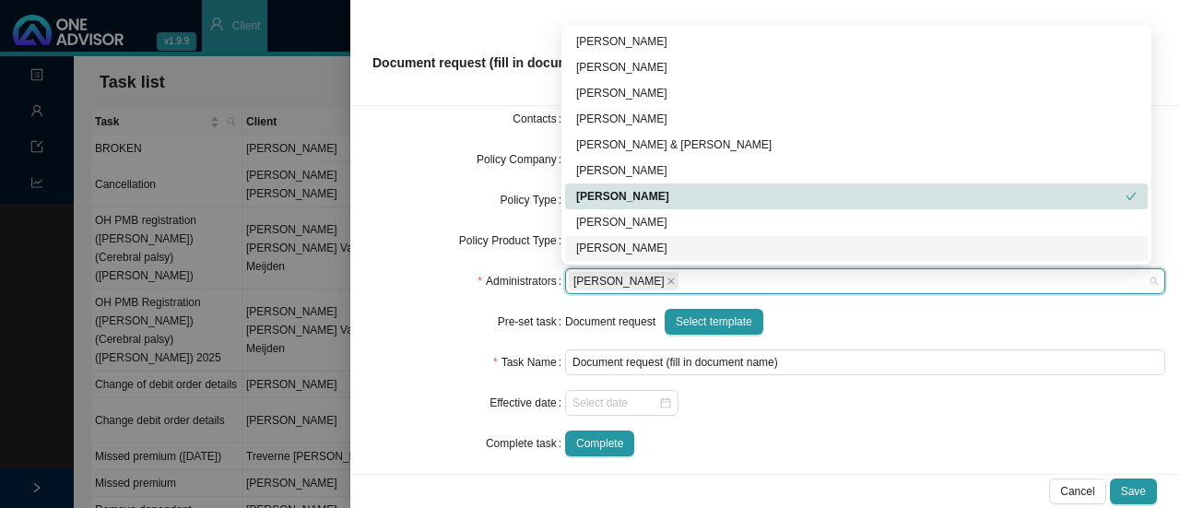
click at [421, 305] on form "Task Type Servicing Client details Select Client Select Client Policy Select Po…" at bounding box center [765, 220] width 800 height 472
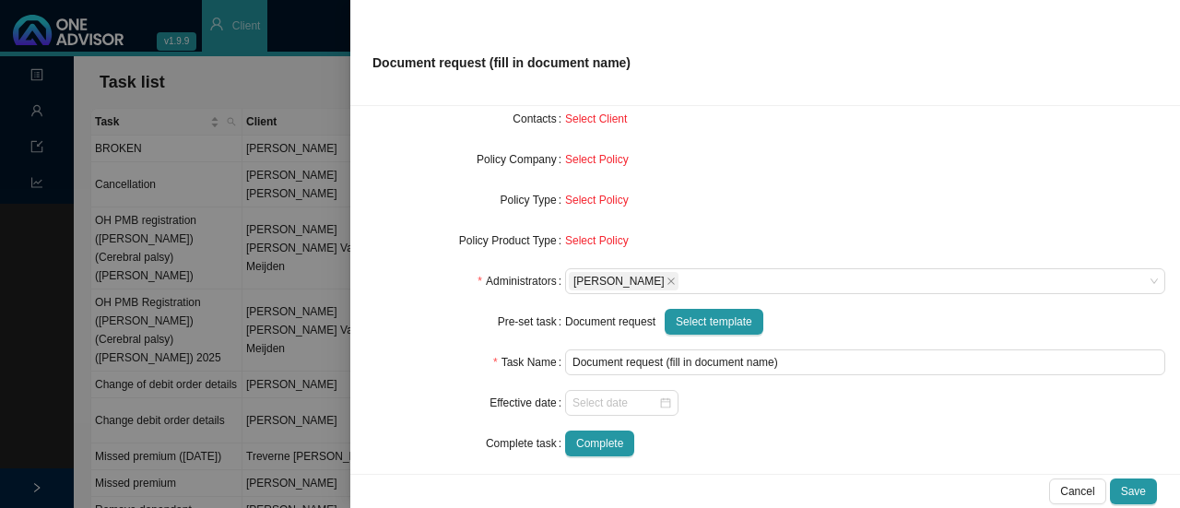
drag, startPoint x: 592, startPoint y: 119, endPoint x: 606, endPoint y: 121, distance: 14.0
click at [593, 119] on span "Select Client" at bounding box center [596, 118] width 62 height 13
click at [588, 123] on span "Select Client" at bounding box center [596, 118] width 62 height 13
click at [721, 191] on div "Select Policy" at bounding box center [865, 200] width 600 height 18
click at [579, 123] on span "Select Client" at bounding box center [596, 118] width 62 height 13
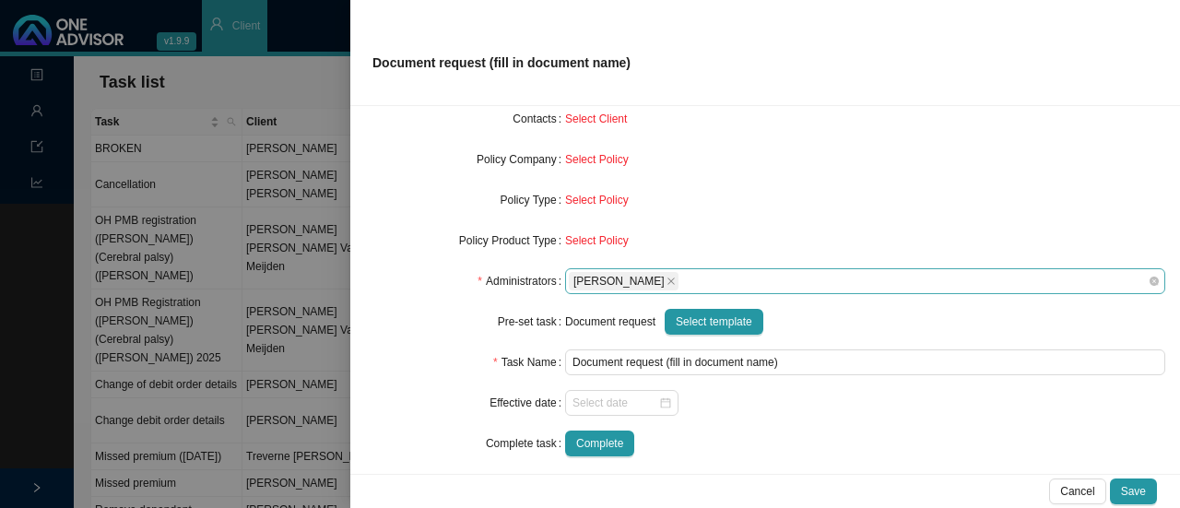
click at [691, 279] on div "[PERSON_NAME]" at bounding box center [856, 281] width 575 height 22
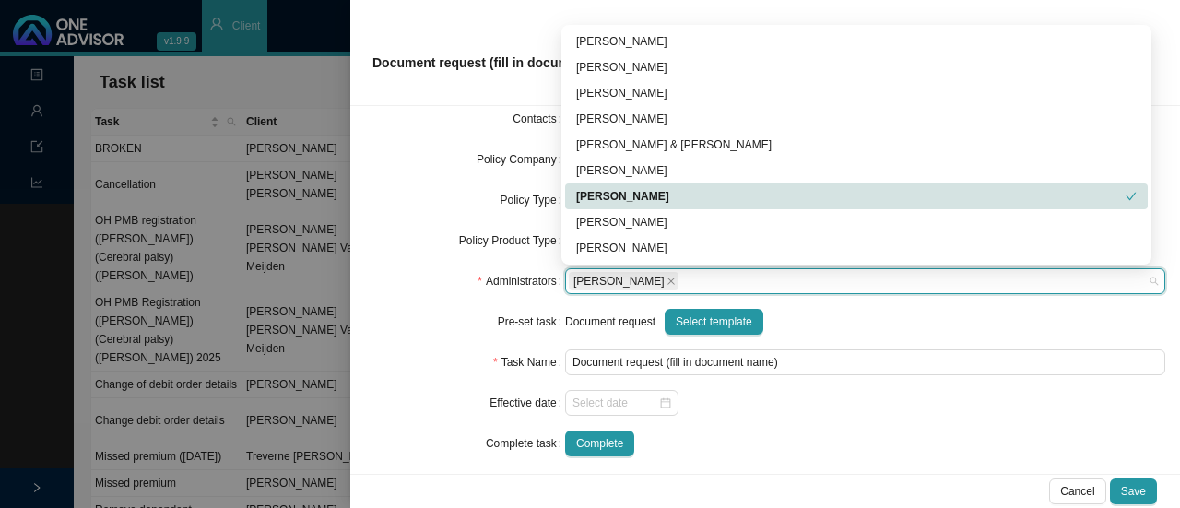
click at [627, 189] on div "[PERSON_NAME]" at bounding box center [851, 196] width 550 height 18
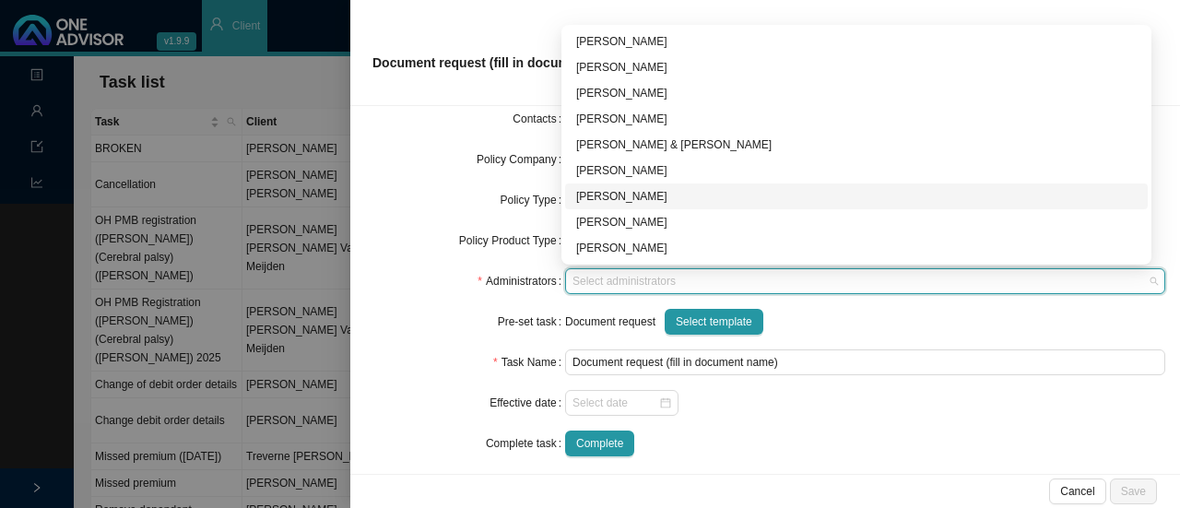
drag, startPoint x: 607, startPoint y: 194, endPoint x: 634, endPoint y: 195, distance: 27.7
click at [607, 195] on div "[PERSON_NAME]" at bounding box center [856, 196] width 561 height 18
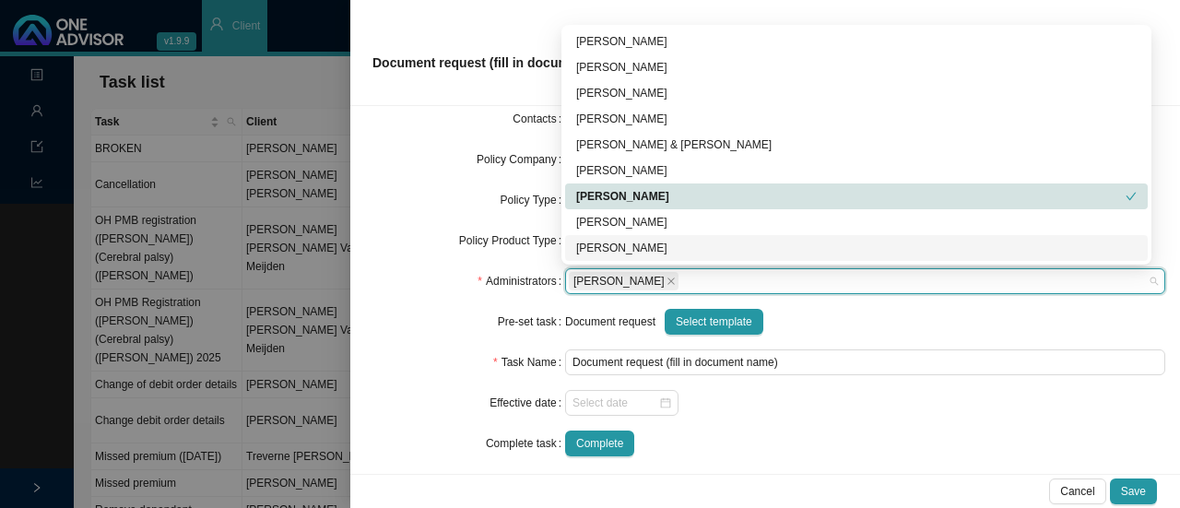
click at [921, 451] on div "Complete" at bounding box center [865, 444] width 600 height 26
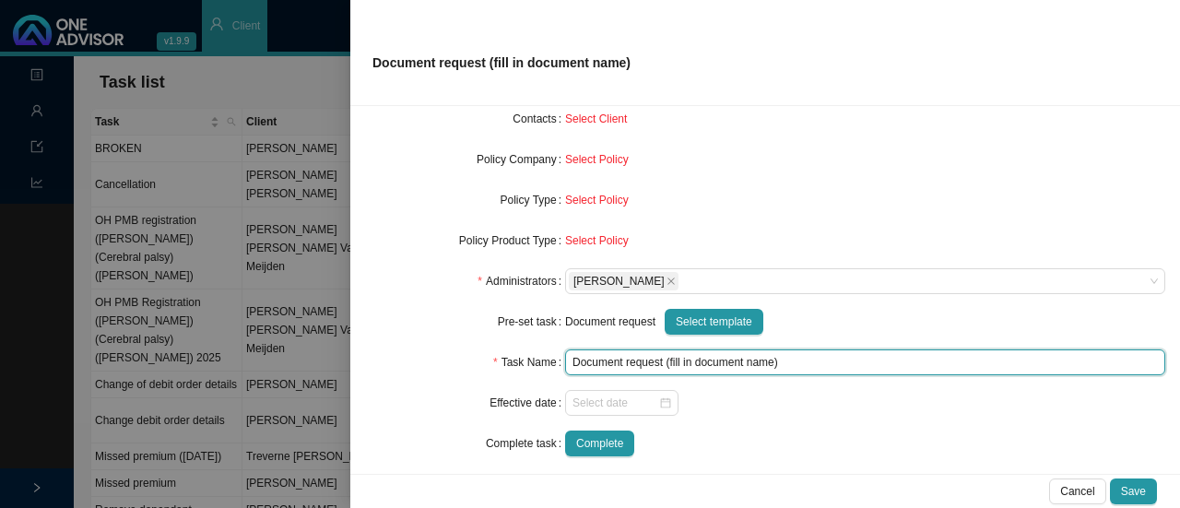
click at [714, 366] on input "Document request (fill in document name)" at bounding box center [865, 362] width 600 height 26
click at [781, 362] on input "Document request (fill in document name)" at bounding box center [865, 362] width 600 height 26
drag, startPoint x: 772, startPoint y: 361, endPoint x: 689, endPoint y: 357, distance: 83.1
click at [665, 361] on input "Document request (fill in document name)" at bounding box center [865, 362] width 600 height 26
type input "Document request (Travel document)"
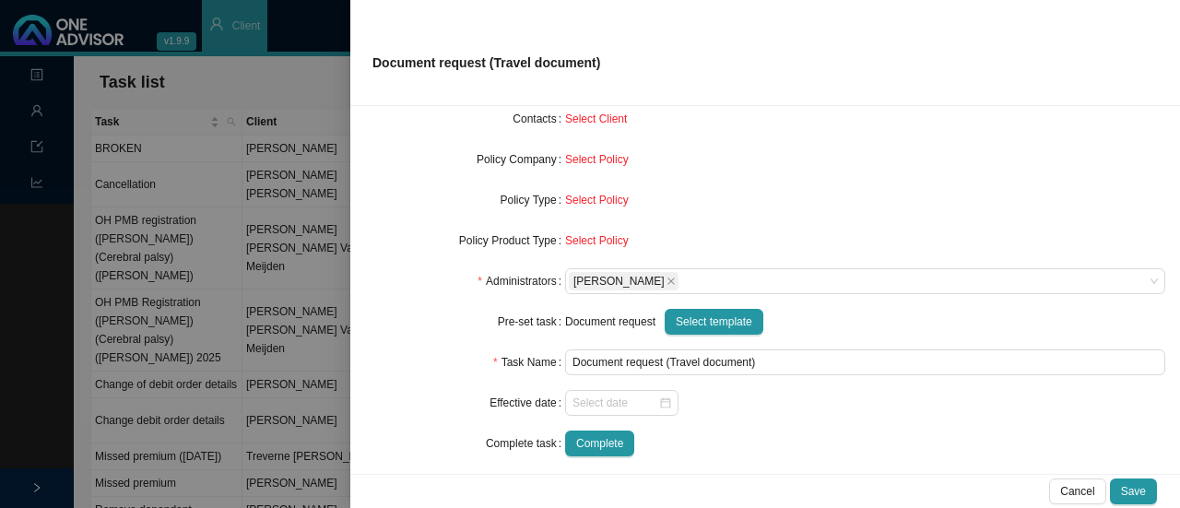
click at [706, 170] on div "Select Policy" at bounding box center [865, 160] width 600 height 26
click at [596, 112] on span "Select Client" at bounding box center [596, 118] width 62 height 13
click at [578, 150] on div "Select Policy" at bounding box center [865, 159] width 600 height 18
drag, startPoint x: 562, startPoint y: 200, endPoint x: 576, endPoint y: 237, distance: 39.4
click at [572, 203] on span "Select Policy" at bounding box center [597, 200] width 64 height 13
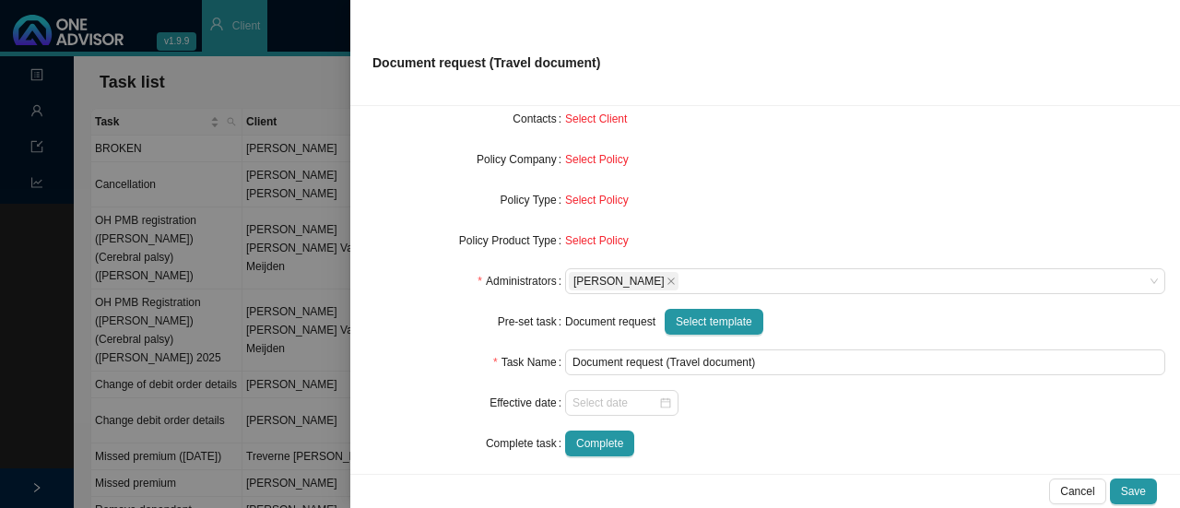
drag, startPoint x: 576, startPoint y: 237, endPoint x: 656, endPoint y: 247, distance: 80.9
click at [577, 238] on span "Select Policy" at bounding box center [597, 240] width 64 height 13
click at [730, 222] on form "Task Type Servicing Client details Select Client Select Client Policy Select Po…" at bounding box center [765, 220] width 800 height 472
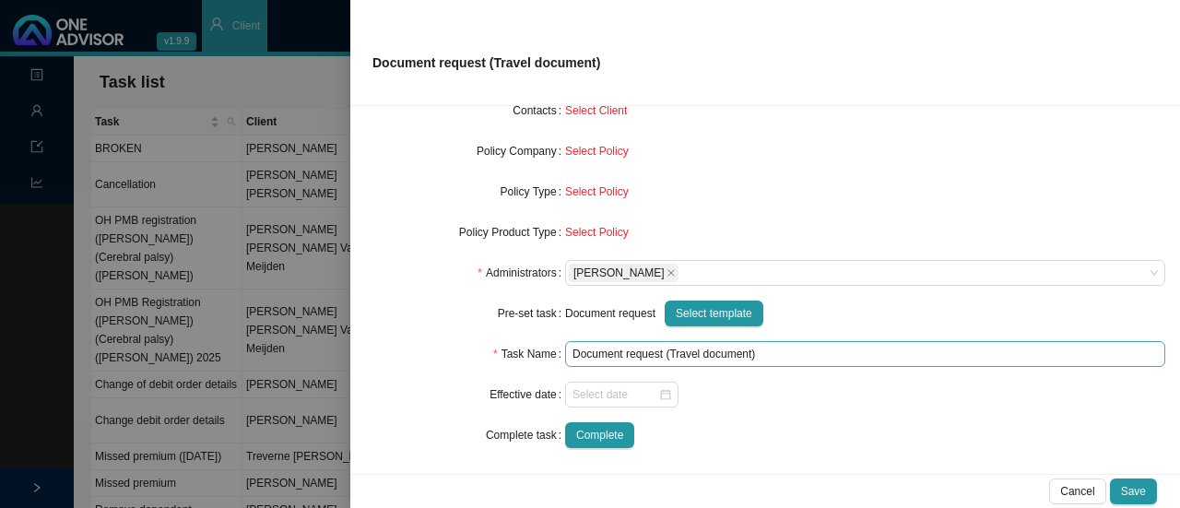
scroll to position [195, 0]
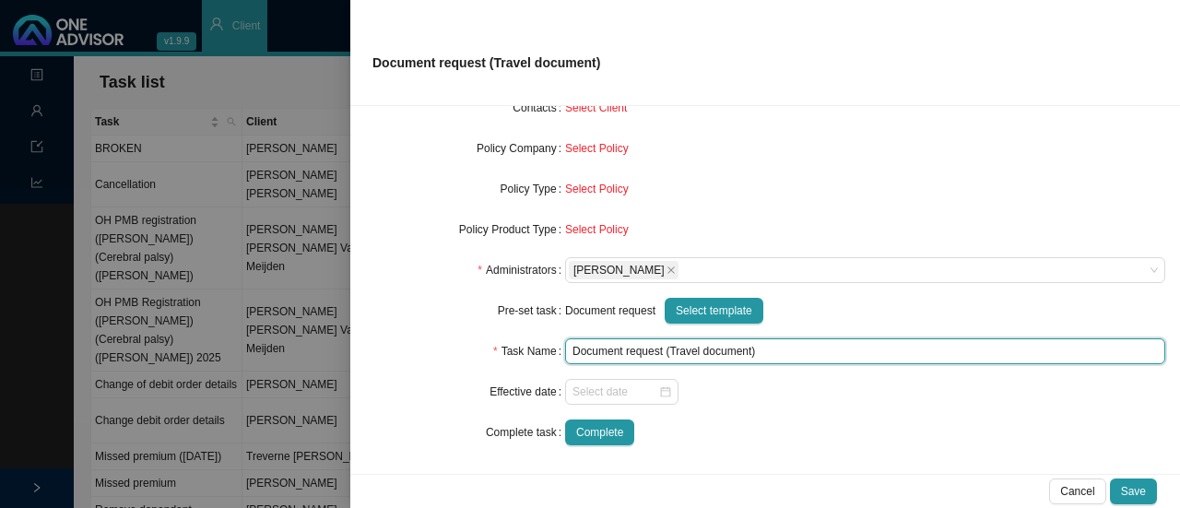
click at [749, 351] on input "Document request (Travel document)" at bounding box center [865, 351] width 600 height 26
click at [656, 392] on div at bounding box center [622, 392] width 99 height 18
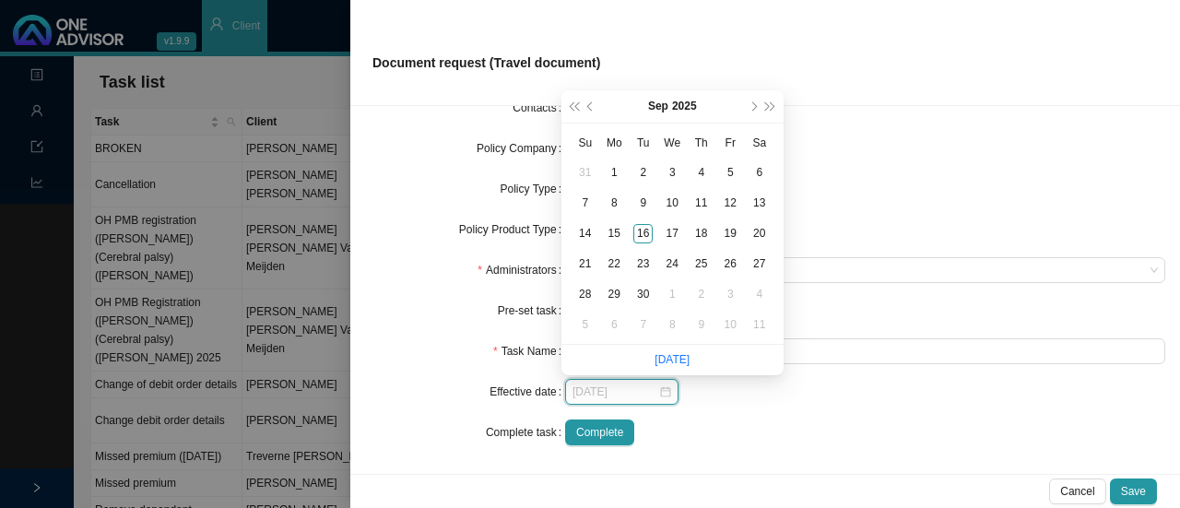
type input "[DATE]"
drag, startPoint x: 756, startPoint y: 236, endPoint x: 786, endPoint y: 236, distance: 29.5
click at [756, 236] on div "20" at bounding box center [759, 233] width 19 height 19
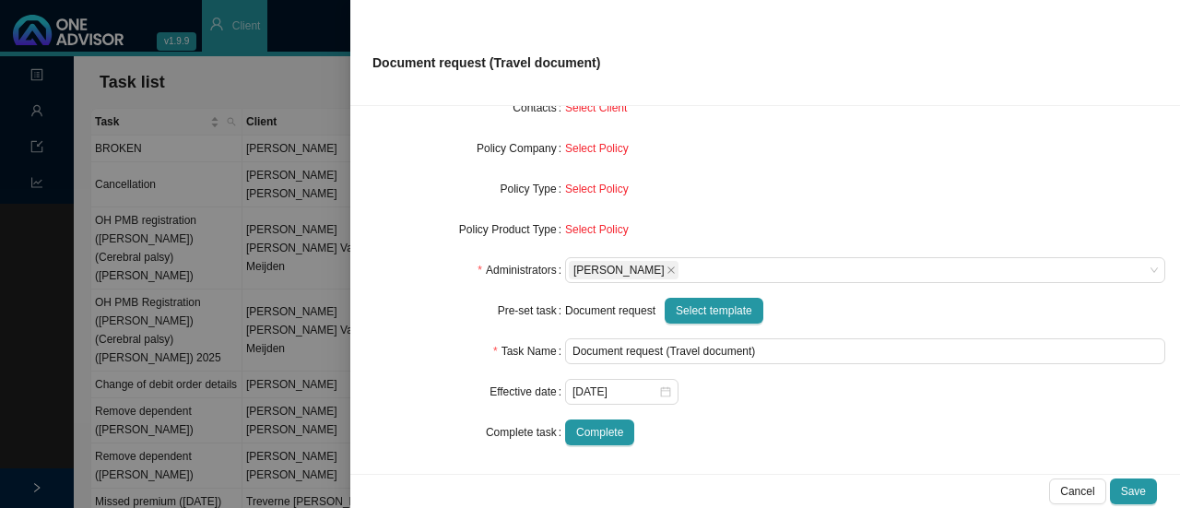
scroll to position [11, 0]
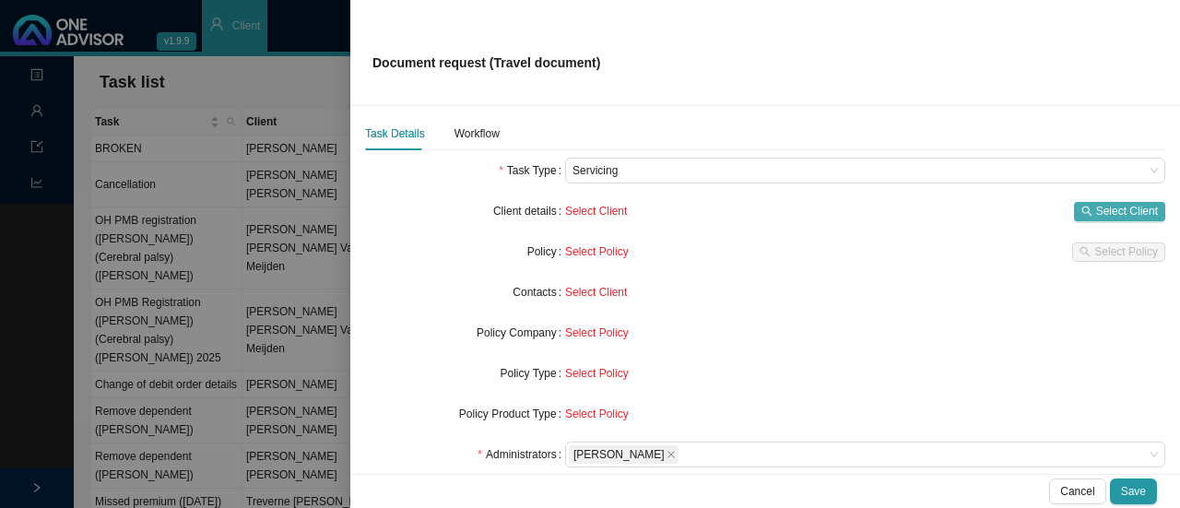
click at [1096, 206] on span "Select Client" at bounding box center [1127, 211] width 62 height 18
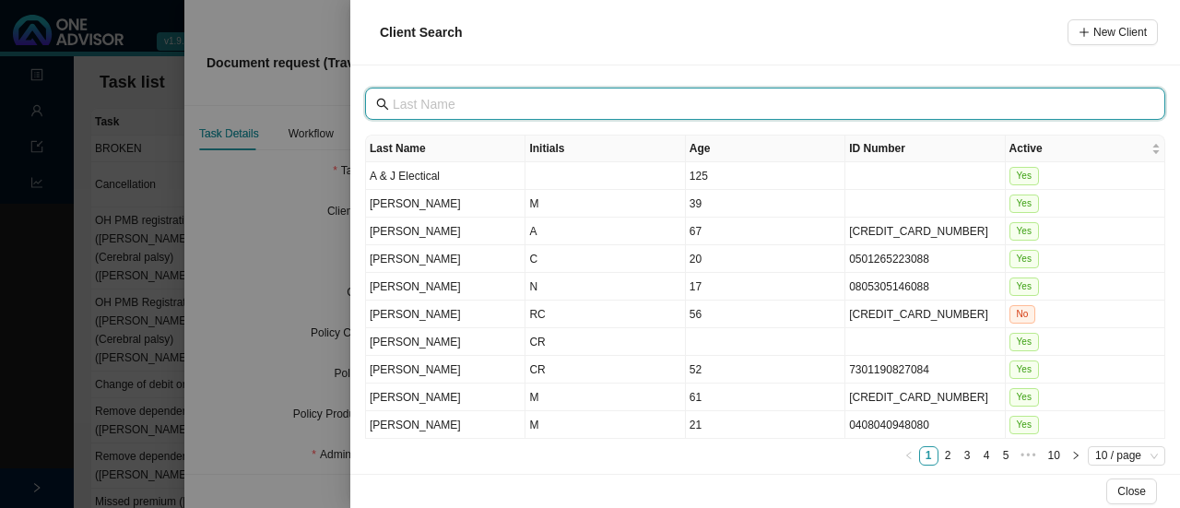
click at [404, 110] on input "text" at bounding box center [767, 104] width 749 height 20
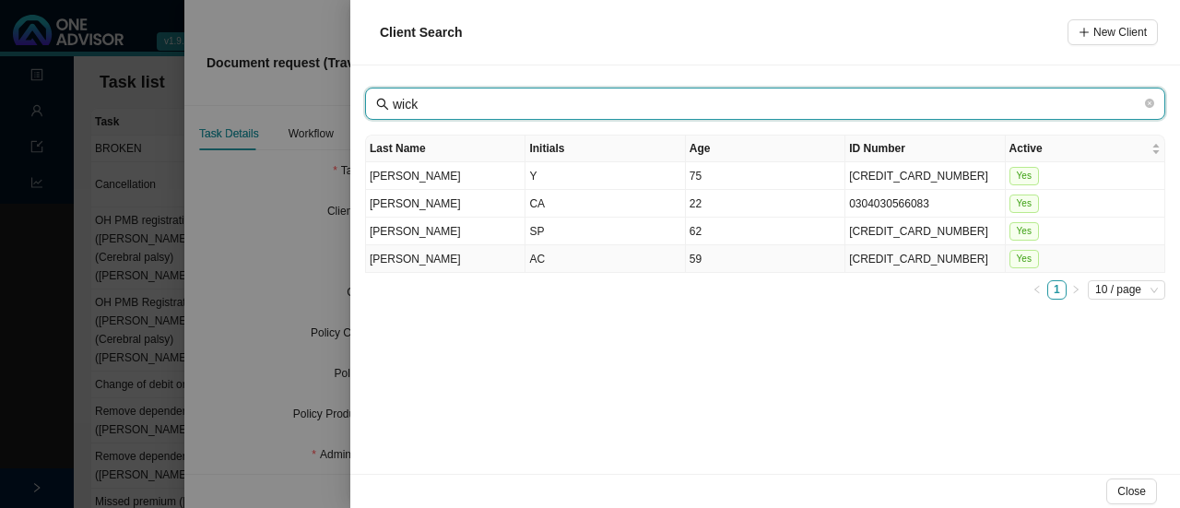
type input "wick"
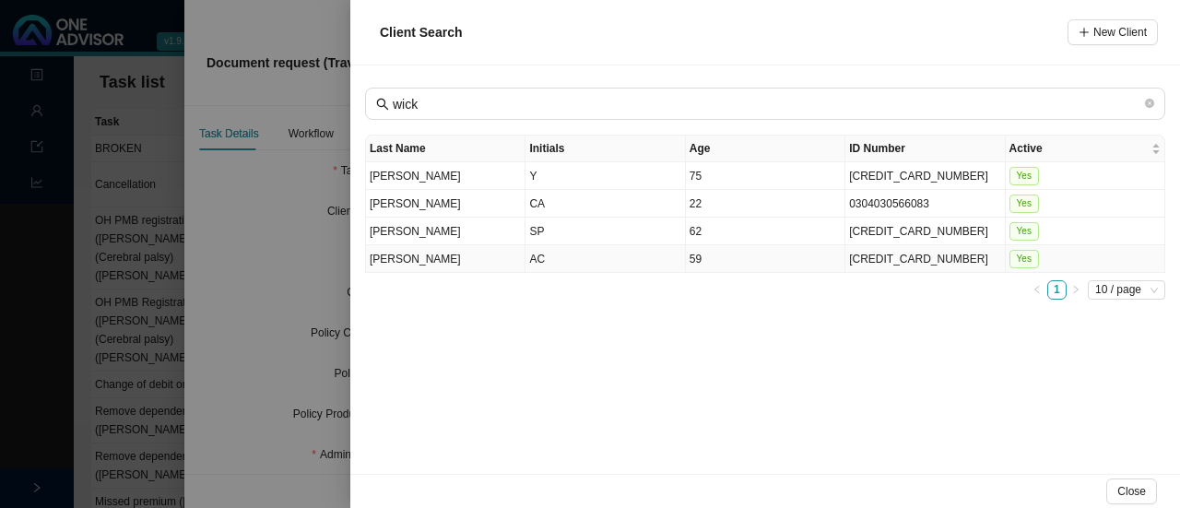
click at [551, 254] on td "AC" at bounding box center [606, 259] width 160 height 28
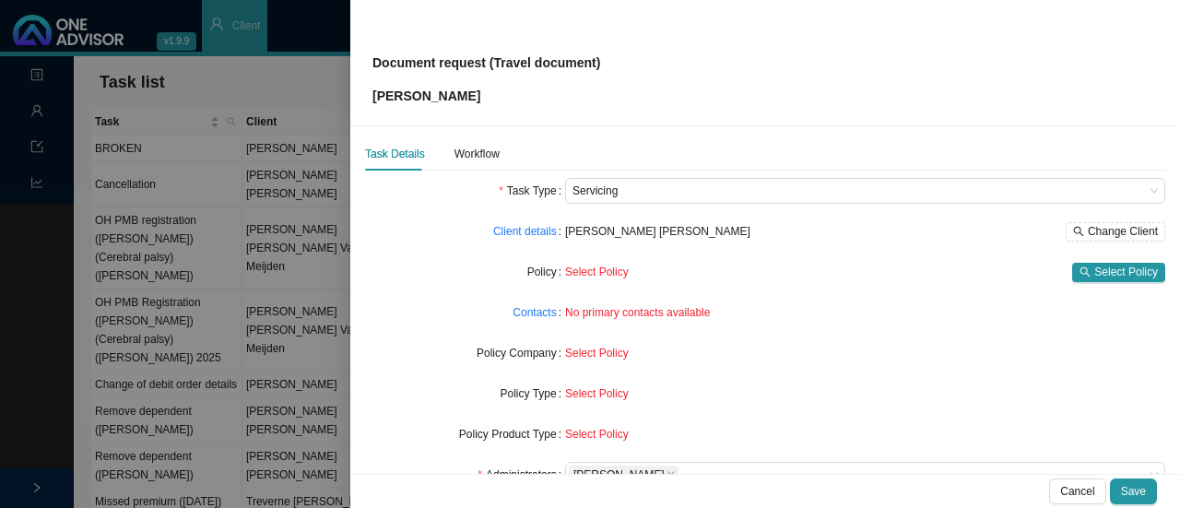
click at [603, 313] on span "No primary contacts available" at bounding box center [637, 312] width 145 height 13
click at [667, 317] on span "No primary contacts available" at bounding box center [637, 312] width 145 height 13
click at [532, 320] on link "Contacts" at bounding box center [534, 312] width 43 height 18
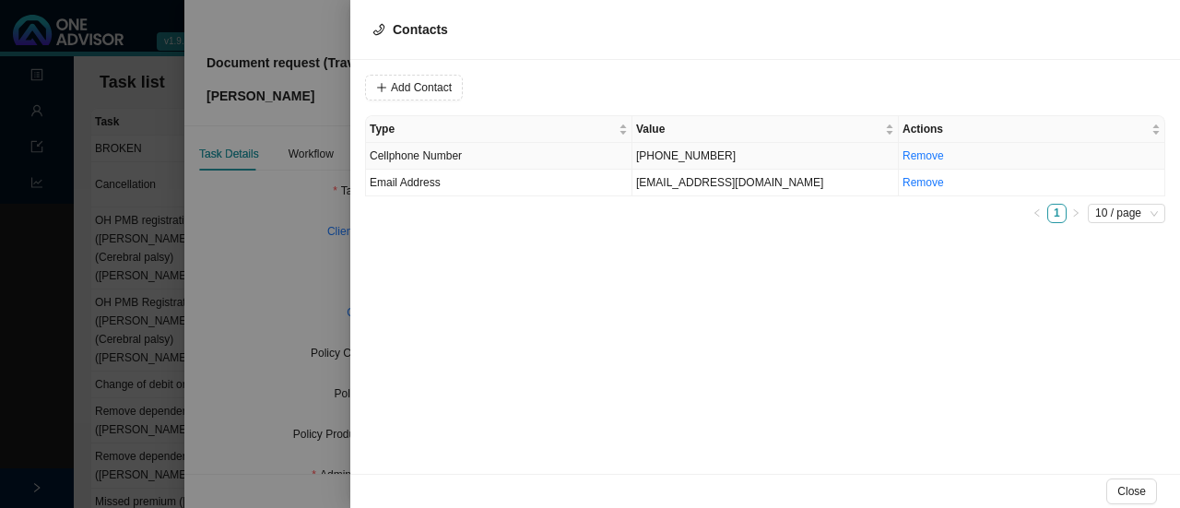
click at [649, 152] on td "[PHONE_NUMBER]" at bounding box center [765, 156] width 266 height 27
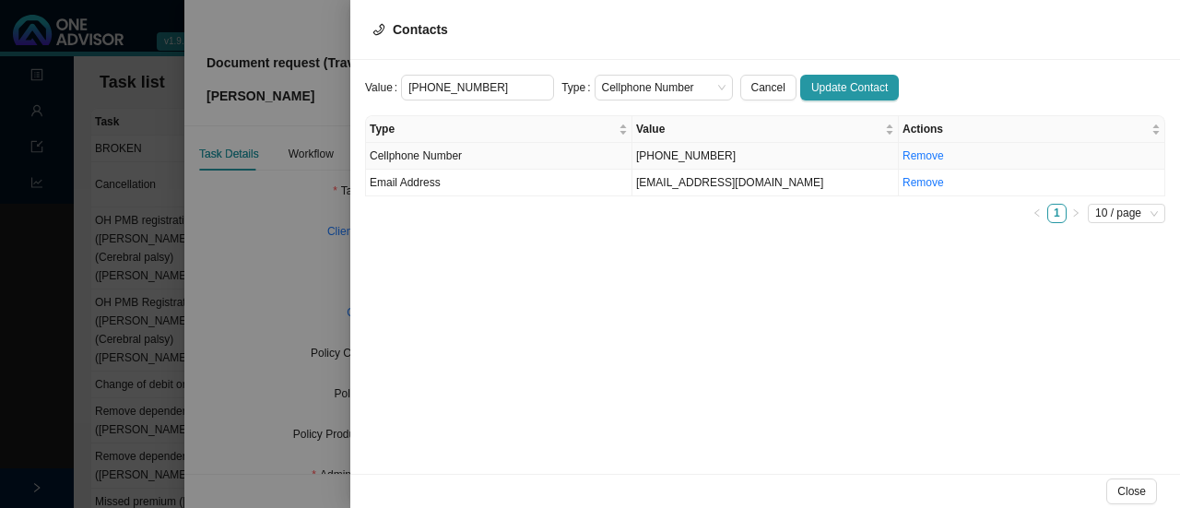
click at [687, 158] on td "[PHONE_NUMBER]" at bounding box center [765, 156] width 266 height 27
click at [669, 178] on td "[EMAIL_ADDRESS][DOMAIN_NAME]" at bounding box center [765, 183] width 266 height 27
click at [638, 90] on span "Email Address" at bounding box center [664, 88] width 124 height 24
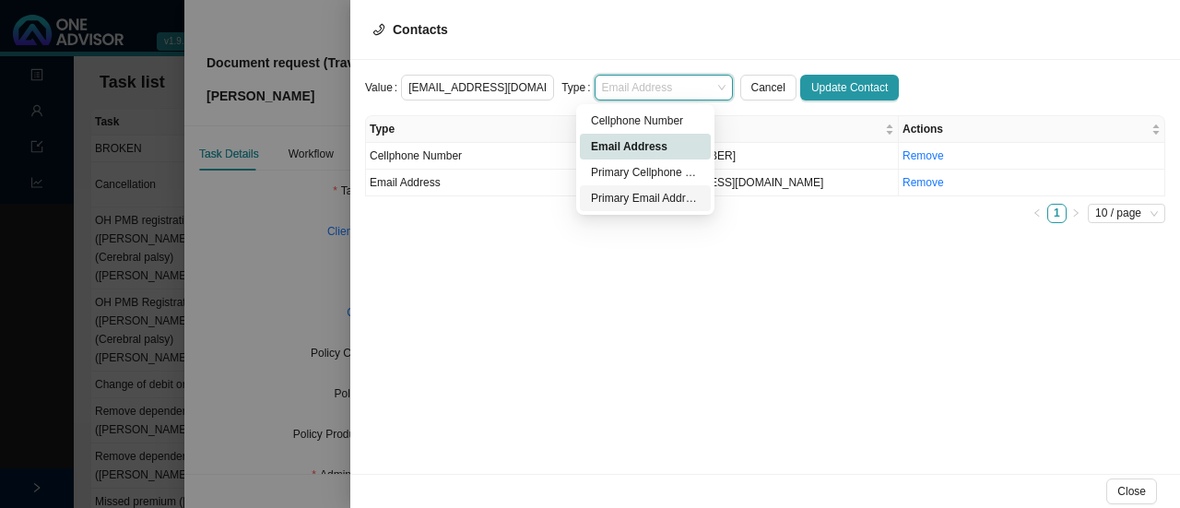
click at [619, 194] on div "Primary Email Address" at bounding box center [645, 198] width 109 height 18
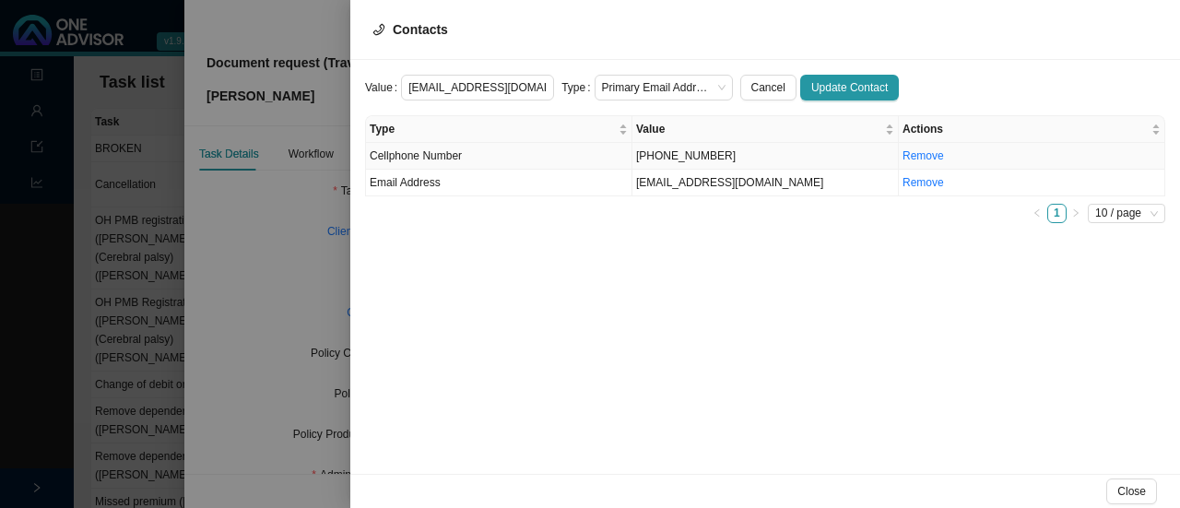
click at [659, 156] on td "[PHONE_NUMBER]" at bounding box center [765, 156] width 266 height 27
click at [642, 88] on span "Cellphone Number" at bounding box center [664, 88] width 124 height 24
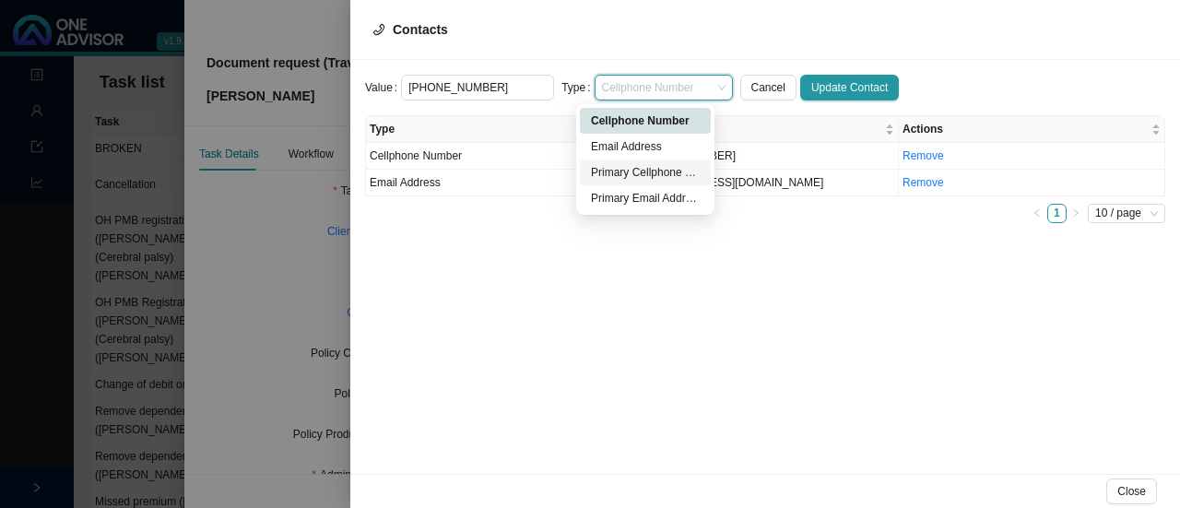
click at [644, 178] on div "Primary Cellphone Number" at bounding box center [645, 172] width 109 height 18
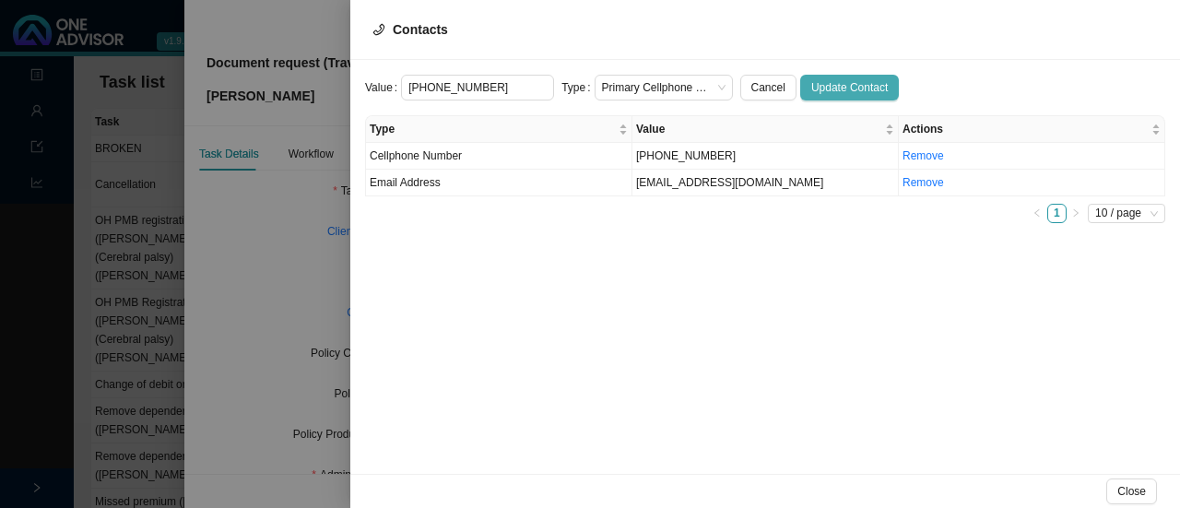
click at [811, 82] on span "Update Contact" at bounding box center [849, 87] width 77 height 18
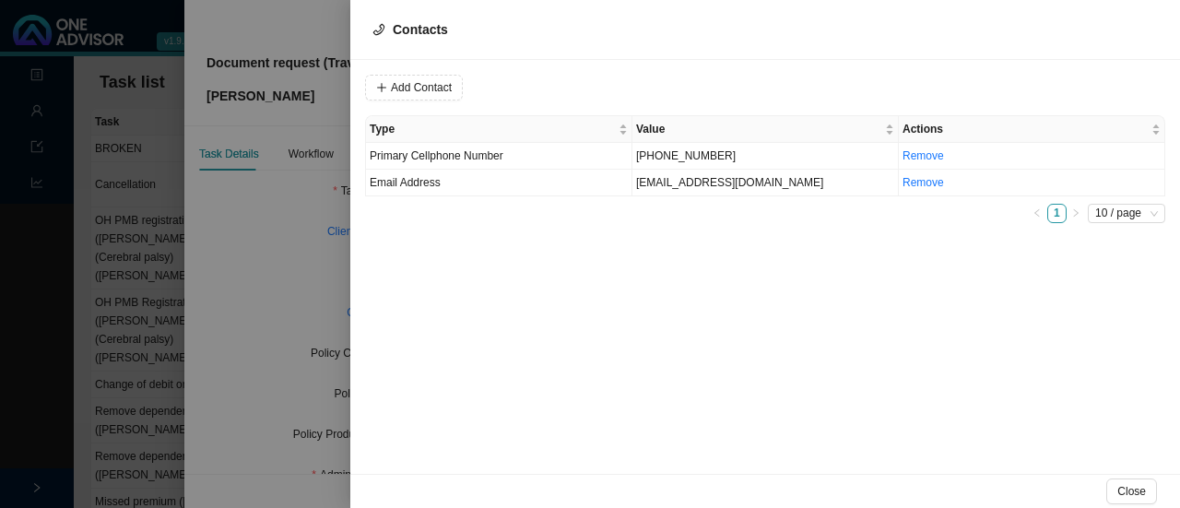
click at [291, 244] on div at bounding box center [590, 254] width 1180 height 508
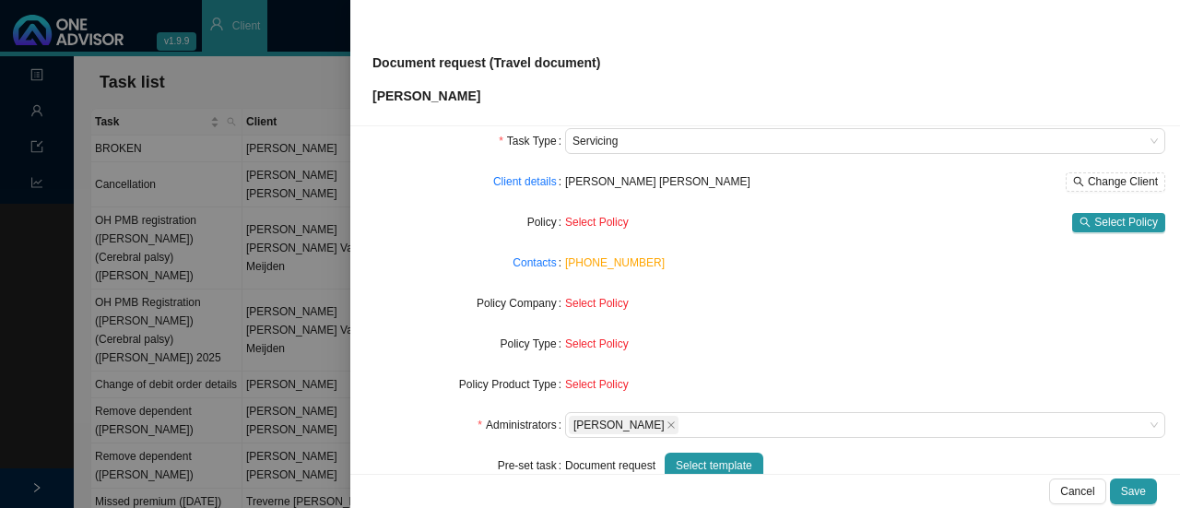
scroll to position [103, 0]
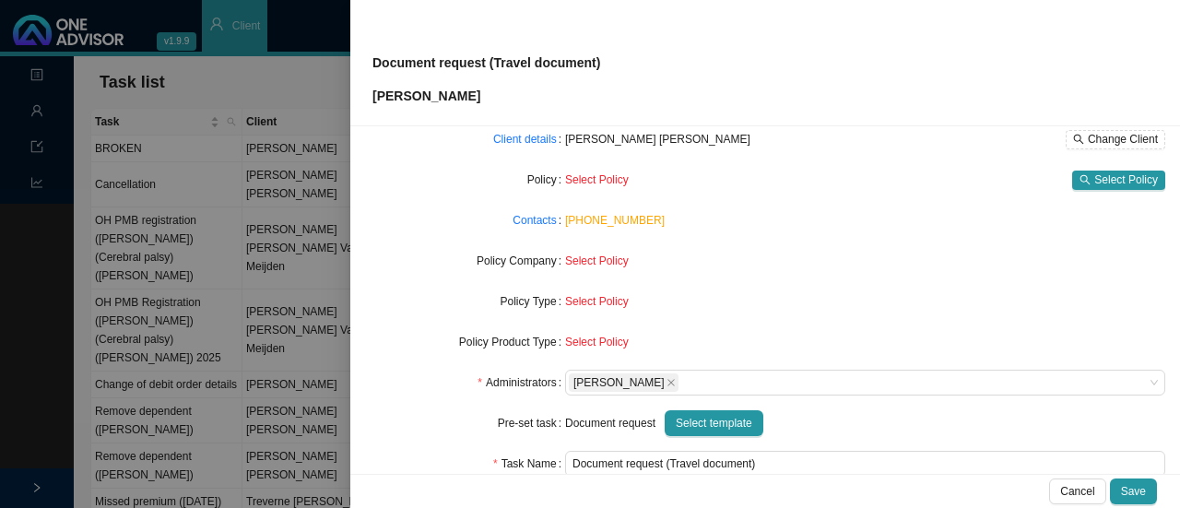
click at [585, 263] on span "Select Policy" at bounding box center [597, 260] width 64 height 13
click at [597, 262] on span "Select Policy" at bounding box center [597, 260] width 64 height 13
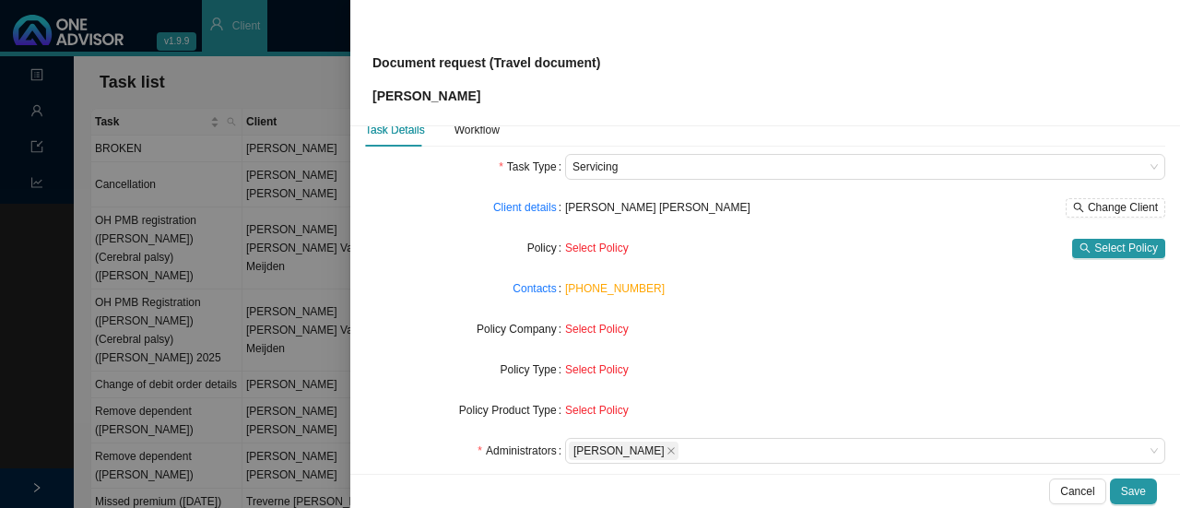
scroll to position [11, 0]
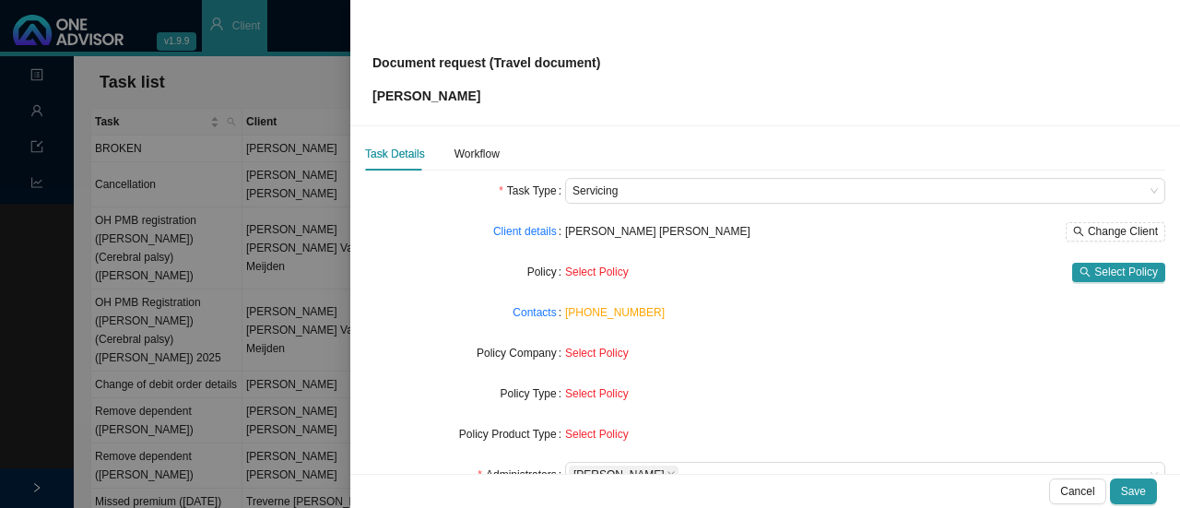
click at [586, 266] on span "Select Policy" at bounding box center [597, 272] width 64 height 13
click at [1107, 266] on span "Select Policy" at bounding box center [1126, 272] width 64 height 18
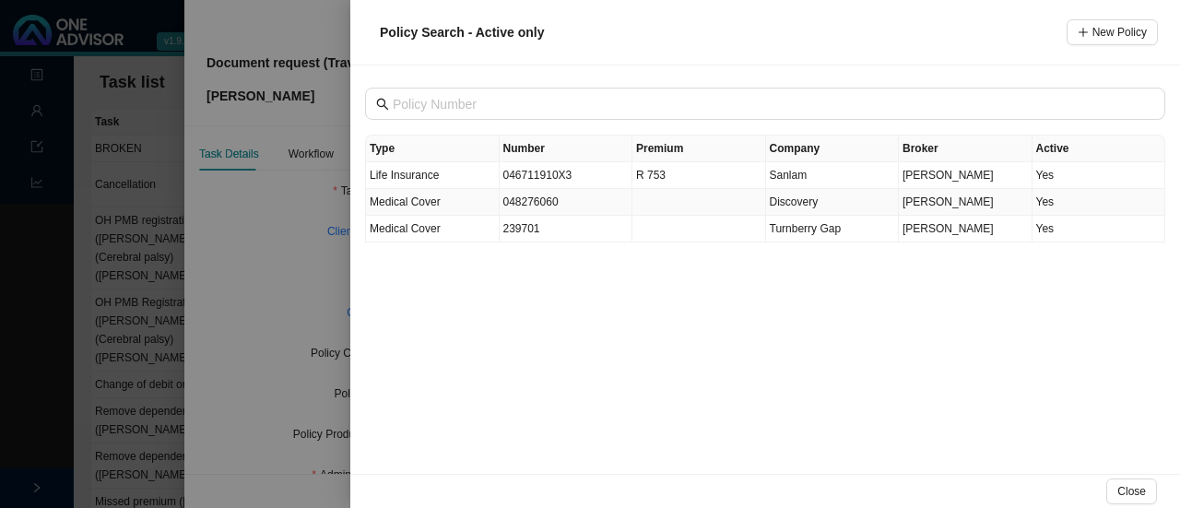
click at [967, 198] on span "[PERSON_NAME]" at bounding box center [948, 201] width 91 height 13
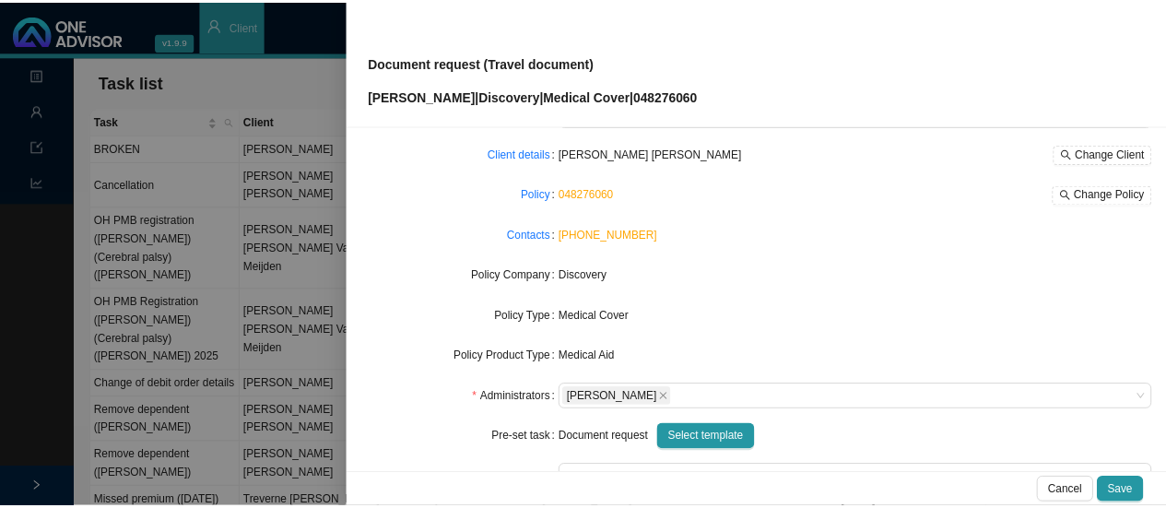
scroll to position [0, 0]
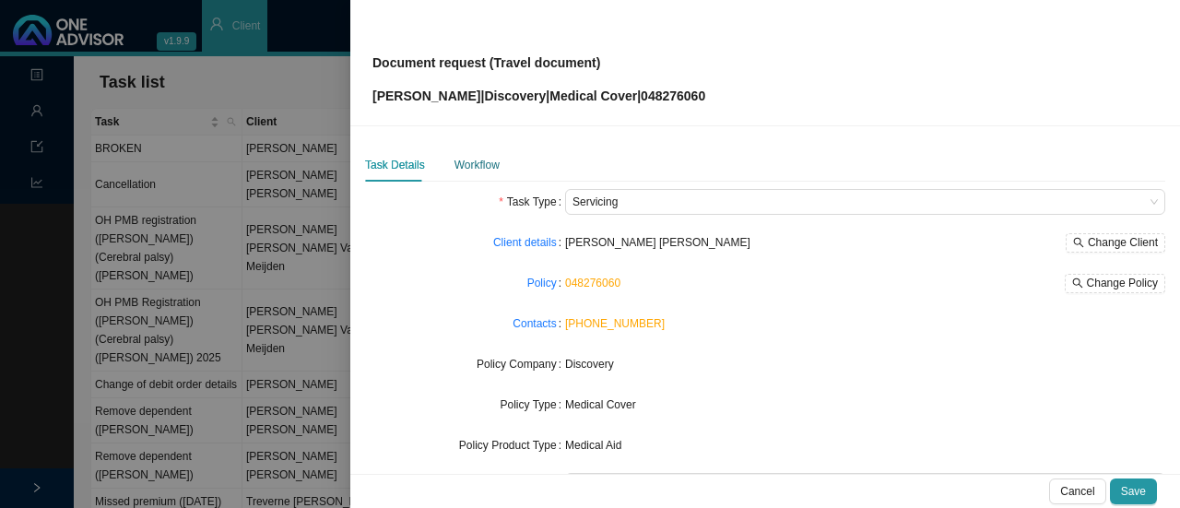
click at [479, 168] on div "Workflow" at bounding box center [477, 165] width 45 height 18
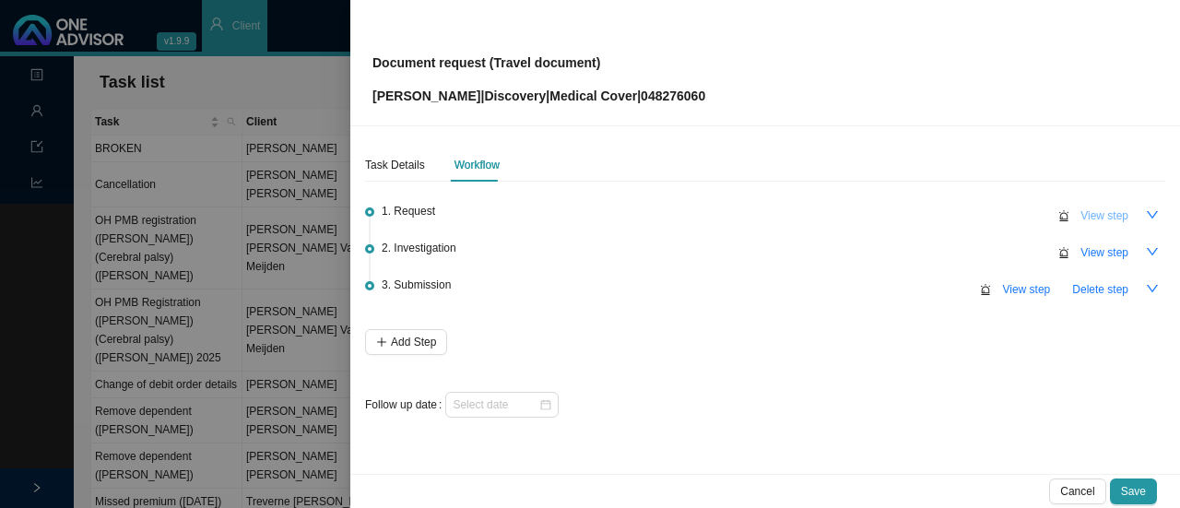
click at [1104, 209] on span "View step" at bounding box center [1105, 216] width 48 height 18
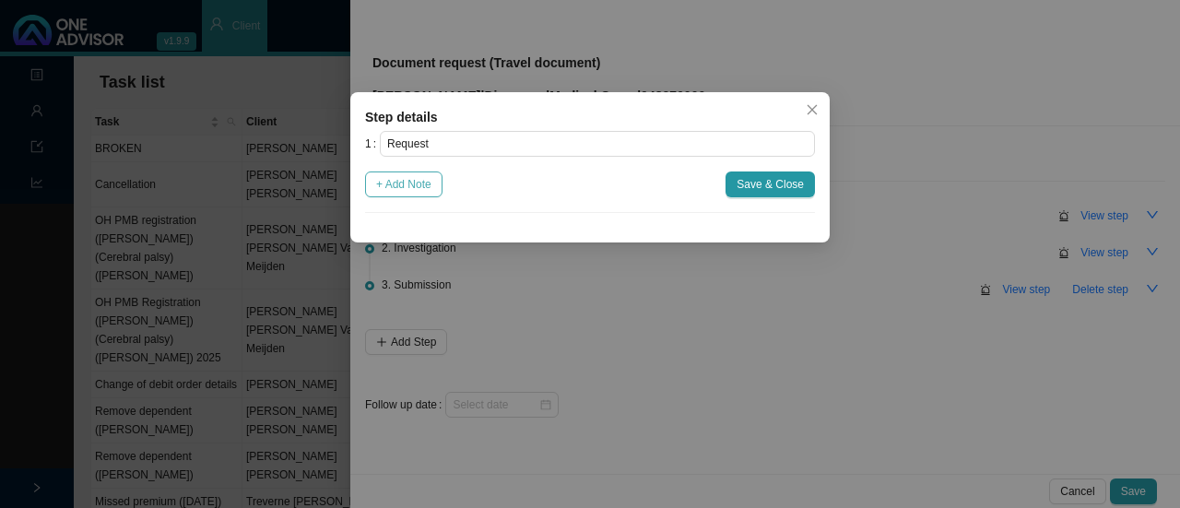
click at [424, 183] on span "+ Add Note" at bounding box center [403, 184] width 55 height 18
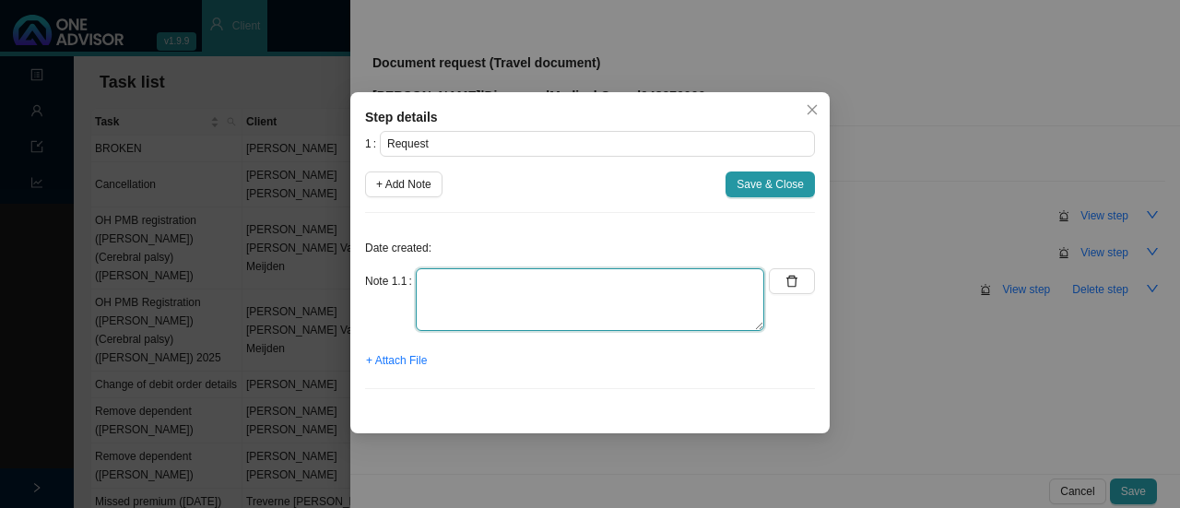
click at [458, 301] on textarea at bounding box center [590, 299] width 349 height 63
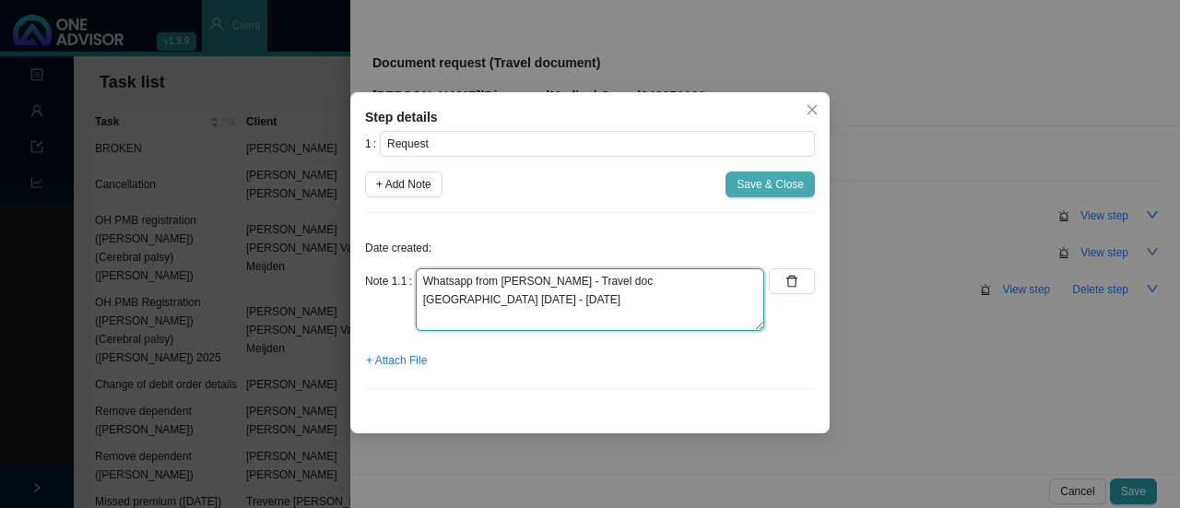
type textarea "Whatsapp from [PERSON_NAME] - Travel doc [GEOGRAPHIC_DATA] [DATE] - [DATE]"
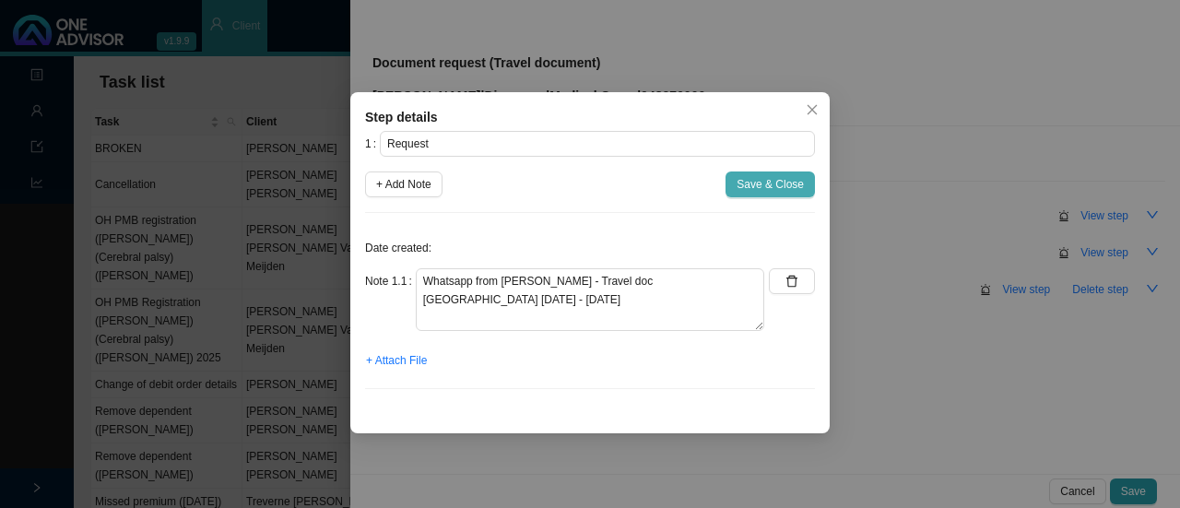
click at [773, 183] on span "Save & Close" at bounding box center [770, 184] width 67 height 18
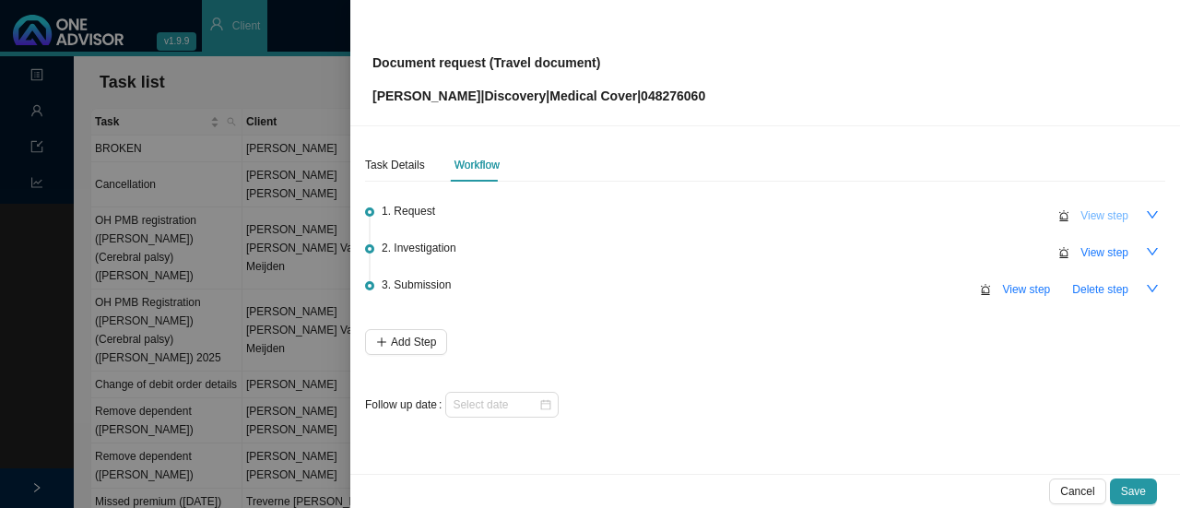
click at [1106, 221] on span "View step" at bounding box center [1105, 216] width 48 height 18
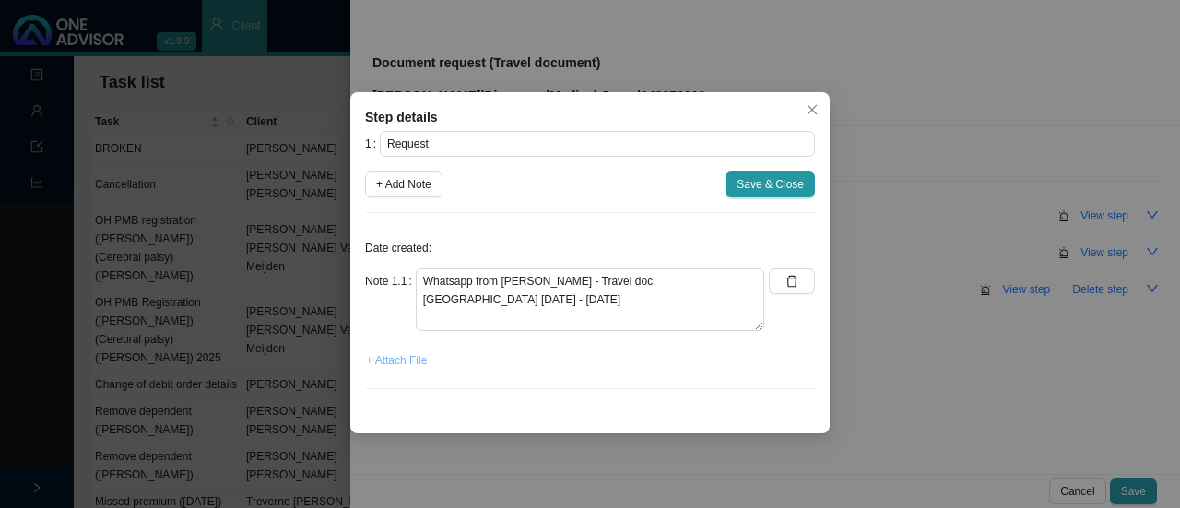
click at [397, 355] on span "+ Attach File" at bounding box center [396, 360] width 61 height 18
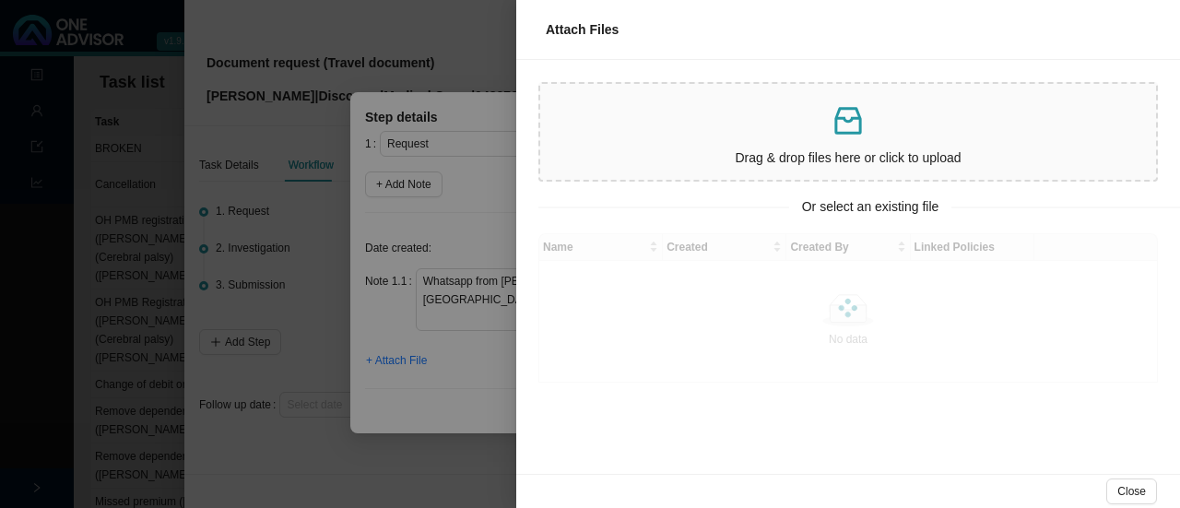
click at [668, 165] on p "Drag & drop files here or click to upload" at bounding box center [848, 158] width 601 height 21
click at [730, 134] on p at bounding box center [848, 121] width 601 height 38
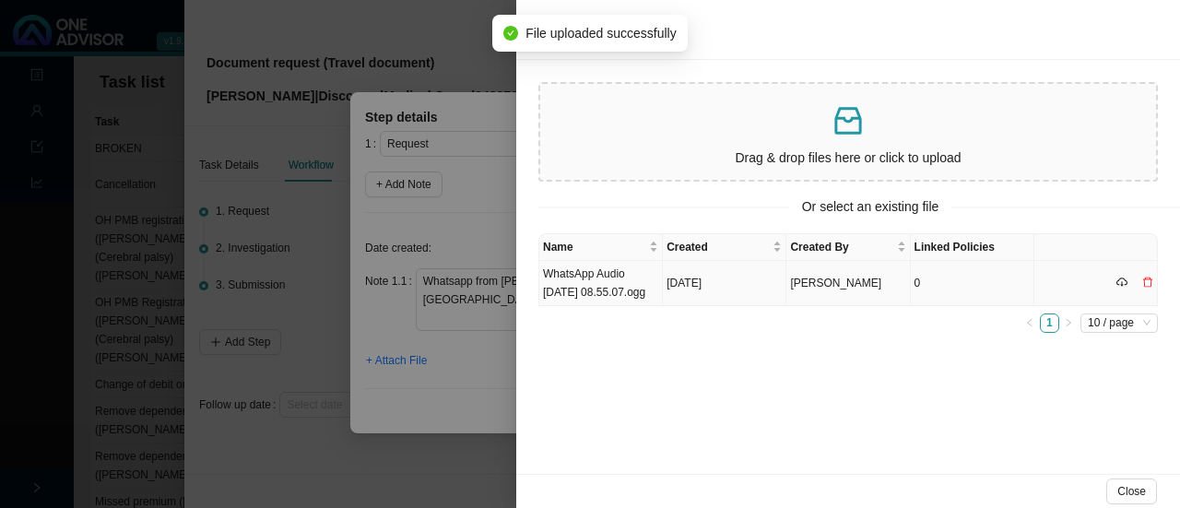
click at [631, 283] on td "WhatsApp Audio [DATE] 08.55.07.ogg" at bounding box center [601, 283] width 124 height 45
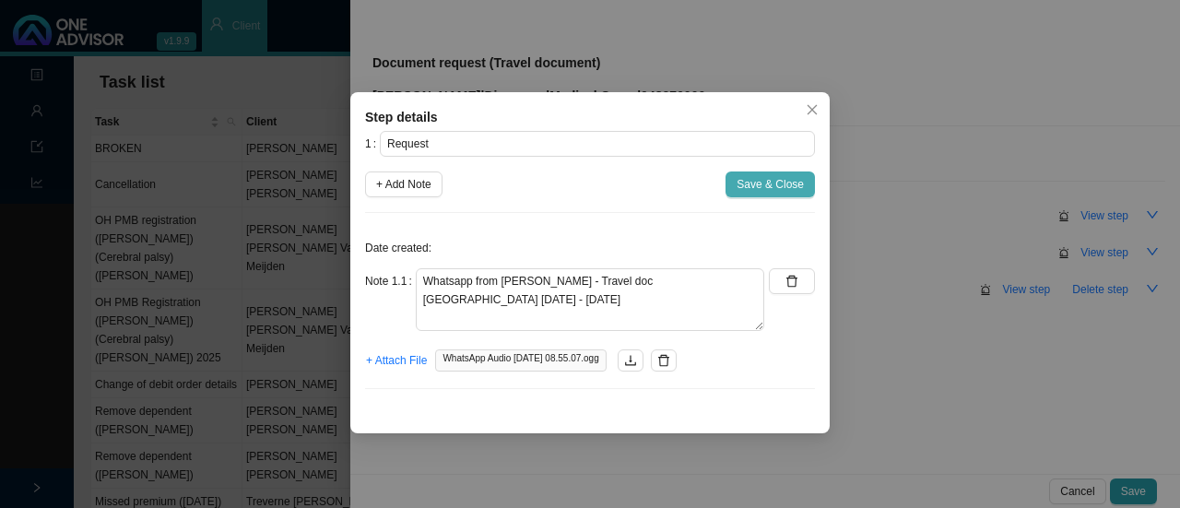
click at [777, 188] on span "Save & Close" at bounding box center [770, 184] width 67 height 18
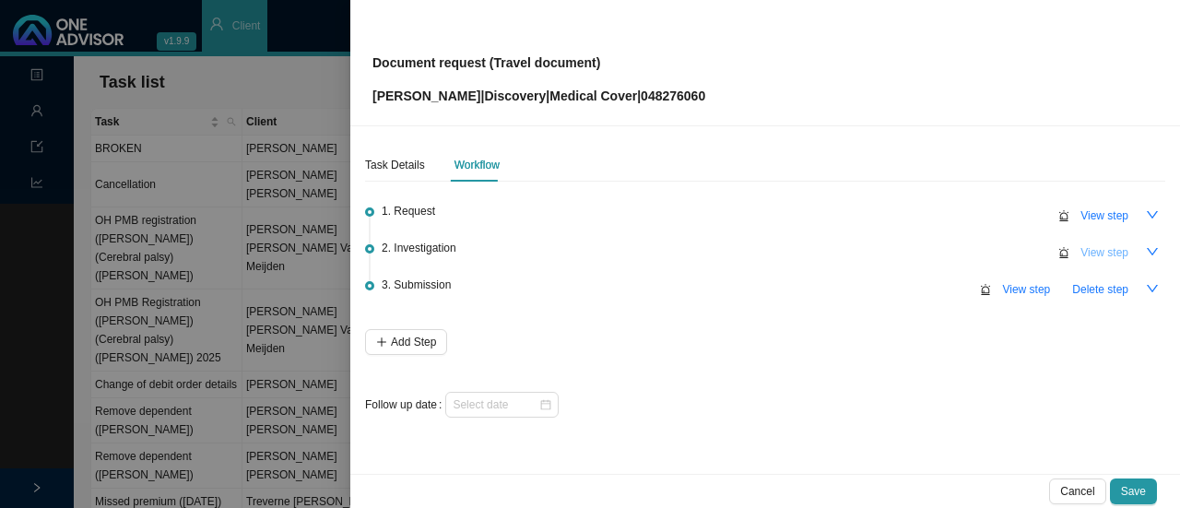
click at [1088, 247] on span "View step" at bounding box center [1105, 252] width 48 height 18
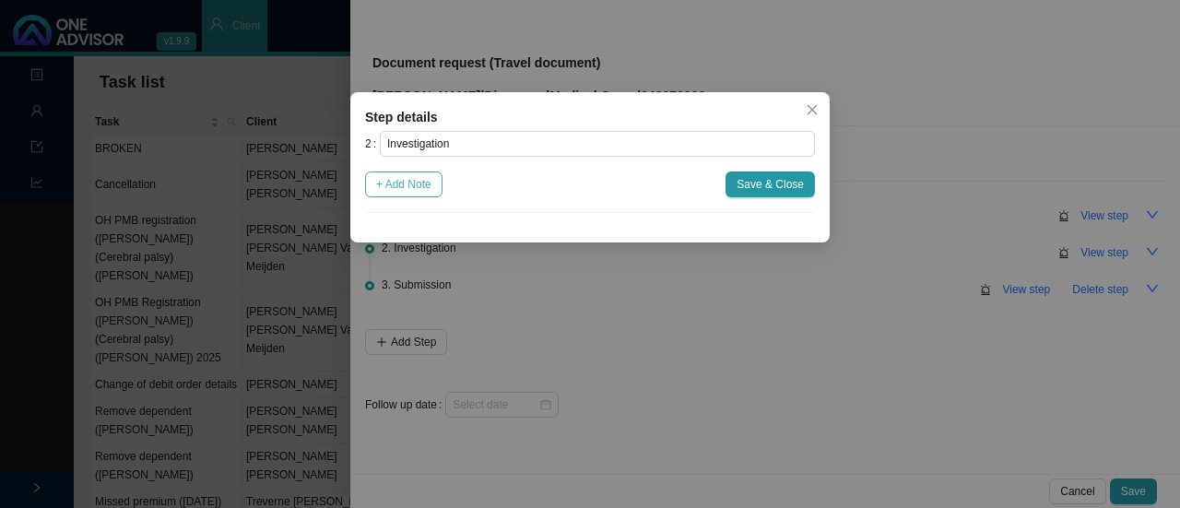
click at [419, 195] on button "+ Add Note" at bounding box center [403, 184] width 77 height 26
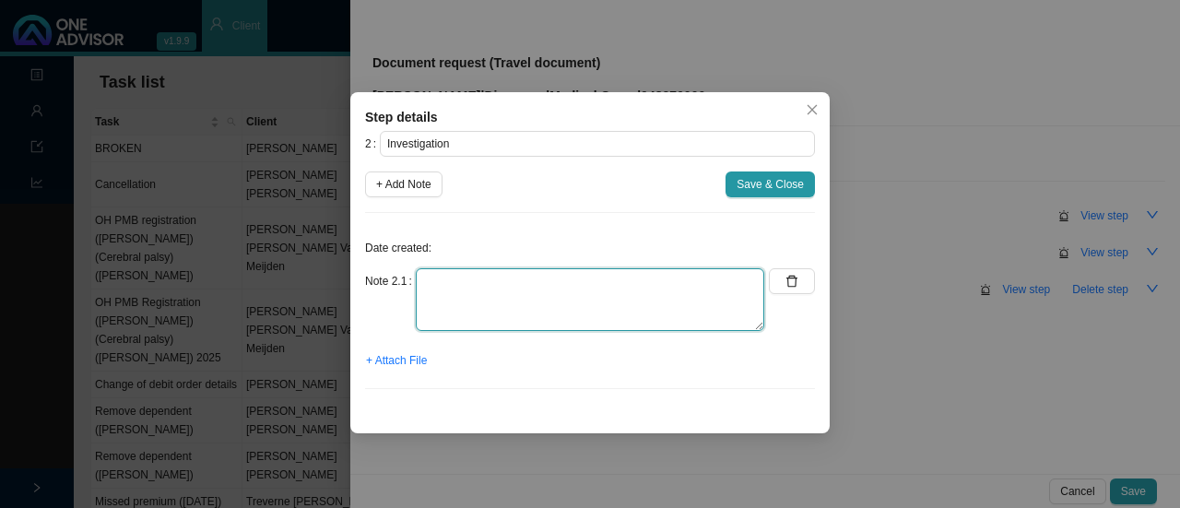
click at [467, 324] on textarea at bounding box center [590, 299] width 349 height 63
paste textarea "11475619102"
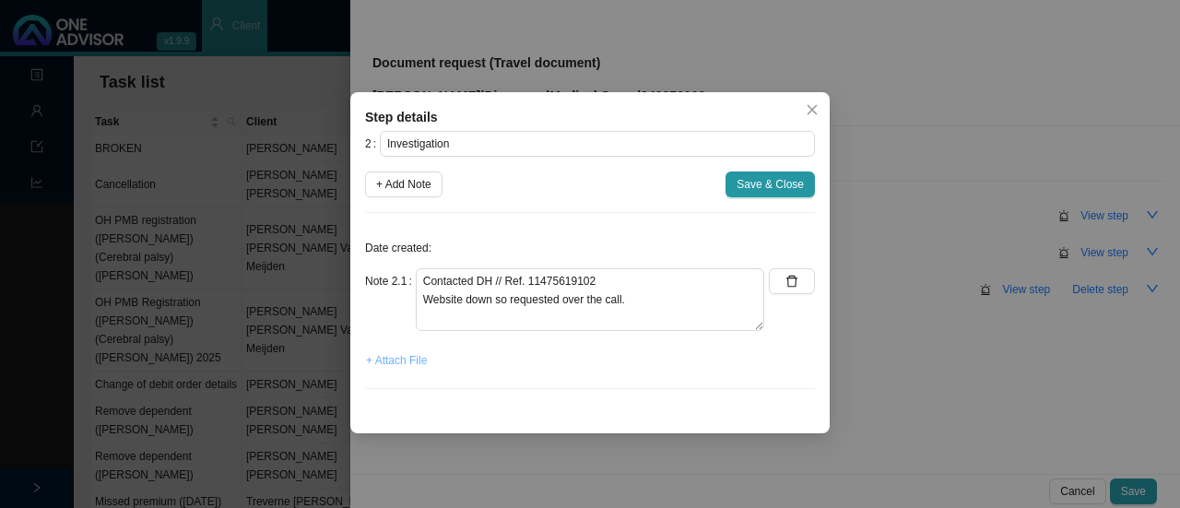
click at [396, 359] on span "+ Attach File" at bounding box center [396, 360] width 61 height 18
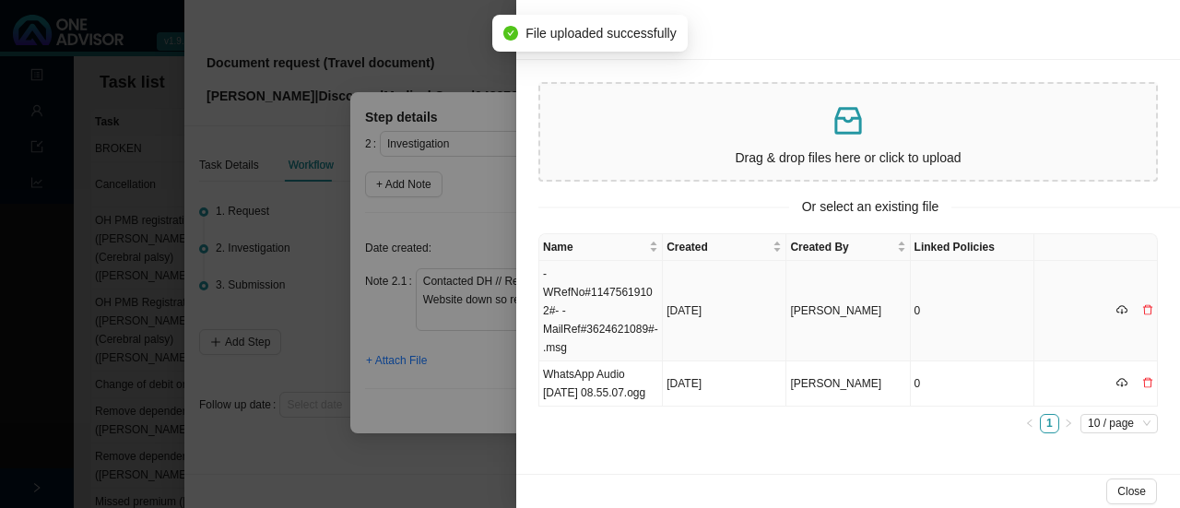
click at [624, 333] on td "-WRefNo#11475619102#- -MailRef#3624621089#-.msg" at bounding box center [601, 311] width 124 height 100
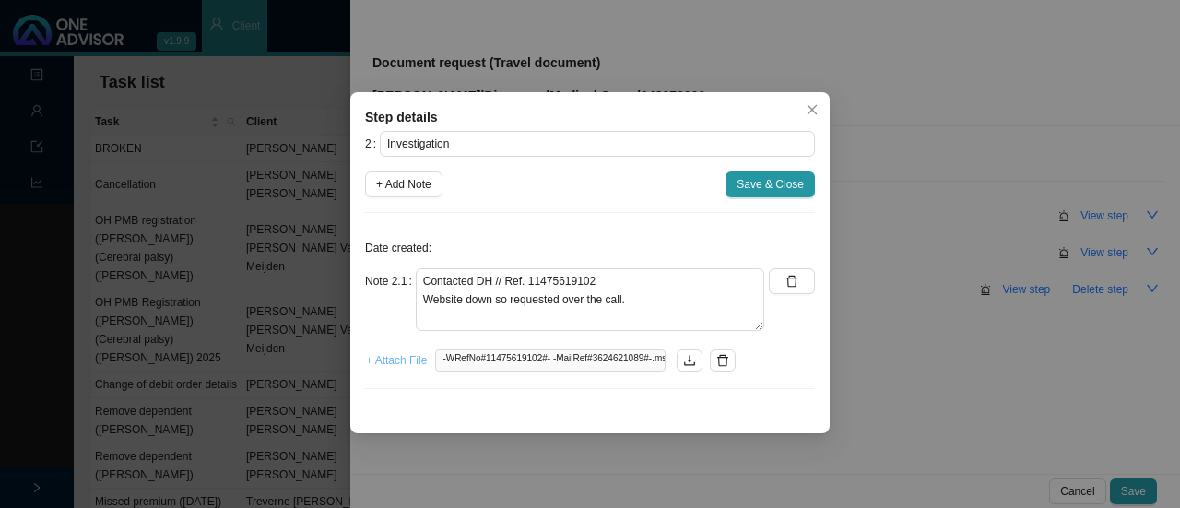
click at [383, 363] on span "+ Attach File" at bounding box center [396, 360] width 61 height 18
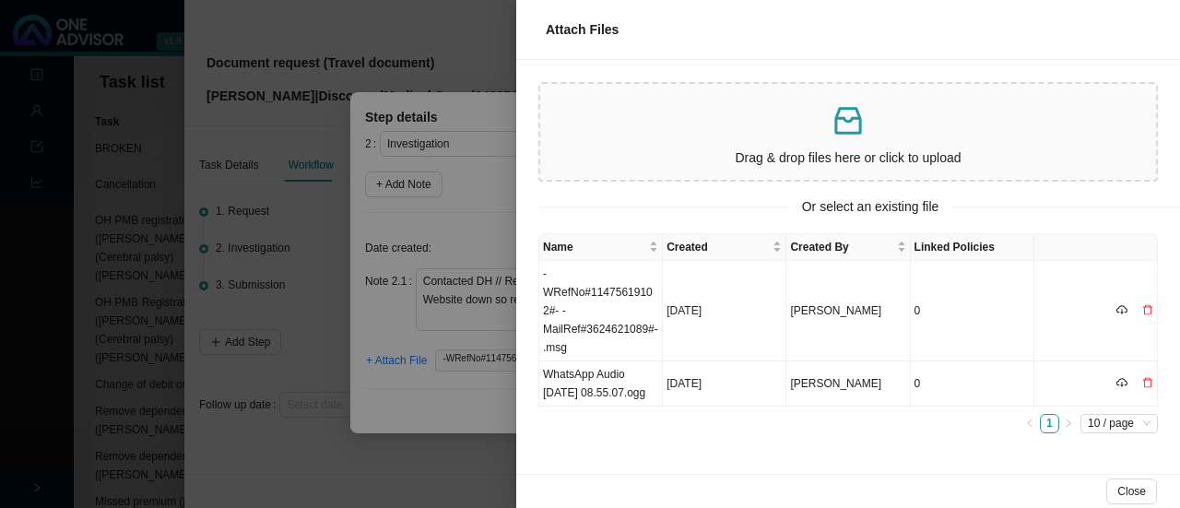
click at [763, 145] on div "Drag & drop files here or click to upload" at bounding box center [848, 131] width 601 height 81
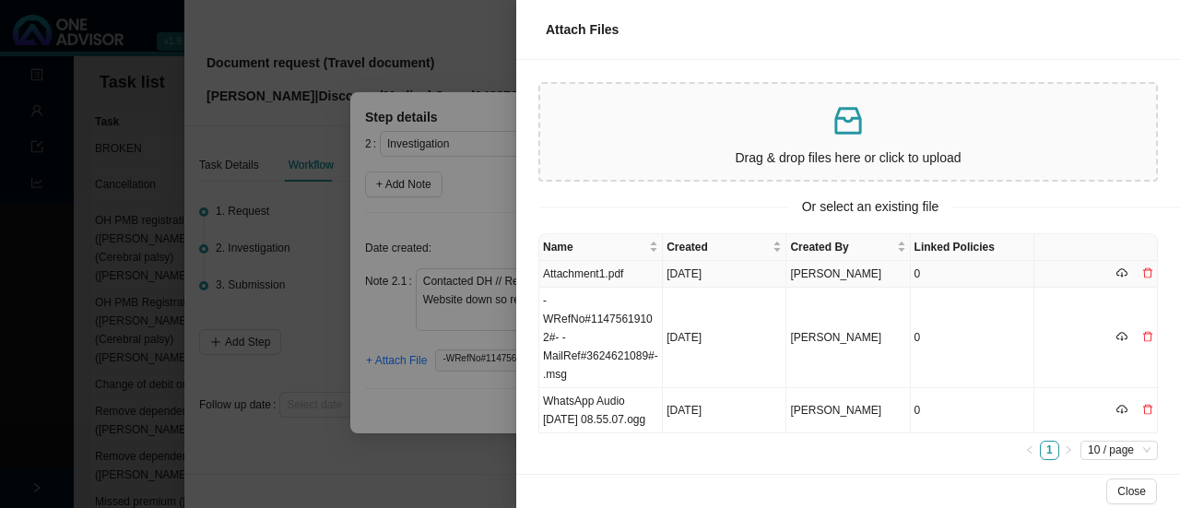
click at [586, 272] on td "Attachment1.pdf" at bounding box center [601, 274] width 124 height 27
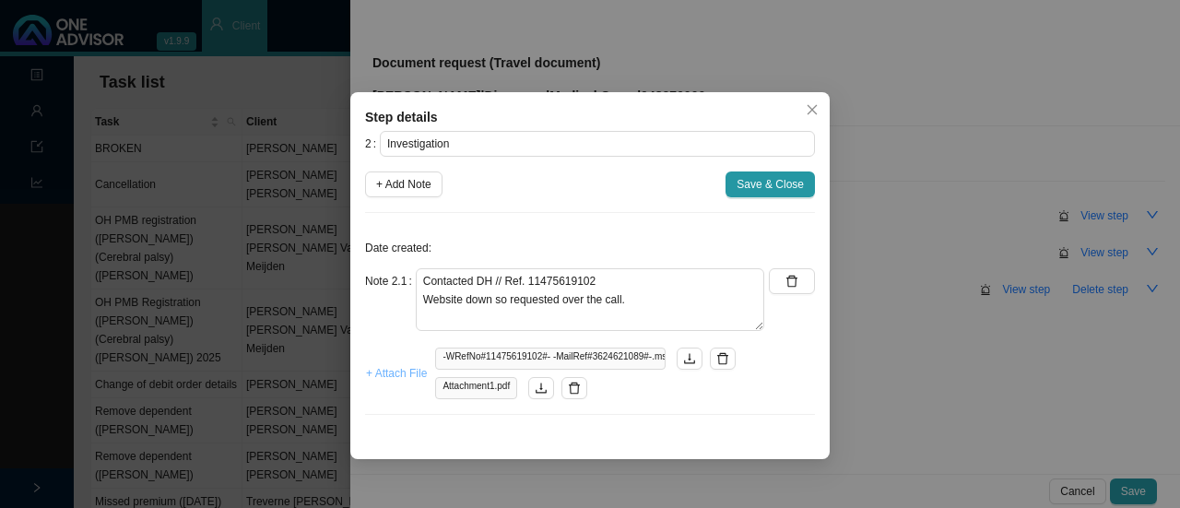
click at [413, 361] on button "+ Attach File" at bounding box center [396, 374] width 63 height 26
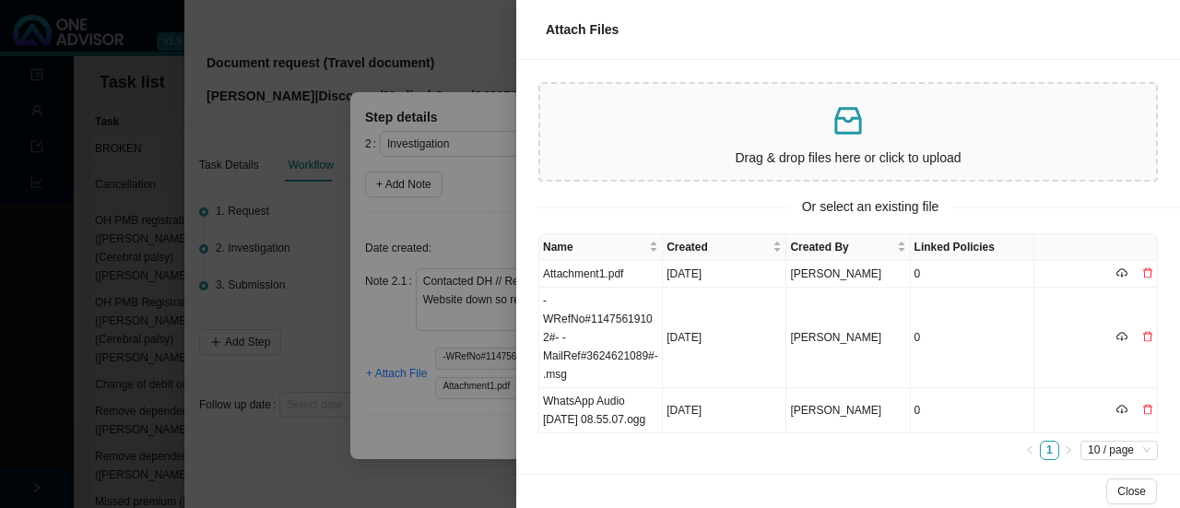
click at [705, 152] on p "Drag & drop files here or click to upload" at bounding box center [848, 158] width 601 height 21
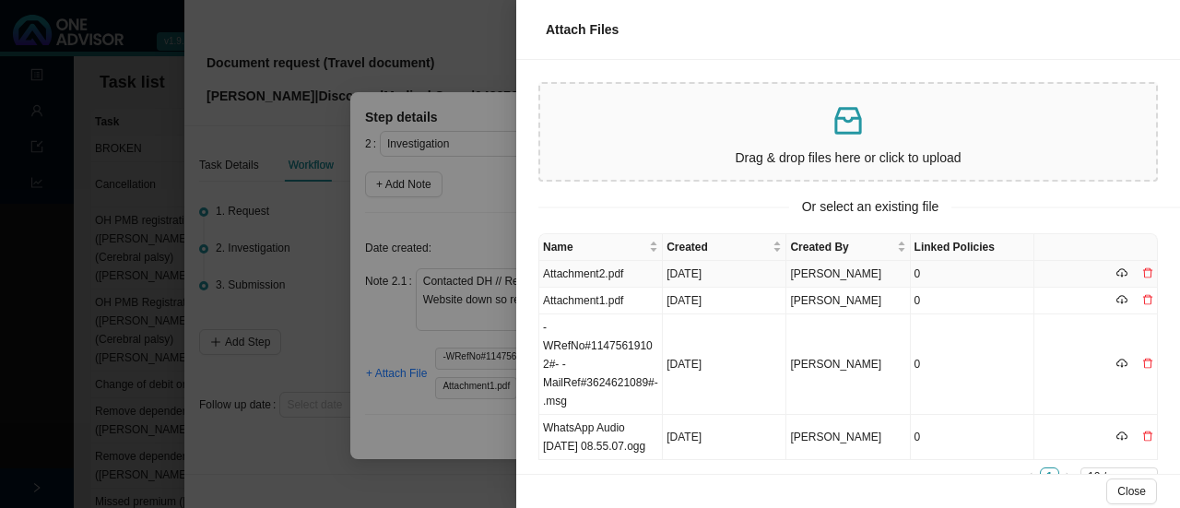
click at [592, 275] on td "Attachment2.pdf" at bounding box center [601, 274] width 124 height 27
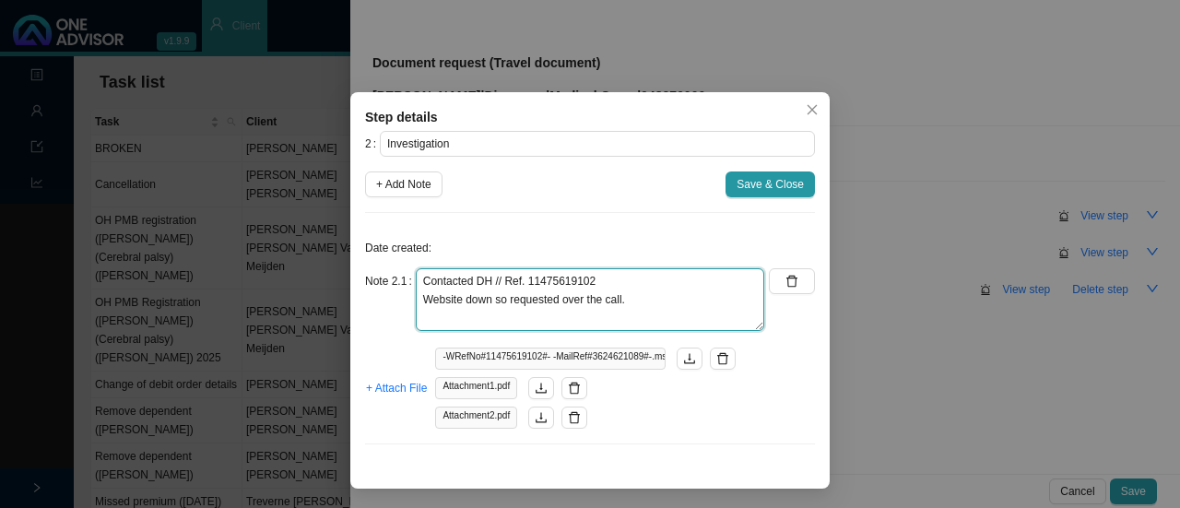
click at [664, 293] on textarea "Contacted DH // Ref. 11475619102 Website down so requested over the call." at bounding box center [590, 299] width 349 height 63
type textarea "Contacted DH // Ref. 11475619102 Website down so requested from DH."
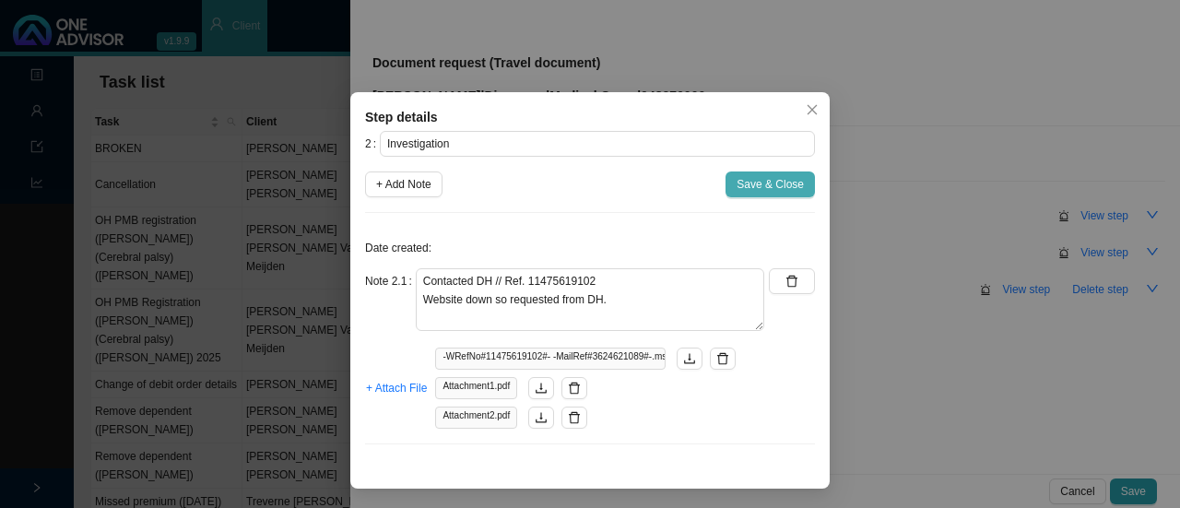
click at [746, 192] on span "Save & Close" at bounding box center [770, 184] width 67 height 18
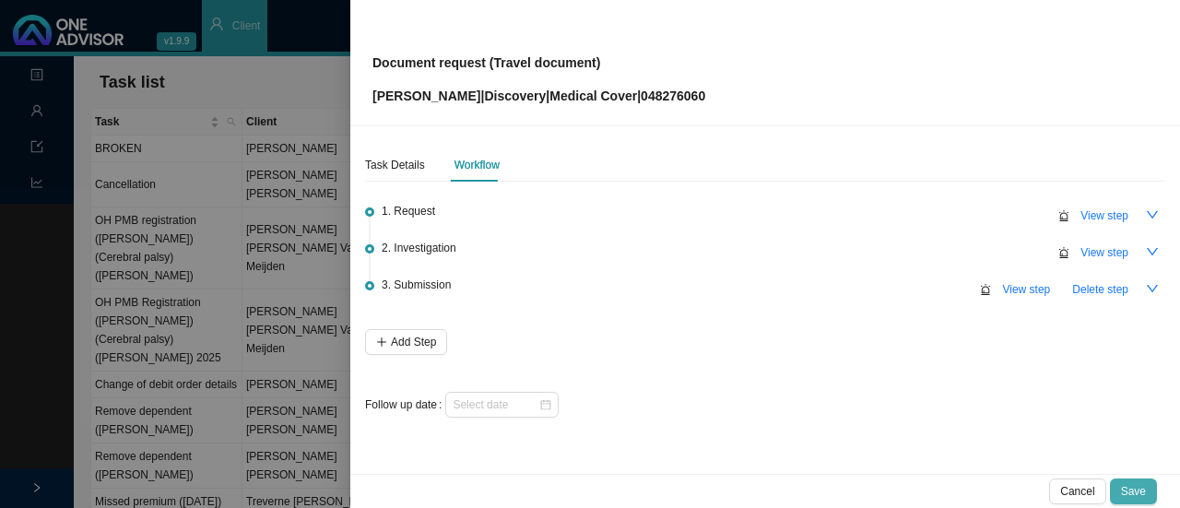
click at [1149, 482] on button "Save" at bounding box center [1133, 492] width 47 height 26
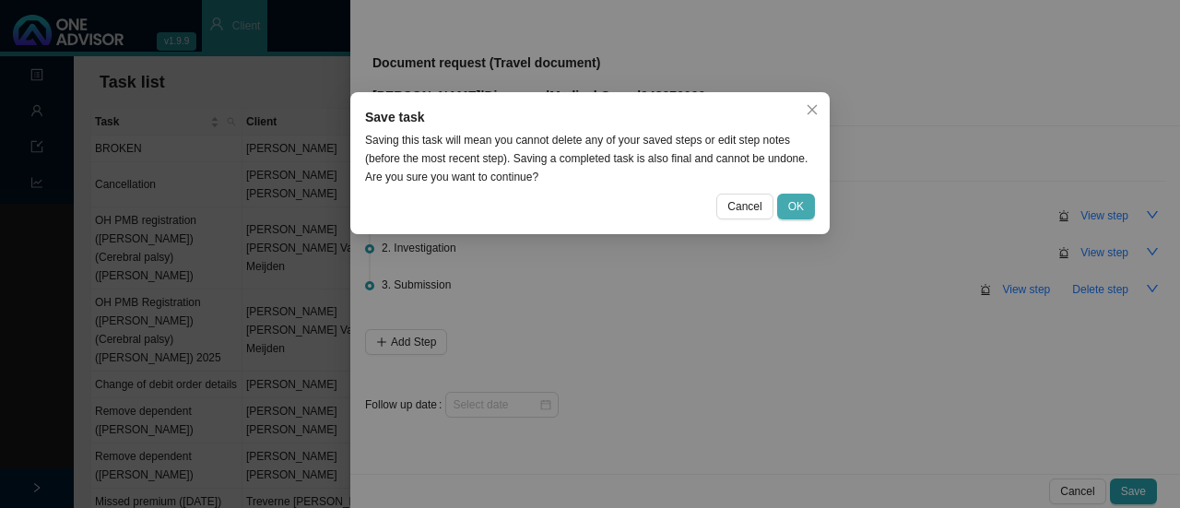
click at [796, 212] on span "OK" at bounding box center [796, 206] width 16 height 18
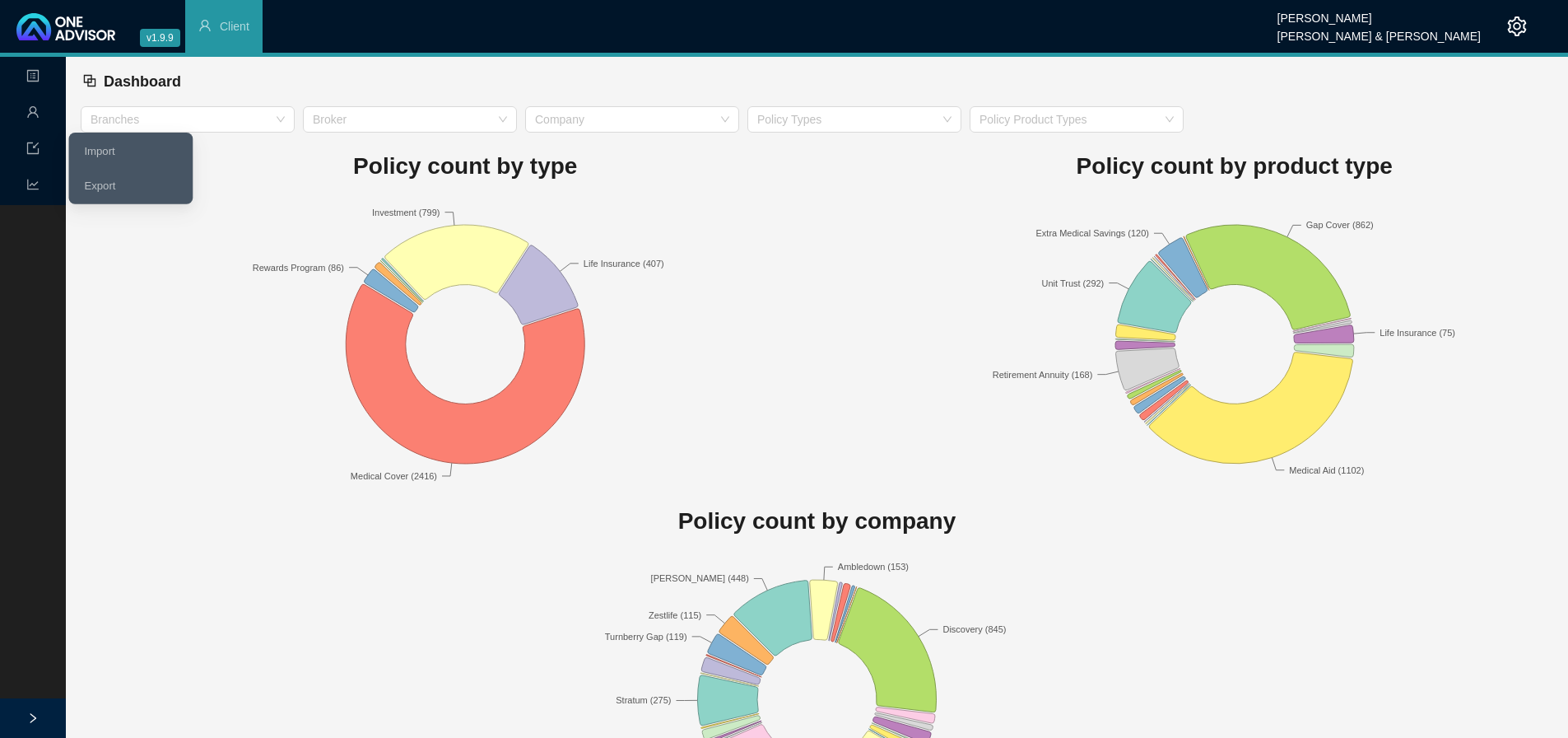
click at [39, 114] on span "Management" at bounding box center [71, 113] width 89 height 13
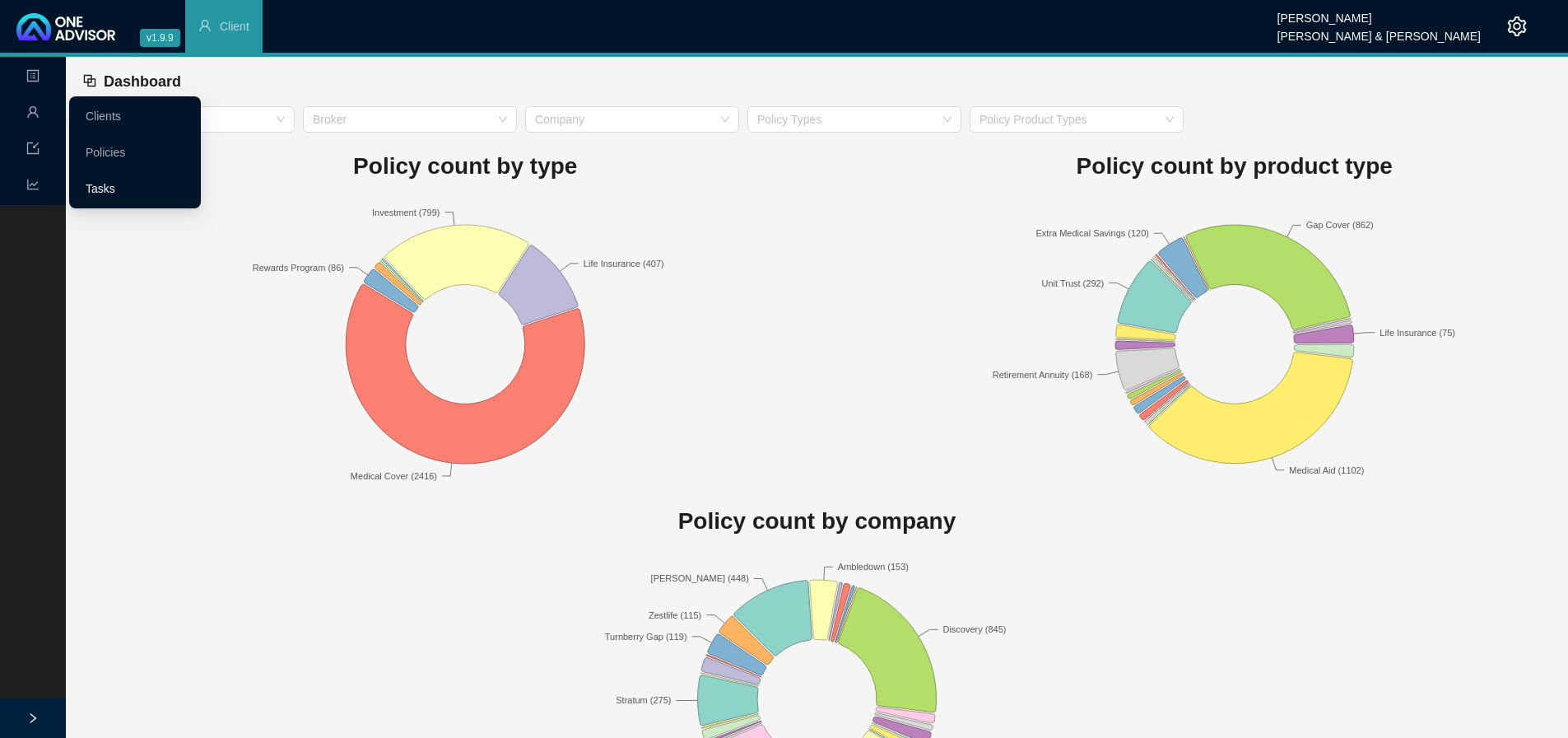
click at [104, 182] on link "Tasks" at bounding box center [100, 189] width 29 height 13
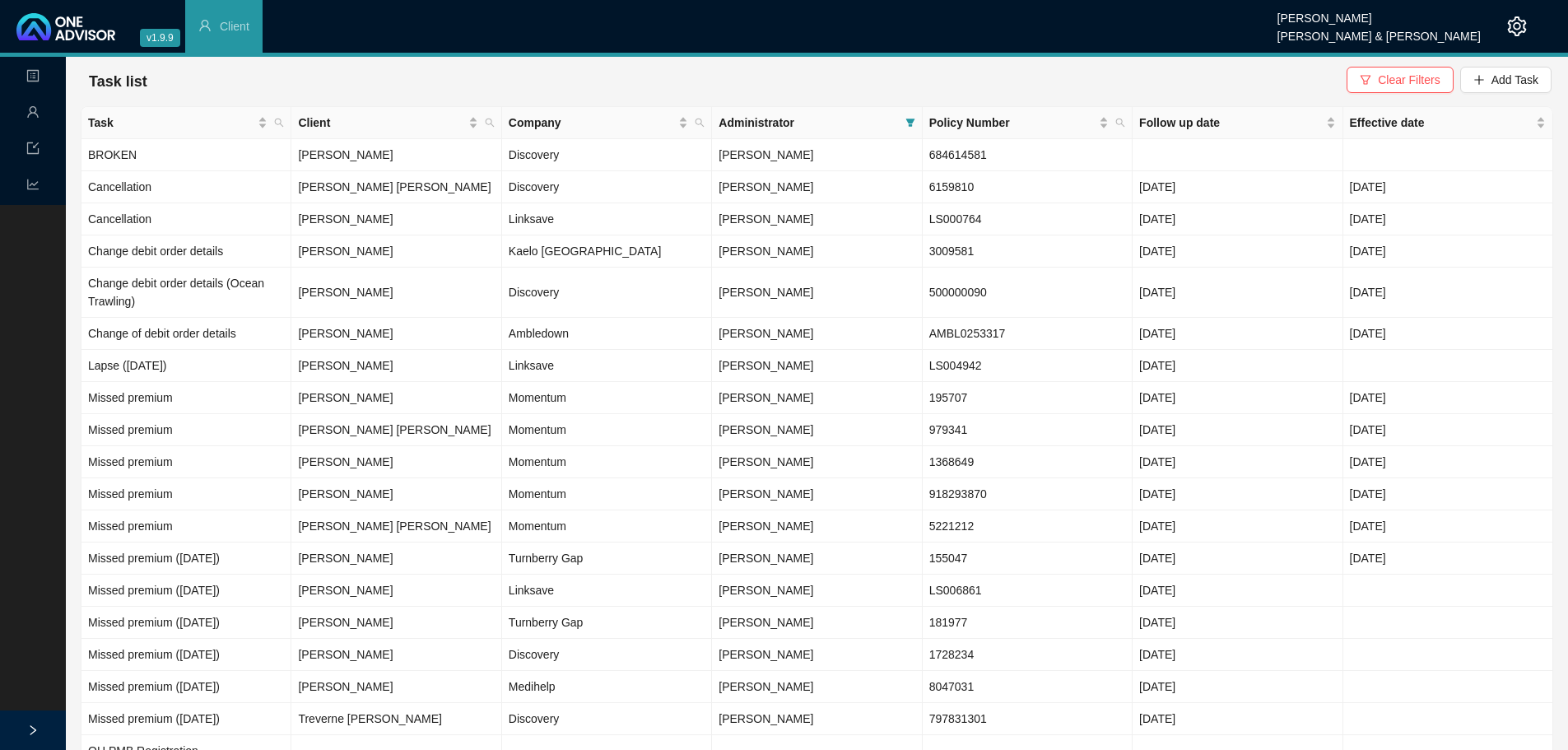
click at [37, 112] on icon "user" at bounding box center [33, 112] width 13 height 13
click at [341, 224] on td "[PERSON_NAME]" at bounding box center [396, 220] width 210 height 32
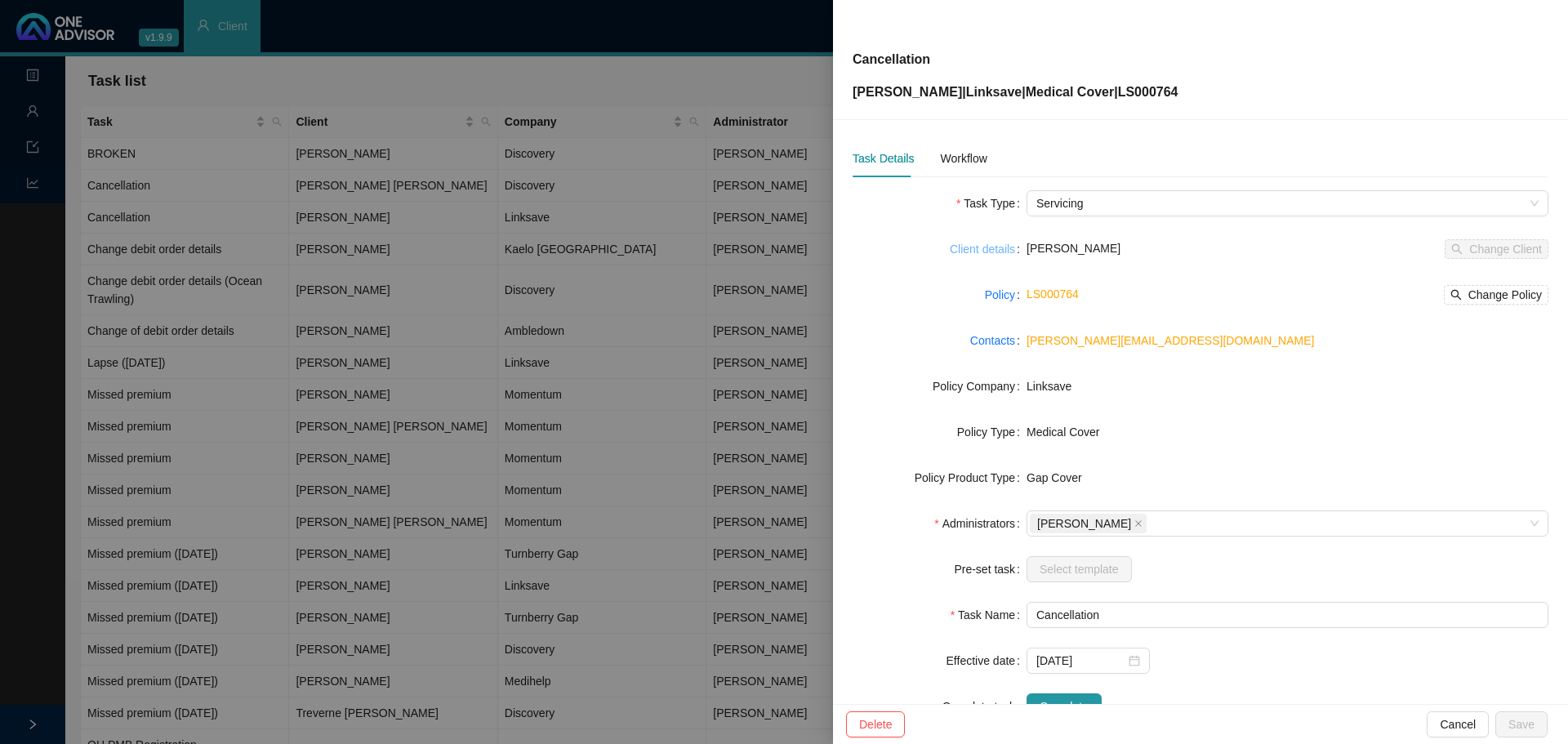
click at [972, 247] on link "Client details" at bounding box center [982, 249] width 66 height 18
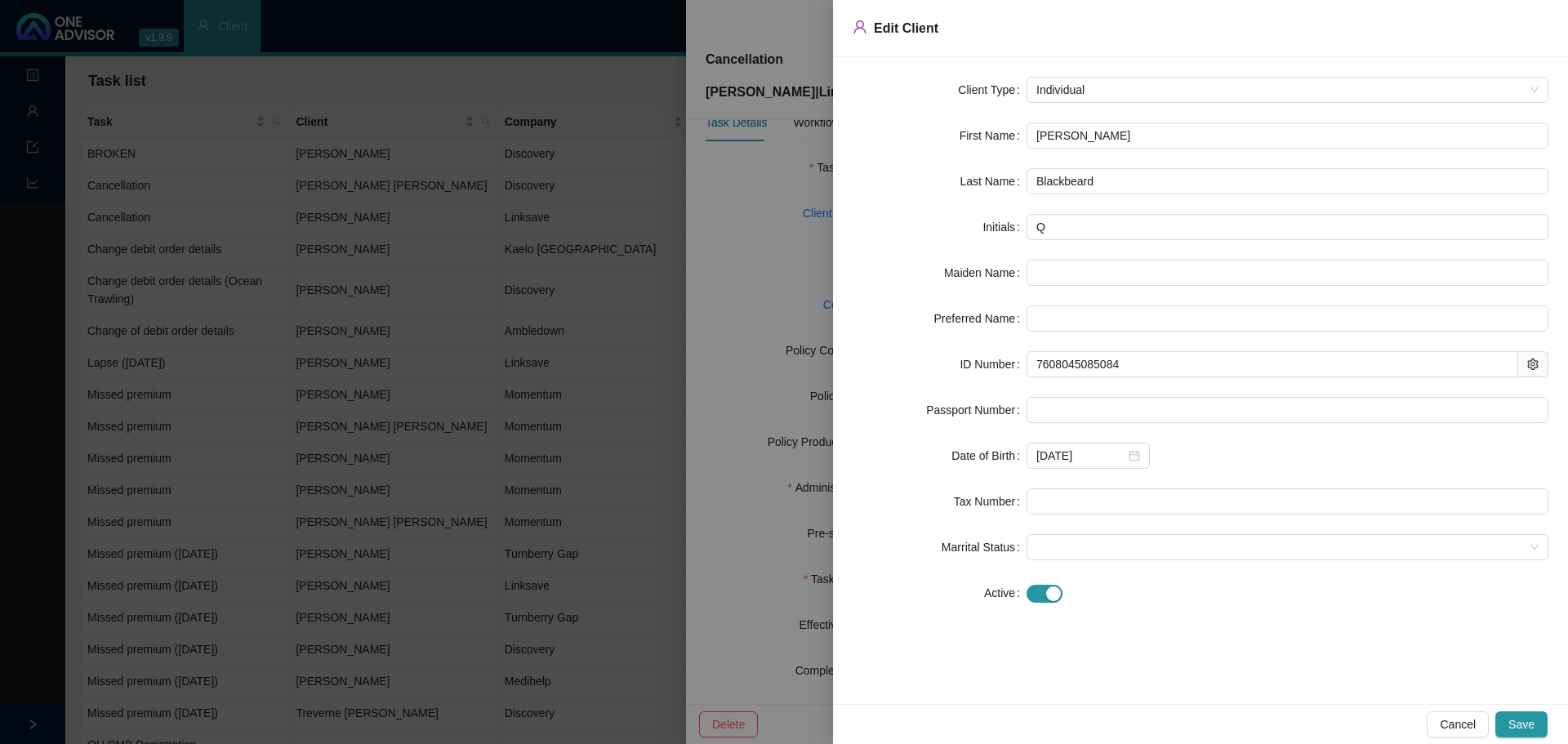
scroll to position [55, 0]
click at [1528, 732] on span "Save" at bounding box center [1522, 725] width 27 height 18
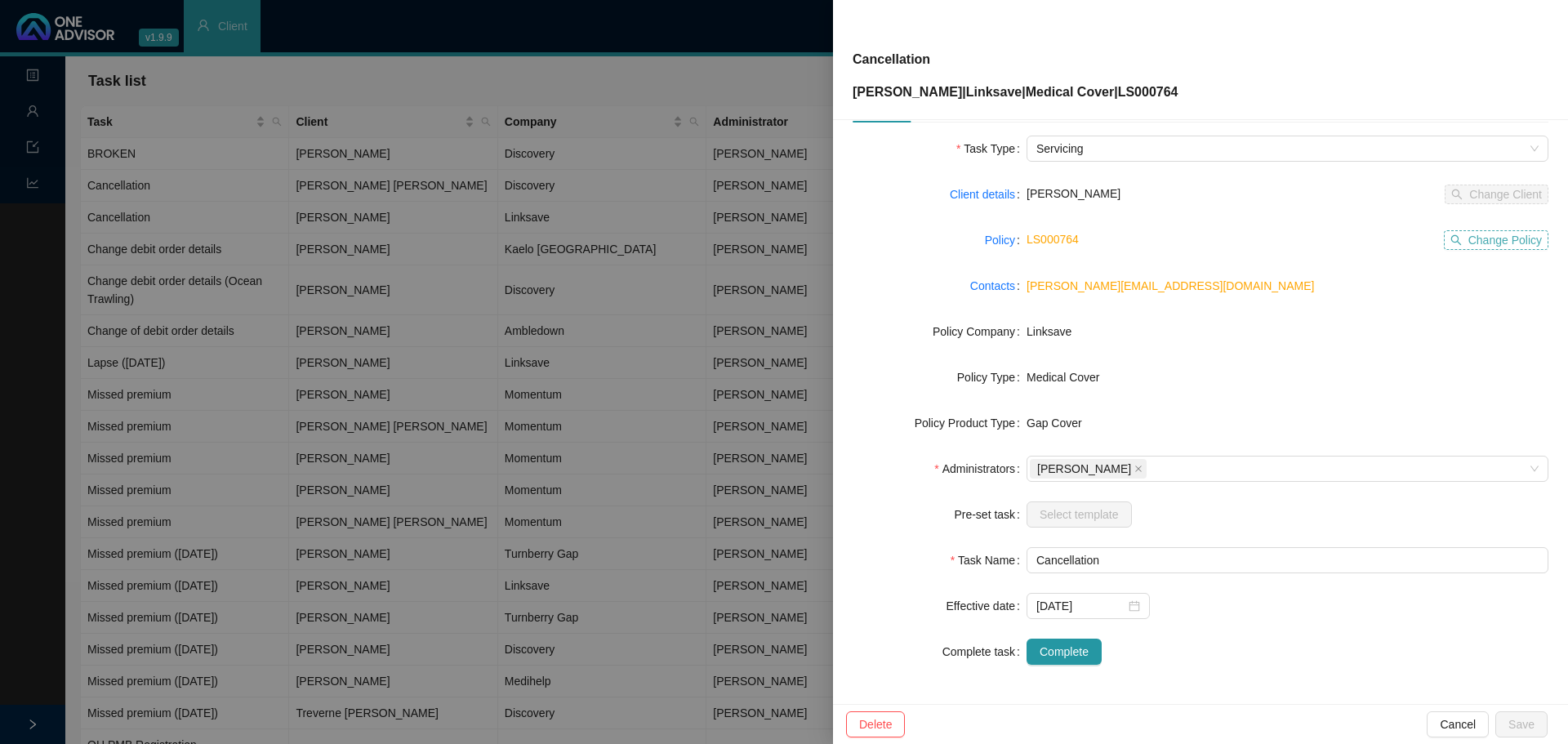
click at [1489, 237] on span "Change Policy" at bounding box center [1505, 240] width 74 height 18
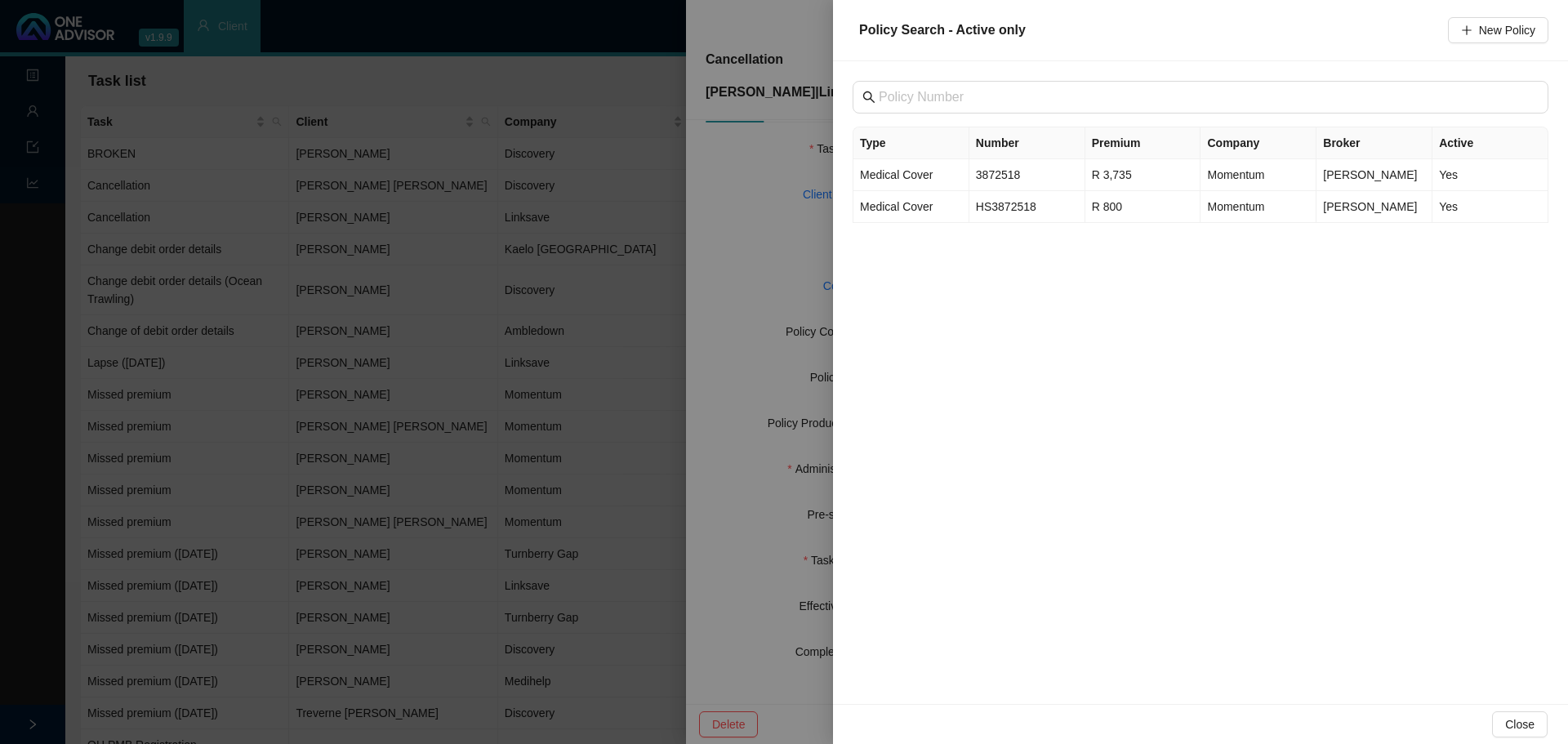
click at [746, 287] on div at bounding box center [784, 372] width 1568 height 744
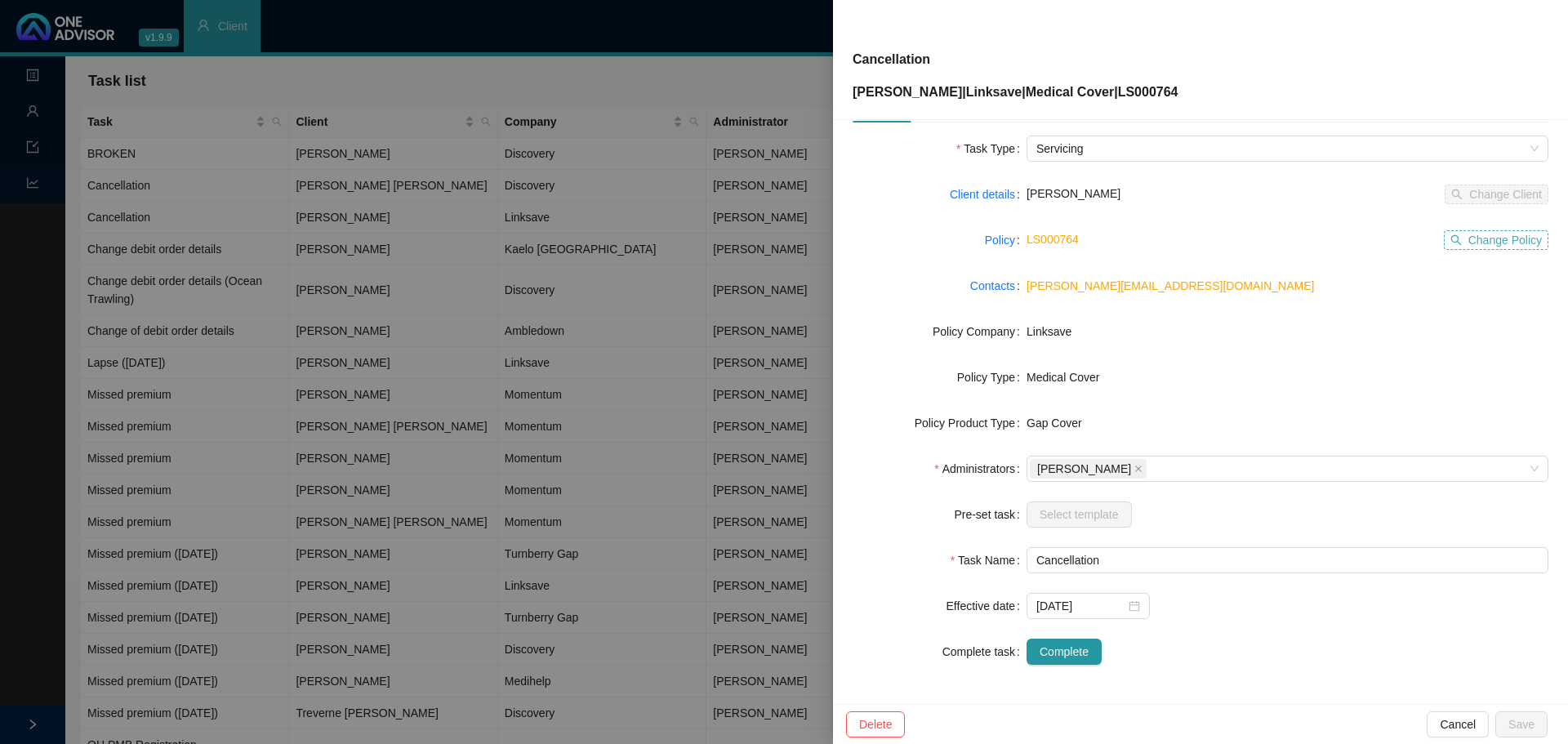
click at [1482, 242] on span "Change Policy" at bounding box center [1505, 240] width 74 height 18
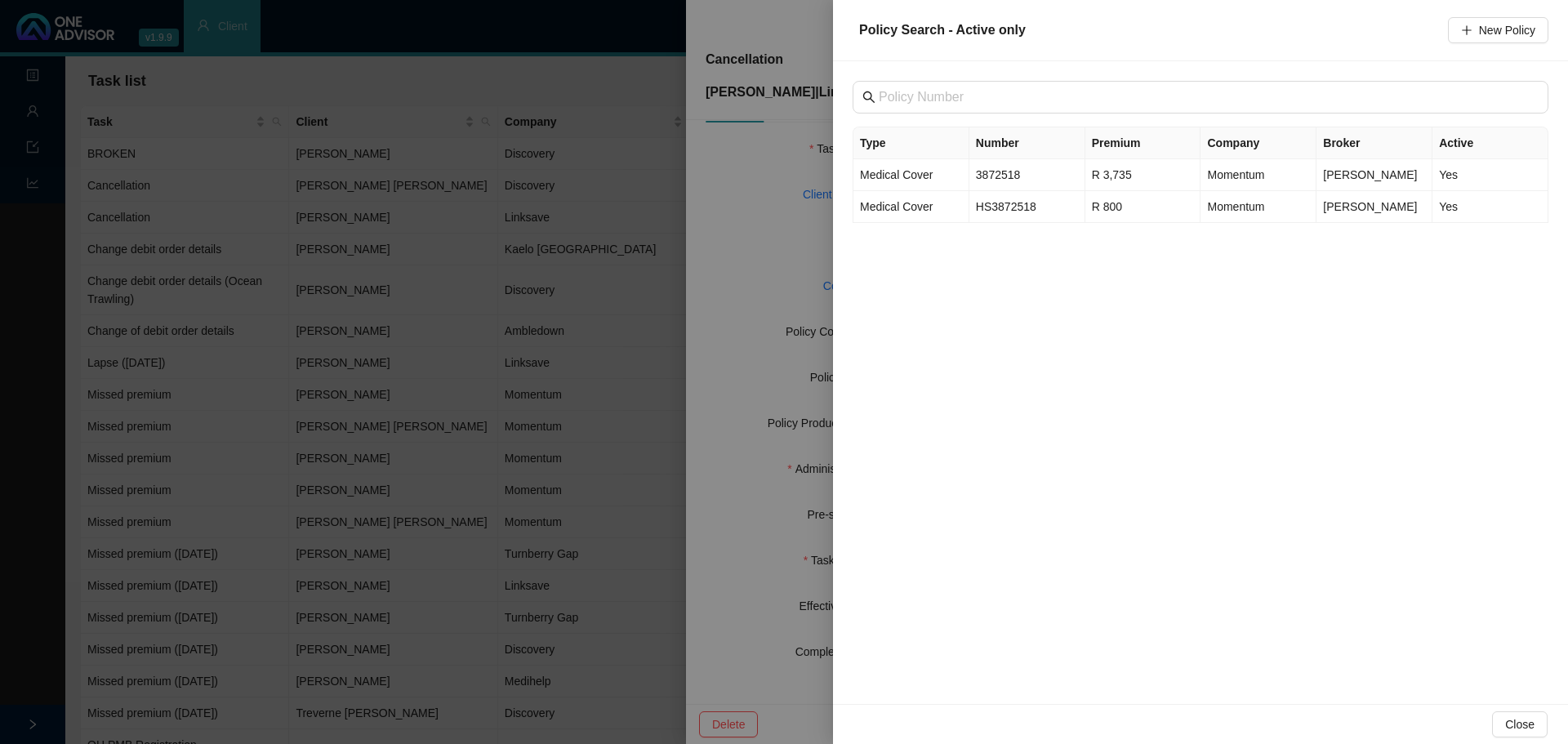
drag, startPoint x: 987, startPoint y: 36, endPoint x: 1175, endPoint y: 32, distance: 188.0
click at [990, 36] on span "Policy Search - Active only" at bounding box center [943, 30] width 167 height 14
click at [946, 27] on span "Policy Search - Active only" at bounding box center [943, 30] width 167 height 14
click at [751, 219] on div at bounding box center [784, 372] width 1568 height 744
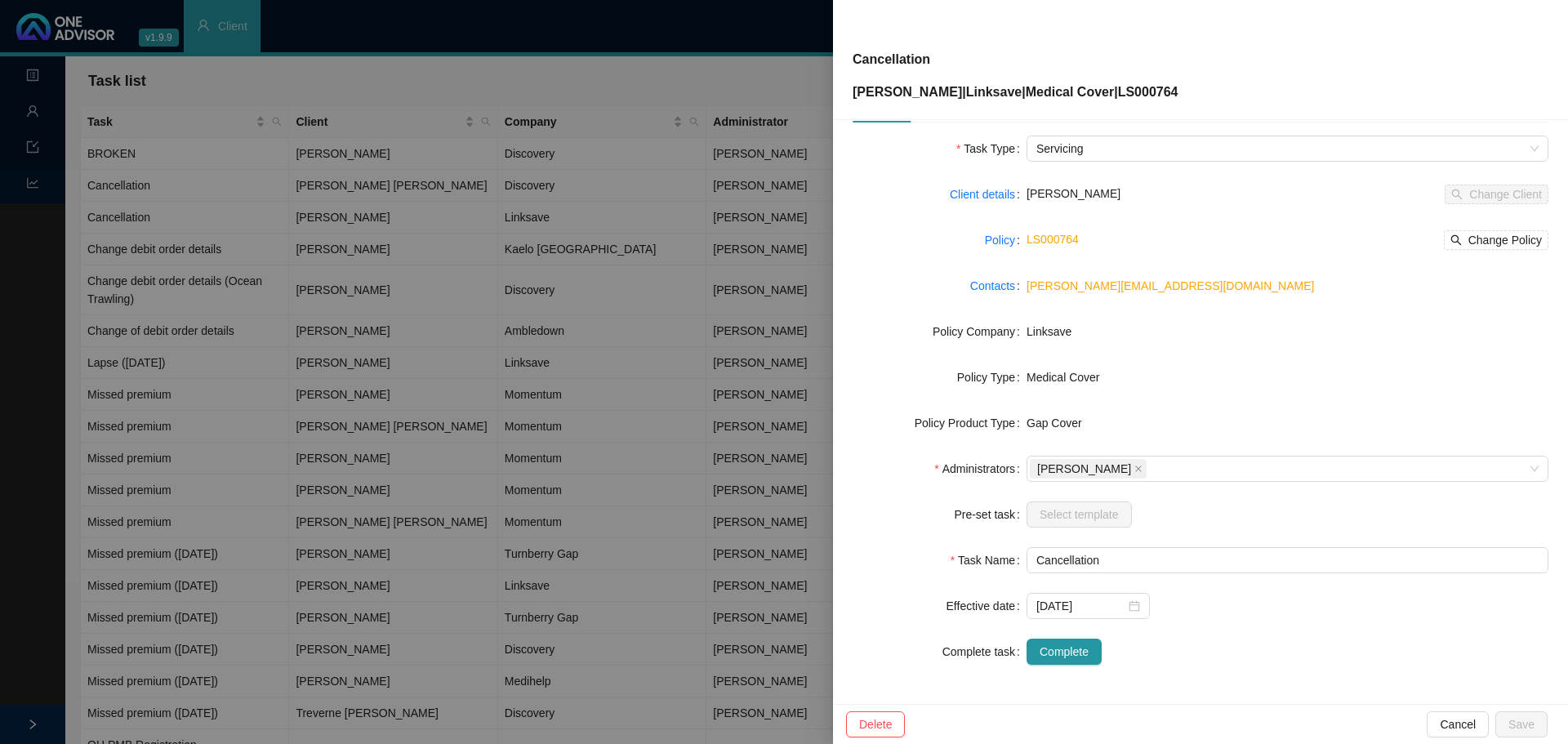
click at [31, 121] on div at bounding box center [784, 372] width 1568 height 744
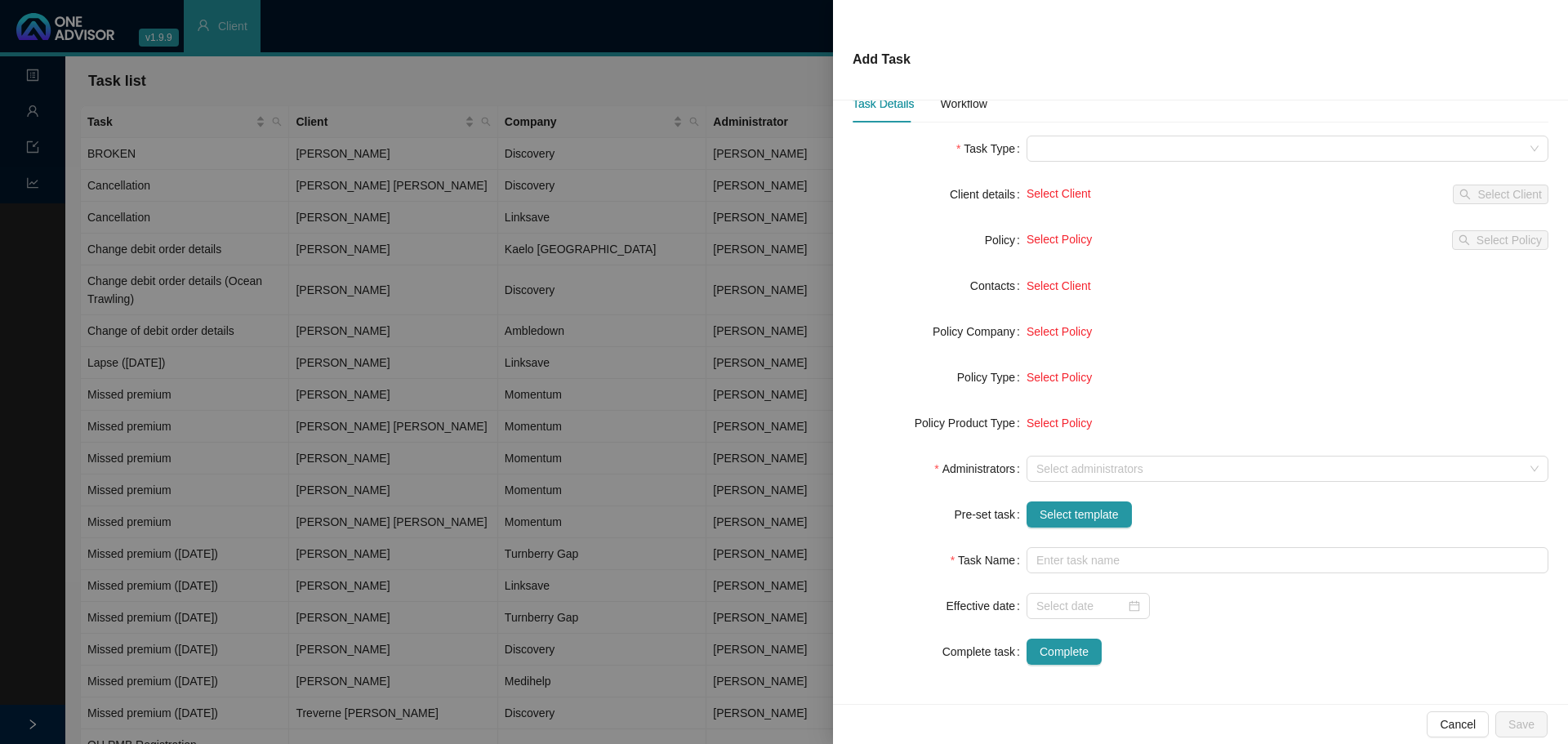
scroll to position [35, 0]
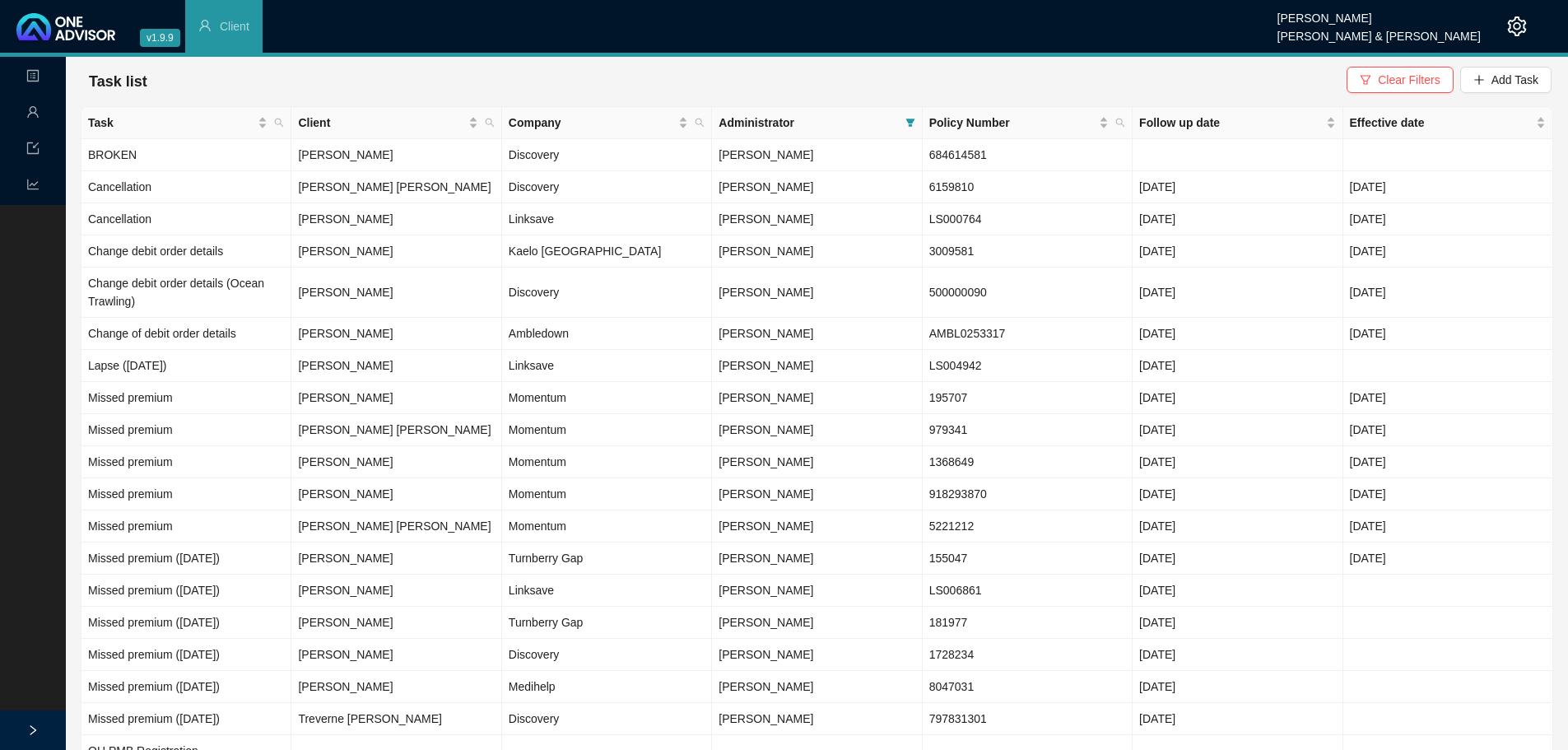
click at [29, 110] on icon "user" at bounding box center [33, 112] width 13 height 13
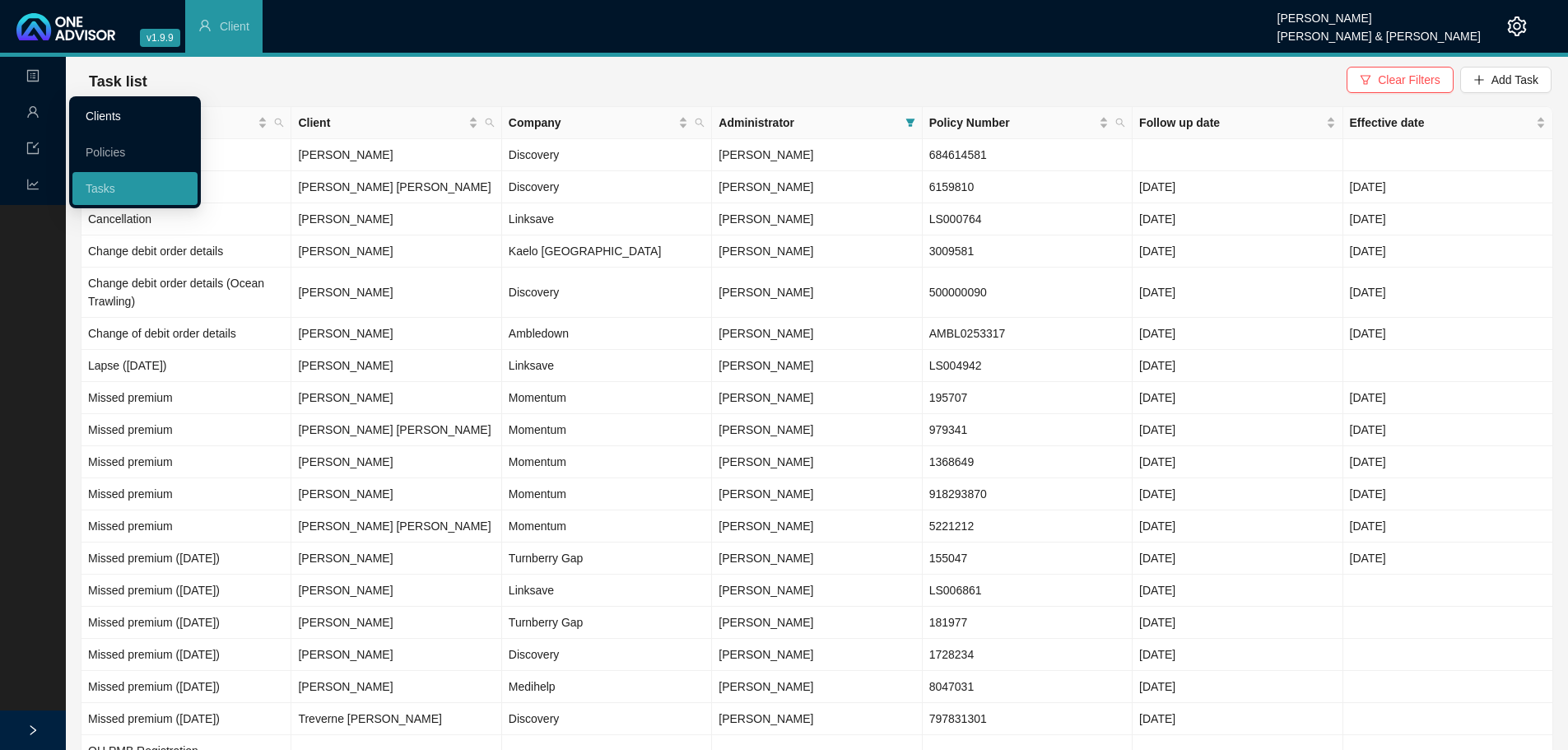
click at [107, 110] on link "Clients" at bounding box center [104, 116] width 36 height 13
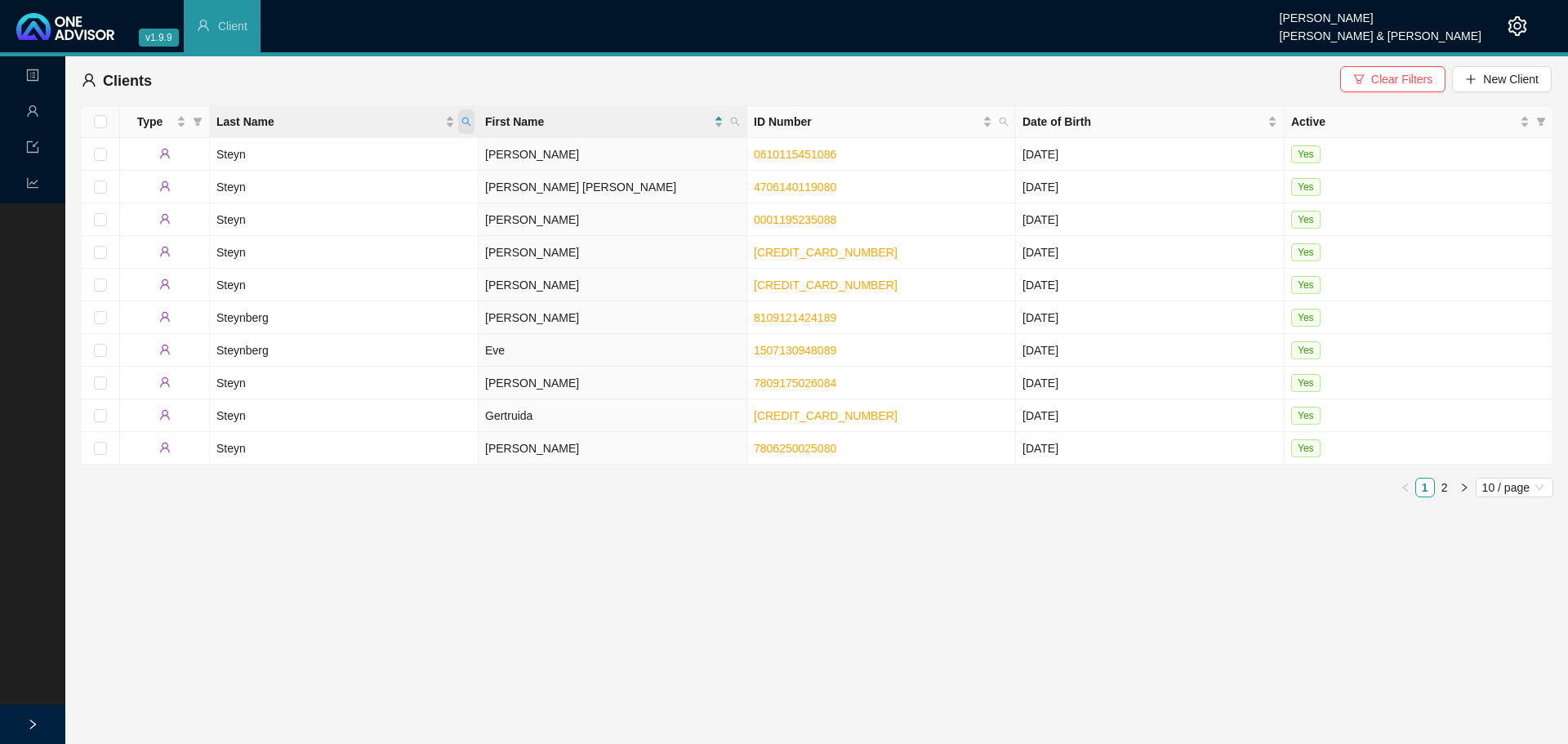
click at [472, 122] on span "Last Name" at bounding box center [466, 122] width 16 height 25
type input "blackbeard"
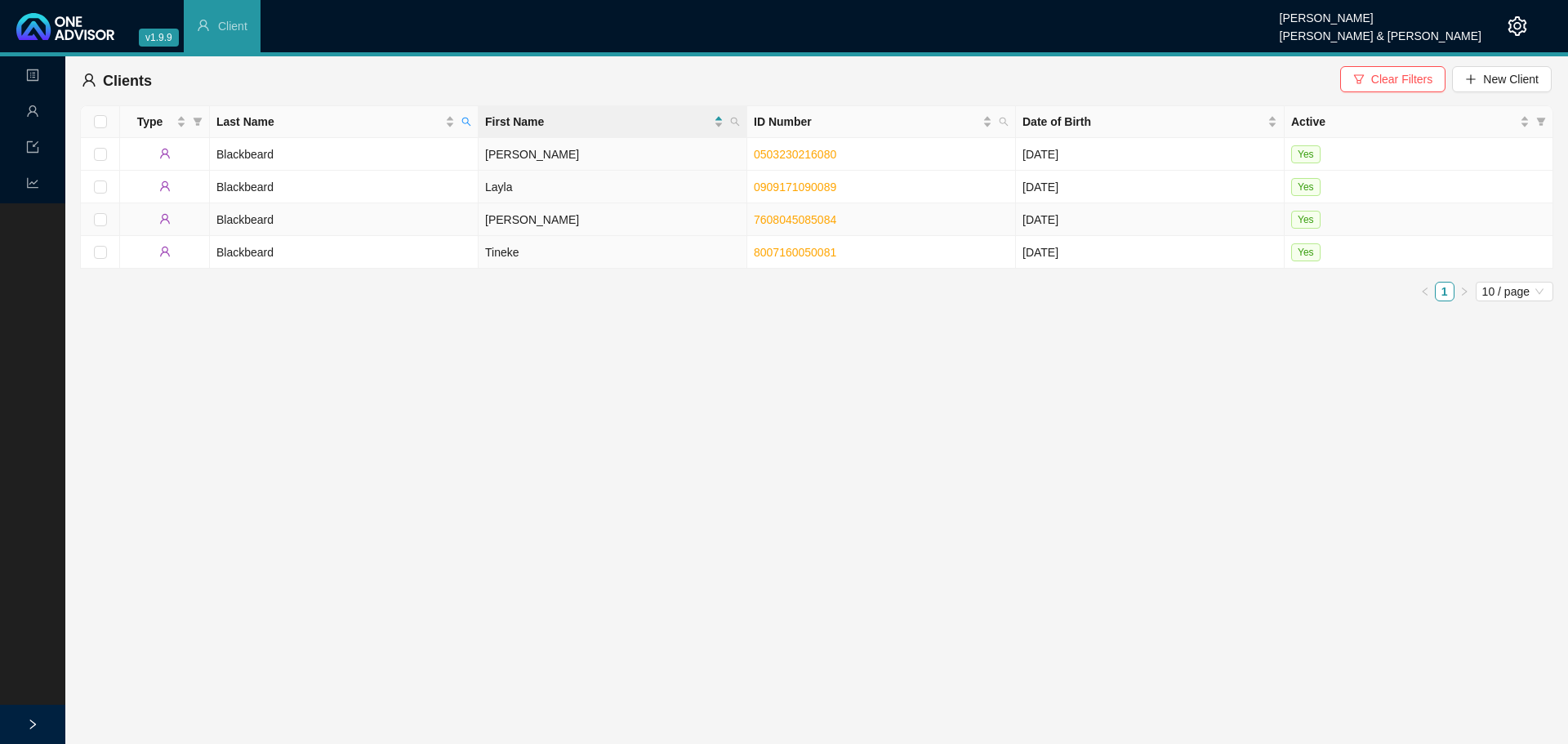
click at [376, 214] on td "Blackbeard" at bounding box center [344, 220] width 268 height 33
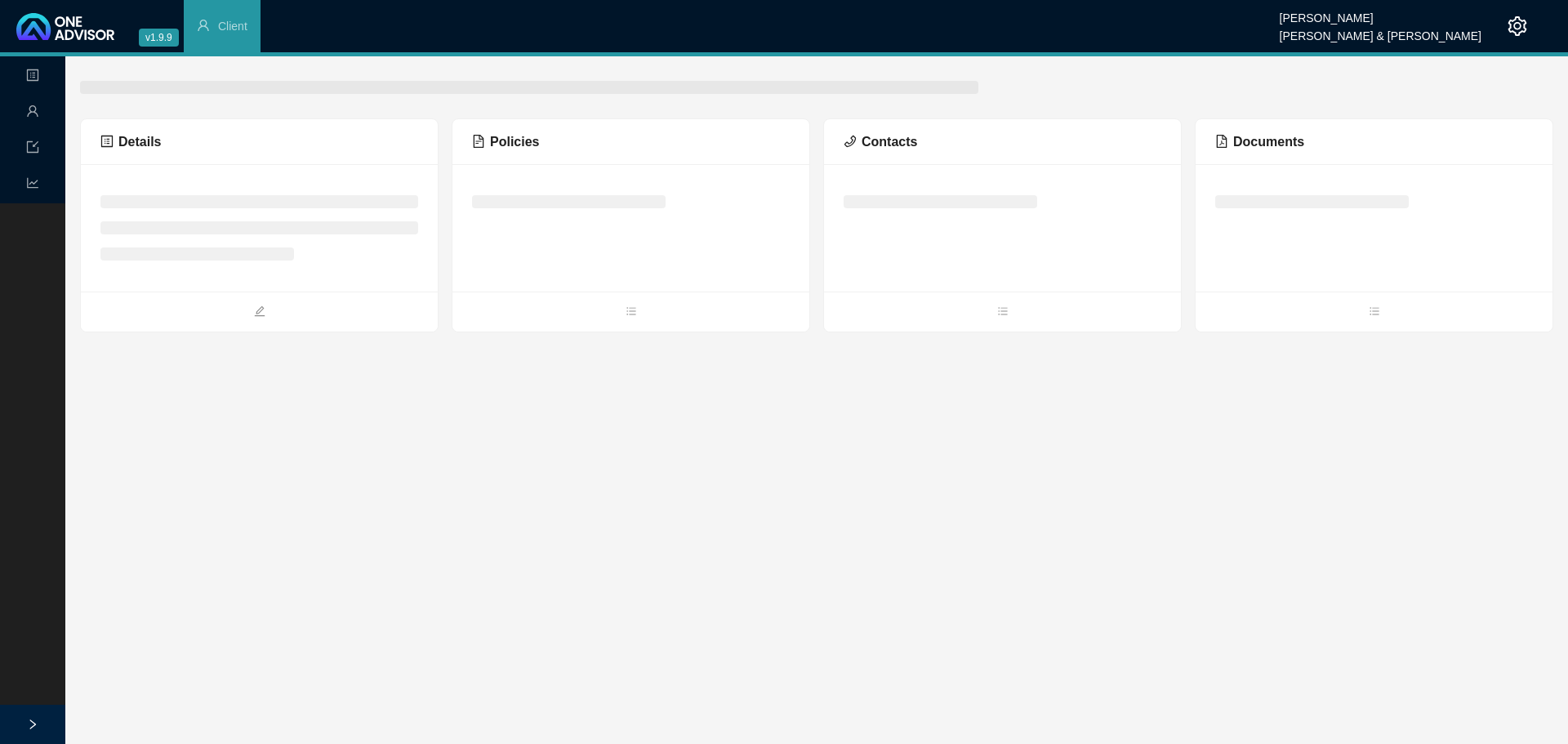
click at [518, 143] on span "Policies" at bounding box center [506, 142] width 67 height 14
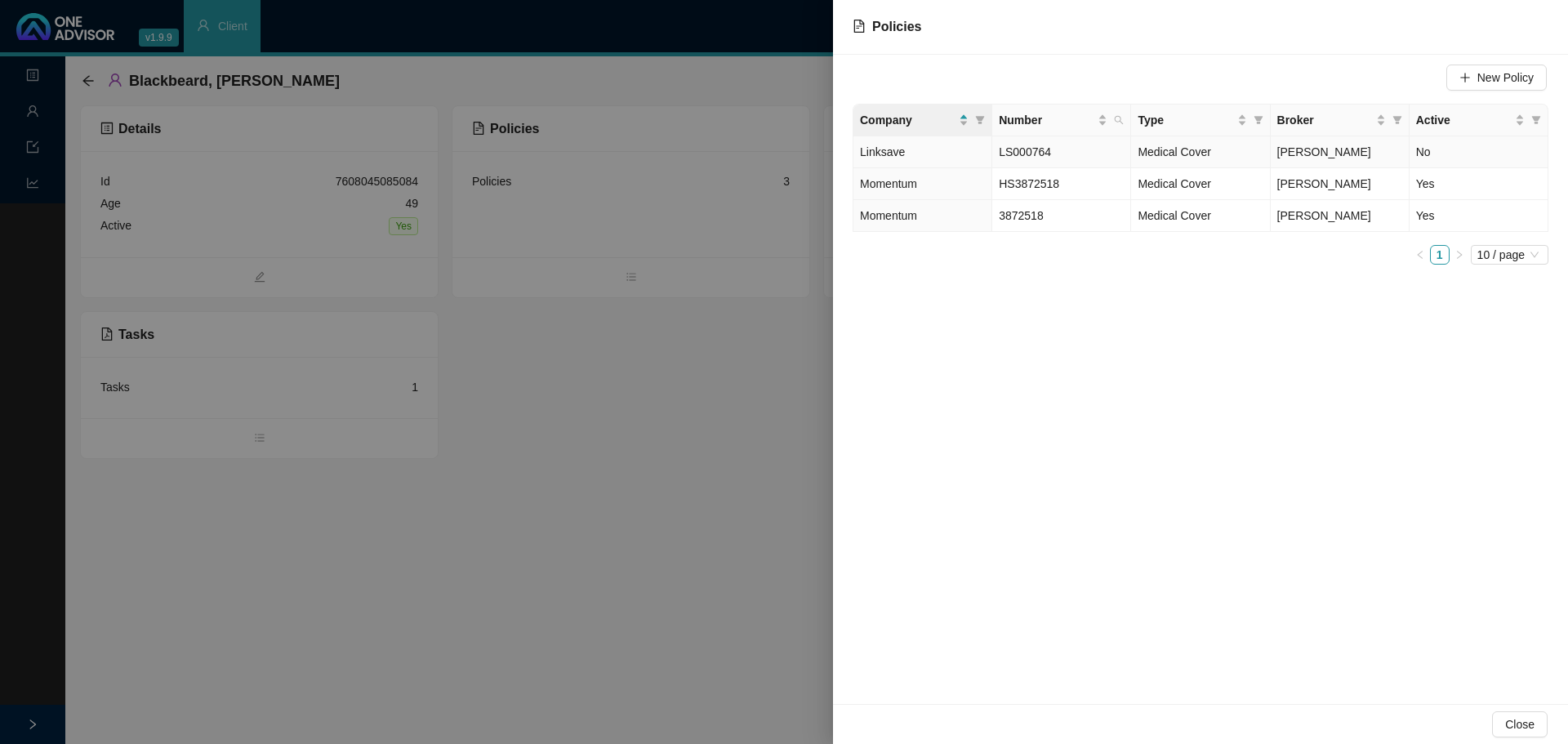
click at [1432, 159] on td "No" at bounding box center [1479, 152] width 139 height 32
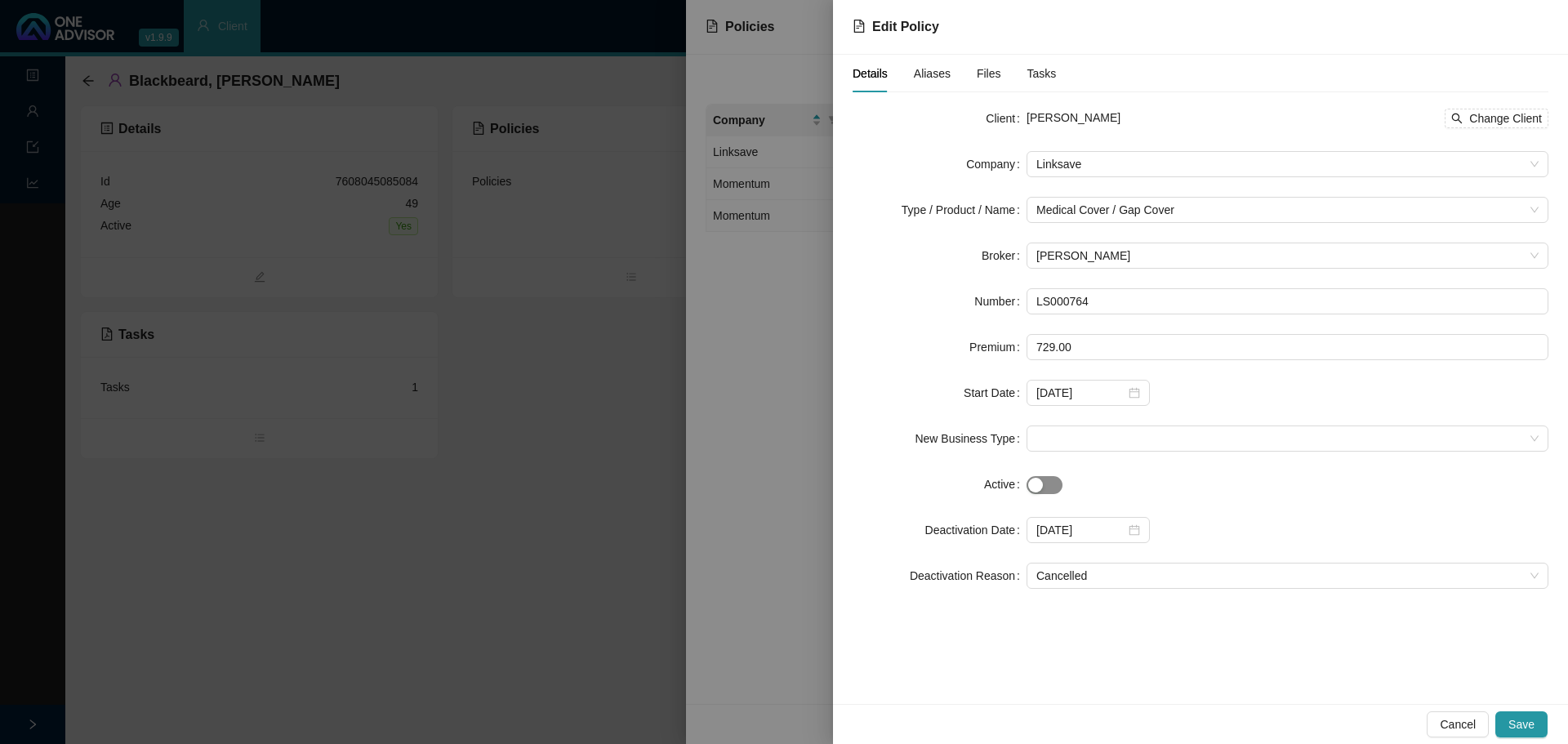
drag, startPoint x: 1049, startPoint y: 487, endPoint x: 1068, endPoint y: 483, distance: 19.4
click at [1052, 487] on span "button" at bounding box center [1044, 485] width 36 height 18
click at [1541, 721] on button "Save" at bounding box center [1521, 725] width 52 height 27
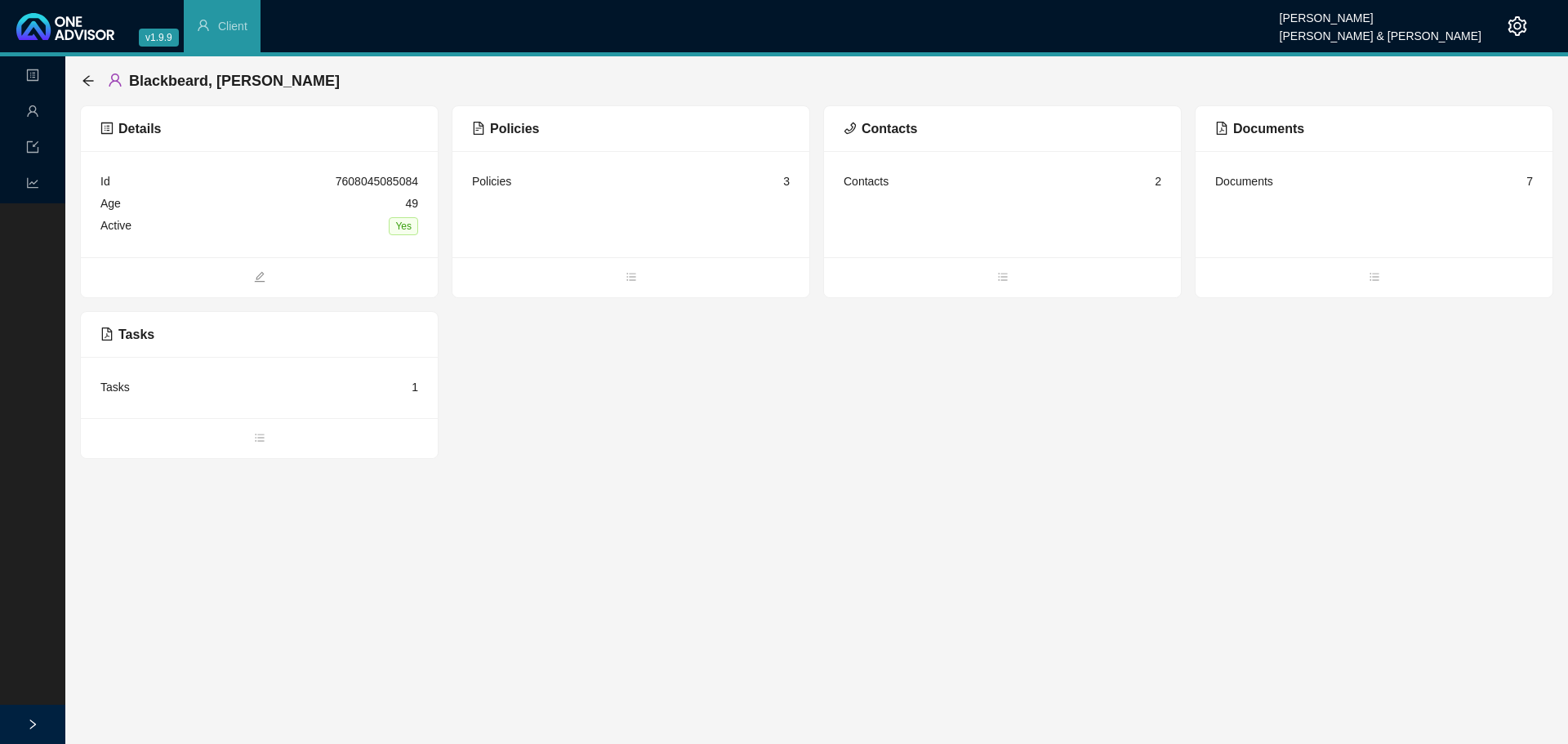
click at [493, 189] on div "Policies" at bounding box center [492, 182] width 39 height 18
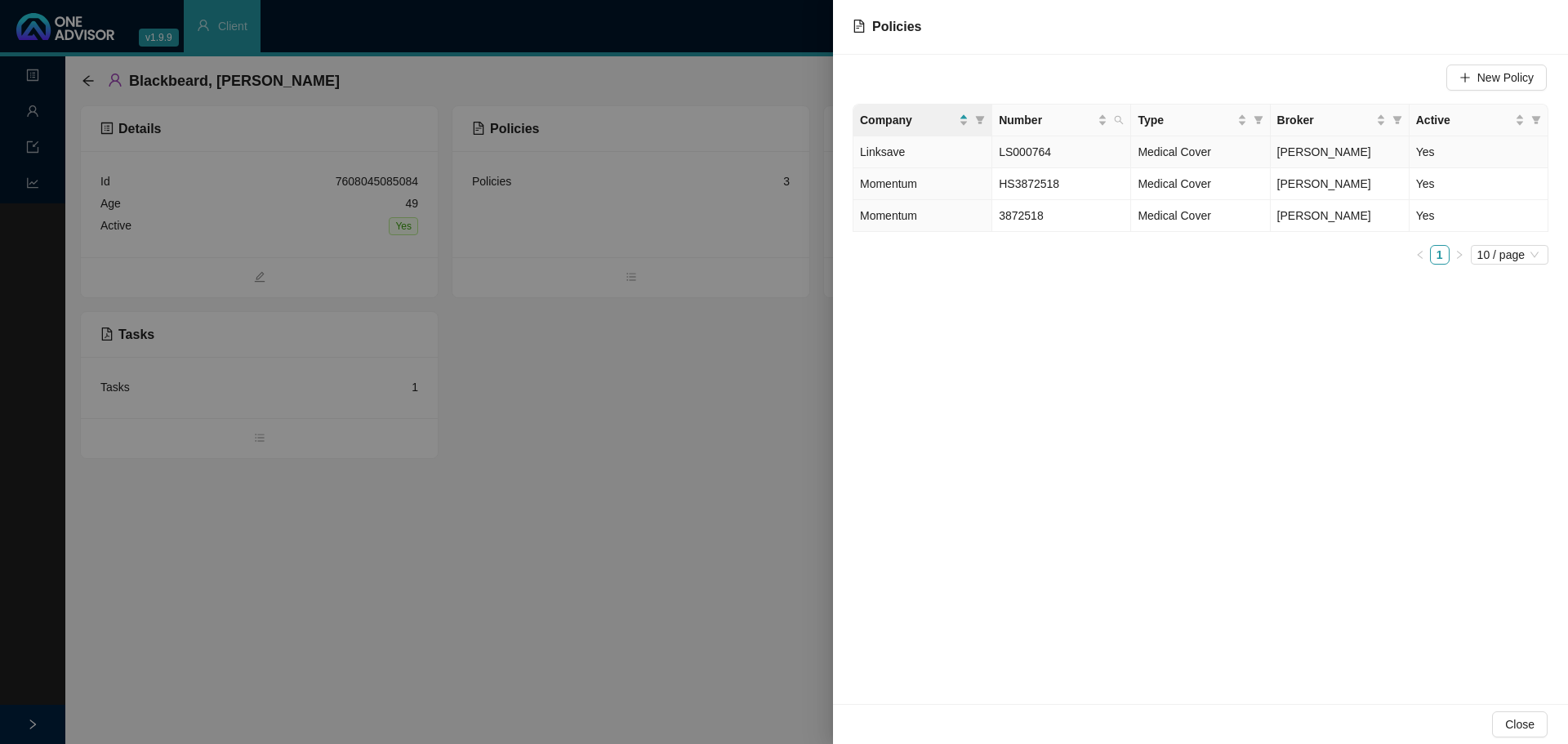
click at [1424, 154] on td "Yes" at bounding box center [1479, 152] width 139 height 32
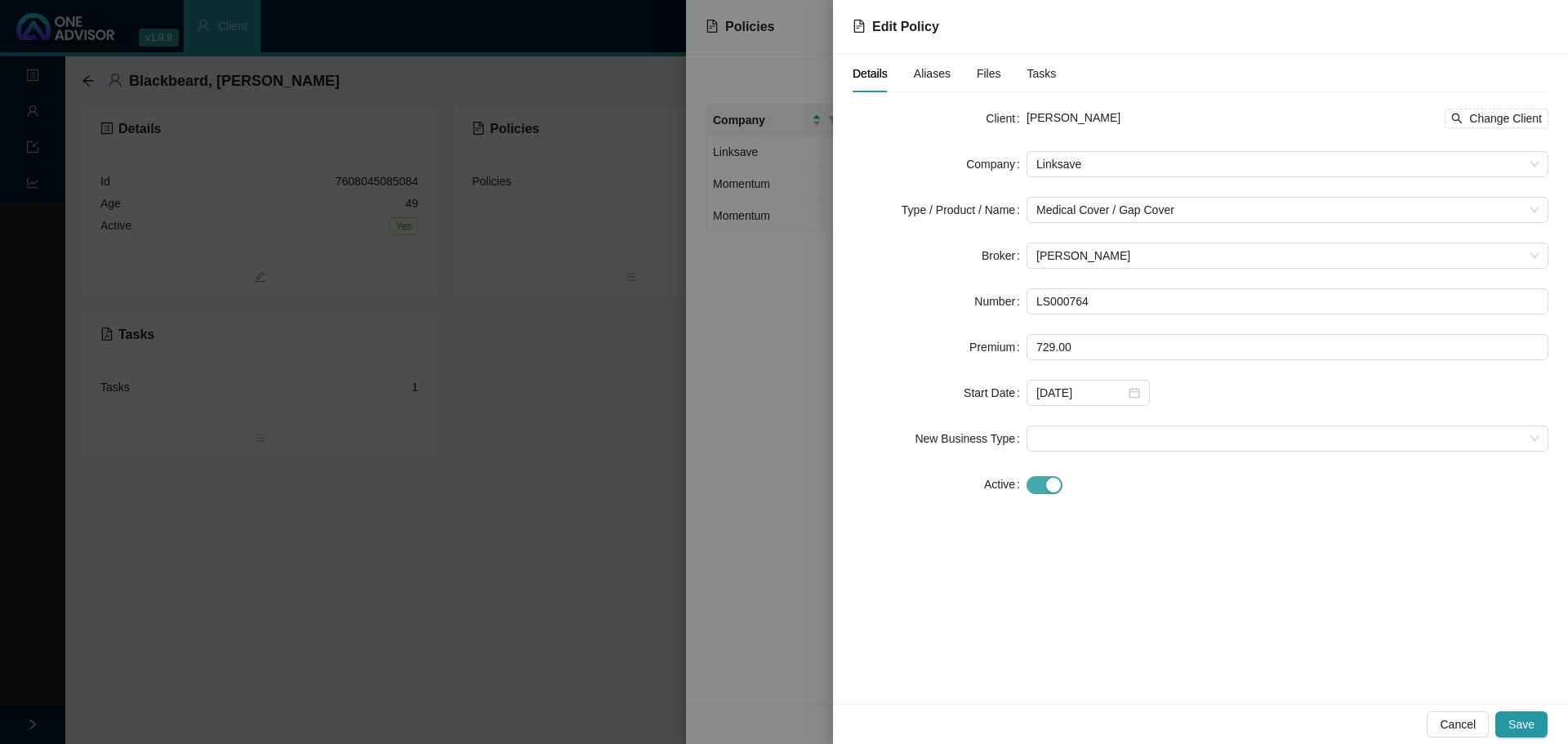
click at [1027, 484] on span "button" at bounding box center [1044, 485] width 36 height 18
click at [1523, 728] on span "Save" at bounding box center [1522, 725] width 27 height 18
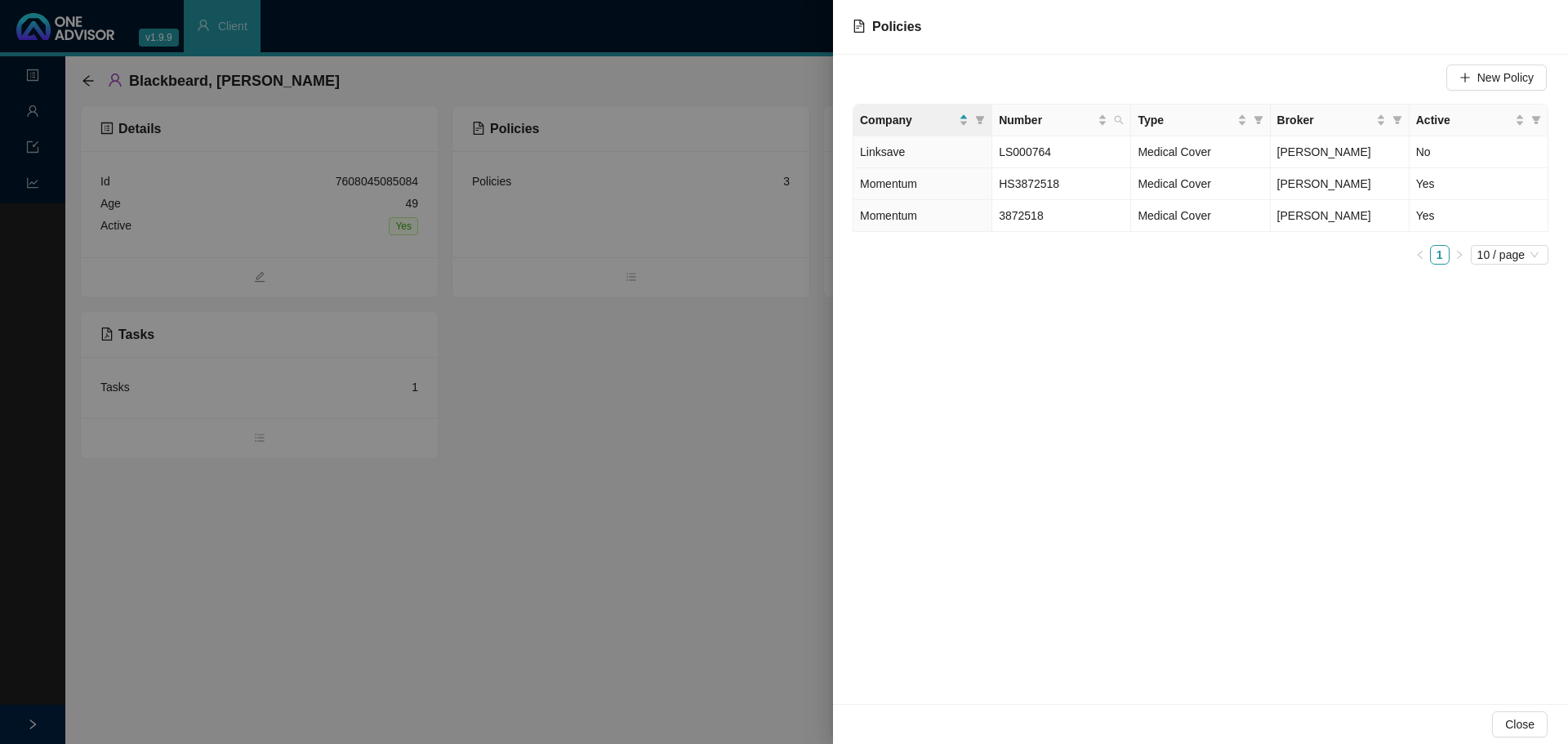
click at [32, 120] on div at bounding box center [784, 372] width 1568 height 744
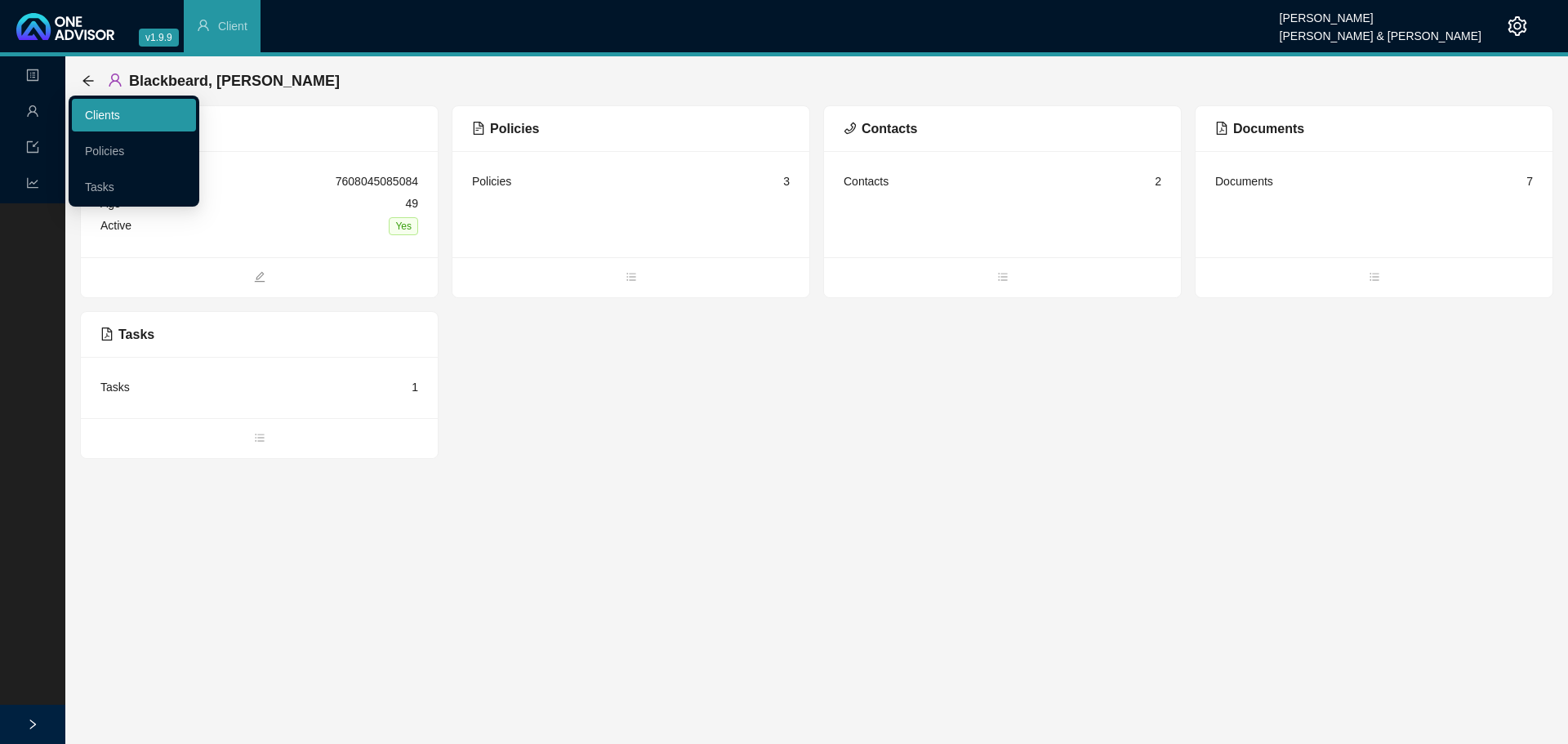
click at [100, 110] on link "Clients" at bounding box center [103, 115] width 35 height 13
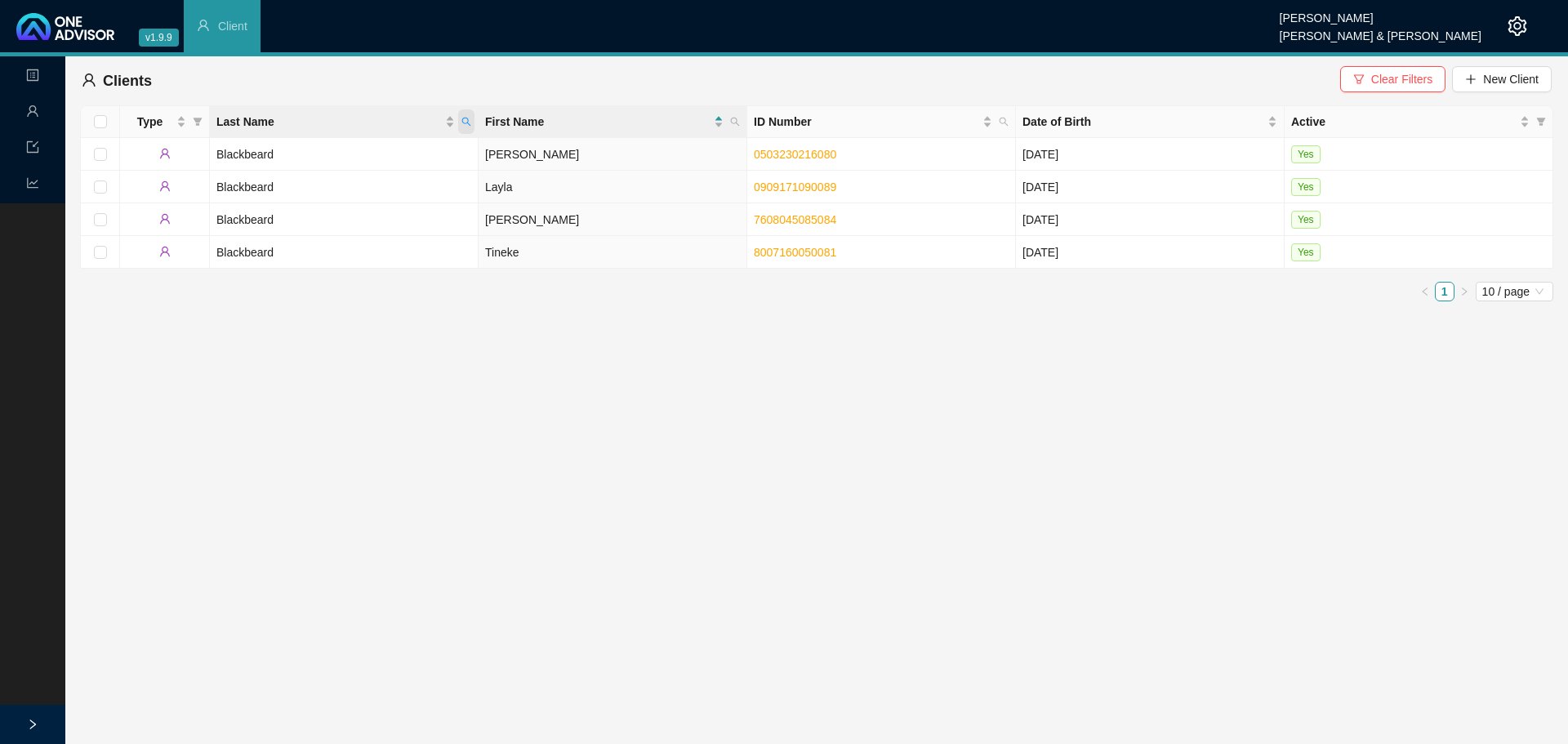
click at [467, 126] on icon "search" at bounding box center [466, 121] width 10 height 10
type input "hogg"
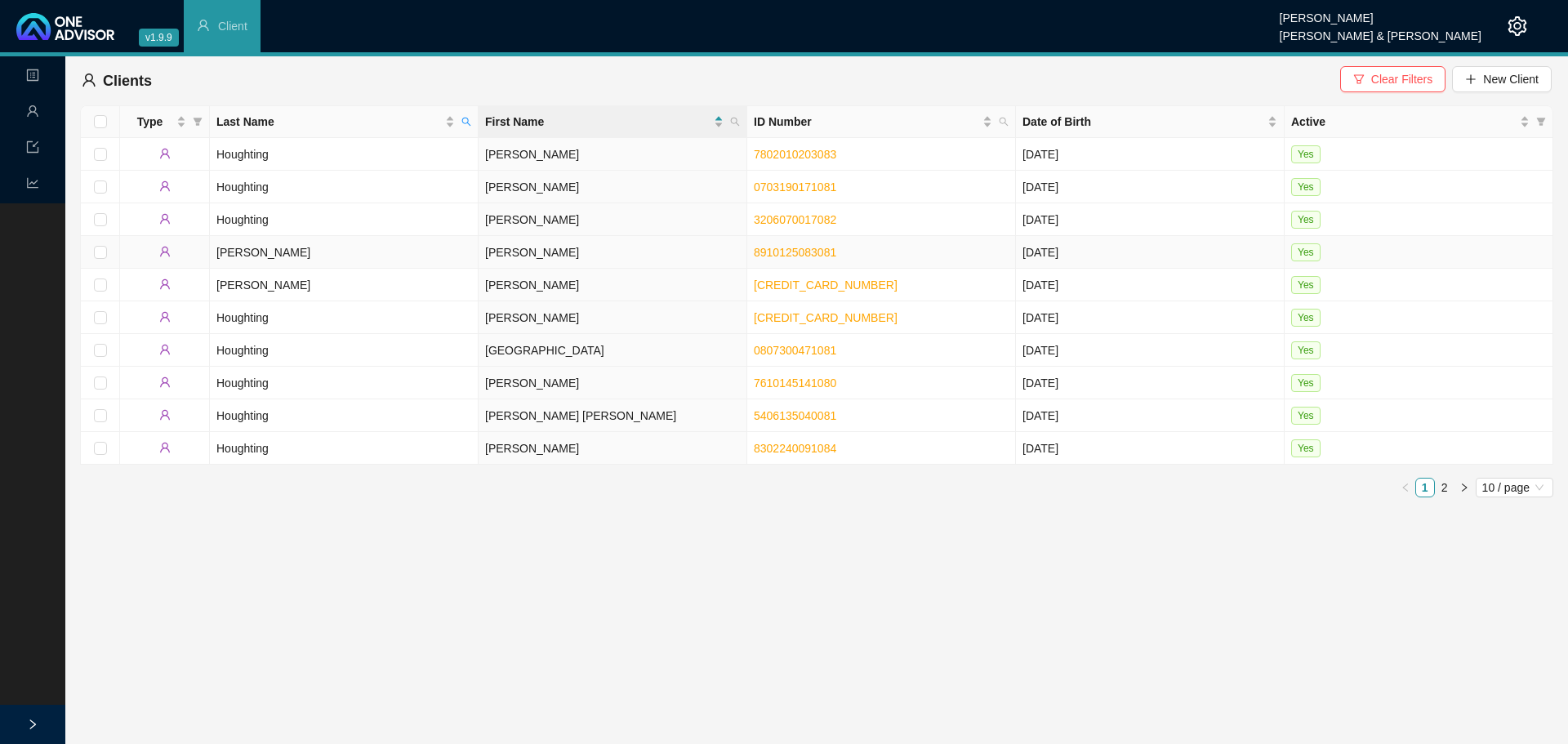
click at [533, 246] on td "Gary" at bounding box center [612, 252] width 268 height 33
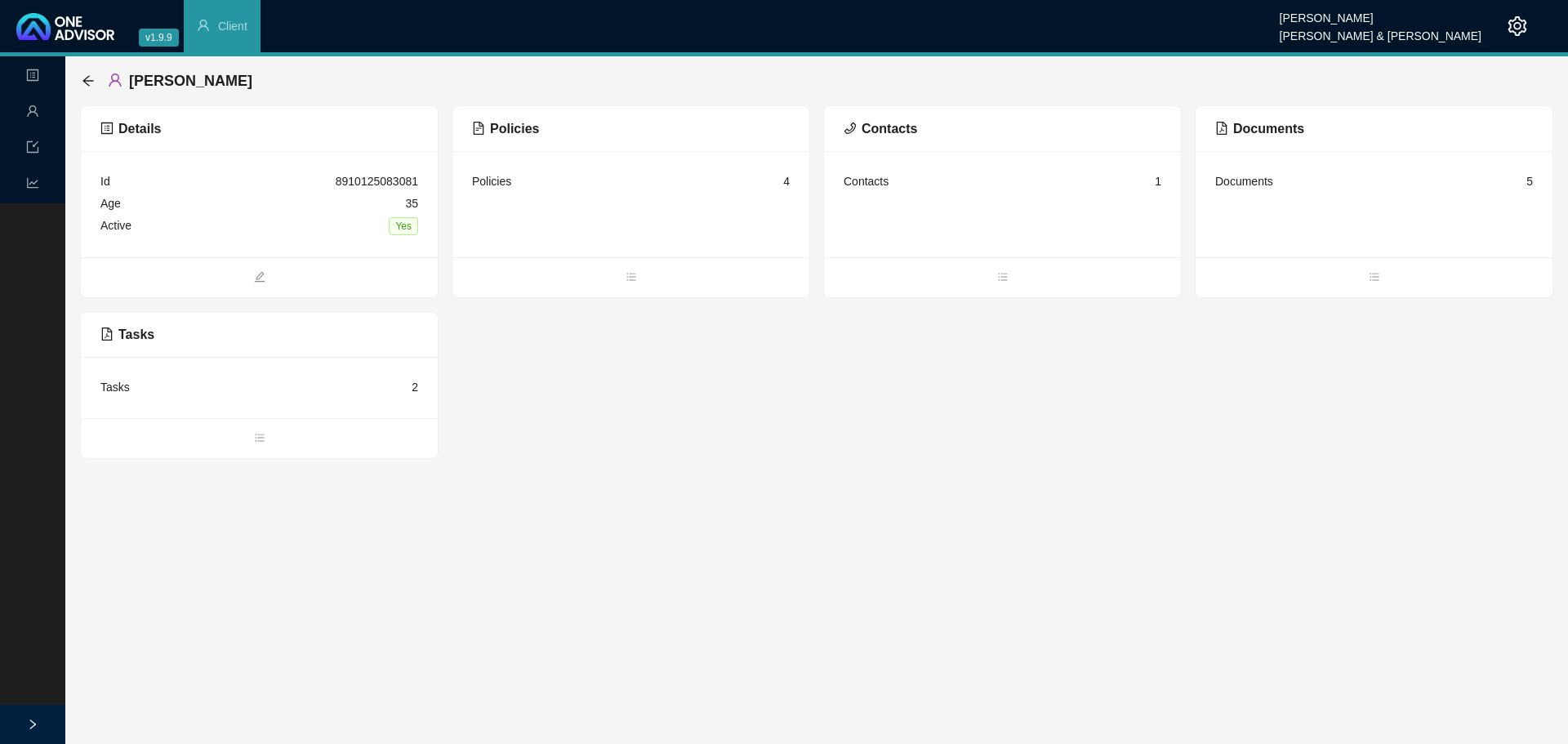
click at [497, 182] on div "Policies" at bounding box center [492, 182] width 39 height 18
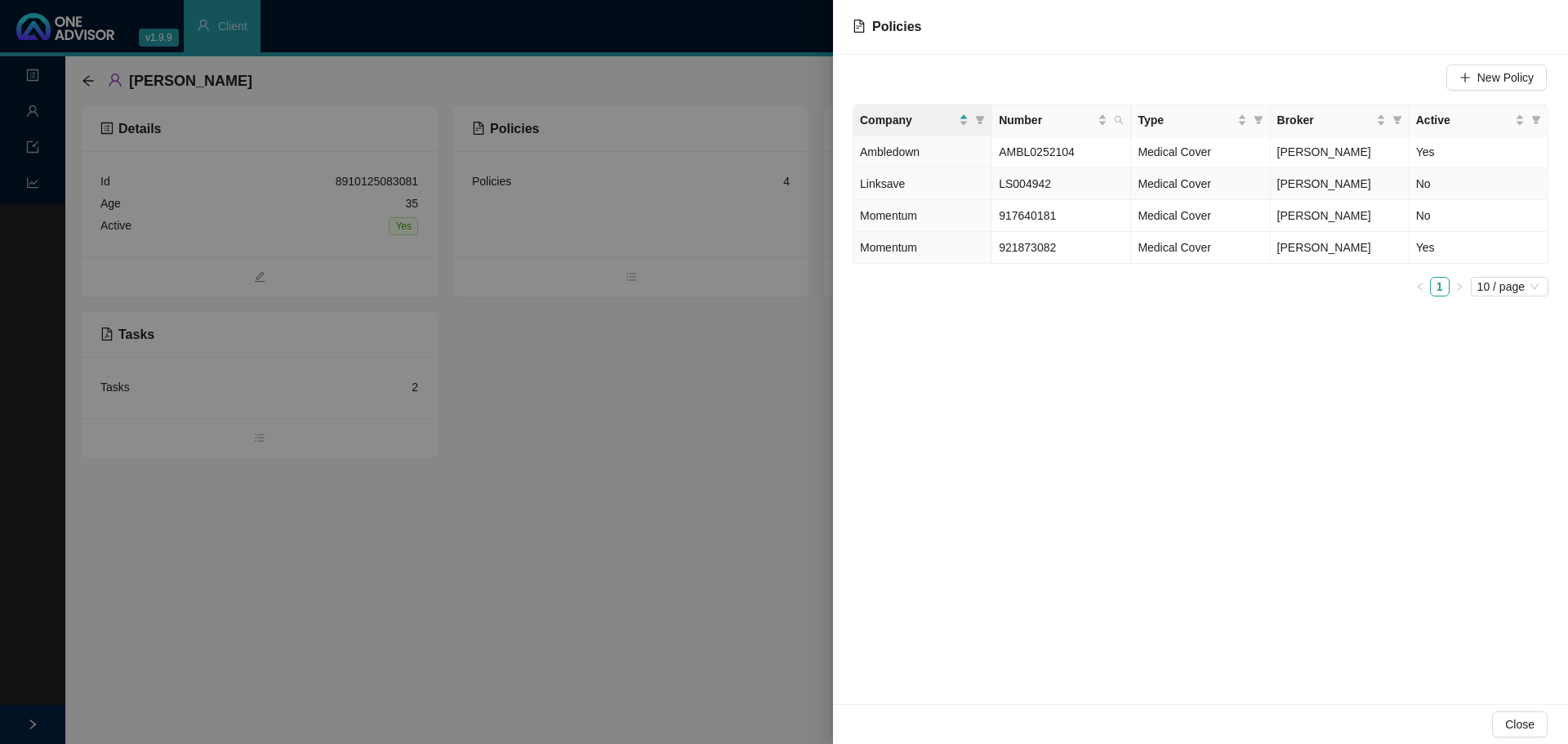
click at [1468, 191] on td "No" at bounding box center [1479, 184] width 139 height 32
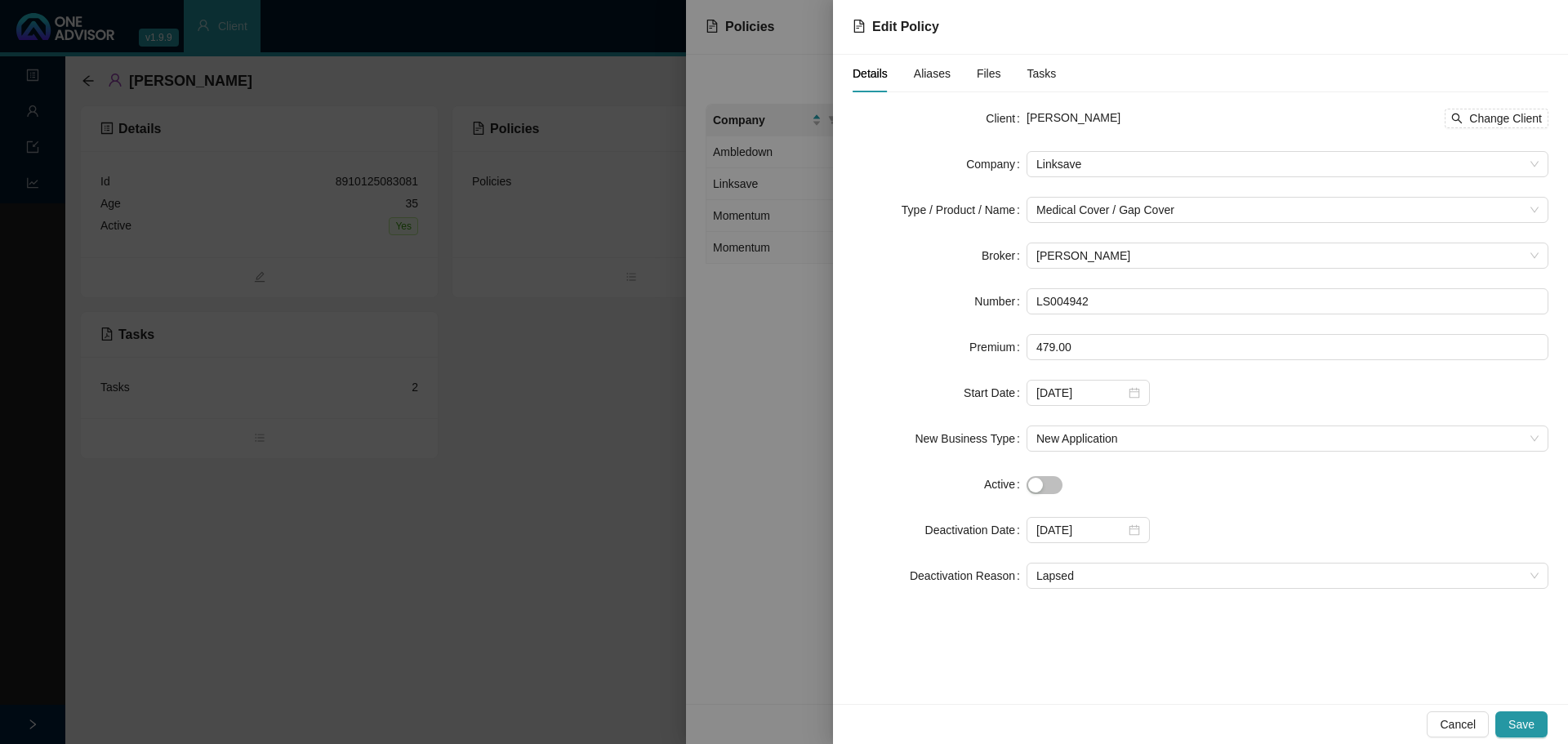
click at [1057, 484] on span "button" at bounding box center [1044, 485] width 36 height 18
click at [1524, 725] on span "Save" at bounding box center [1522, 725] width 27 height 18
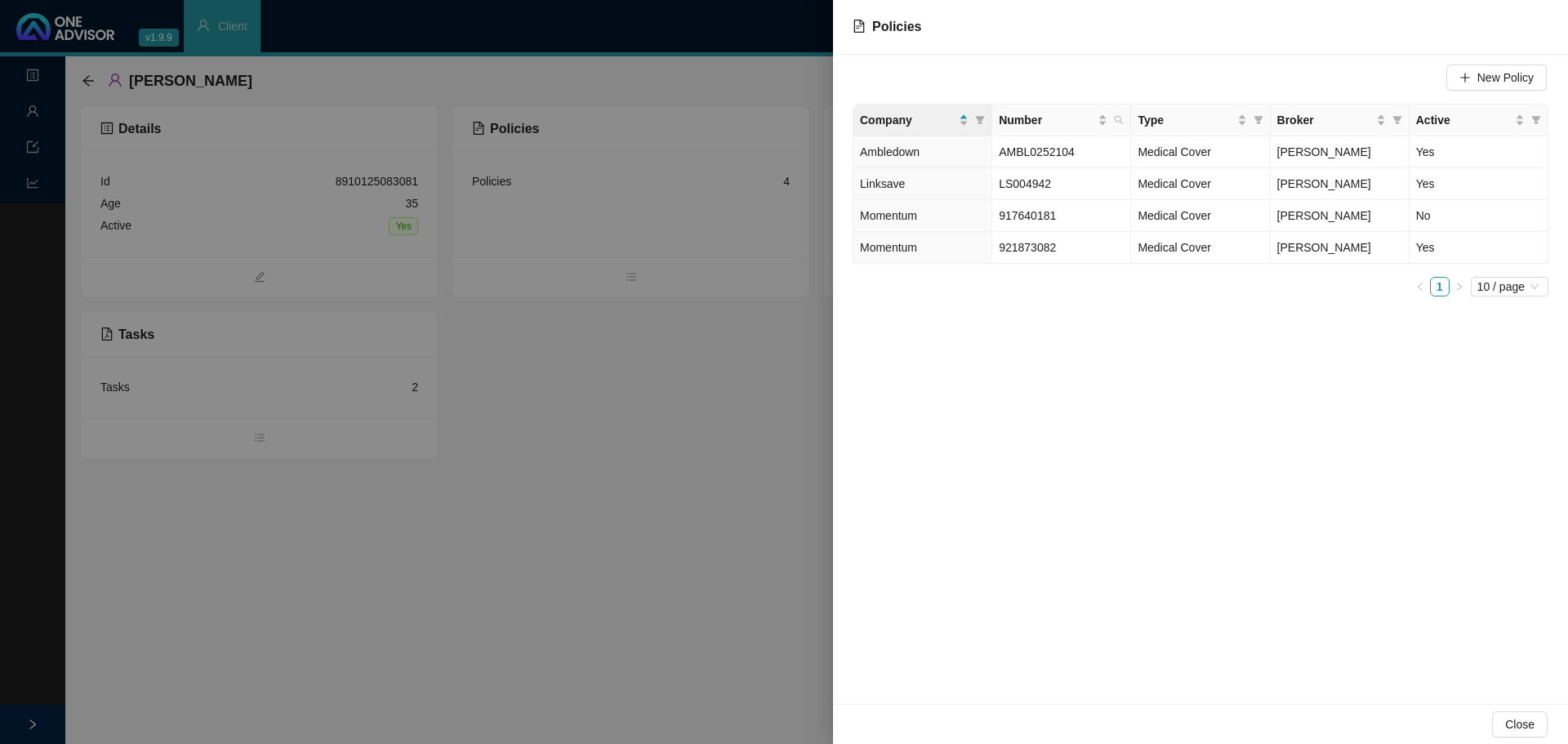
click at [1177, 391] on div "New Policy Company Number Type Broker Active Ambledown AMBL0252104 Medical Cove…" at bounding box center [1200, 379] width 735 height 649
click at [554, 422] on div at bounding box center [784, 372] width 1568 height 744
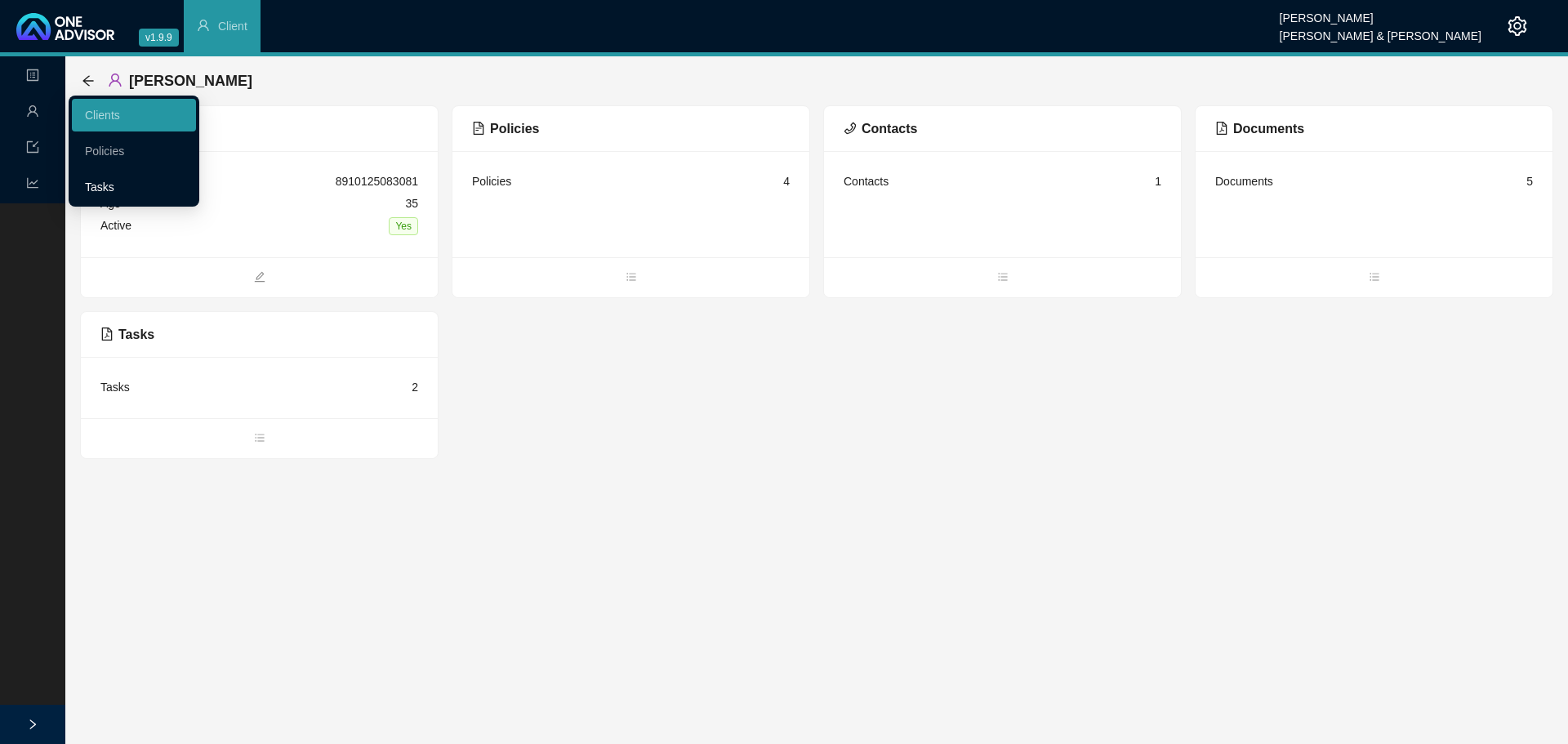
drag, startPoint x: 99, startPoint y: 185, endPoint x: 270, endPoint y: 264, distance: 188.4
click at [99, 185] on link "Tasks" at bounding box center [99, 187] width 29 height 13
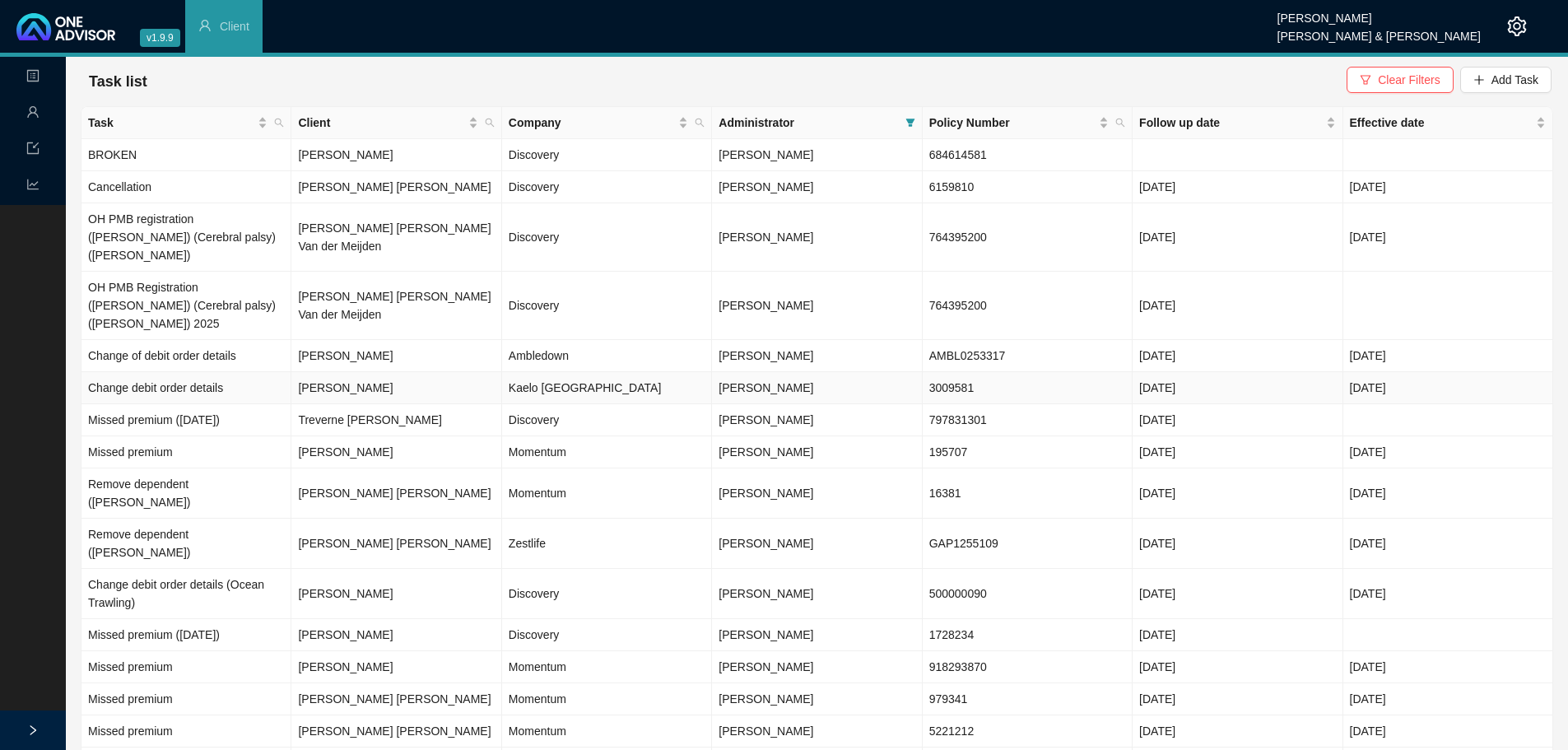
click at [545, 372] on td "Kaelo [GEOGRAPHIC_DATA]" at bounding box center [606, 388] width 210 height 32
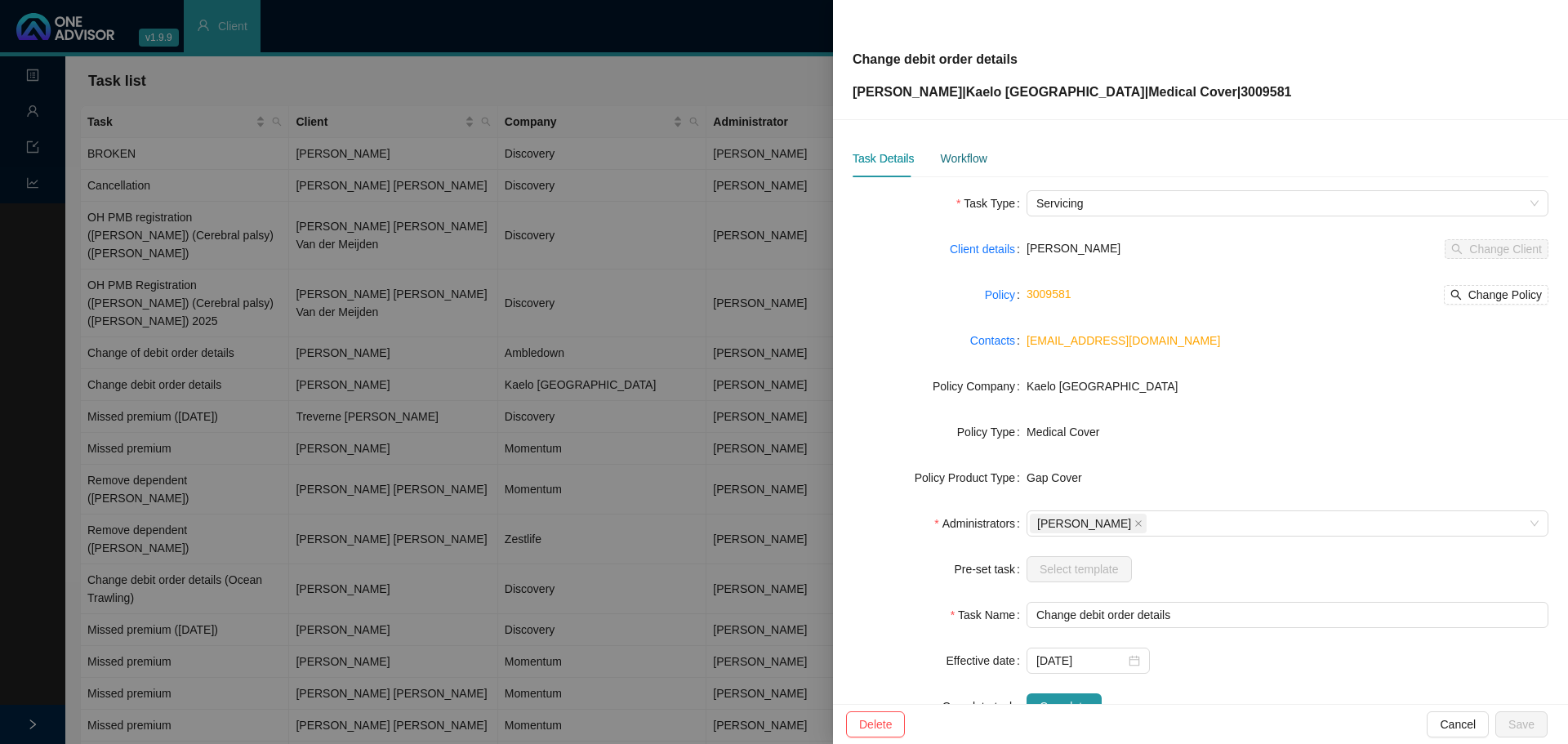
click at [974, 160] on div "Workflow" at bounding box center [963, 159] width 47 height 18
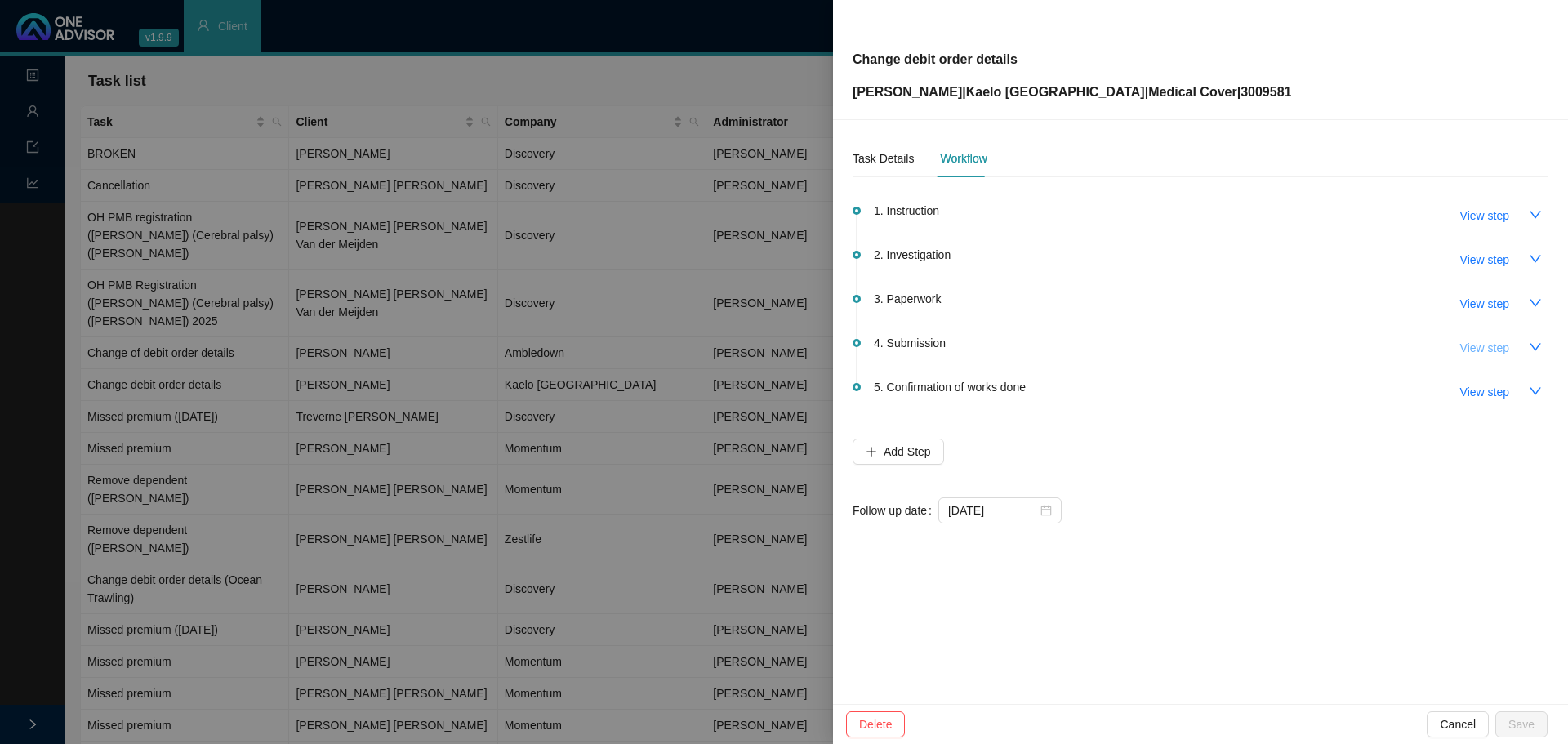
click at [1482, 353] on span "View step" at bounding box center [1485, 348] width 49 height 18
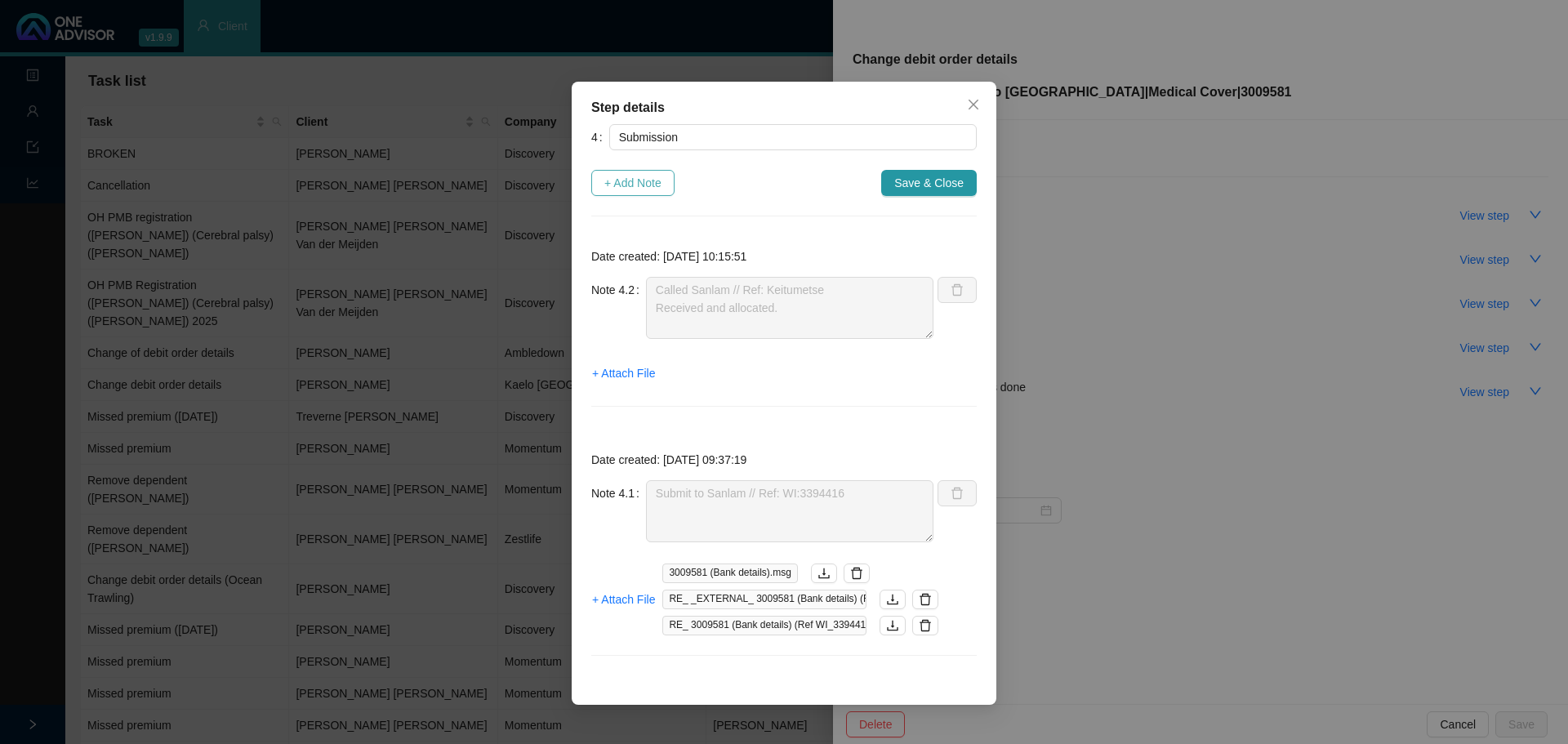
click at [638, 188] on span "+ Add Note" at bounding box center [633, 182] width 58 height 18
type textarea "Called Sanlam // Ref: Keitumetse Received and allocated."
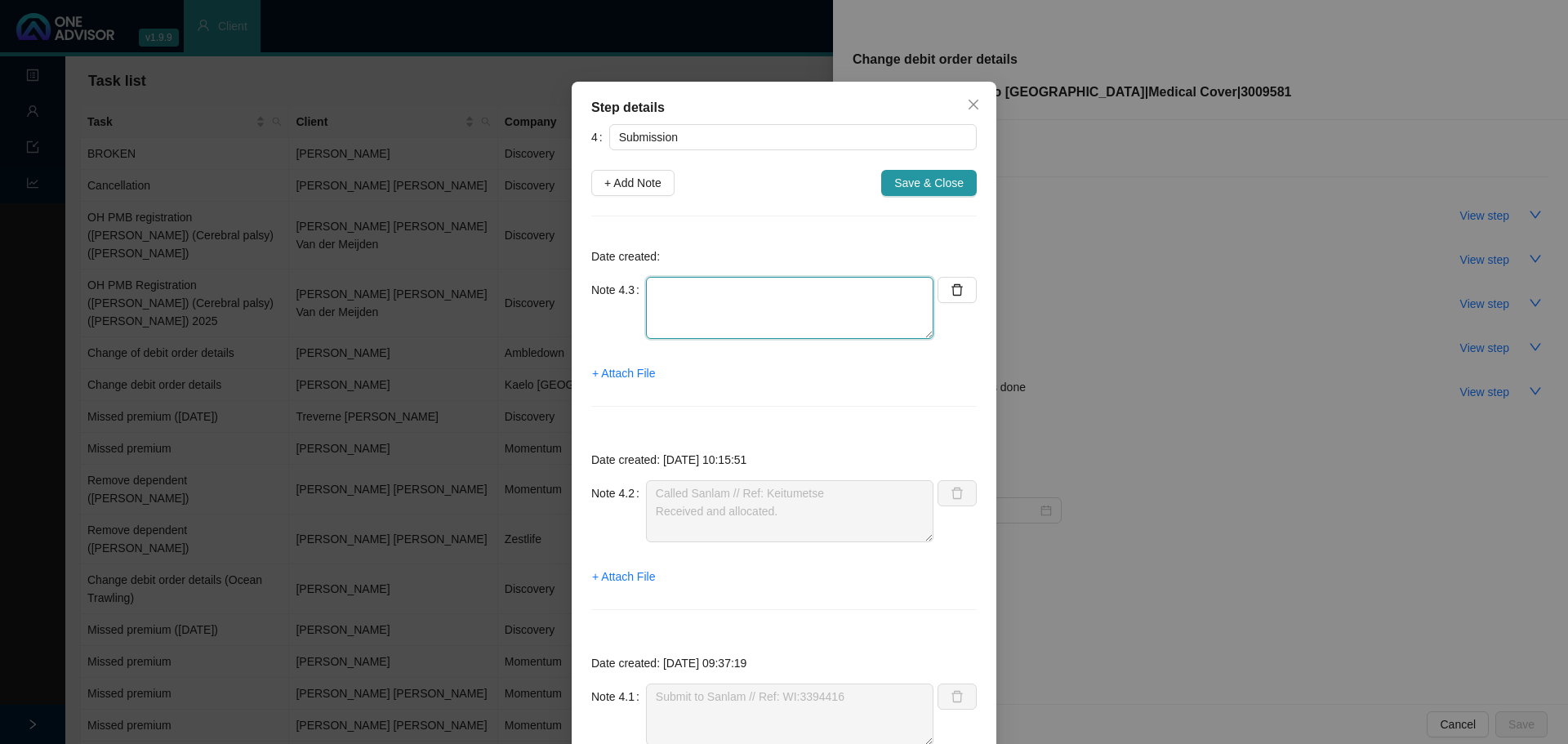
click at [675, 306] on textarea at bounding box center [789, 308] width 288 height 62
click at [612, 372] on span "+ Attach File" at bounding box center [623, 373] width 63 height 18
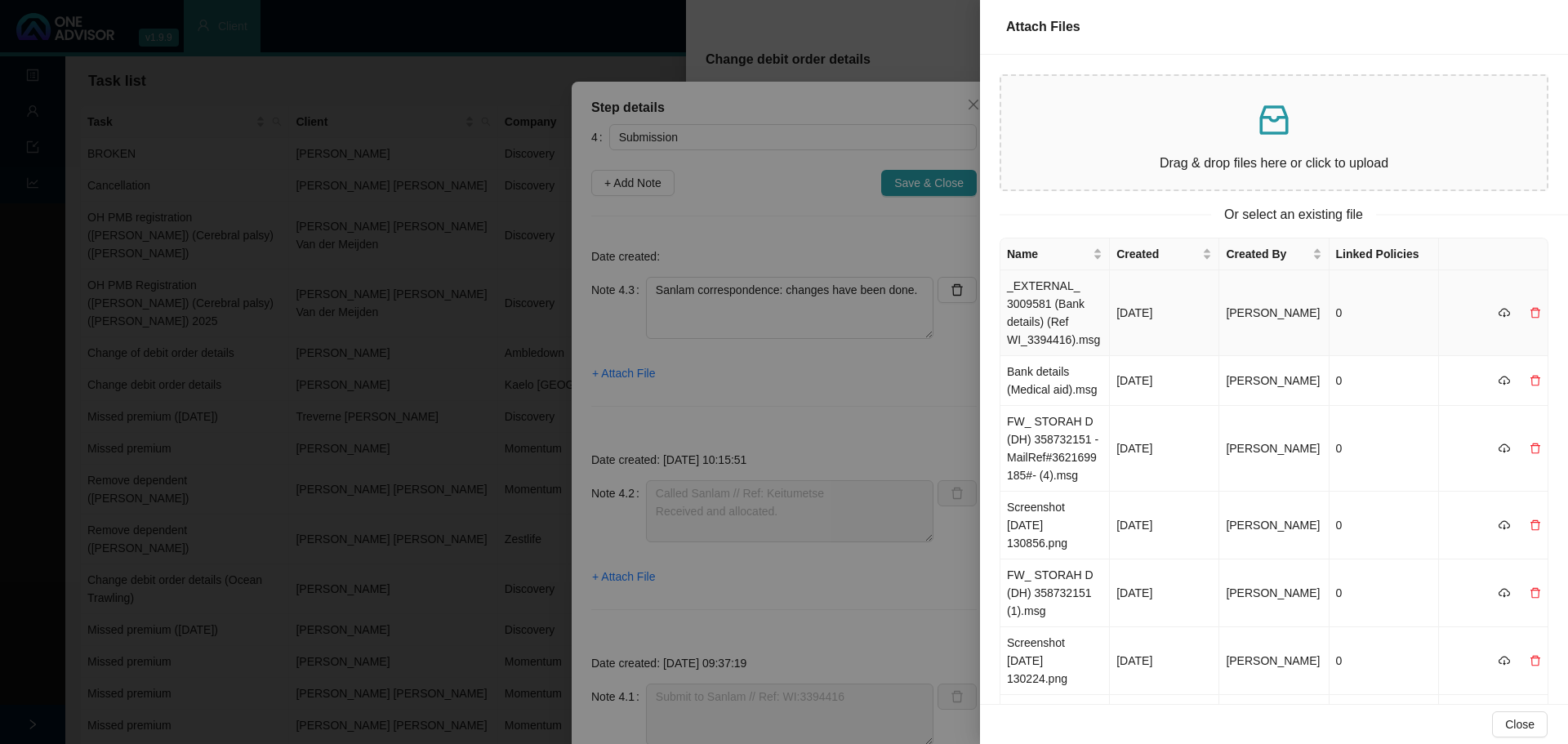
drag, startPoint x: 1042, startPoint y: 317, endPoint x: 1044, endPoint y: 352, distance: 35.1
click at [1042, 316] on td "_EXTERNAL_ 3009581 (Bank details) (Ref WI_3394416).msg" at bounding box center [1055, 313] width 110 height 86
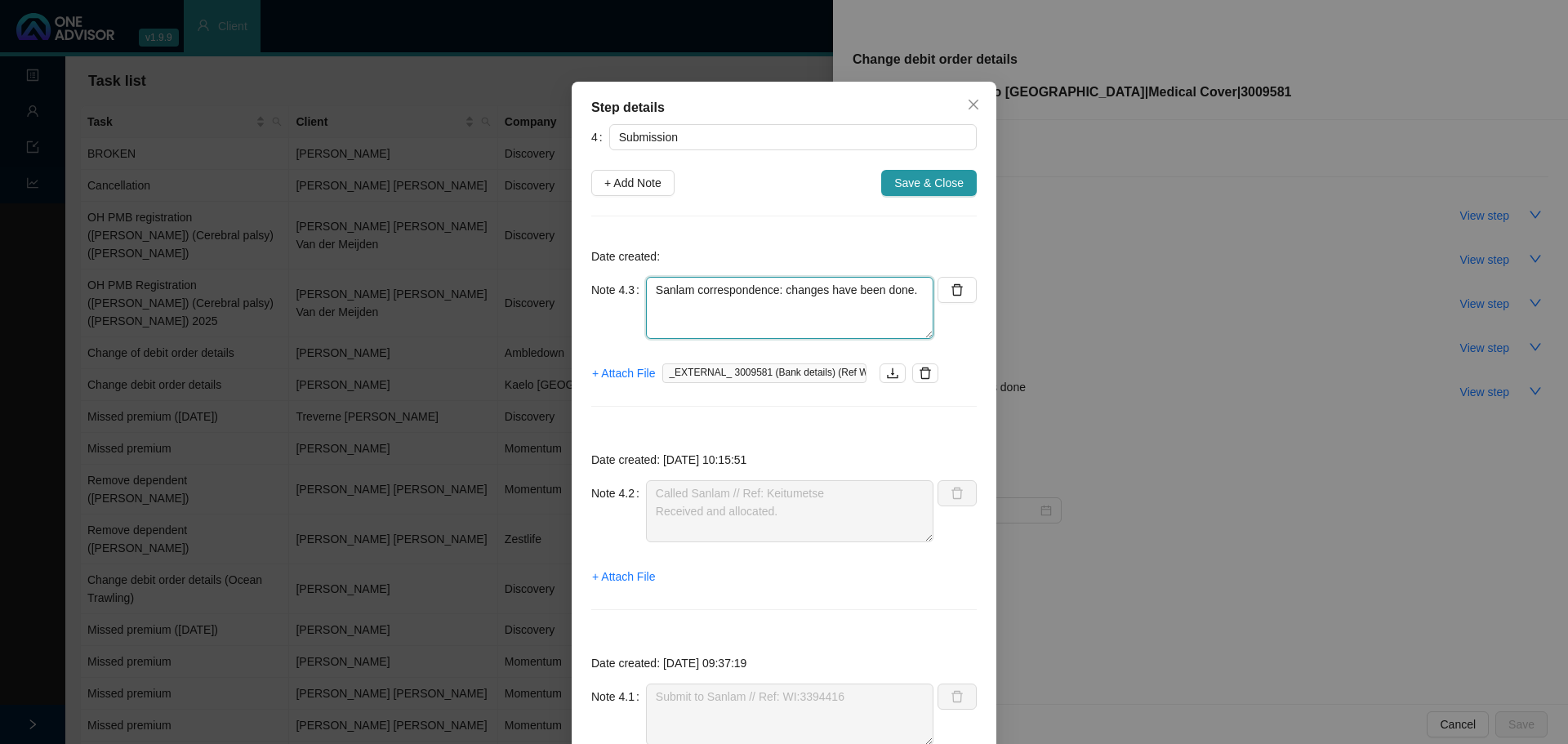
click at [895, 293] on textarea "Sanlam correspondence: changes have been done." at bounding box center [789, 308] width 288 height 62
click at [909, 292] on textarea "Sanlam correspondence: changes have been done." at bounding box center [789, 308] width 288 height 62
paste textarea "Ref WI:3394416"
drag, startPoint x: 909, startPoint y: 292, endPoint x: 794, endPoint y: 292, distance: 115.0
click at [780, 293] on textarea "Sanlam correspondence: changes have been done. Ref WI:3394416" at bounding box center [789, 308] width 288 height 62
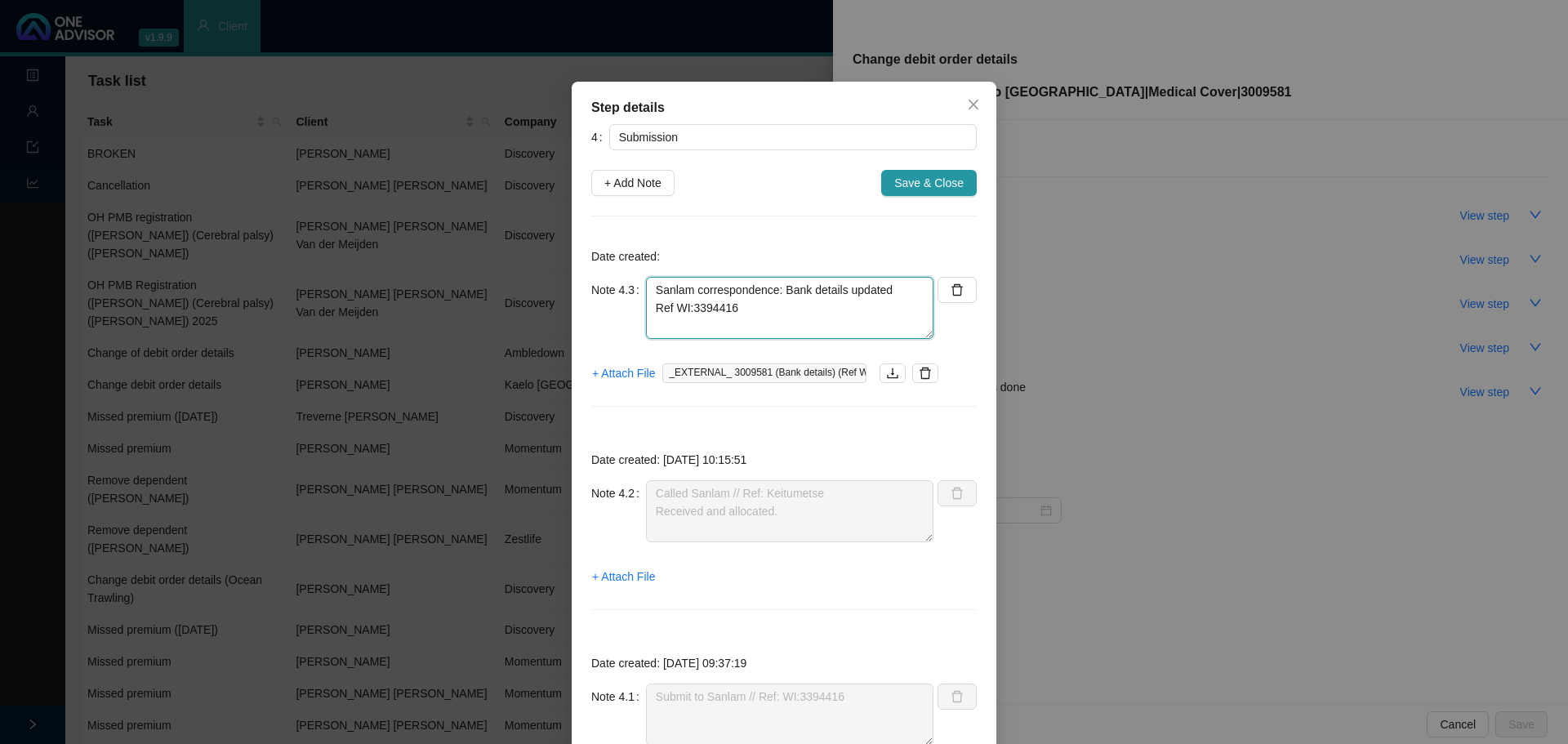
type textarea "Sanlam correspondence: Bank details updated Ref WI:3394416"
click at [912, 182] on span "Save & Close" at bounding box center [929, 182] width 69 height 18
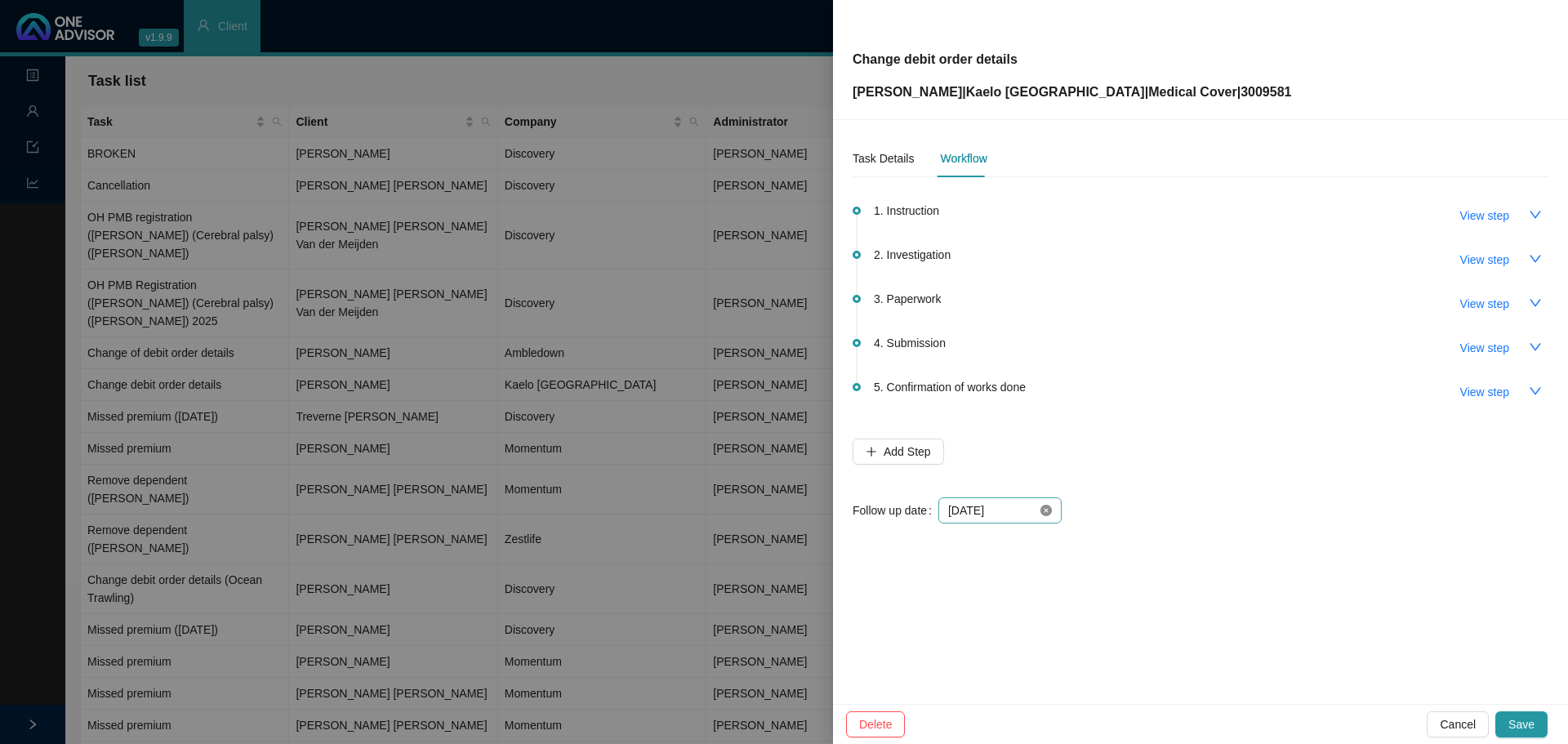
click at [1044, 508] on icon "close-circle" at bounding box center [1046, 510] width 12 height 12
click at [1044, 508] on div at bounding box center [999, 510] width 104 height 18
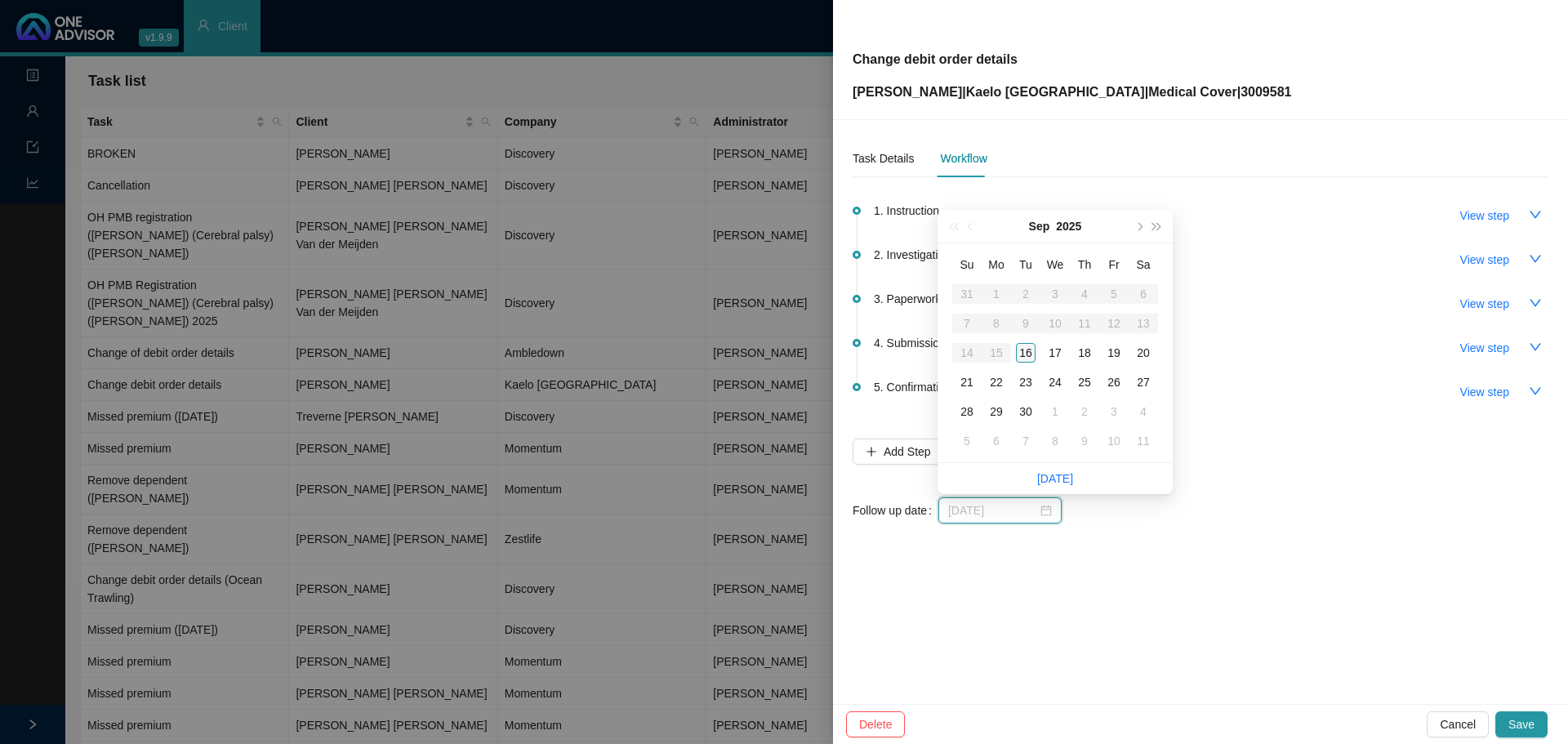
type input "[DATE]"
click at [1028, 353] on div "16" at bounding box center [1026, 353] width 19 height 19
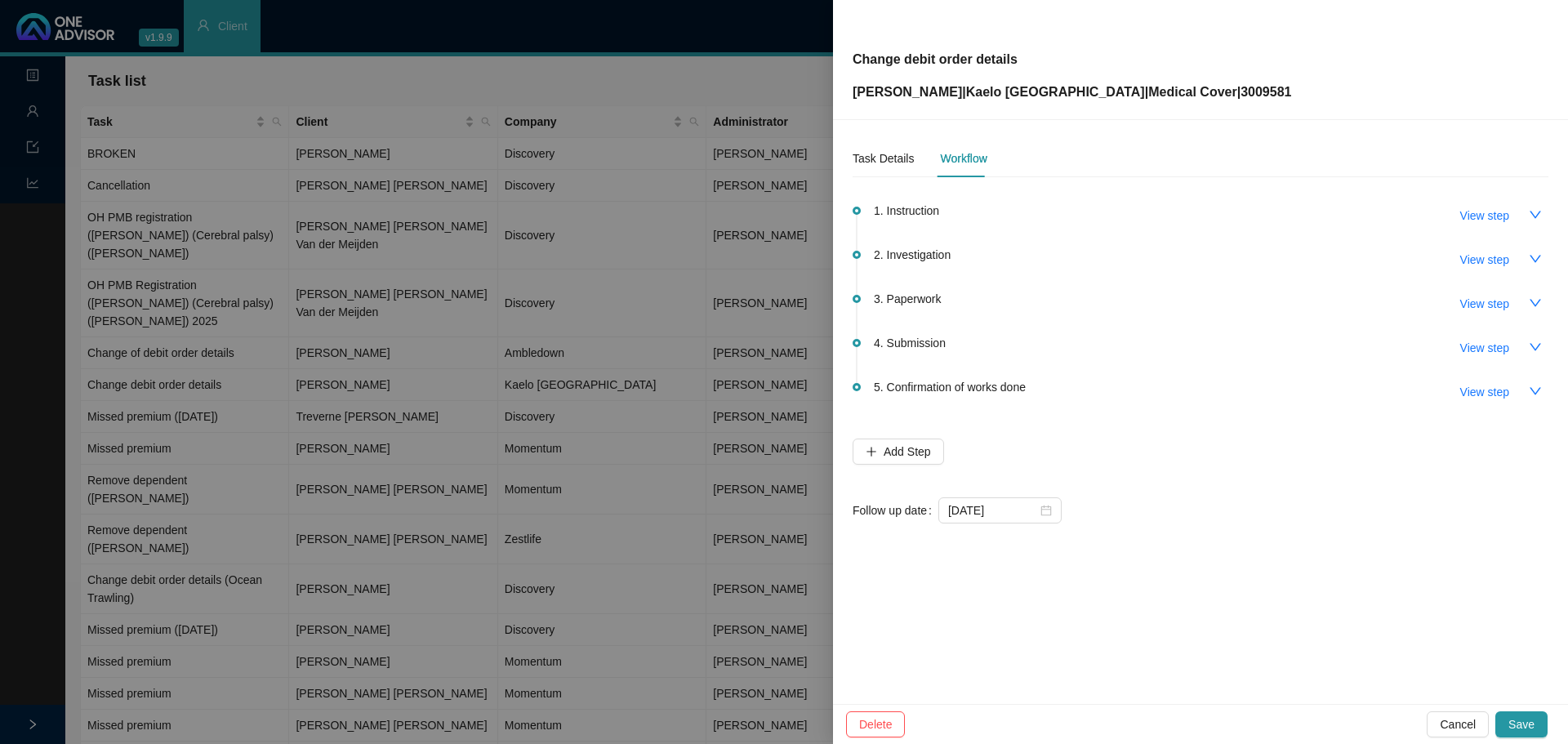
click at [1172, 590] on div "Task Details Workflow 1. Instruction View step 2. Investigation View step 3. Pa…" at bounding box center [1200, 412] width 735 height 584
click at [1532, 724] on span "Save" at bounding box center [1522, 725] width 27 height 18
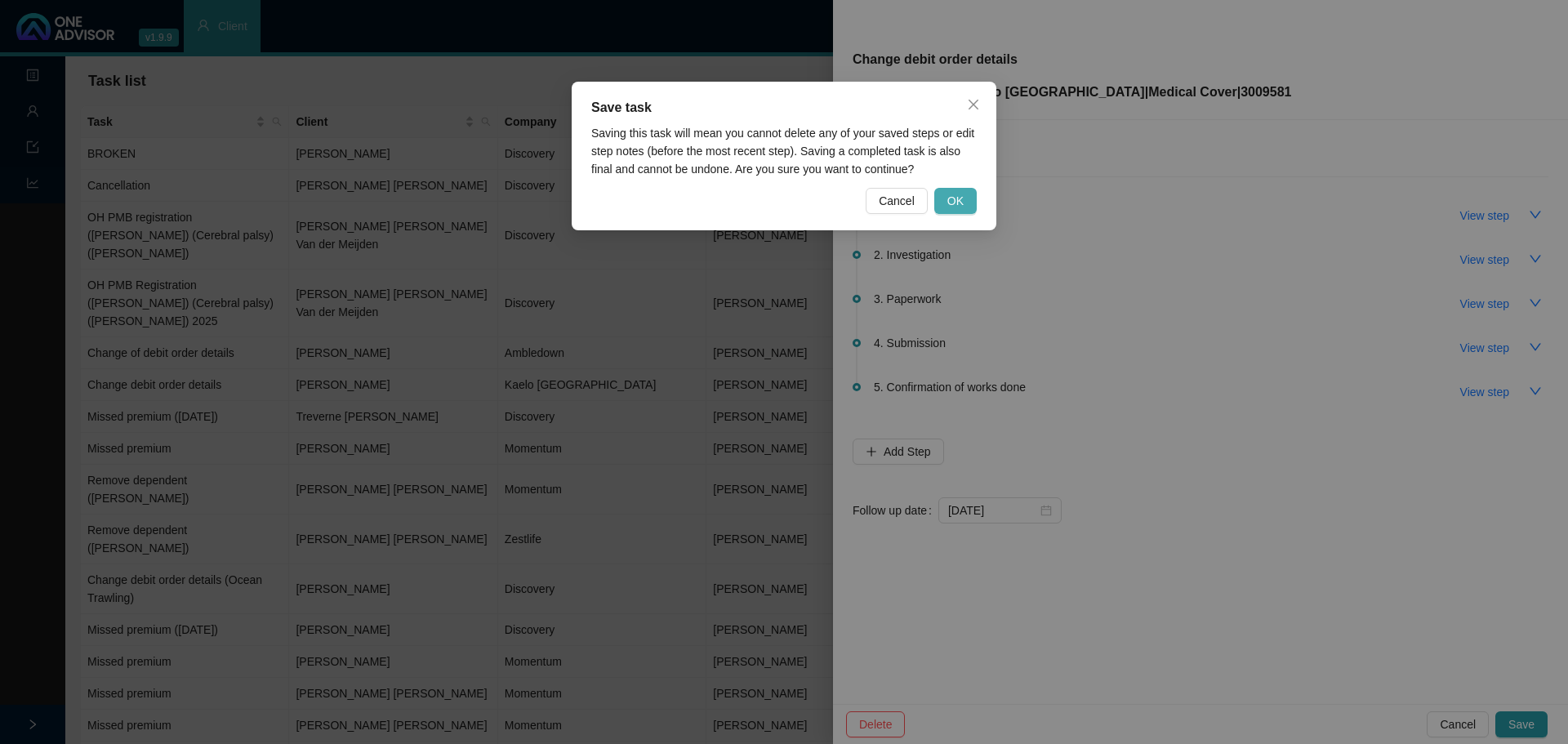
click at [963, 195] on span "OK" at bounding box center [956, 201] width 16 height 18
